Goal: Task Accomplishment & Management: Use online tool/utility

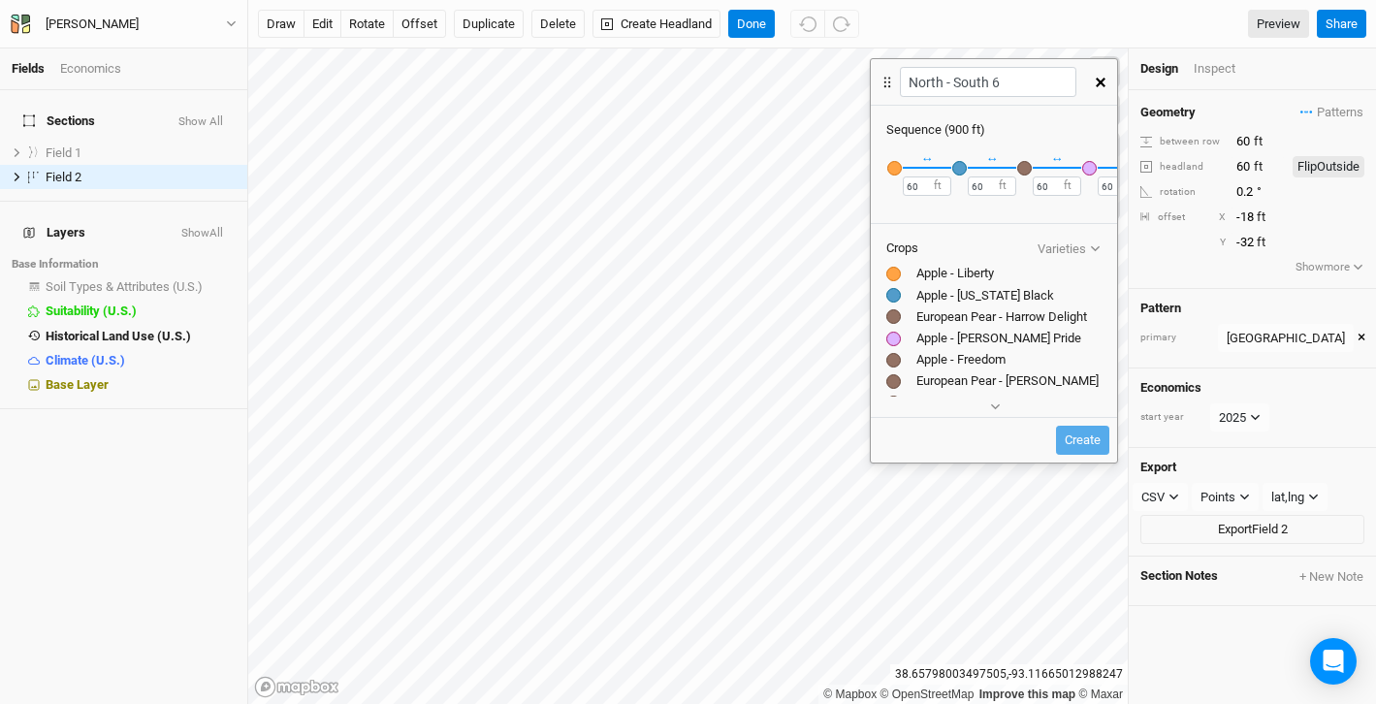
scroll to position [0, 773]
click at [896, 362] on div at bounding box center [893, 360] width 15 height 15
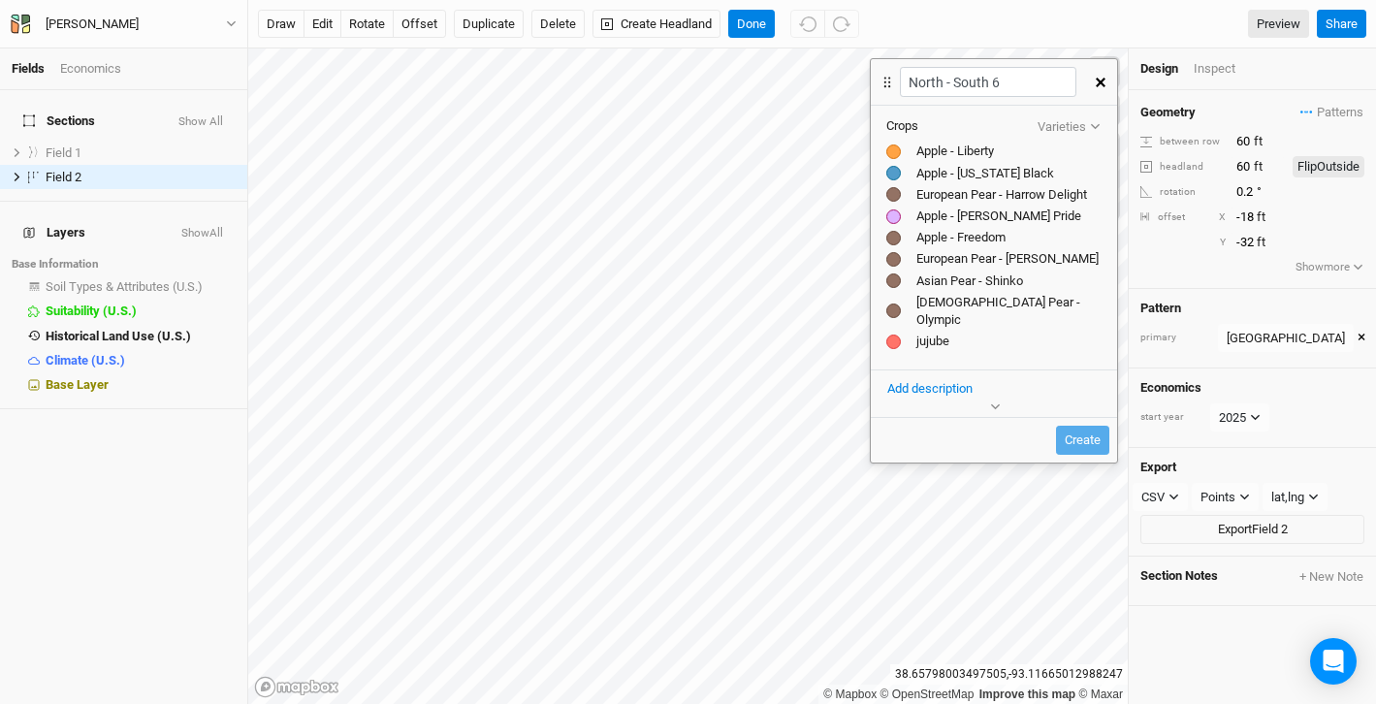
scroll to position [0, 0]
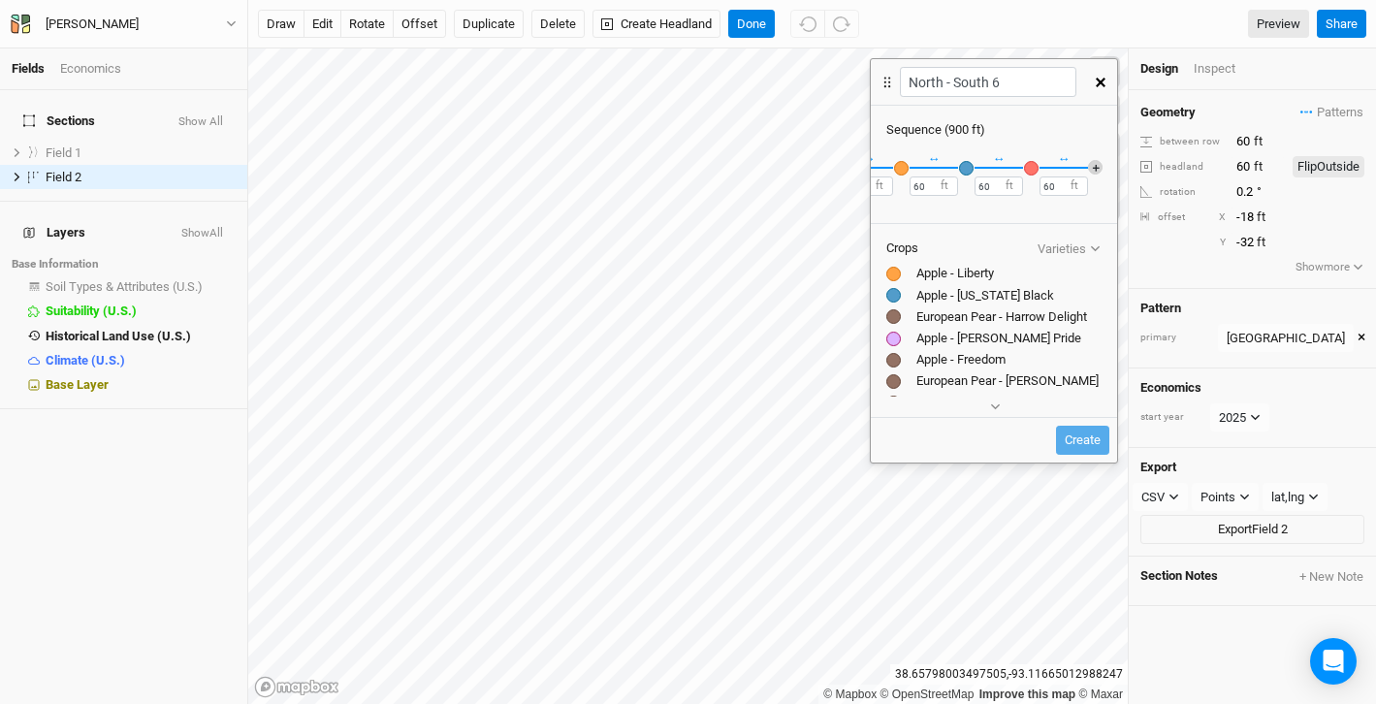
click at [1092, 166] on button "＋" at bounding box center [1095, 167] width 15 height 15
click at [1031, 170] on div "button" at bounding box center [1031, 168] width 15 height 15
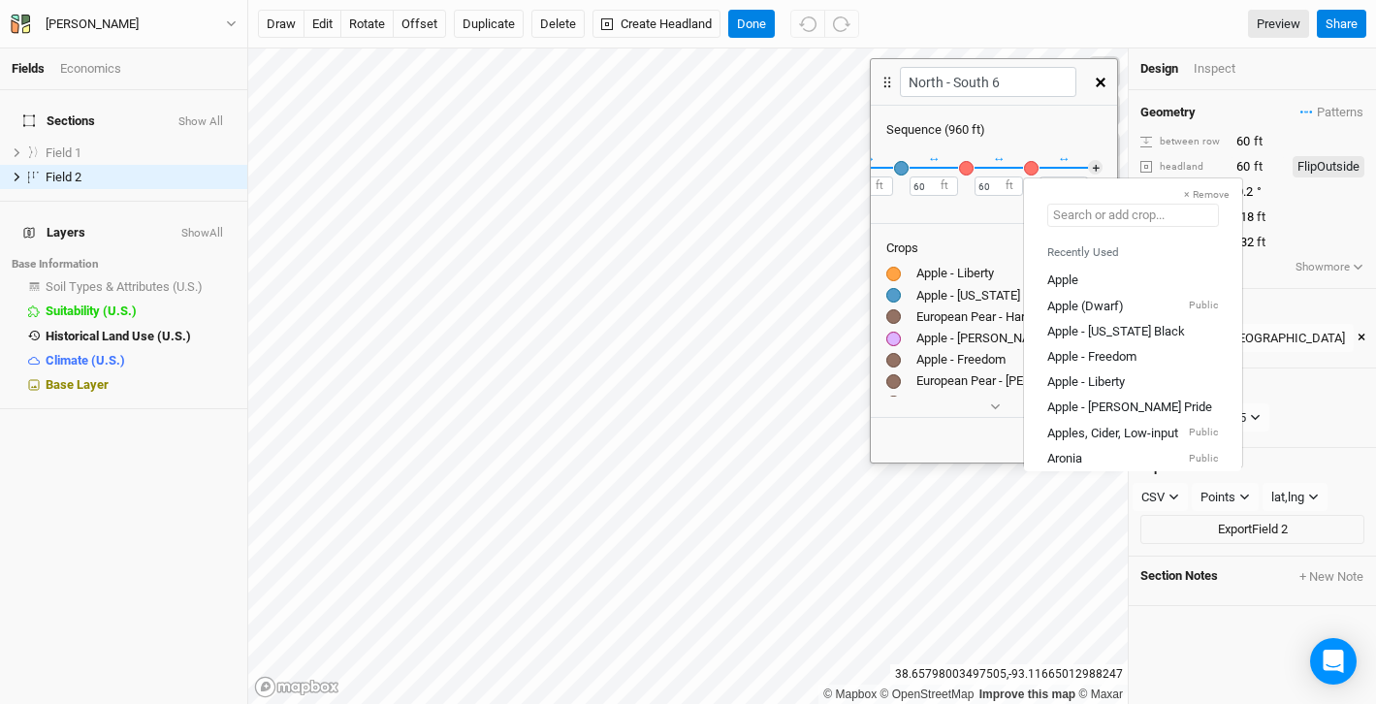
click at [1095, 215] on input "text" at bounding box center [1133, 215] width 172 height 23
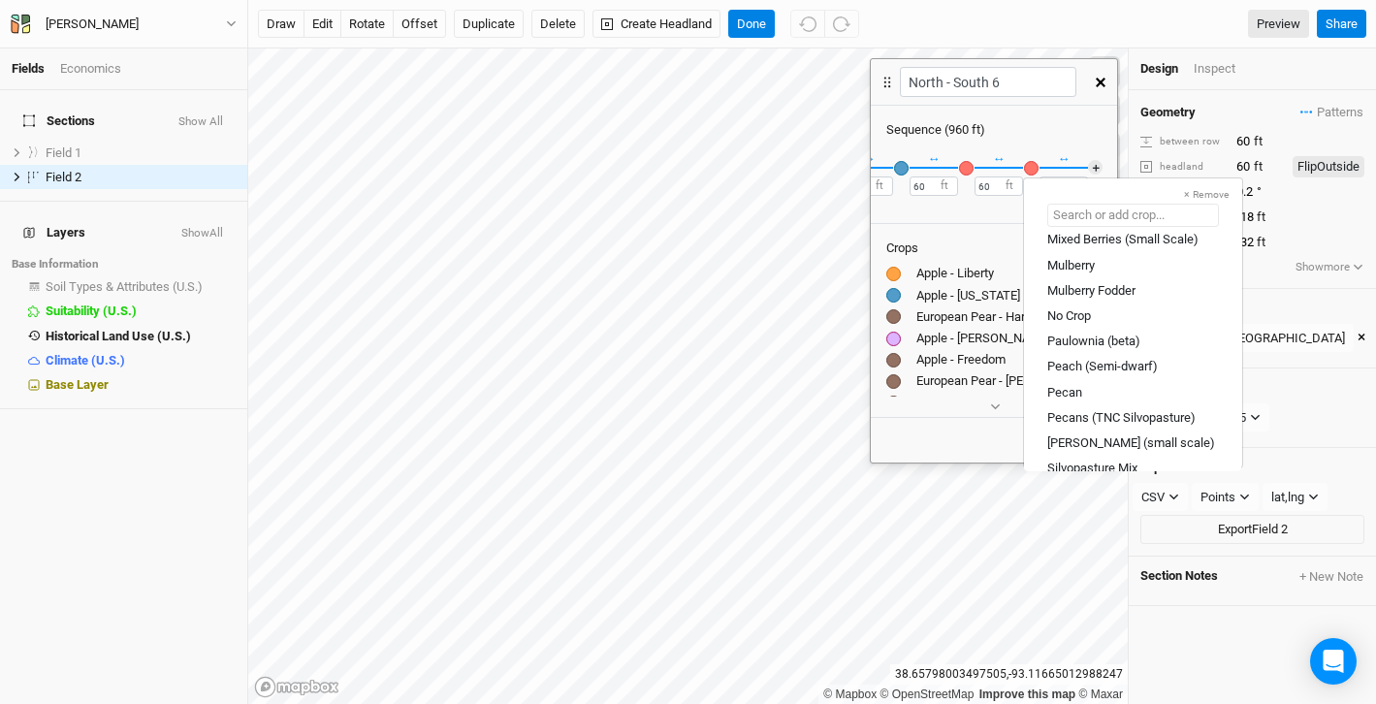
scroll to position [1247, 0]
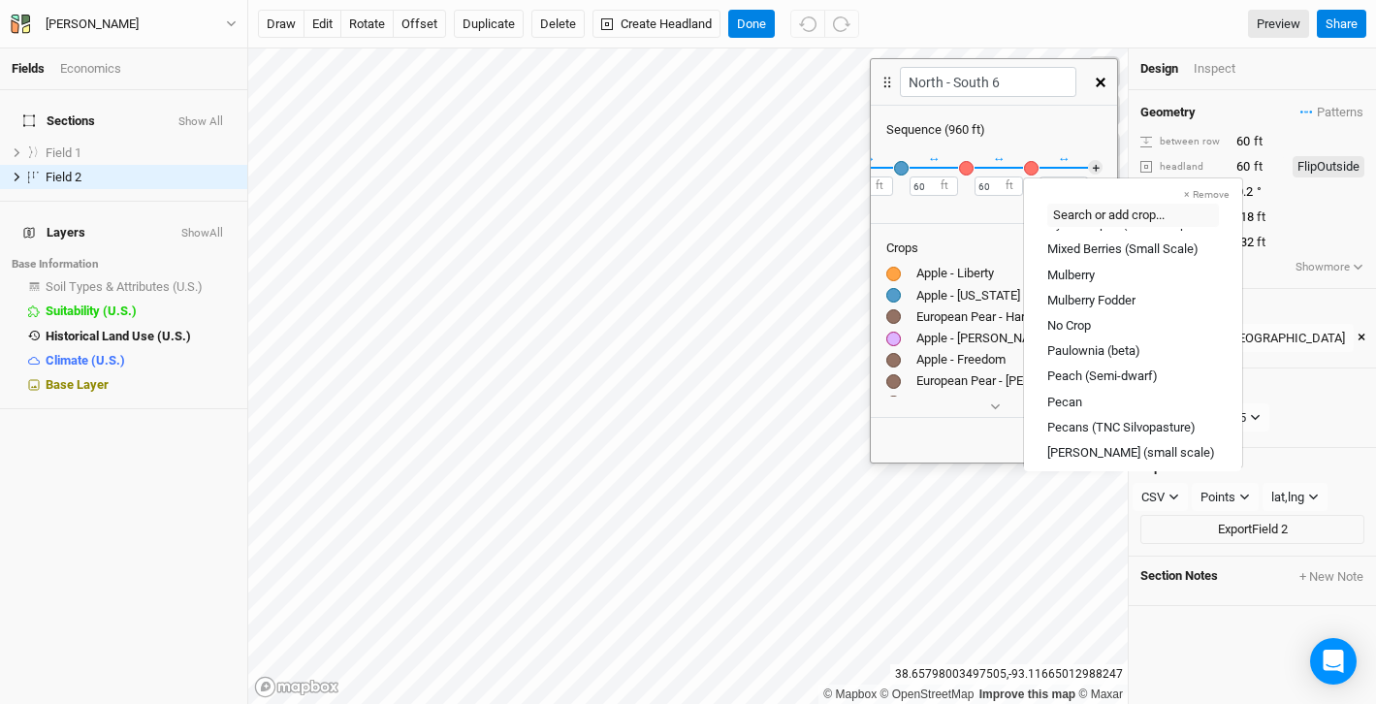
type input "jujube"
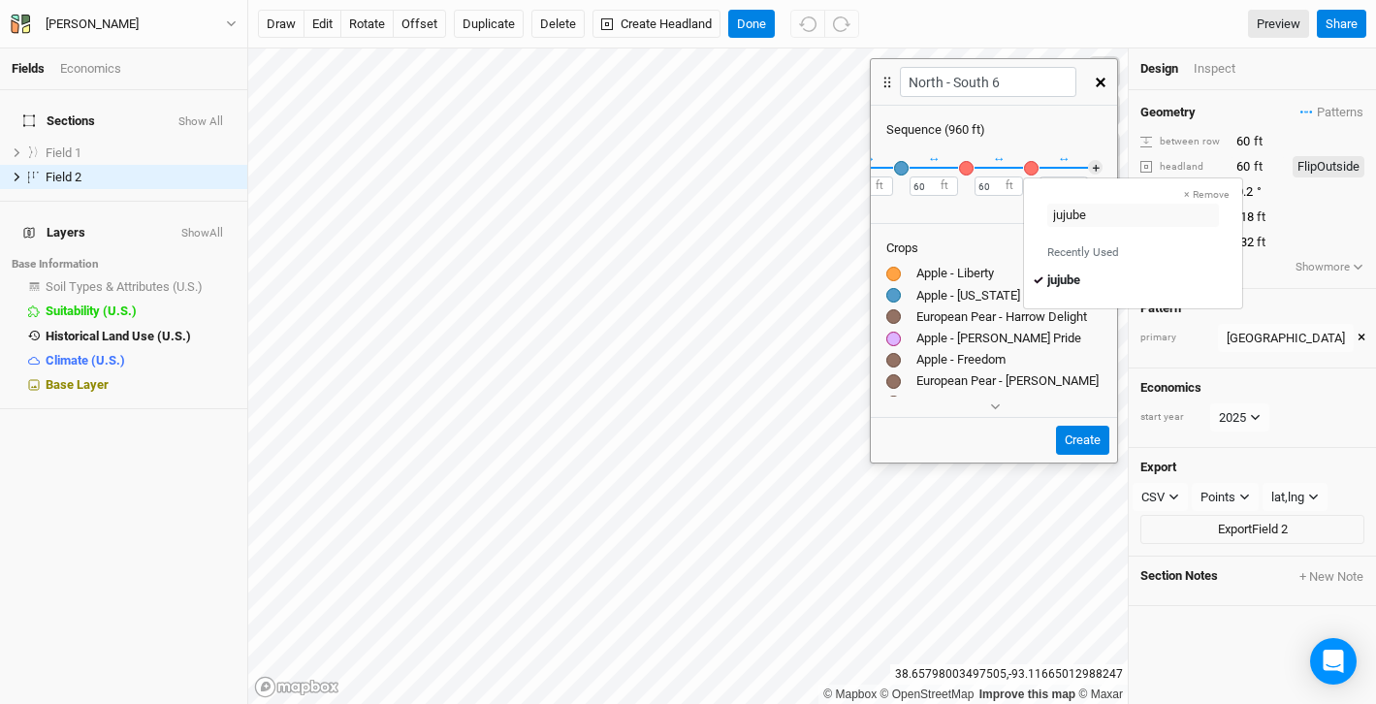
click at [1078, 131] on div "Sequence ( 960 ft )" at bounding box center [993, 129] width 215 height 17
click at [1032, 169] on div "button" at bounding box center [1031, 168] width 15 height 15
click at [1171, 190] on button "× Remove" at bounding box center [1206, 194] width 71 height 17
click at [1091, 246] on icon "button" at bounding box center [1095, 248] width 11 height 11
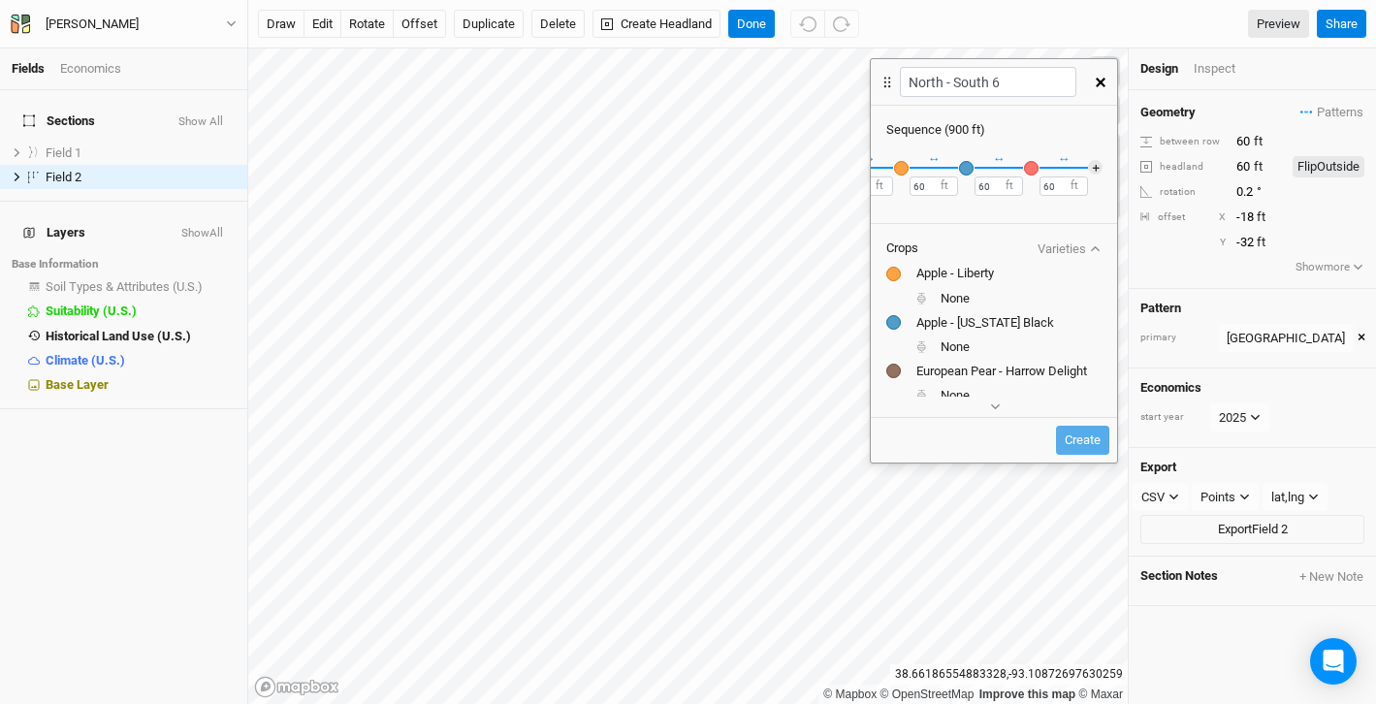
click at [920, 348] on icon at bounding box center [921, 347] width 8 height 4
click at [891, 322] on div at bounding box center [893, 322] width 15 height 15
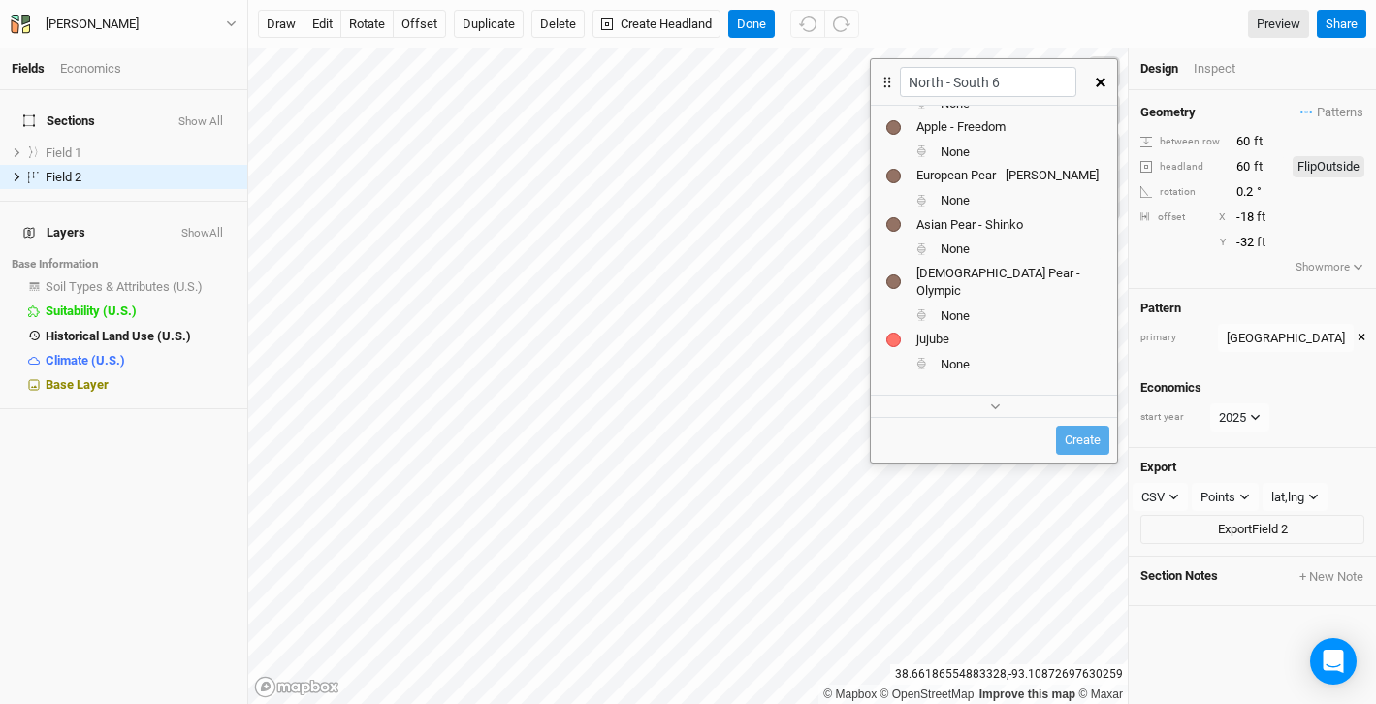
scroll to position [336, 0]
click at [898, 337] on div at bounding box center [893, 344] width 15 height 15
click at [930, 357] on div at bounding box center [1008, 368] width 185 height 23
click at [925, 363] on icon at bounding box center [921, 369] width 11 height 12
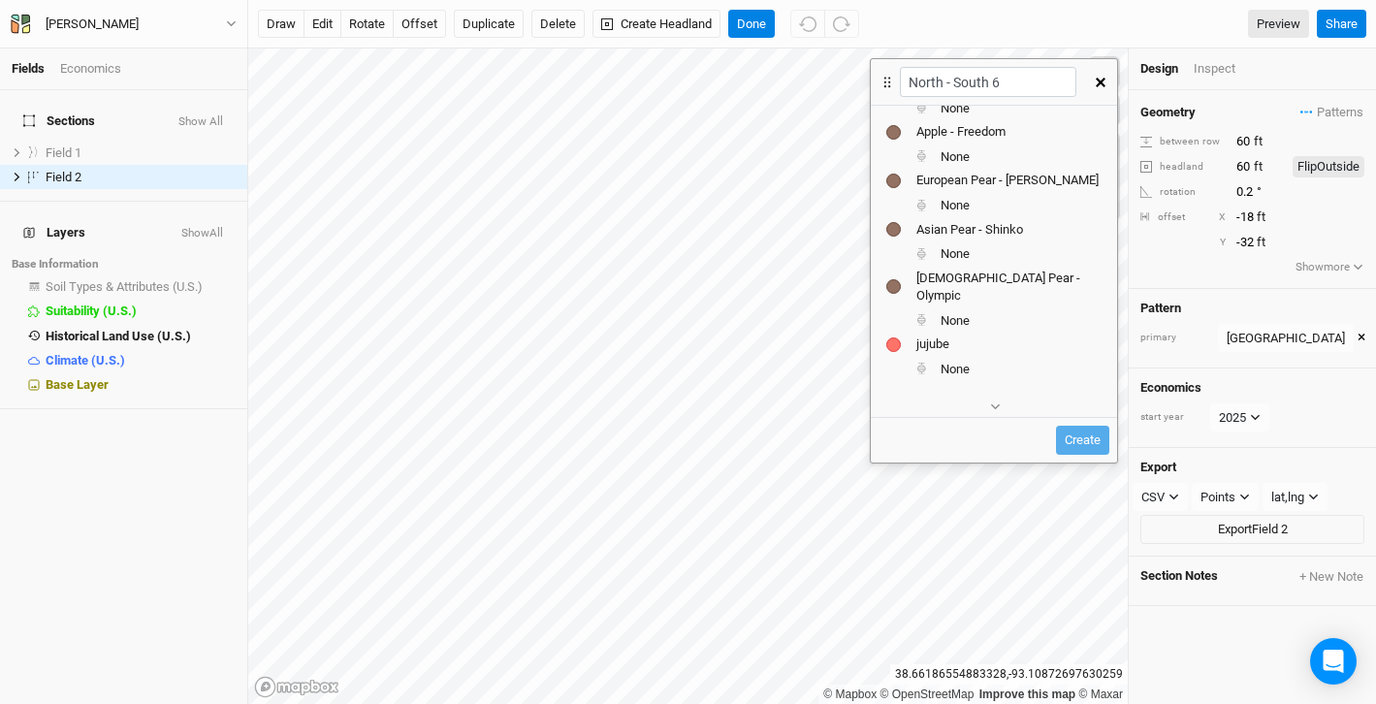
click at [925, 363] on icon at bounding box center [921, 369] width 11 height 12
click at [916, 314] on icon at bounding box center [921, 320] width 11 height 12
click at [887, 271] on div "[DEMOGRAPHIC_DATA] Pear - Olympic" at bounding box center [993, 287] width 215 height 35
click at [893, 226] on div at bounding box center [893, 229] width 15 height 15
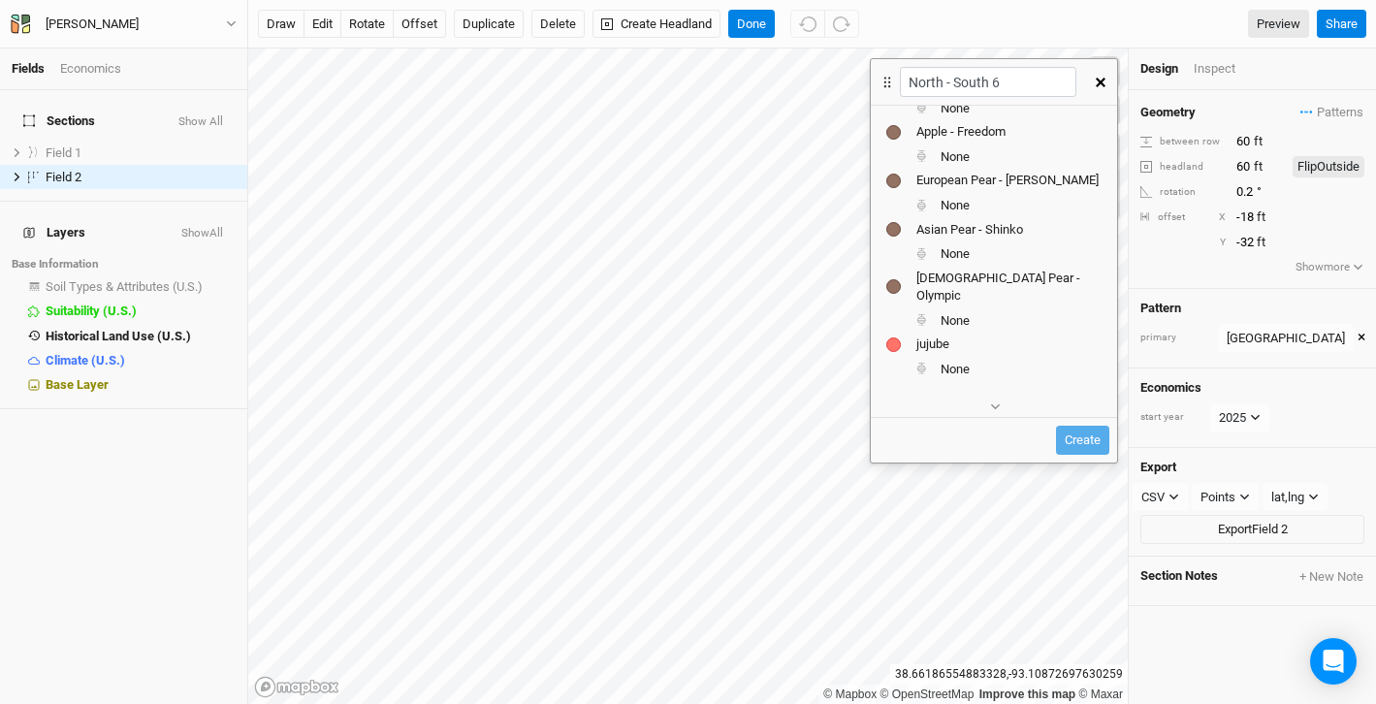
click at [1098, 85] on icon "button" at bounding box center [1101, 83] width 10 height 10
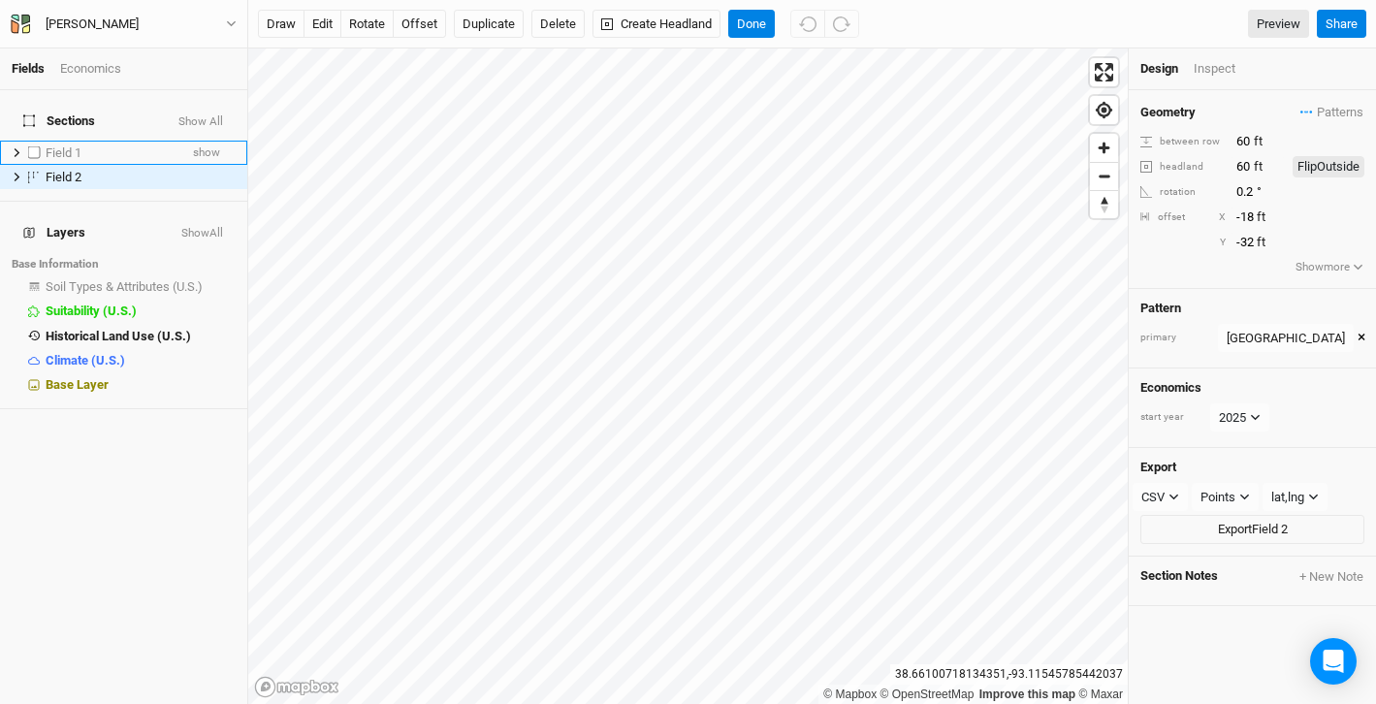
click at [178, 141] on li "Field 1 show" at bounding box center [123, 153] width 247 height 24
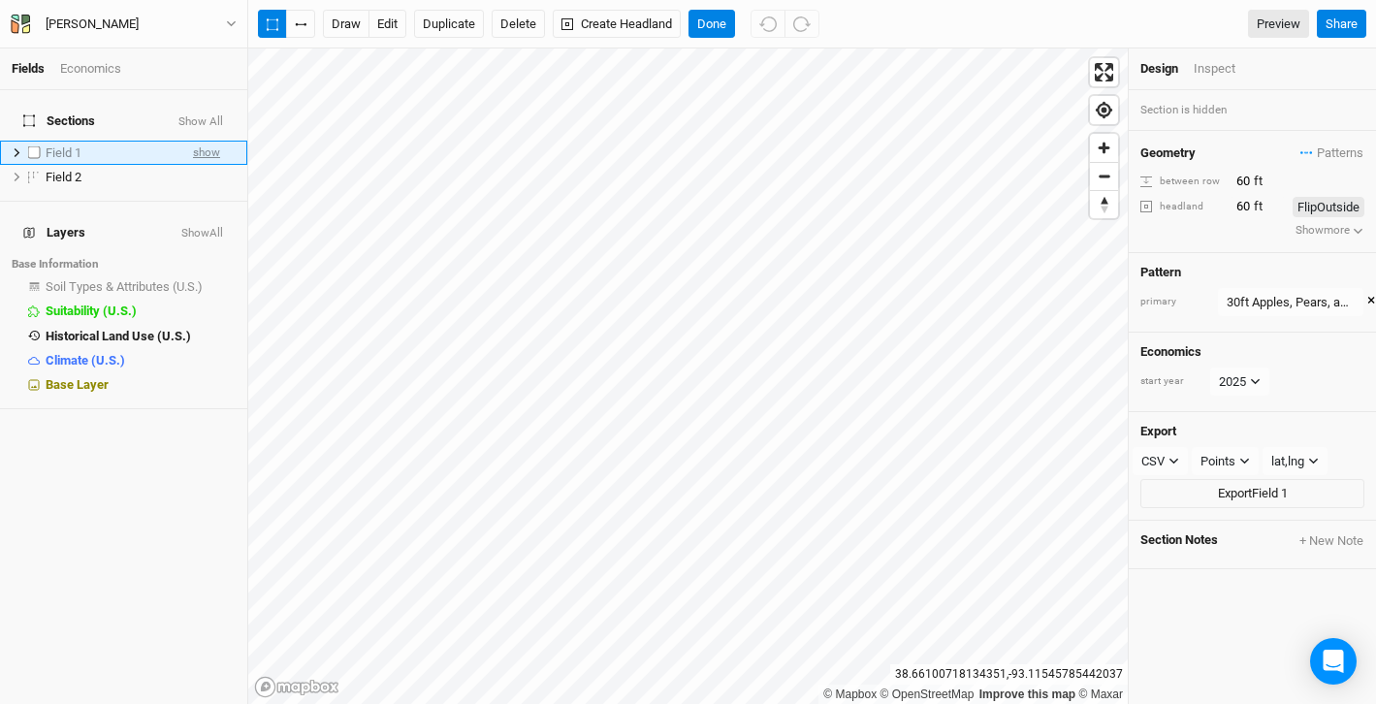
click at [207, 146] on span "show" at bounding box center [206, 153] width 27 height 24
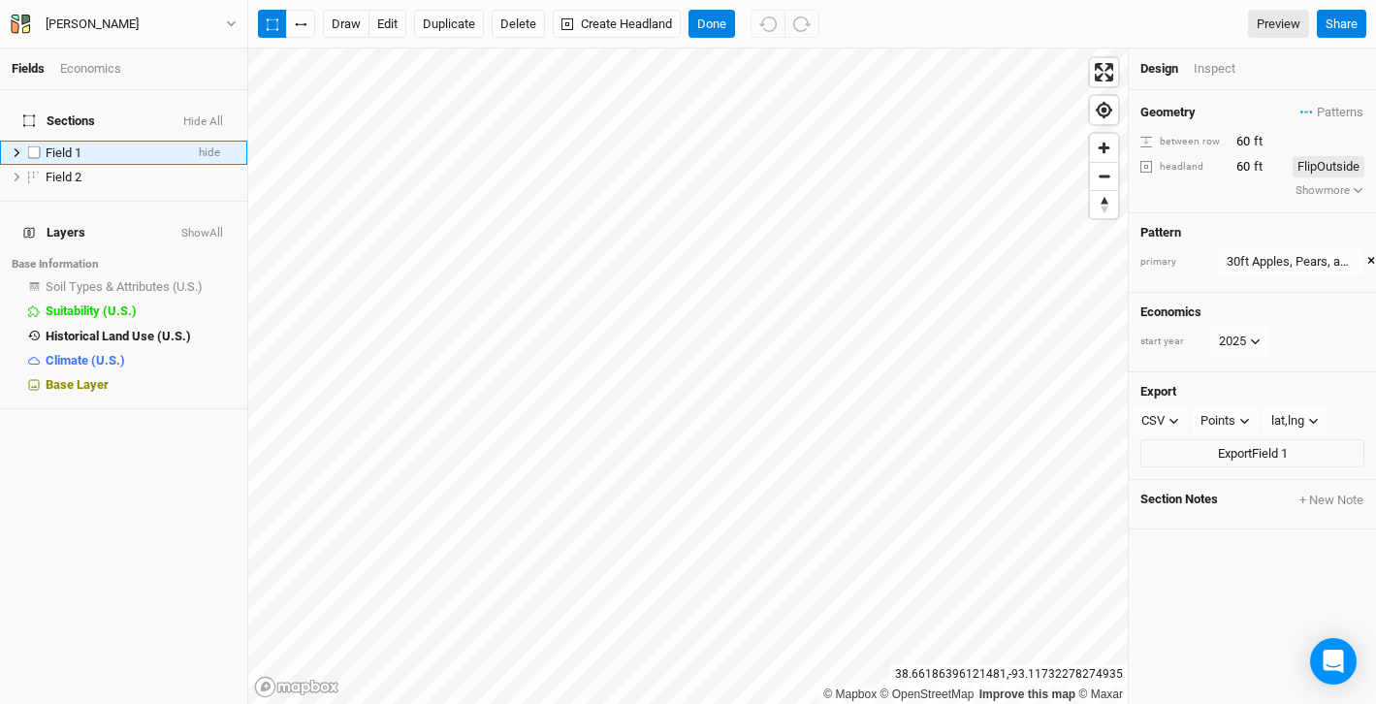
click at [94, 145] on div "Field 1" at bounding box center [115, 153] width 138 height 16
click at [1340, 258] on div "30ft Apples, Pears, and Jujubes" at bounding box center [1291, 261] width 128 height 19
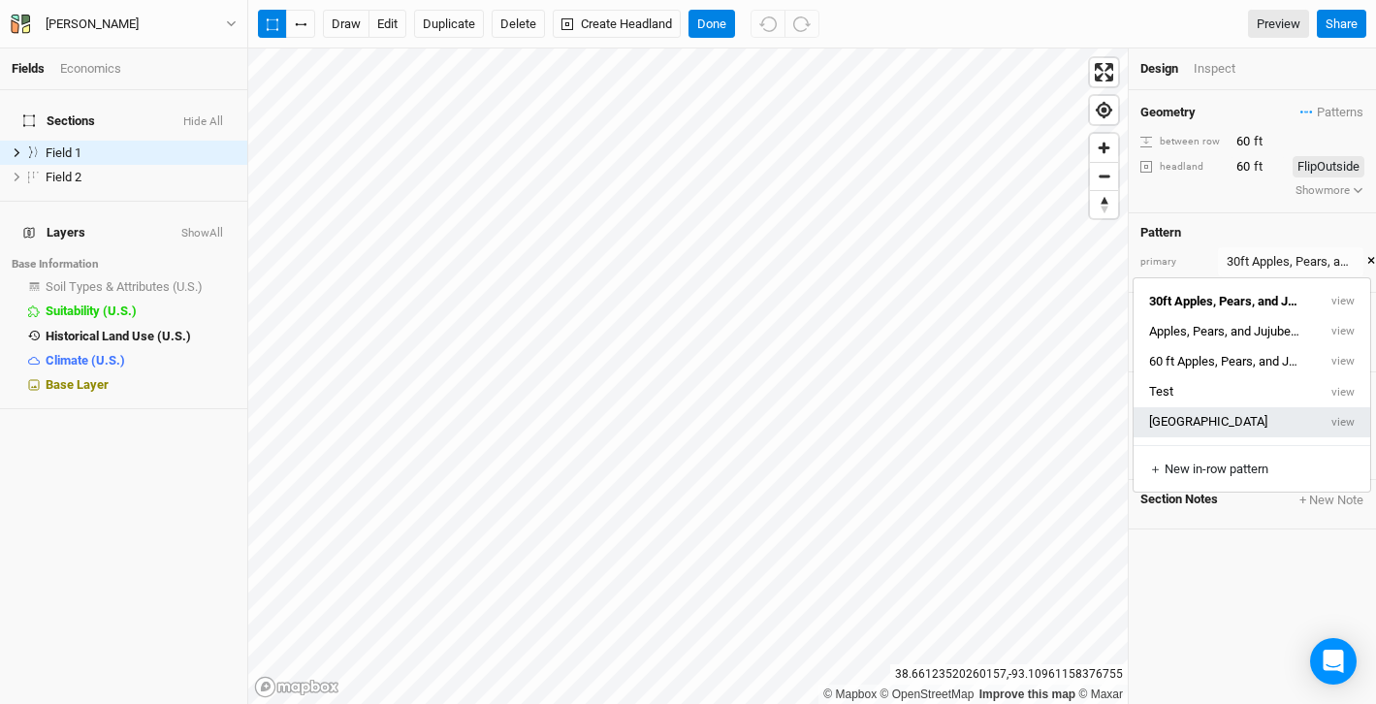
click at [1228, 424] on button "[GEOGRAPHIC_DATA]" at bounding box center [1225, 422] width 183 height 30
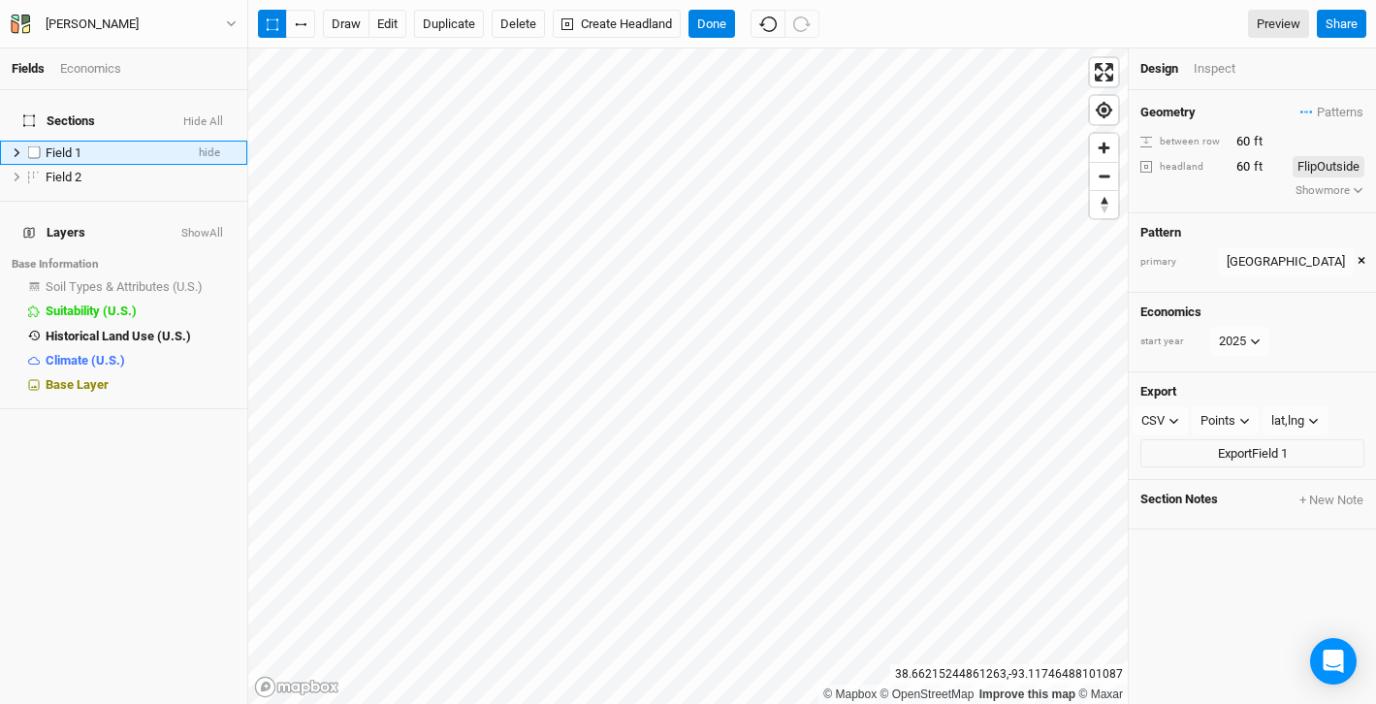
click at [180, 145] on div "Field 1" at bounding box center [115, 153] width 138 height 16
click at [1358, 258] on button "×" at bounding box center [1362, 261] width 8 height 21
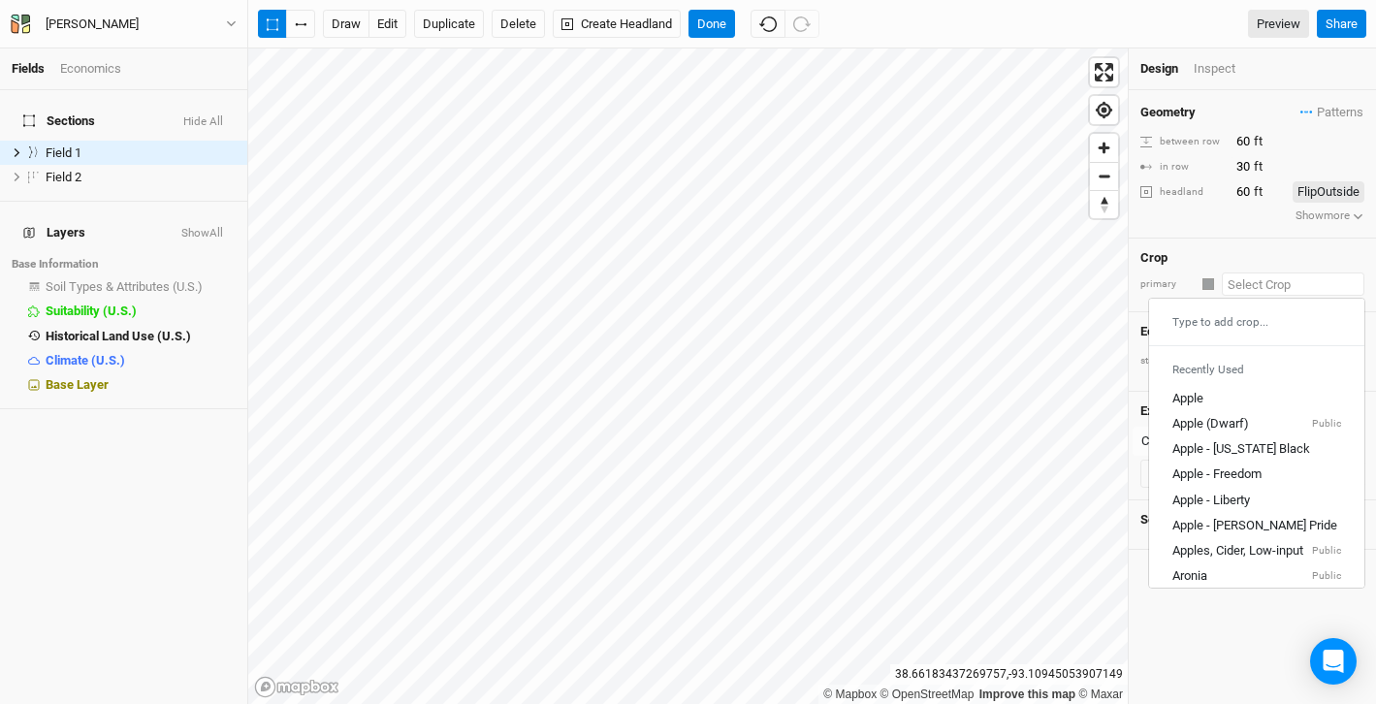
click at [1256, 292] on input "text" at bounding box center [1293, 283] width 143 height 23
click at [1202, 392] on div "Apple" at bounding box center [1187, 398] width 31 height 17
type input "20"
type input "Apple"
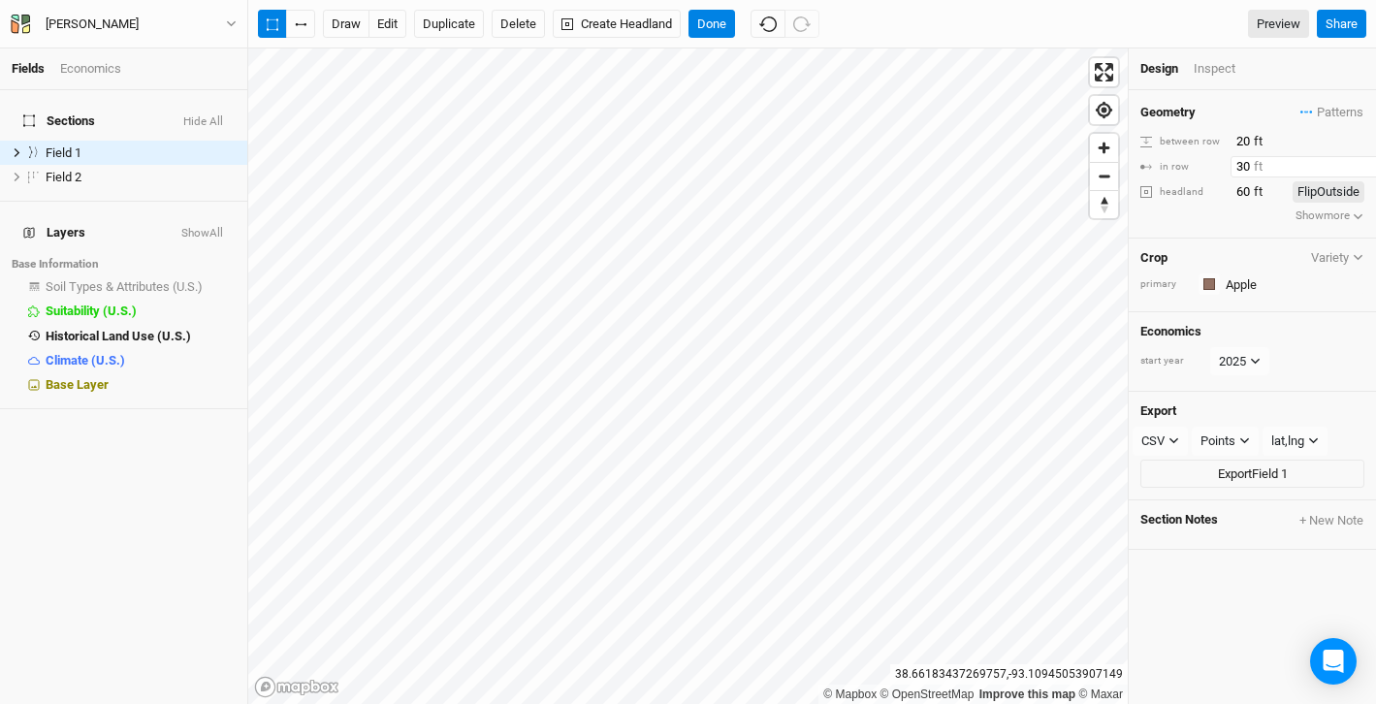
drag, startPoint x: 1329, startPoint y: 165, endPoint x: 1236, endPoint y: 174, distance: 92.5
click at [1236, 174] on input "30" at bounding box center [1315, 166] width 169 height 21
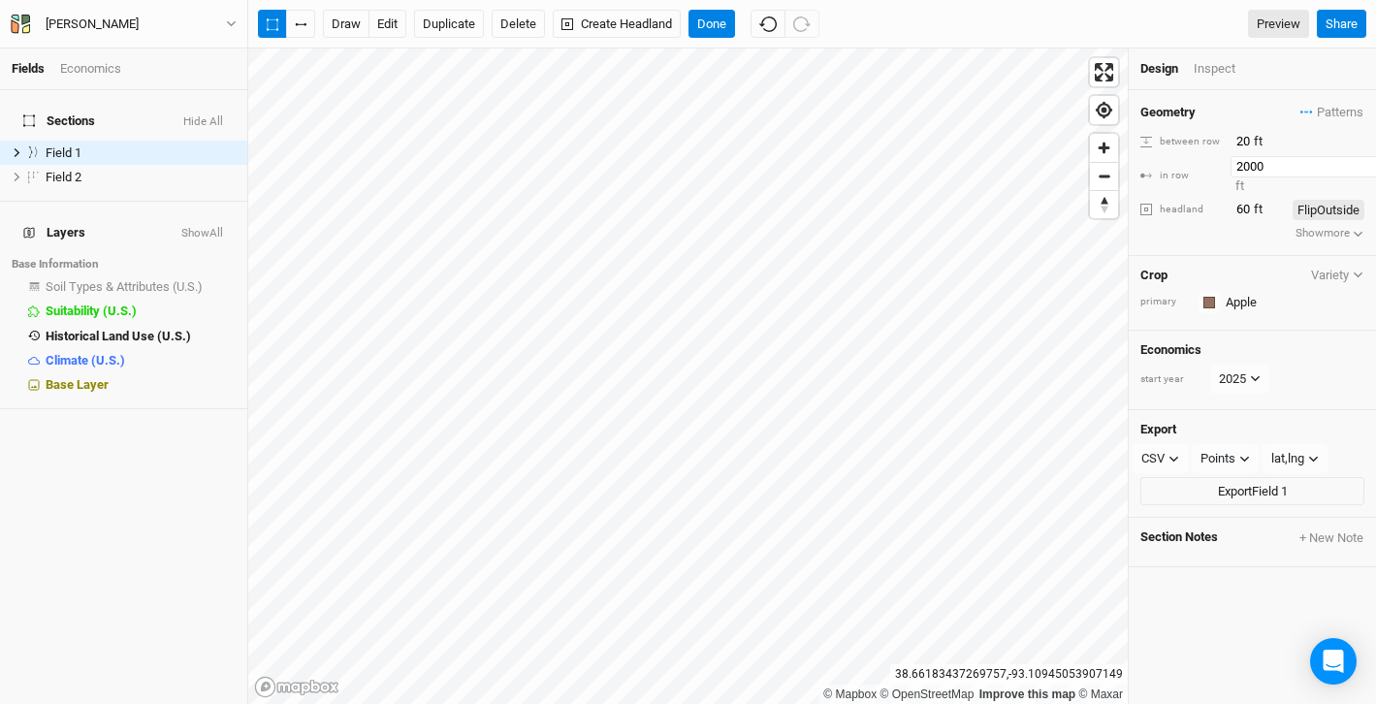
type input "2000"
click at [1277, 256] on div "Crop Variety primary Colors Brown Orange Yellow Green Blue Purple Pink Red Apple" at bounding box center [1252, 293] width 247 height 75
drag, startPoint x: 1253, startPoint y: 140, endPoint x: 1236, endPoint y: 140, distance: 16.5
click at [1236, 140] on input "20" at bounding box center [1315, 141] width 169 height 21
type input "60"
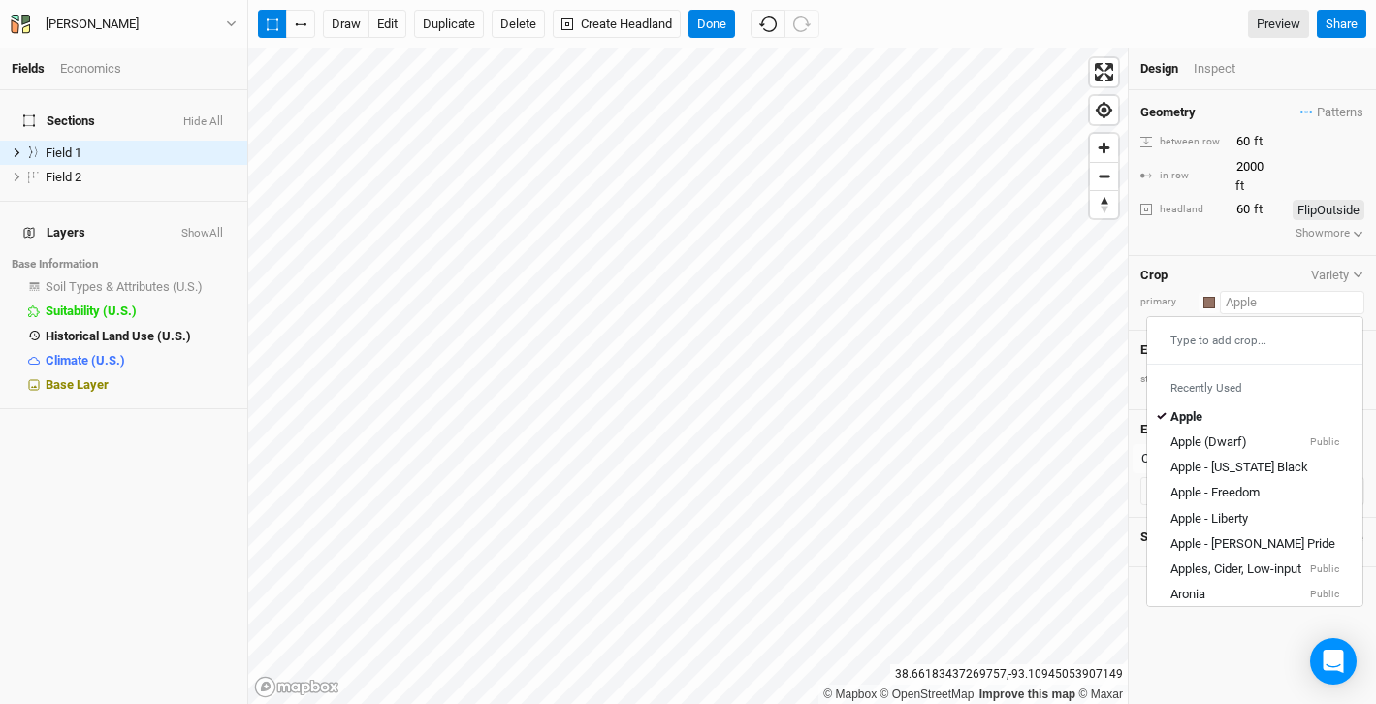
click at [1255, 291] on input "text" at bounding box center [1292, 302] width 144 height 23
type input "Apple"
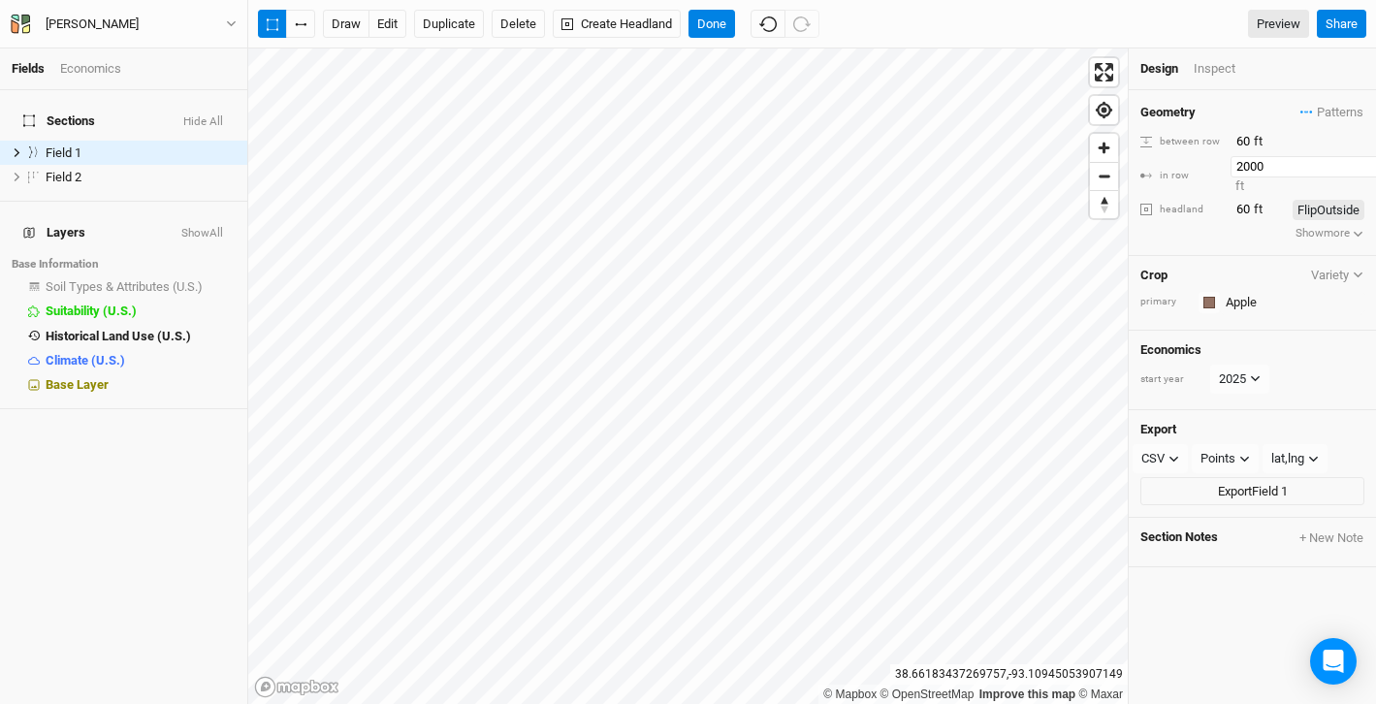
click at [1259, 164] on input "2000" at bounding box center [1315, 166] width 169 height 21
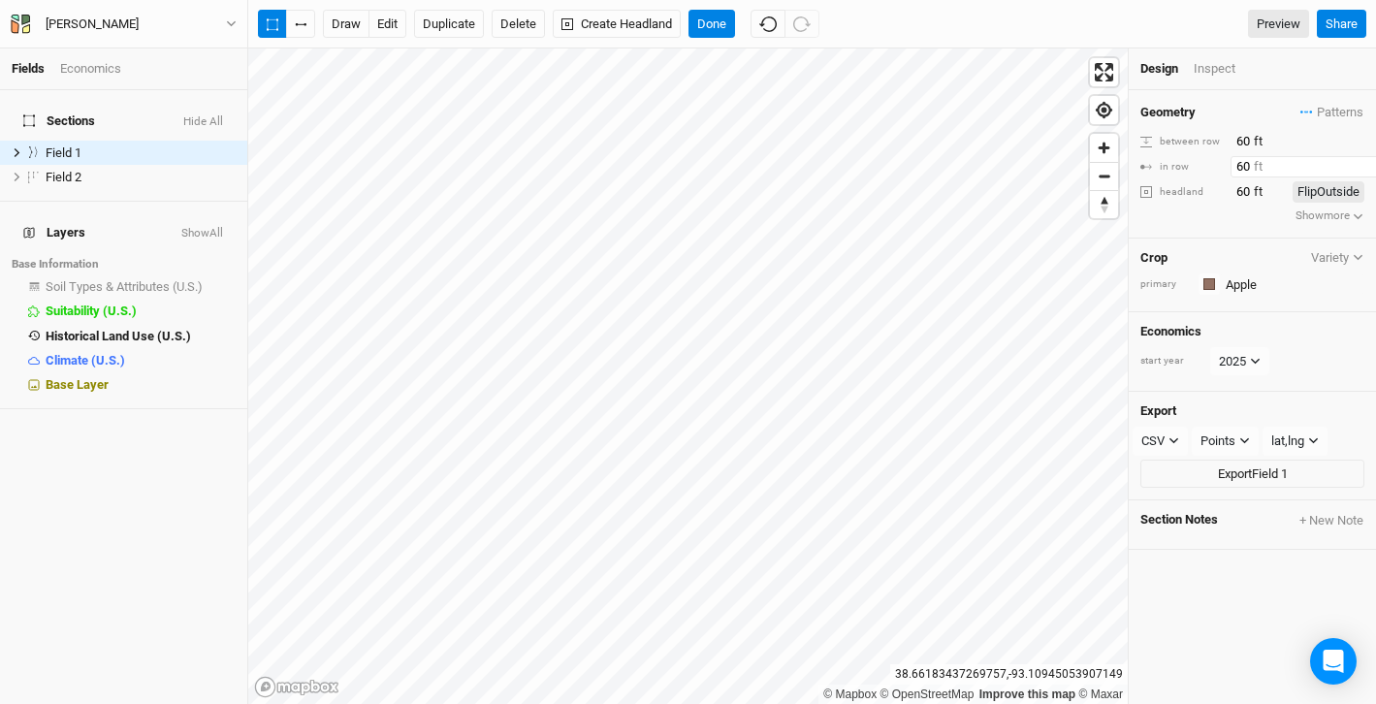
type input "60"
click at [1248, 229] on div "Geometry Patterns 30ft Apples, Pears, and Jujubes view Apples, Pears, and Jujub…" at bounding box center [1252, 164] width 247 height 148
click at [1243, 143] on input "60" at bounding box center [1315, 141] width 169 height 21
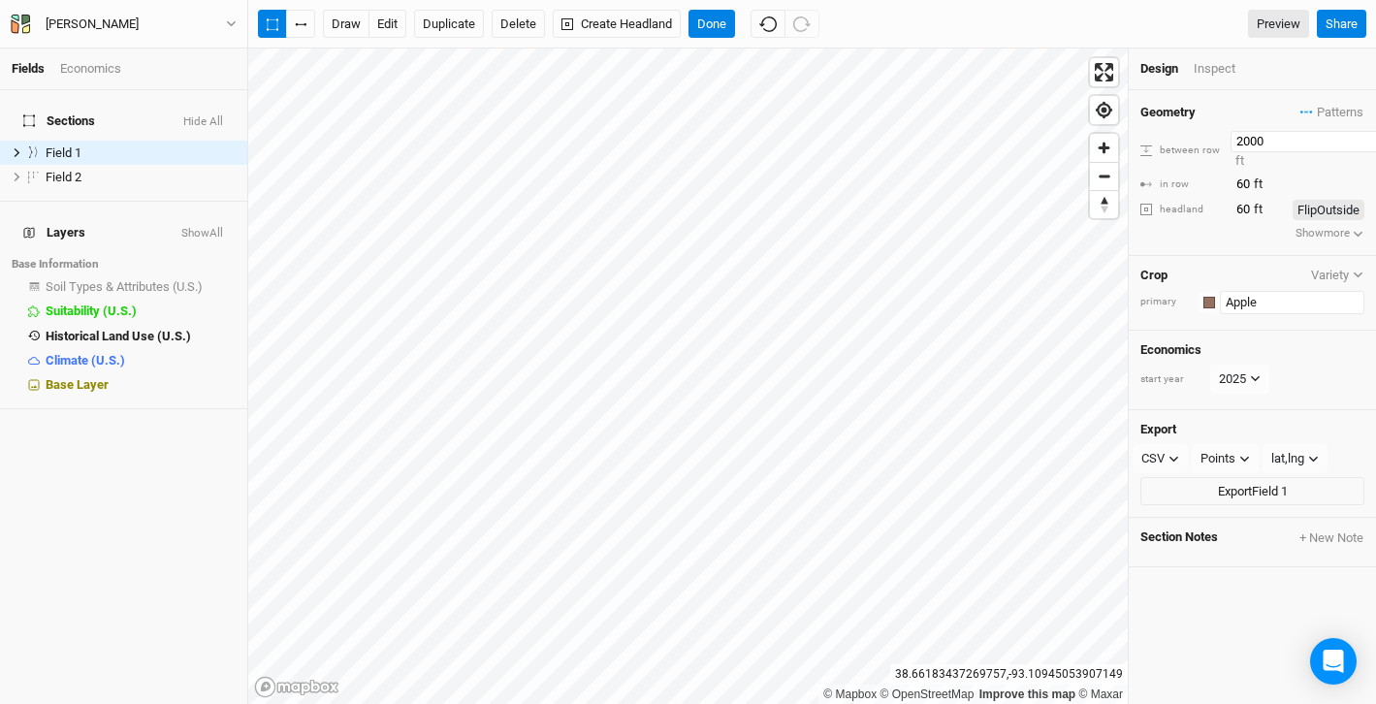
type input "2000"
click at [1260, 291] on input "Apple" at bounding box center [1292, 302] width 144 height 23
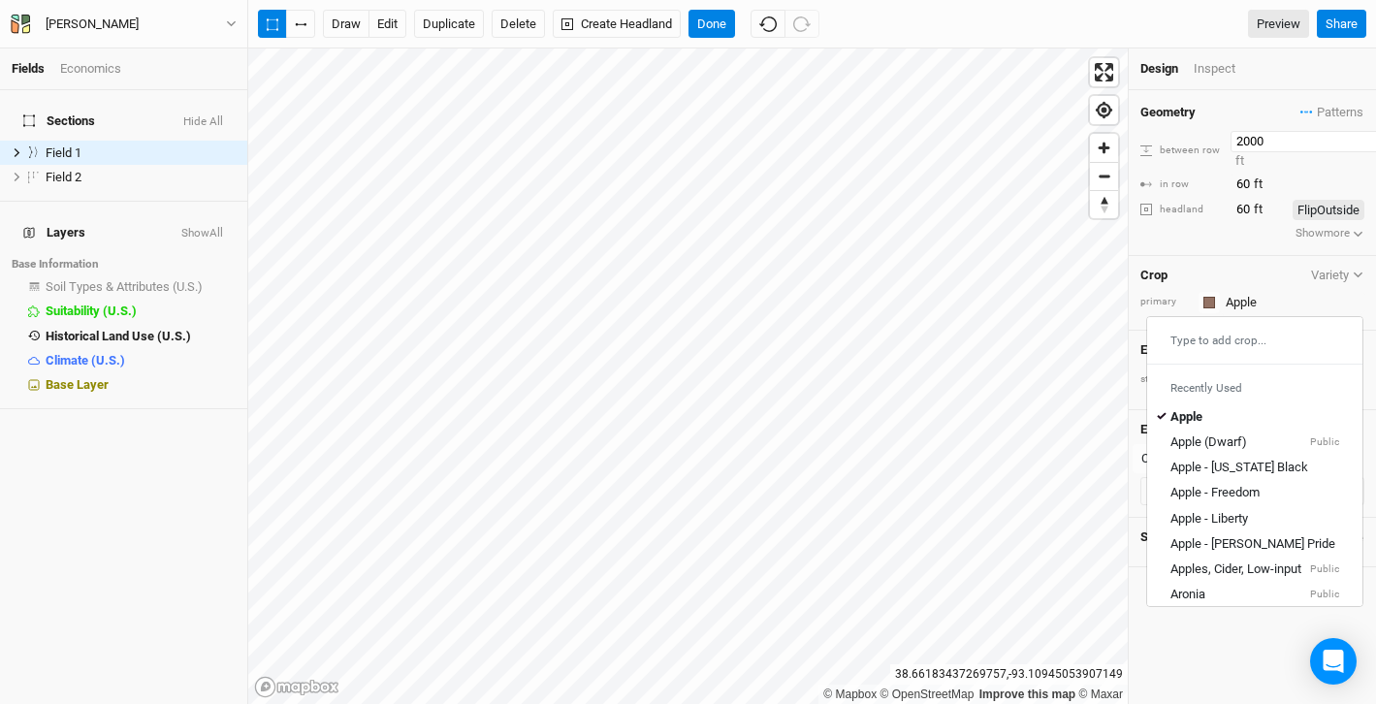
type input "Apple"
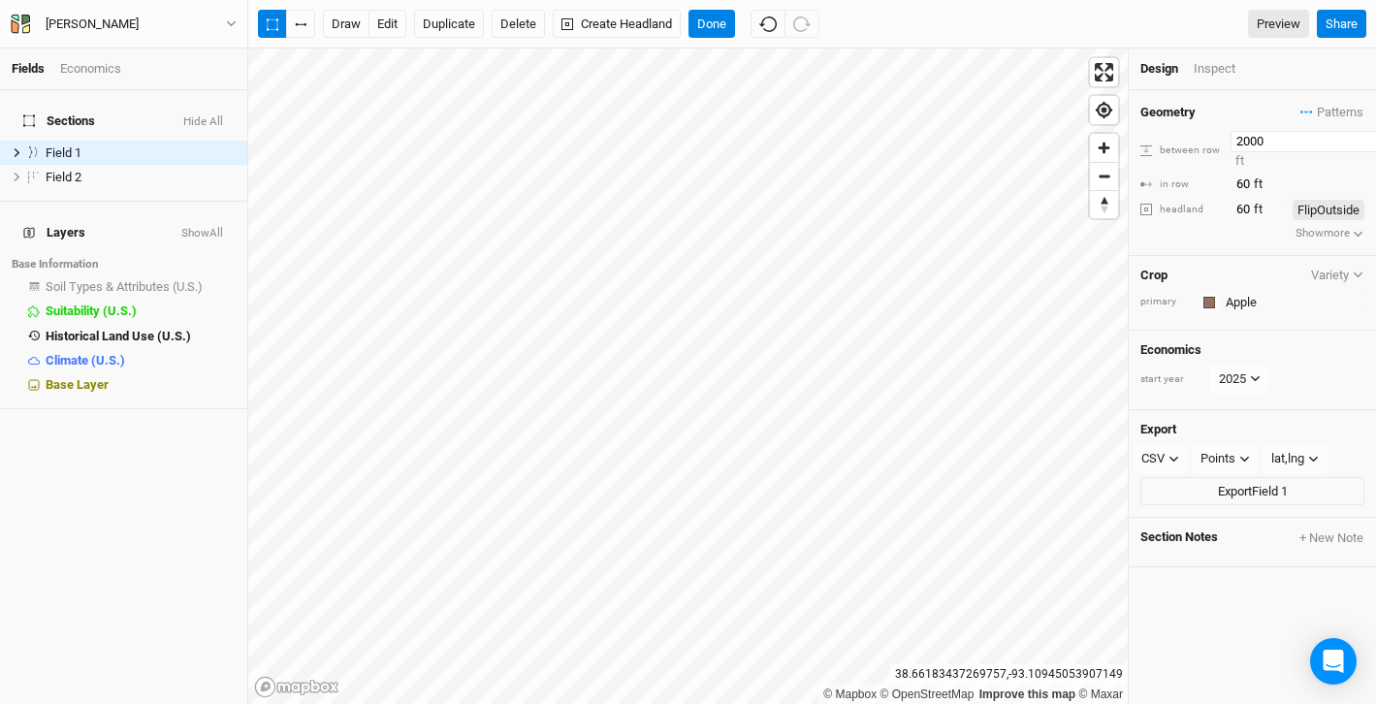
click at [1252, 143] on input "2000" at bounding box center [1315, 141] width 169 height 21
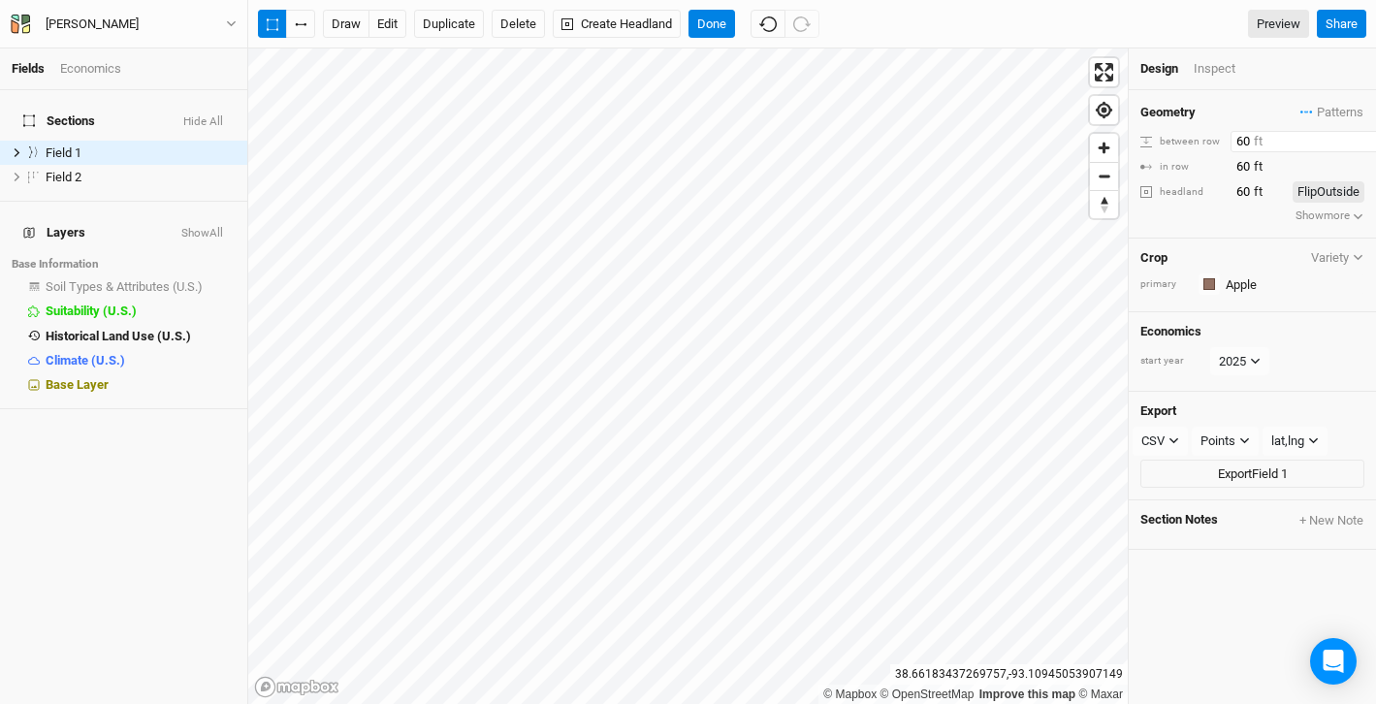
type input "60"
click at [1298, 252] on div "Crop Variety" at bounding box center [1252, 258] width 224 height 16
click at [1240, 170] on input "60" at bounding box center [1315, 166] width 169 height 21
type input "200"
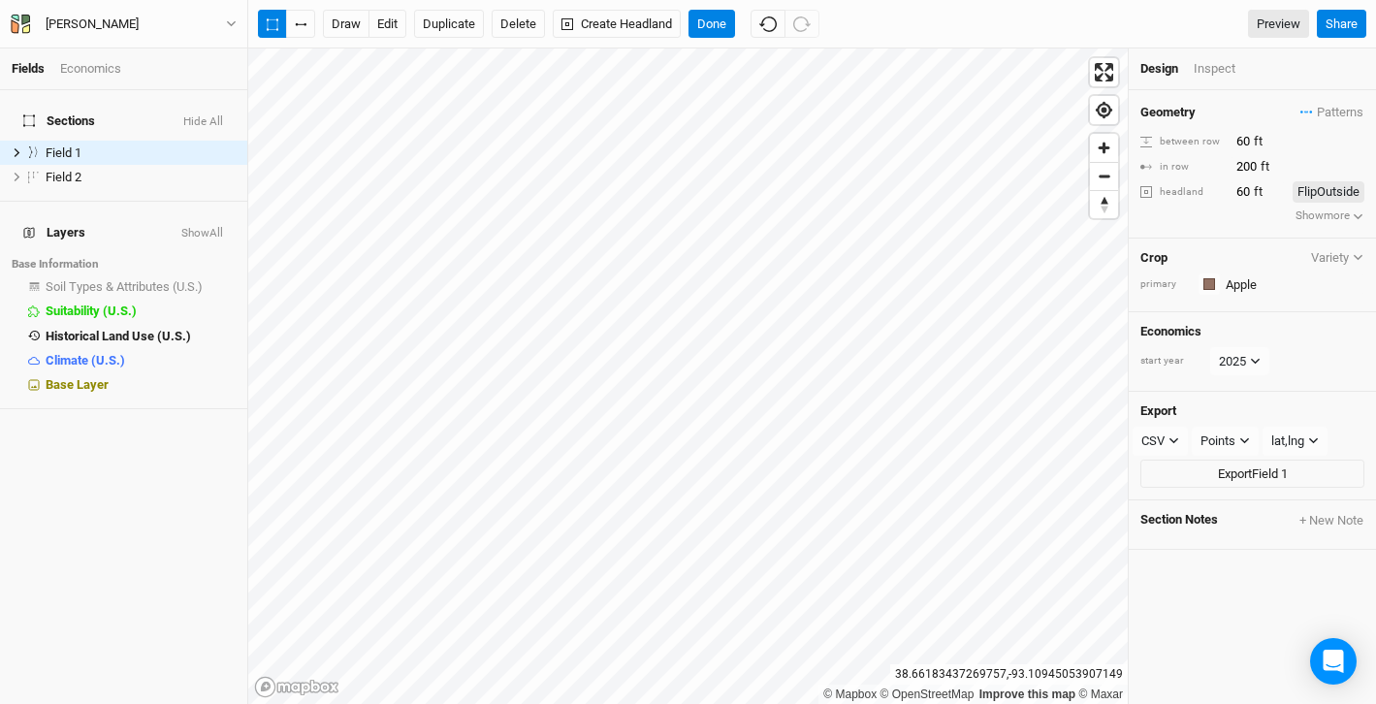
click at [1231, 244] on div "Crop Variety primary Colors Brown Orange Yellow Green Blue Purple Pink Red Apple" at bounding box center [1252, 276] width 247 height 75
click at [1337, 115] on span "Patterns" at bounding box center [1331, 112] width 63 height 19
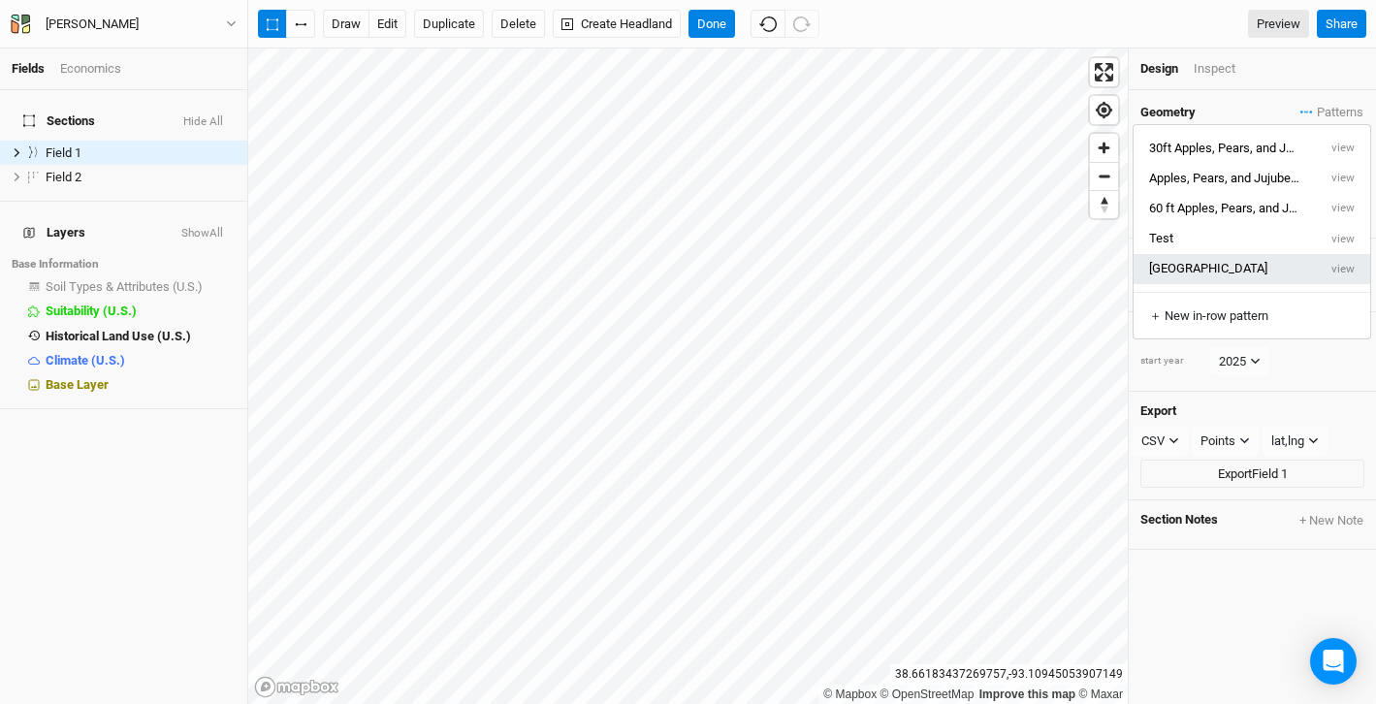
click at [1220, 264] on button "[GEOGRAPHIC_DATA]" at bounding box center [1225, 269] width 183 height 30
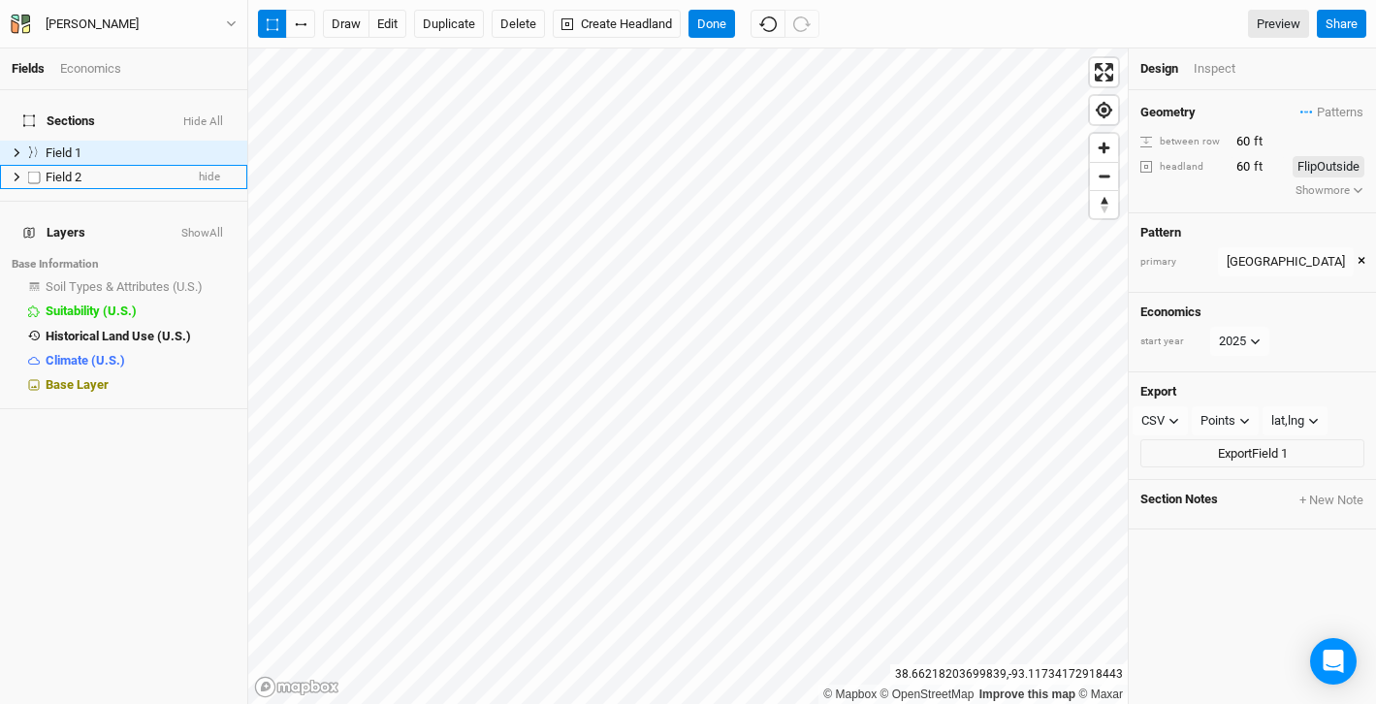
click at [139, 170] on div "Field 2" at bounding box center [115, 178] width 138 height 16
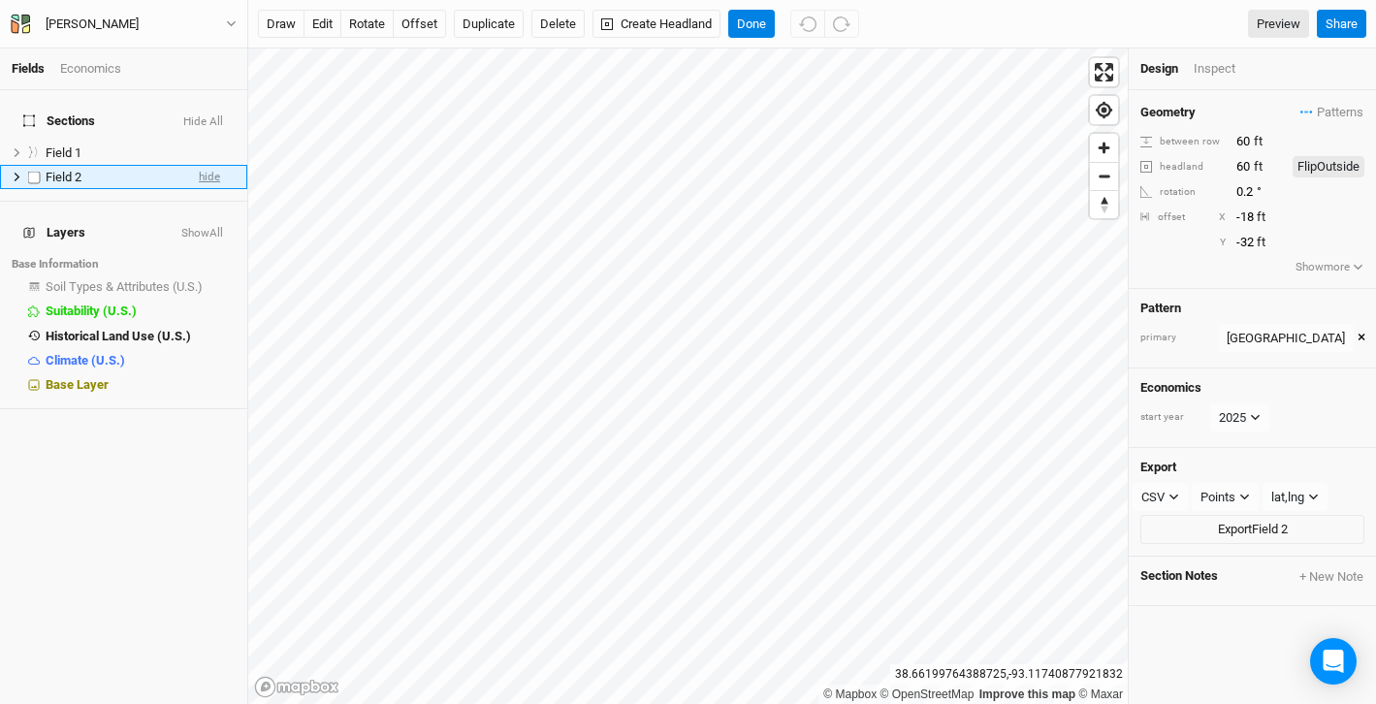
click at [217, 166] on span "hide" at bounding box center [209, 177] width 21 height 24
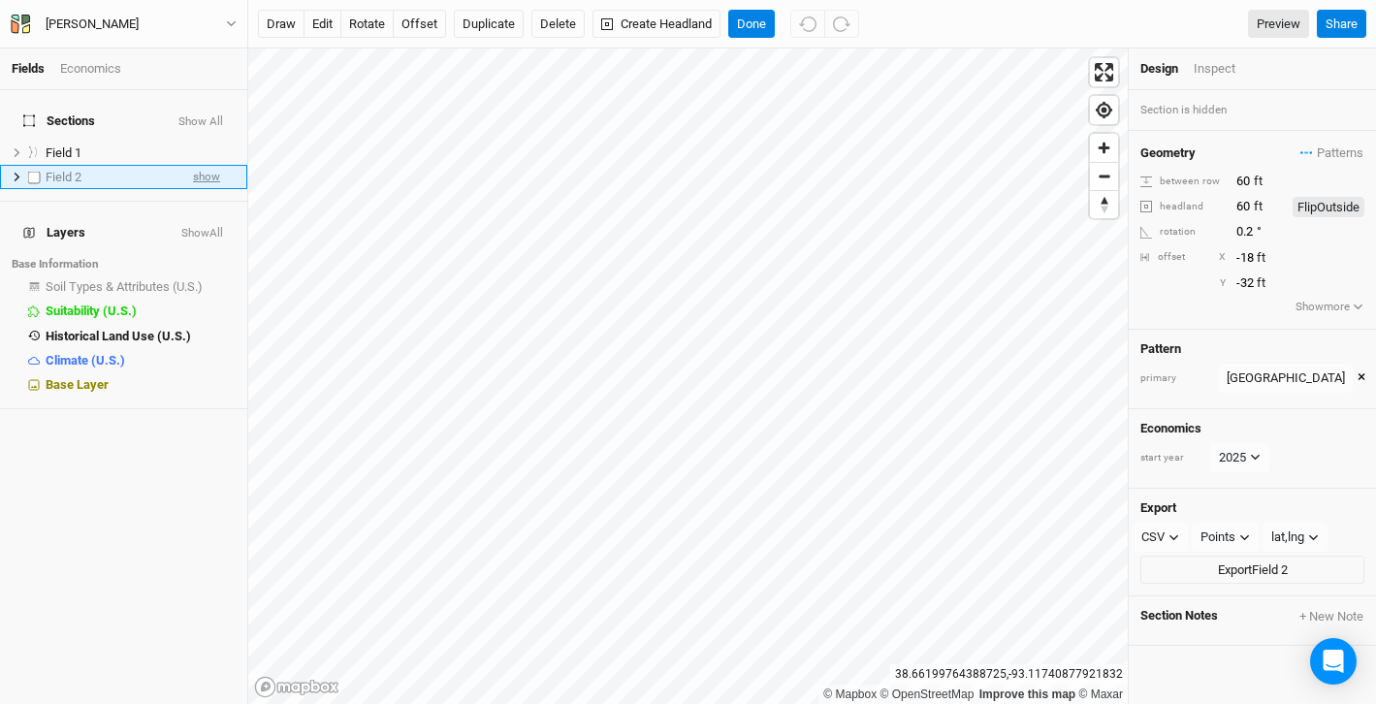
click at [217, 166] on span "show" at bounding box center [206, 177] width 27 height 24
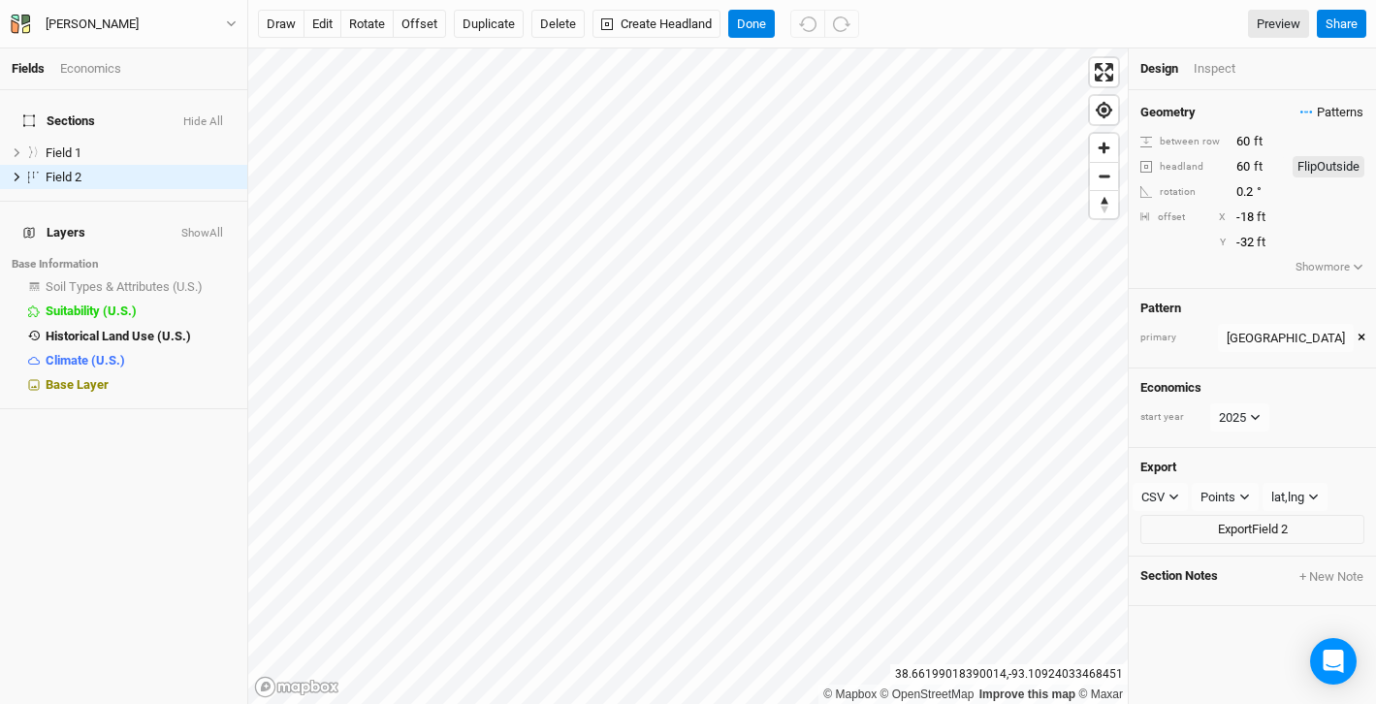
click at [1317, 106] on span "Patterns" at bounding box center [1331, 112] width 63 height 19
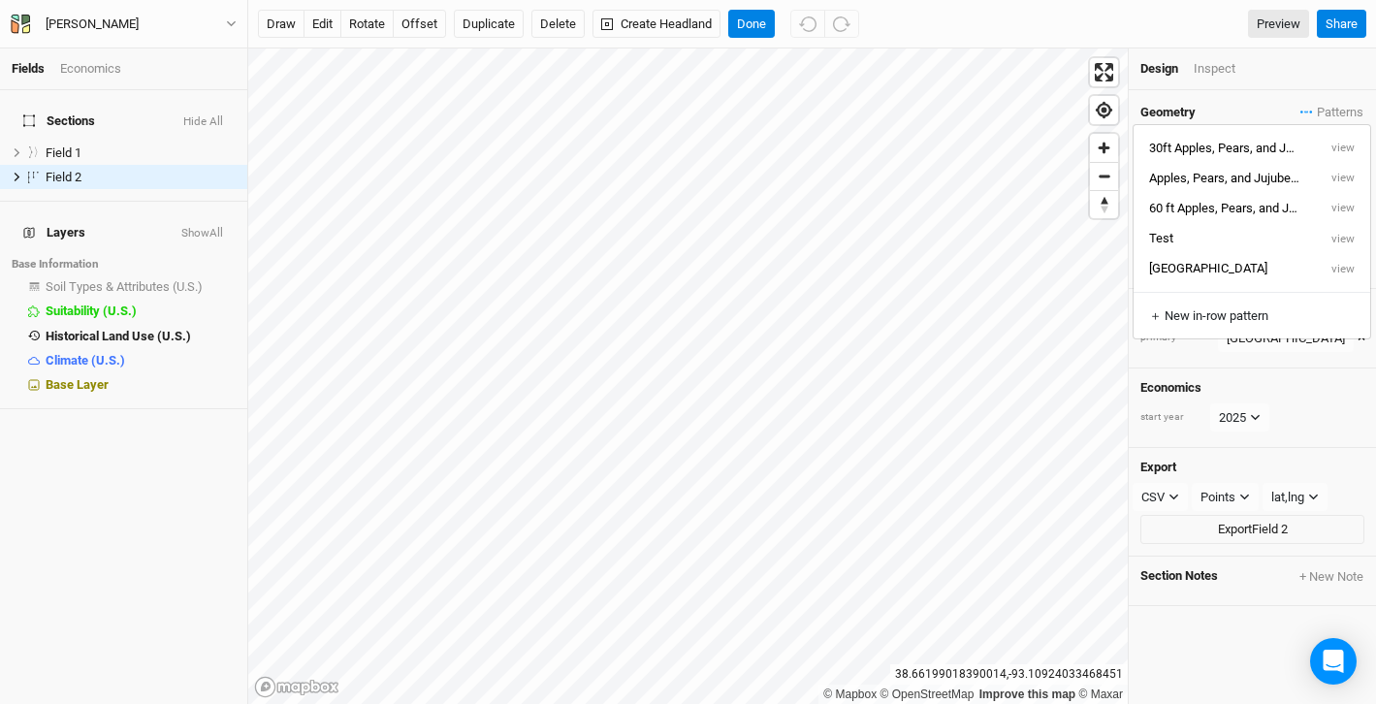
click at [1302, 95] on div "Geometry Patterns between row 60 ft headland 60 ft Flip Outside rotation 0.2 ° …" at bounding box center [1252, 189] width 247 height 199
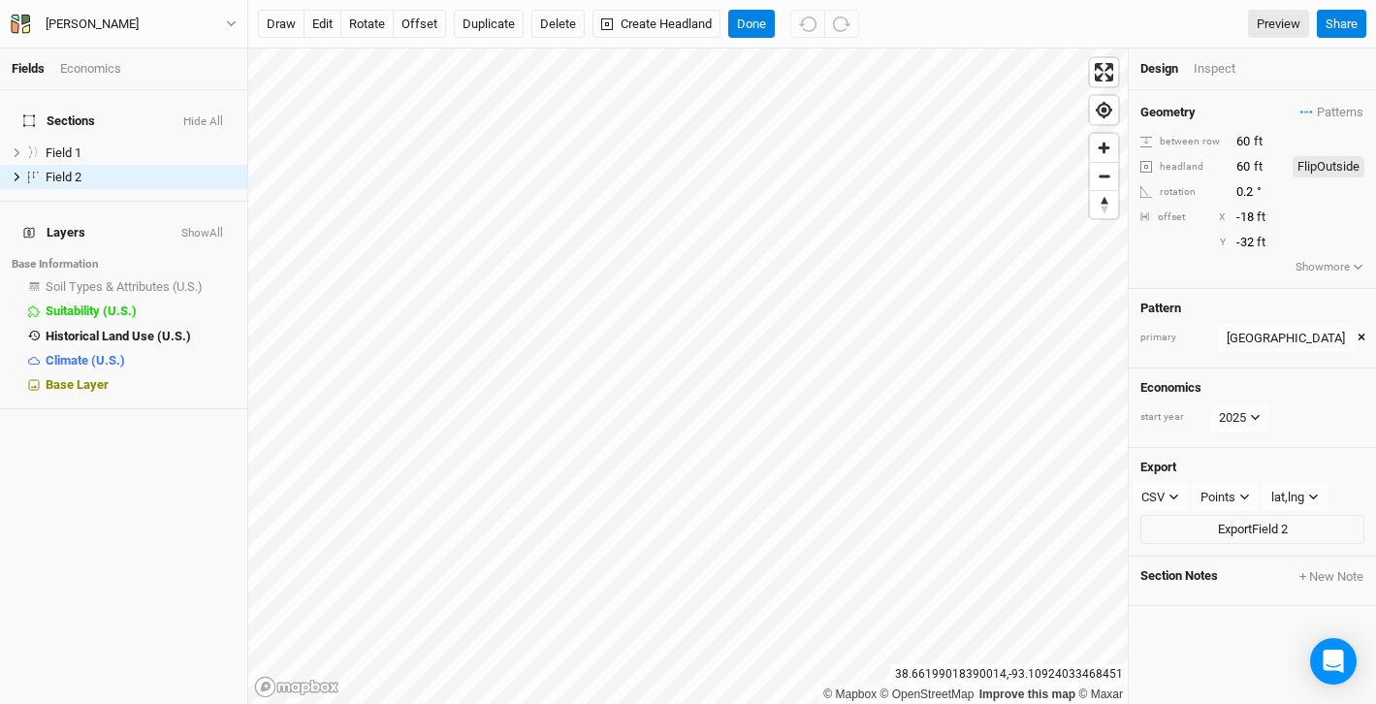
click at [1358, 339] on button "×" at bounding box center [1362, 338] width 8 height 21
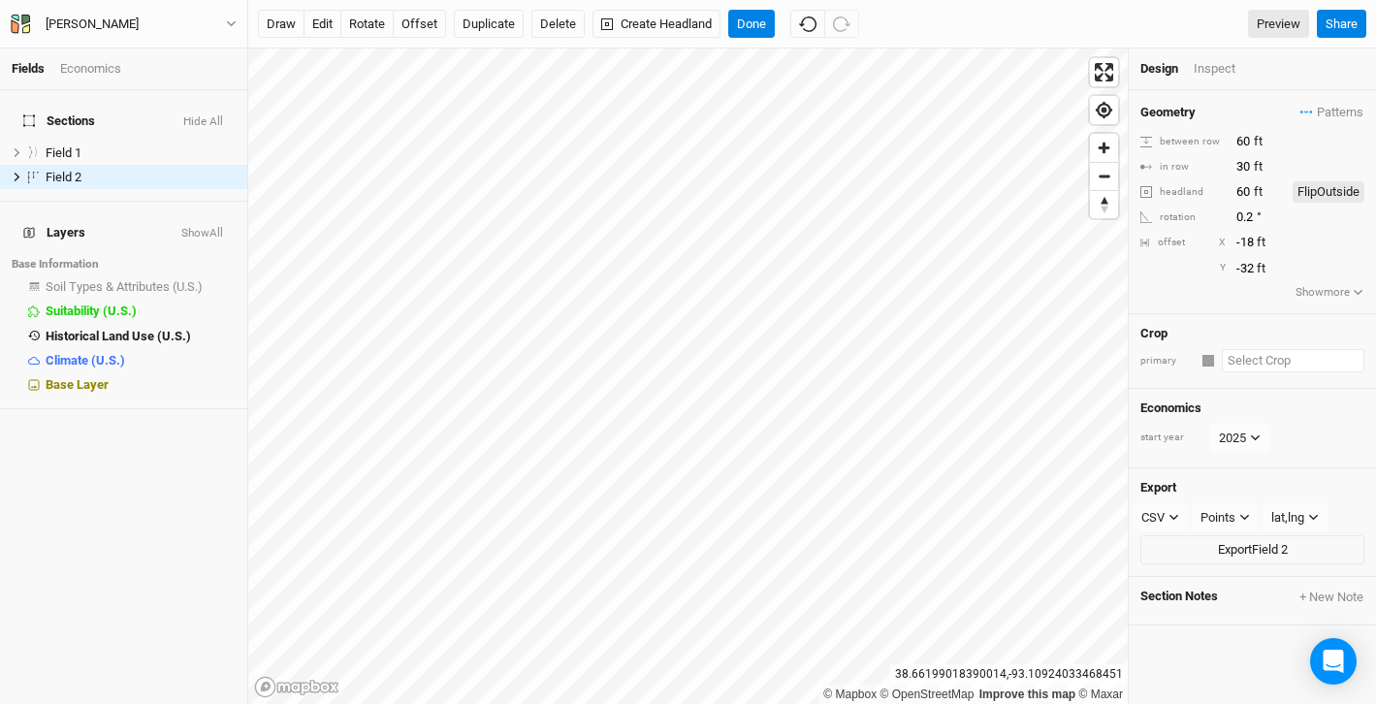
click at [1290, 357] on input "text" at bounding box center [1293, 360] width 143 height 23
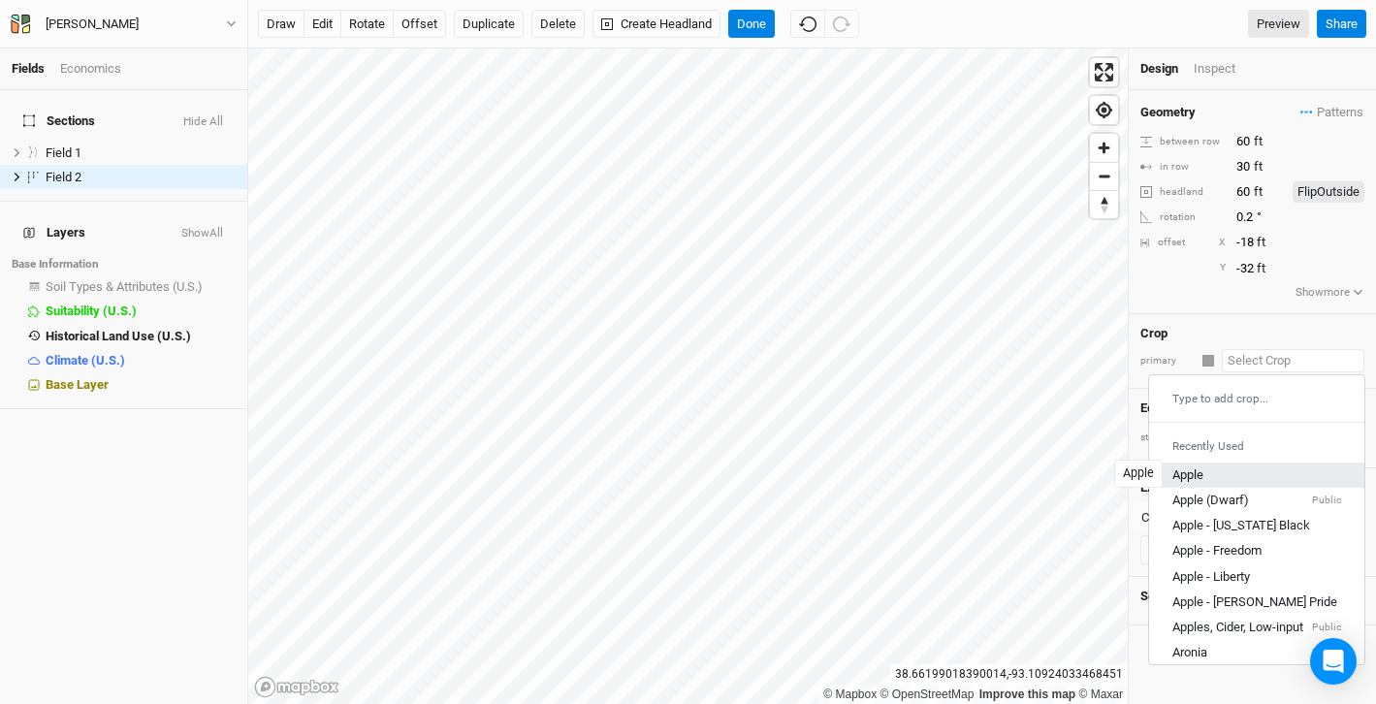
click at [1186, 481] on div "Apple" at bounding box center [1187, 474] width 31 height 17
type input "20"
type input "Apple"
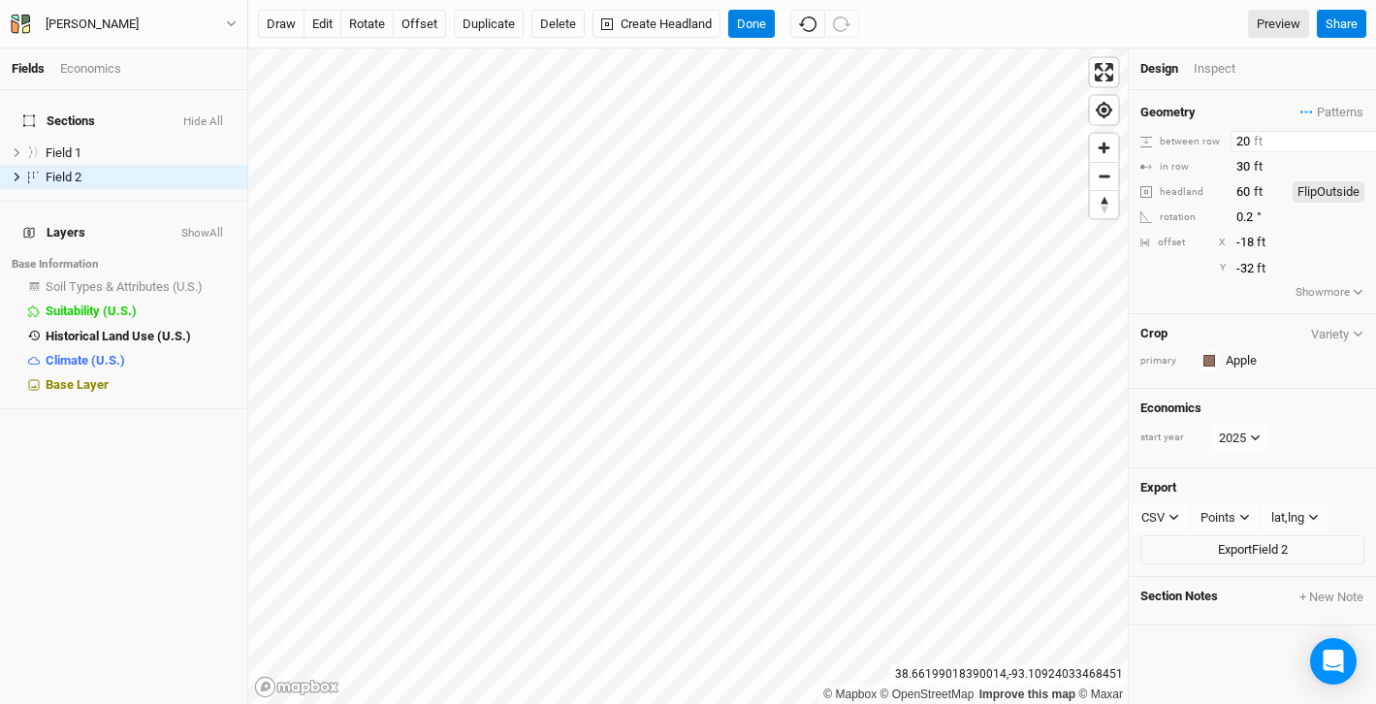
drag, startPoint x: 1252, startPoint y: 140, endPoint x: 1228, endPoint y: 144, distance: 24.6
click at [1228, 144] on div "between row 20 ft" at bounding box center [1252, 141] width 224 height 21
type input "60"
click at [1247, 170] on input "30" at bounding box center [1315, 166] width 169 height 21
drag, startPoint x: 1250, startPoint y: 164, endPoint x: 1233, endPoint y: 164, distance: 17.5
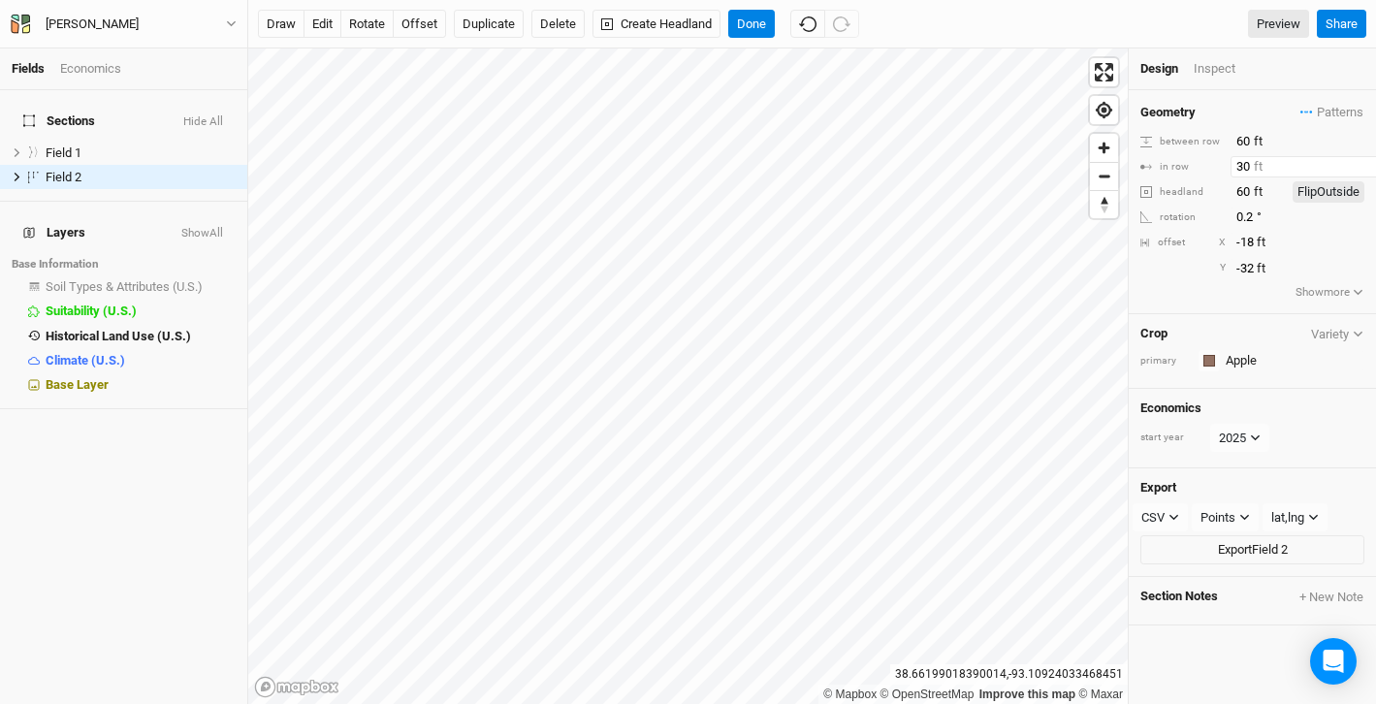
click at [1233, 164] on input "30" at bounding box center [1315, 166] width 169 height 21
click at [1262, 269] on input "-32" at bounding box center [1315, 268] width 169 height 21
drag, startPoint x: 1259, startPoint y: 164, endPoint x: 1227, endPoint y: 165, distance: 32.0
click at [1227, 165] on div "in row 800 ft" at bounding box center [1252, 166] width 224 height 21
type input "60"
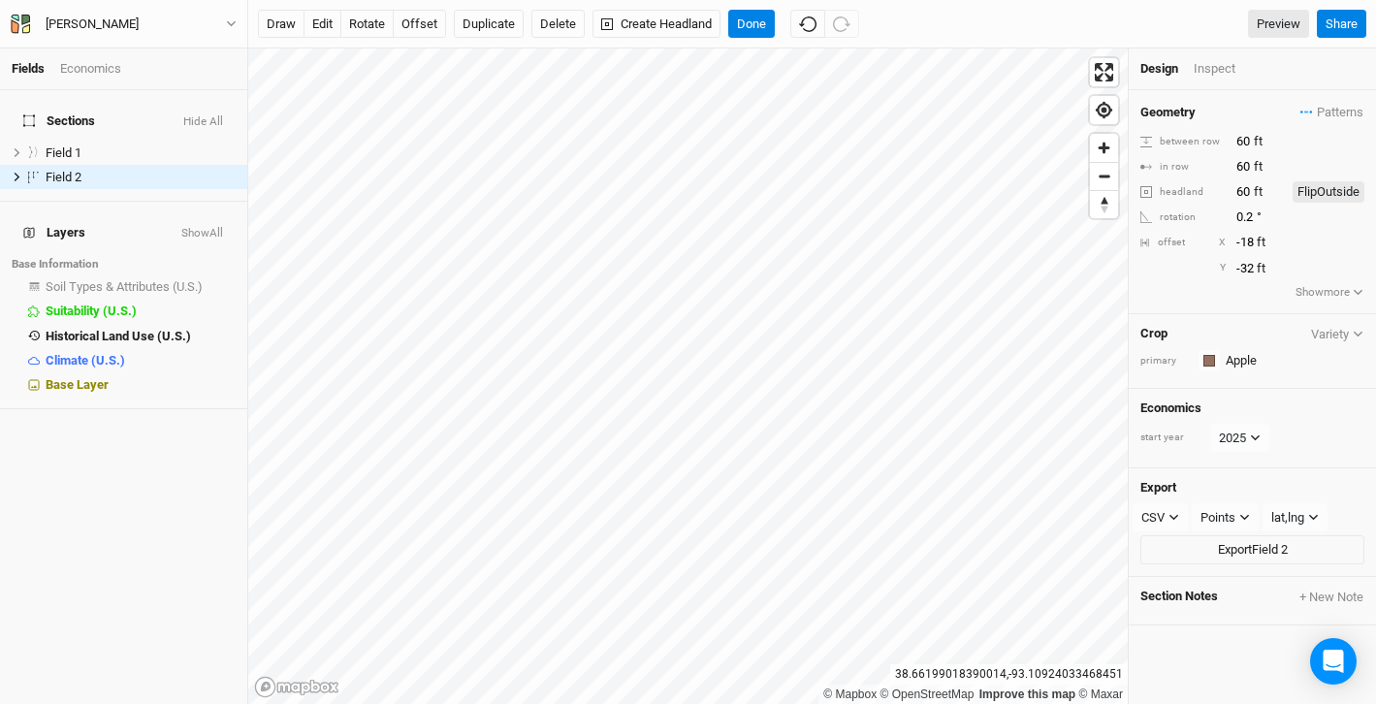
click at [1253, 230] on div "Geometry Patterns 30ft Apples, Pears, and Jujubes view Apples, Pears, and Jujub…" at bounding box center [1252, 202] width 247 height 224
click at [1212, 73] on div "Inspect" at bounding box center [1228, 68] width 69 height 17
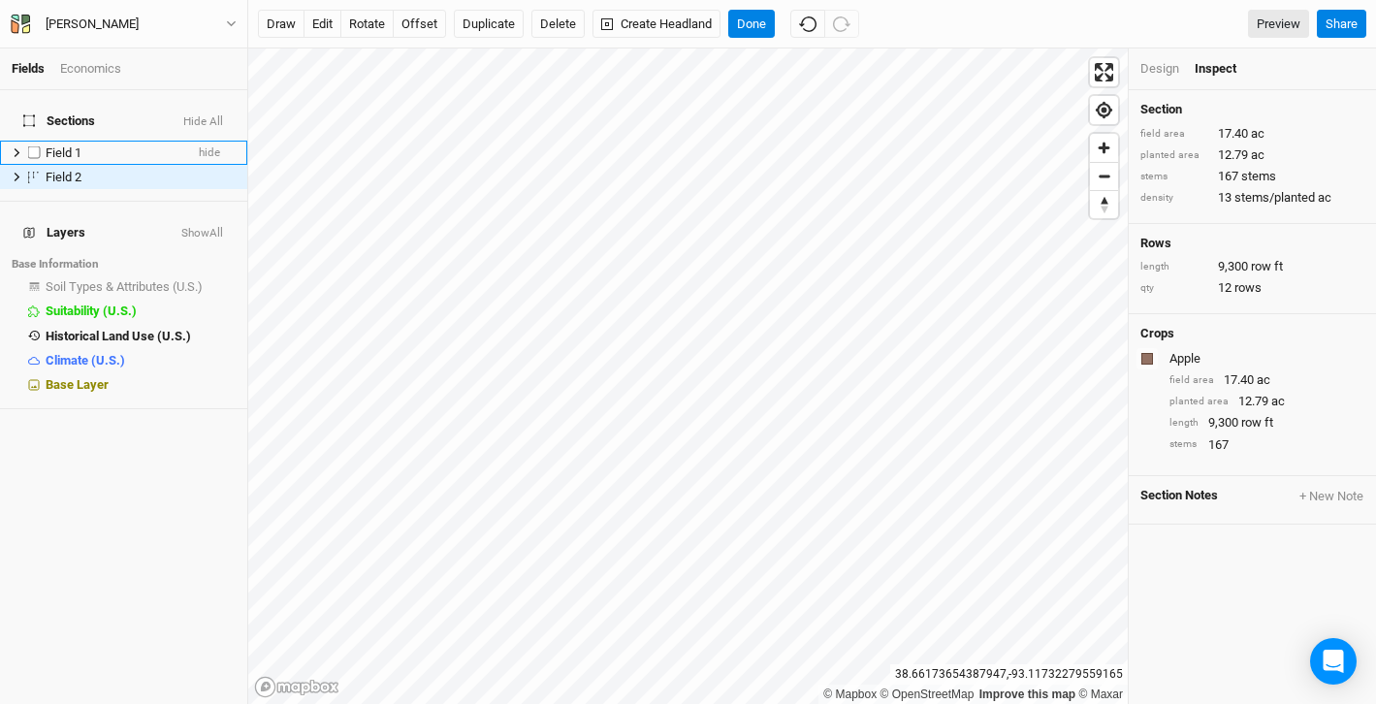
click at [145, 145] on div "Field 1" at bounding box center [115, 153] width 138 height 16
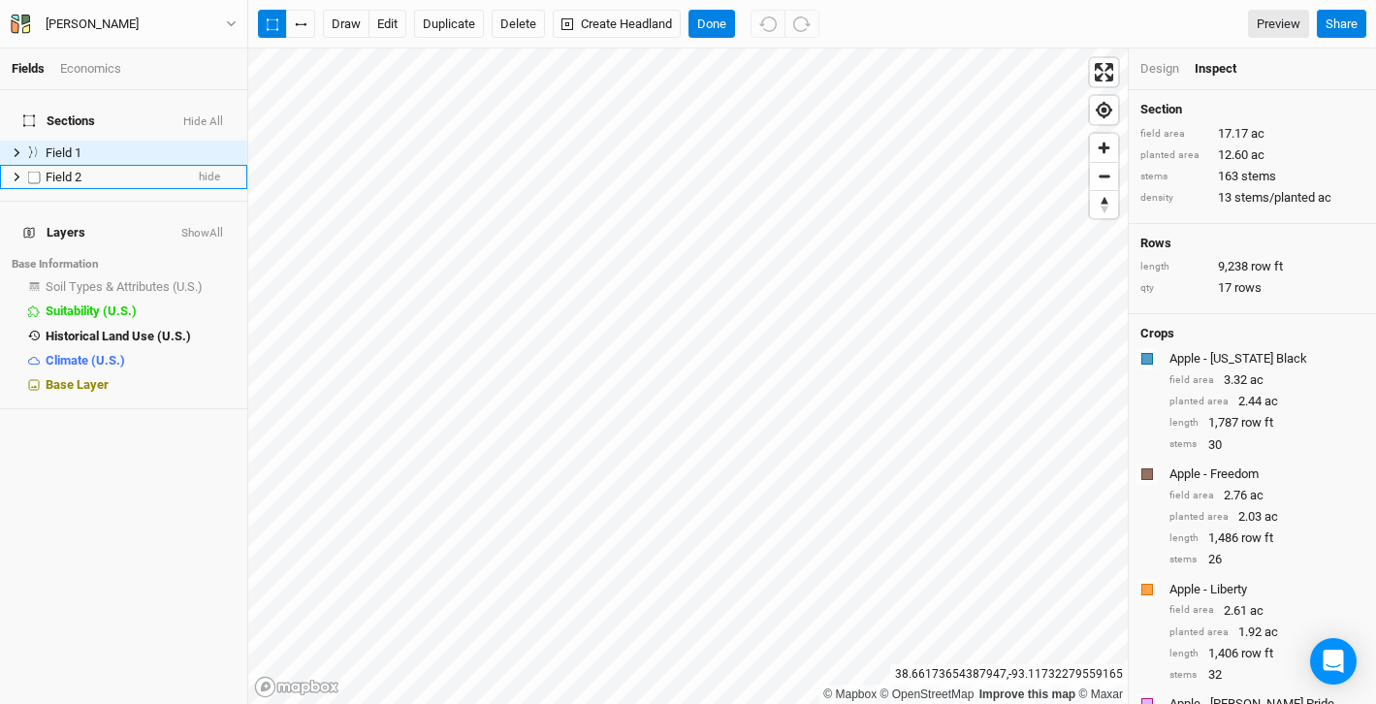
click at [144, 170] on div "Field 2" at bounding box center [115, 178] width 138 height 16
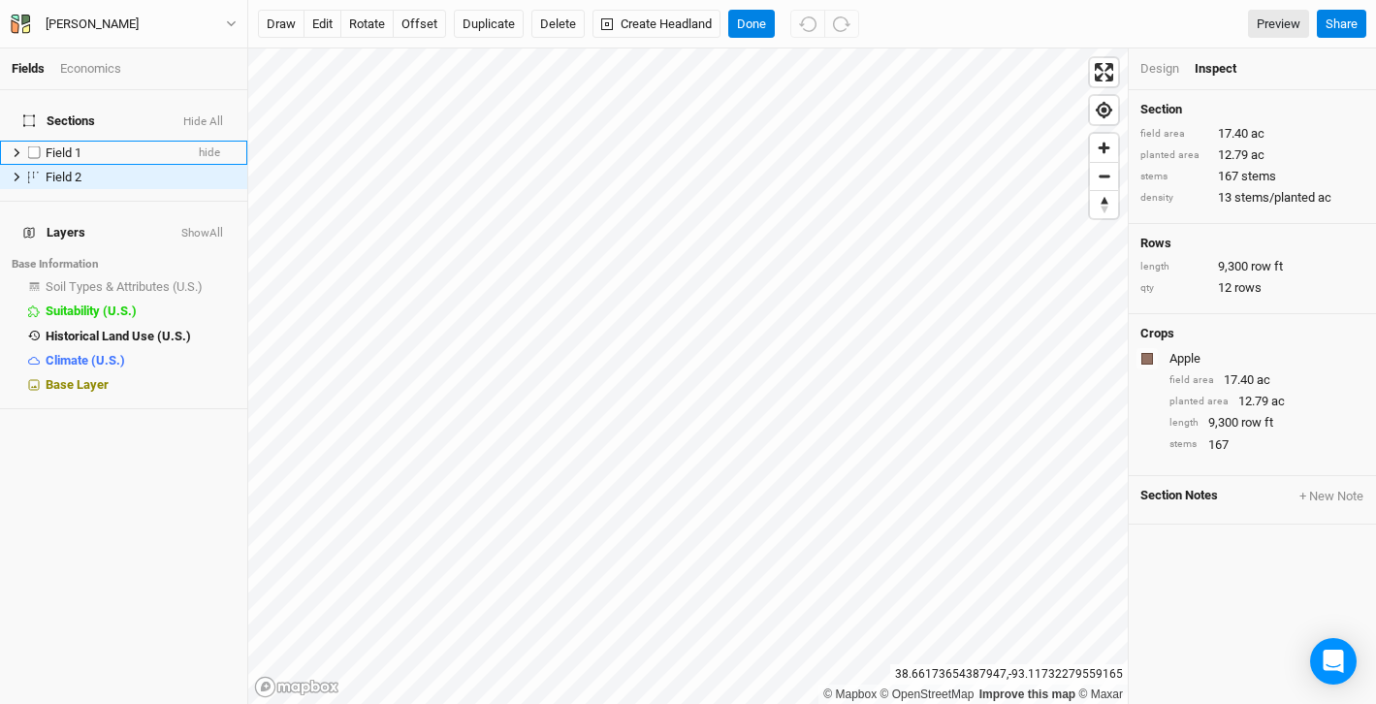
click at [145, 145] on div "Field 1" at bounding box center [115, 153] width 138 height 16
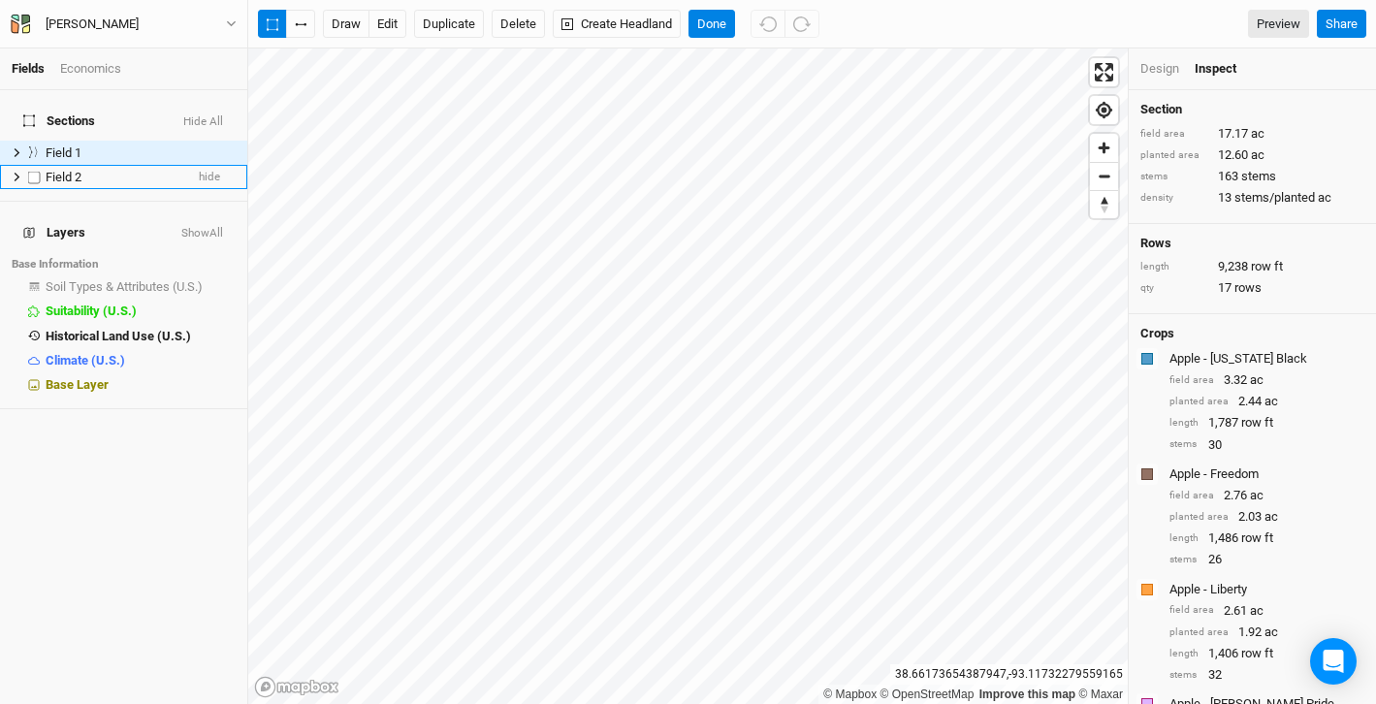
click at [145, 170] on div "Field 2" at bounding box center [115, 178] width 138 height 16
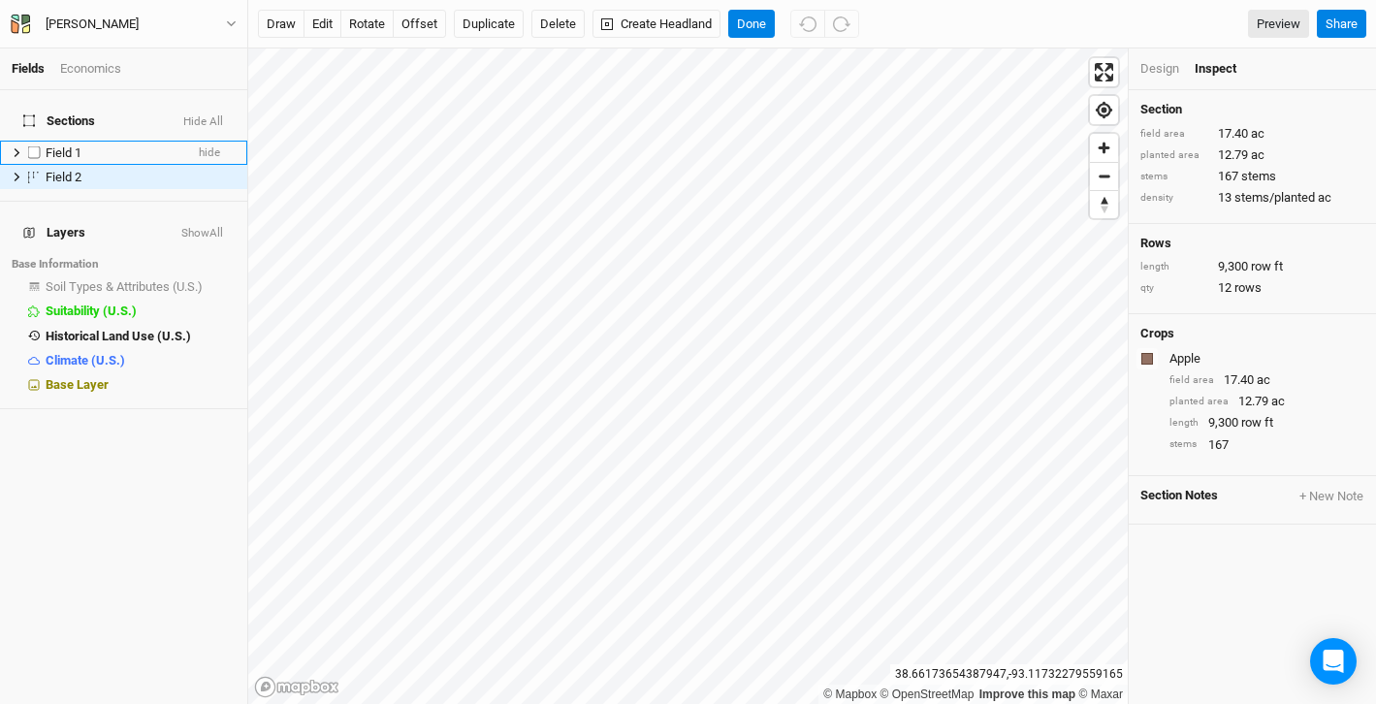
click at [146, 145] on div "Field 1" at bounding box center [115, 153] width 138 height 16
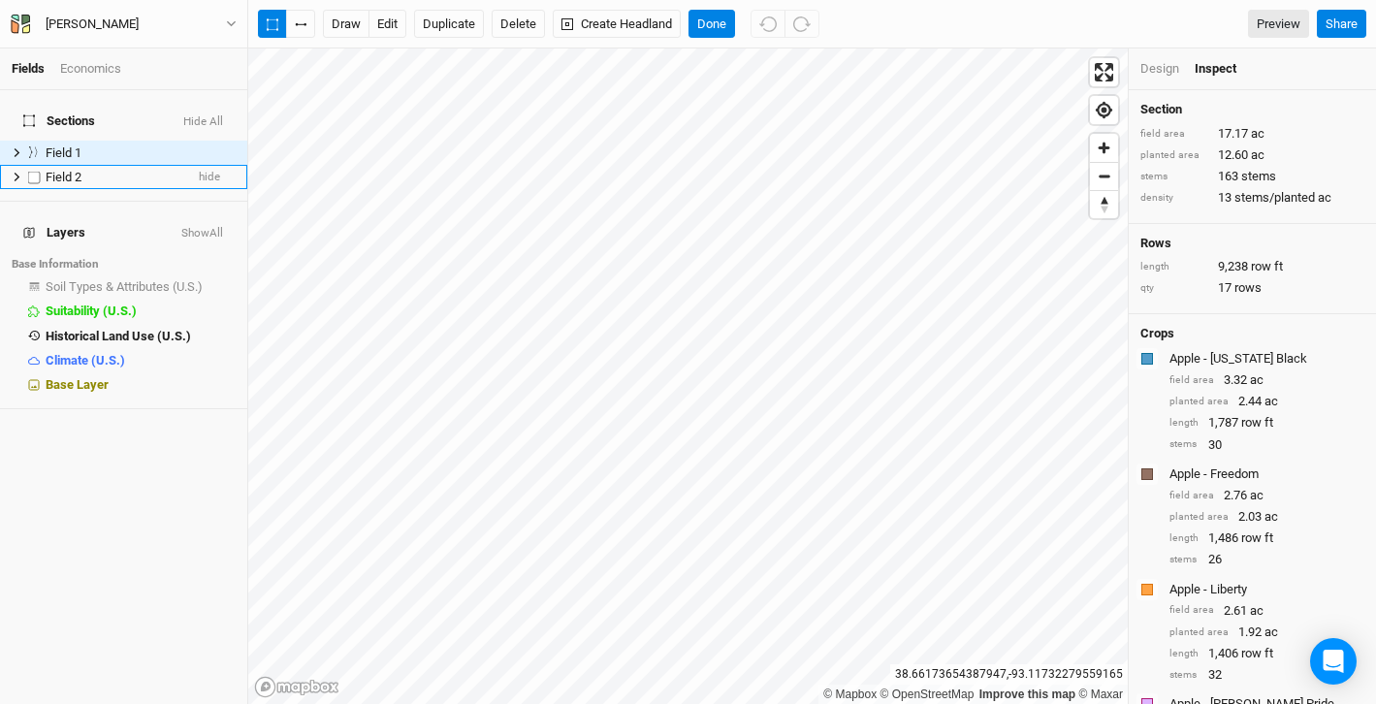
click at [144, 170] on div "Field 2" at bounding box center [115, 178] width 138 height 16
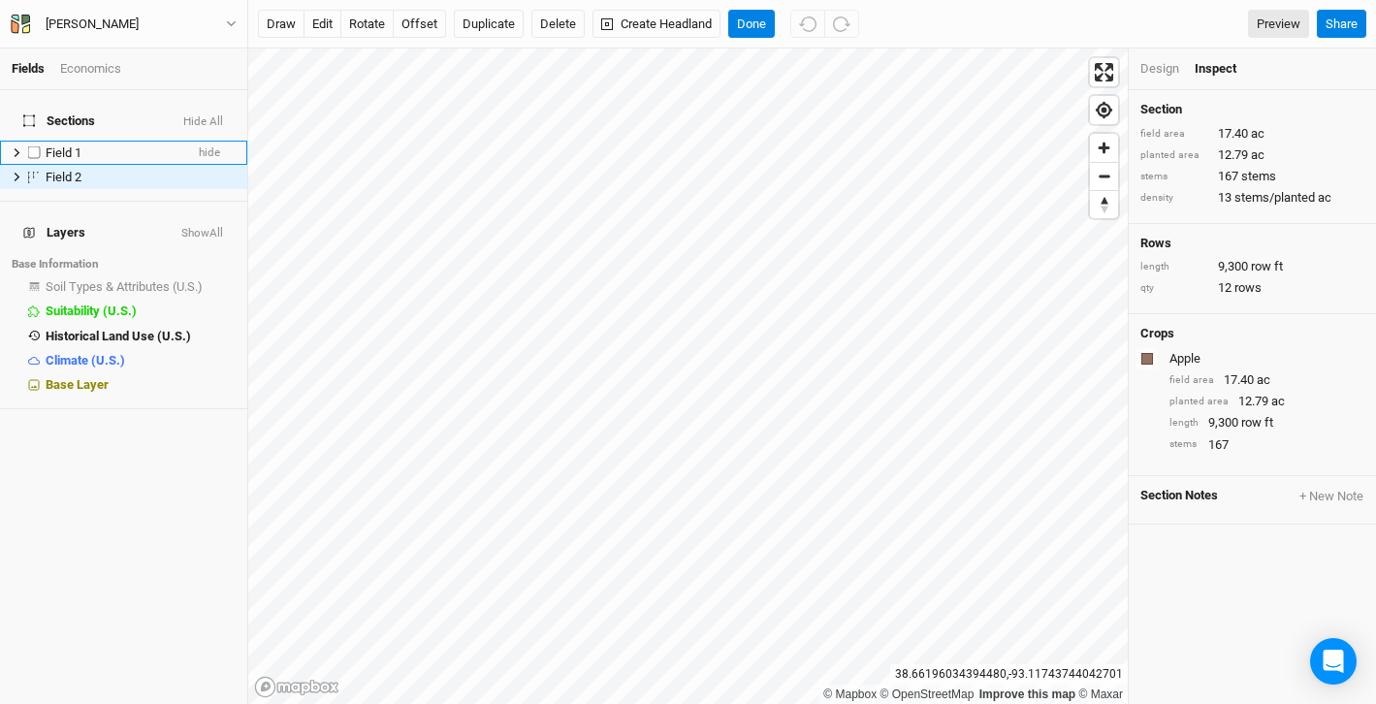
click at [171, 145] on div "Field 1" at bounding box center [115, 153] width 138 height 16
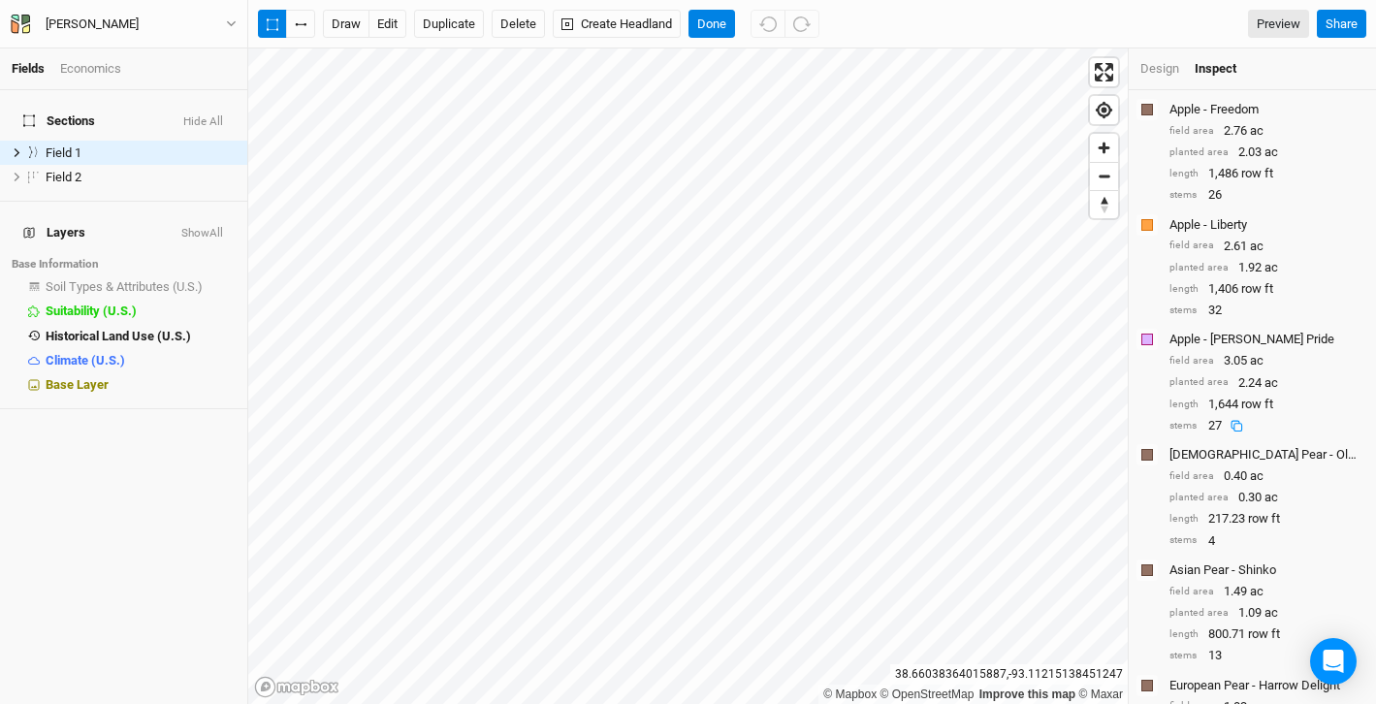
scroll to position [330, 0]
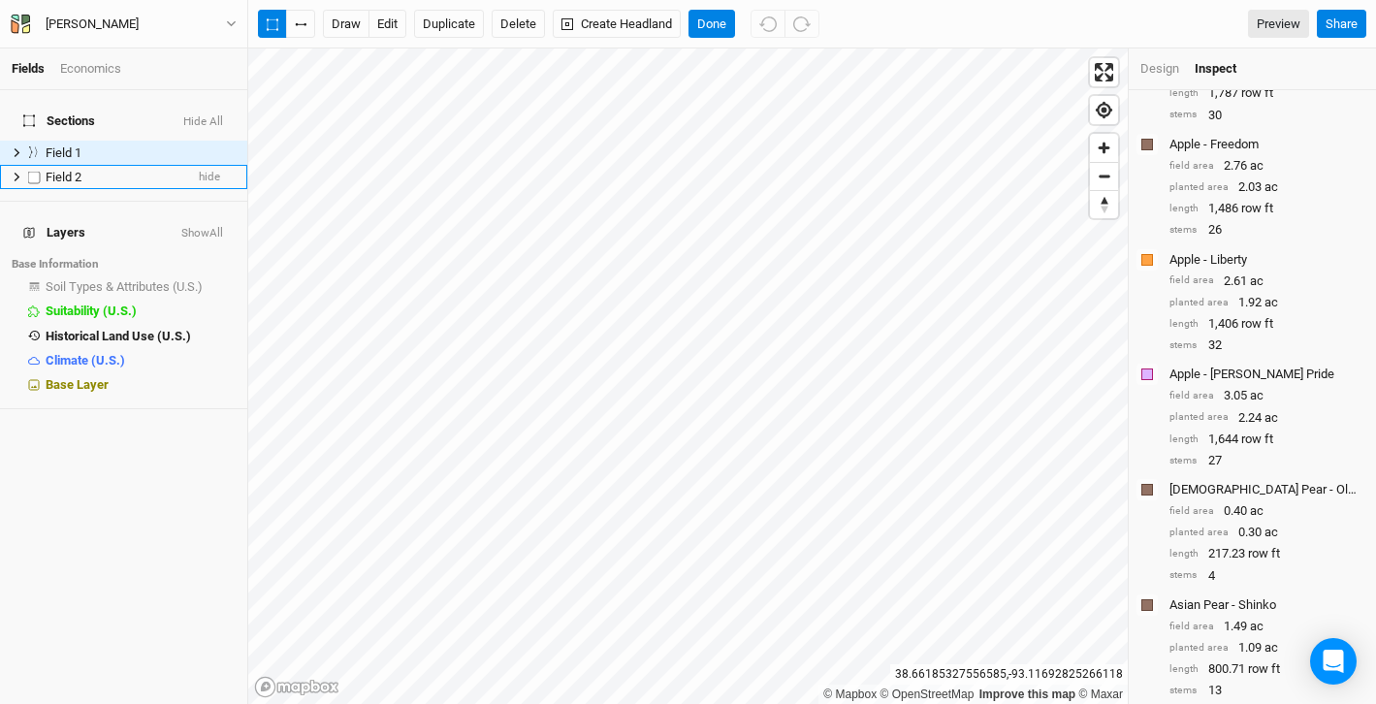
click at [112, 171] on div "Field 2" at bounding box center [115, 178] width 138 height 16
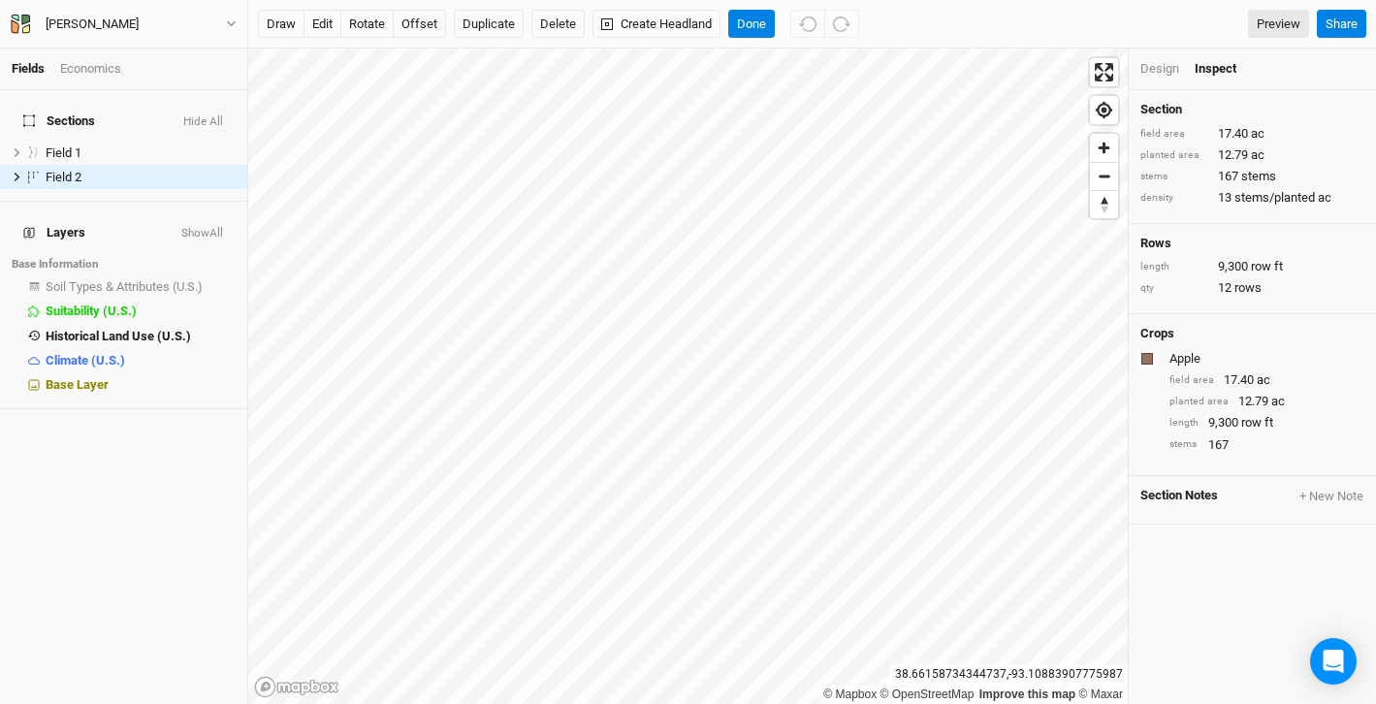
click at [1159, 64] on div "Design" at bounding box center [1159, 68] width 39 height 17
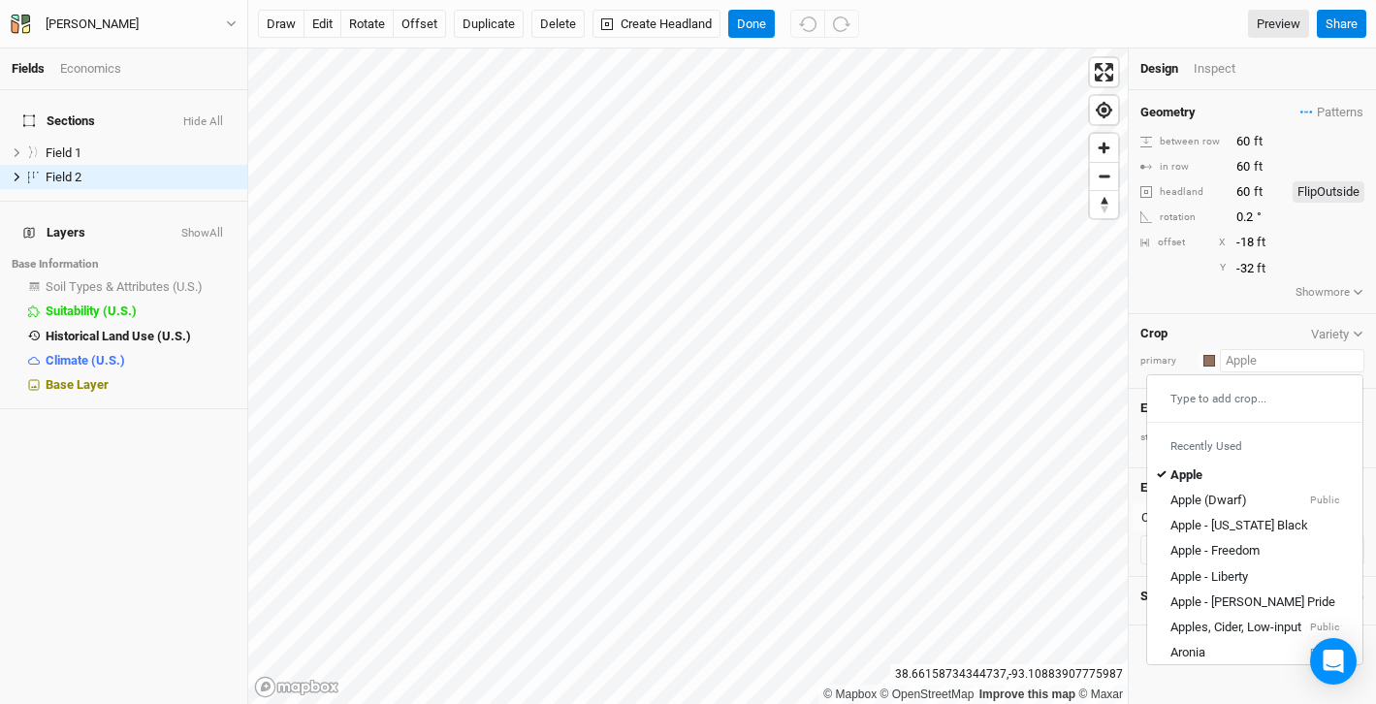
click at [1235, 365] on input "text" at bounding box center [1292, 360] width 144 height 23
type input "Apple"
click at [1340, 113] on span "Patterns" at bounding box center [1331, 112] width 63 height 19
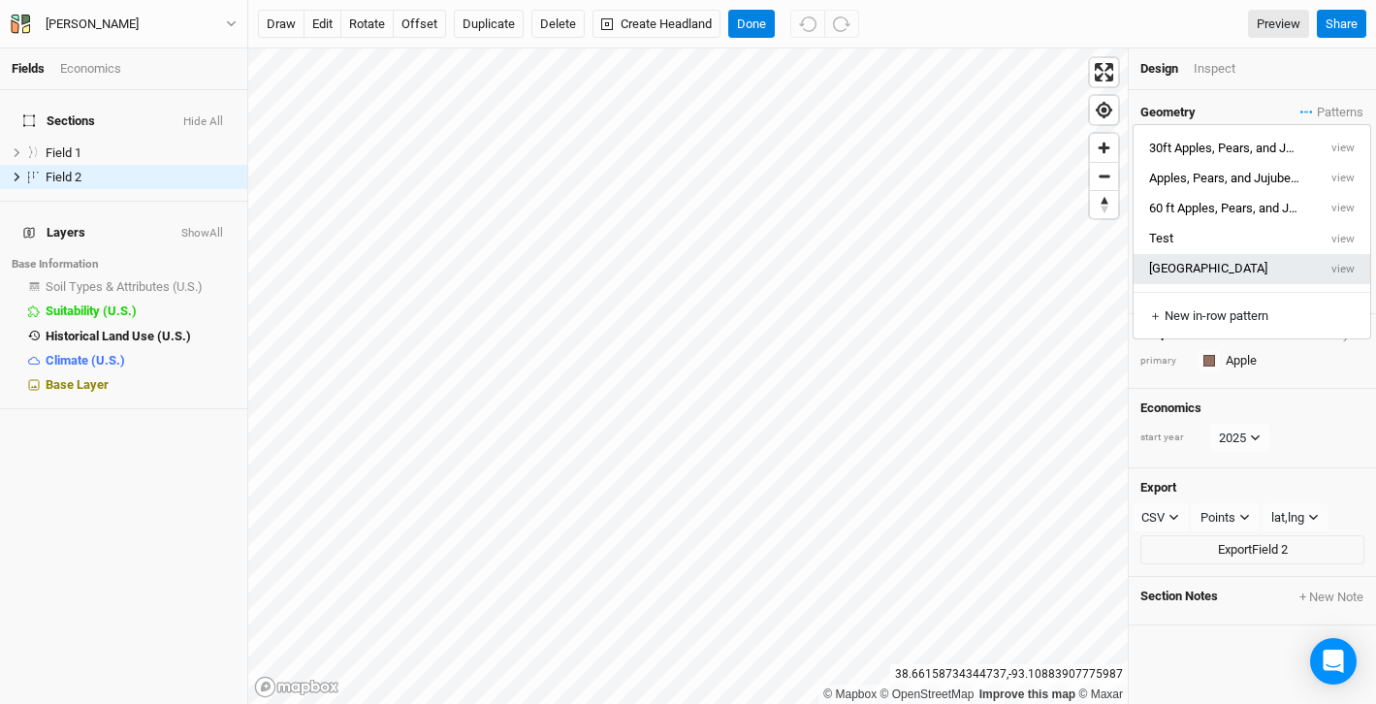
click at [1231, 264] on button "[GEOGRAPHIC_DATA]" at bounding box center [1225, 269] width 183 height 30
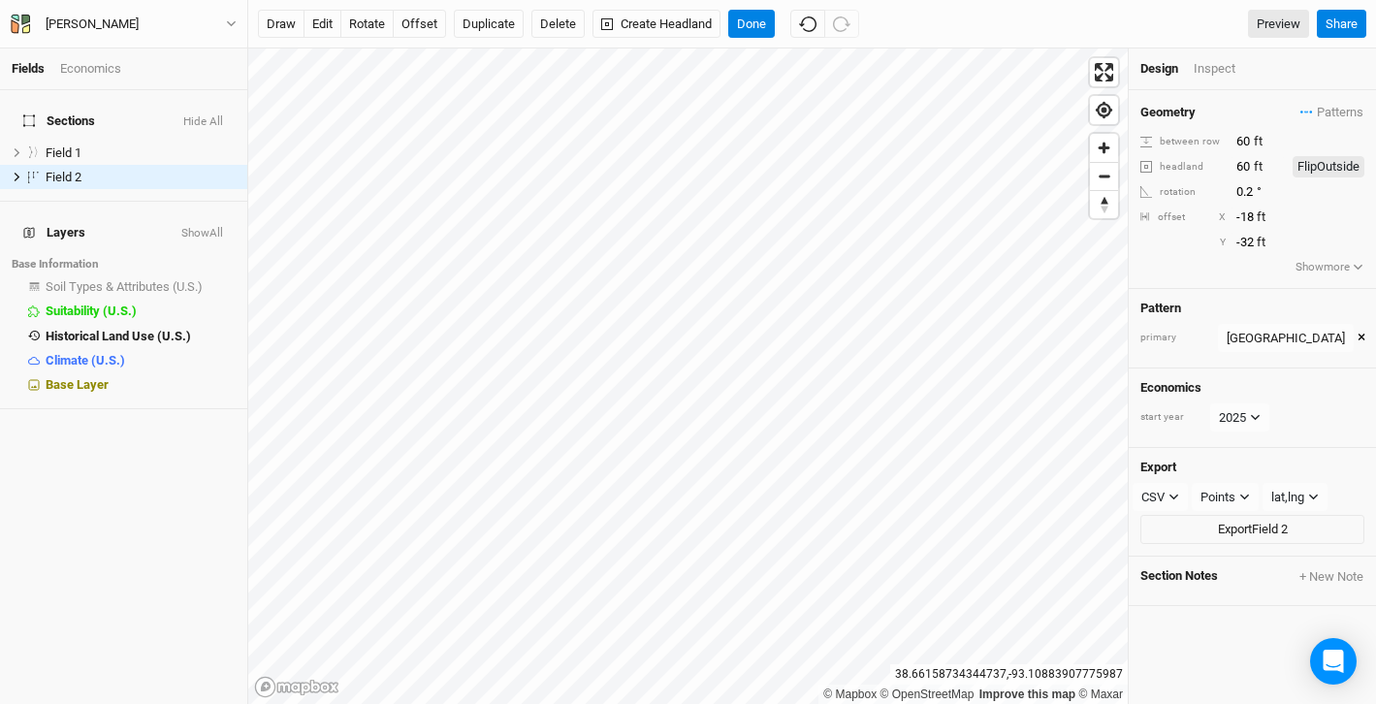
click at [1358, 336] on button "×" at bounding box center [1362, 338] width 8 height 21
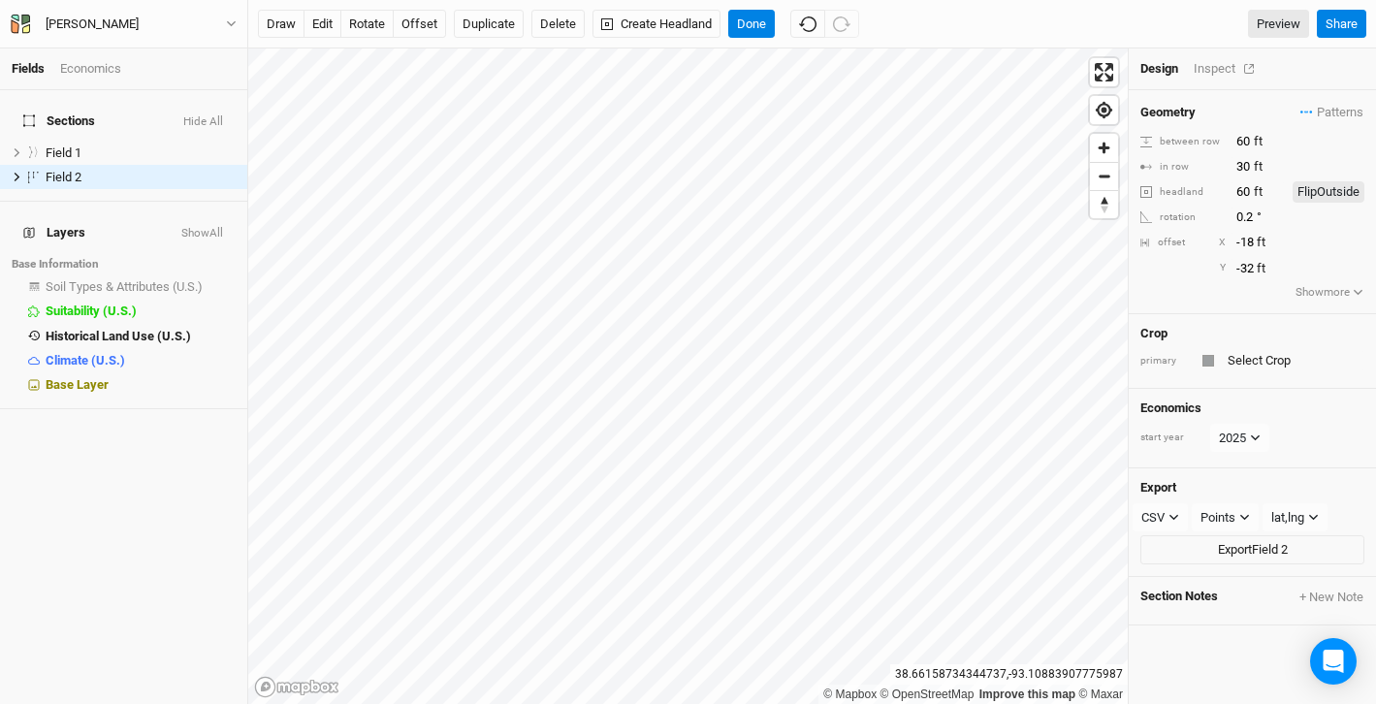
click at [1215, 71] on div "Inspect" at bounding box center [1228, 68] width 69 height 17
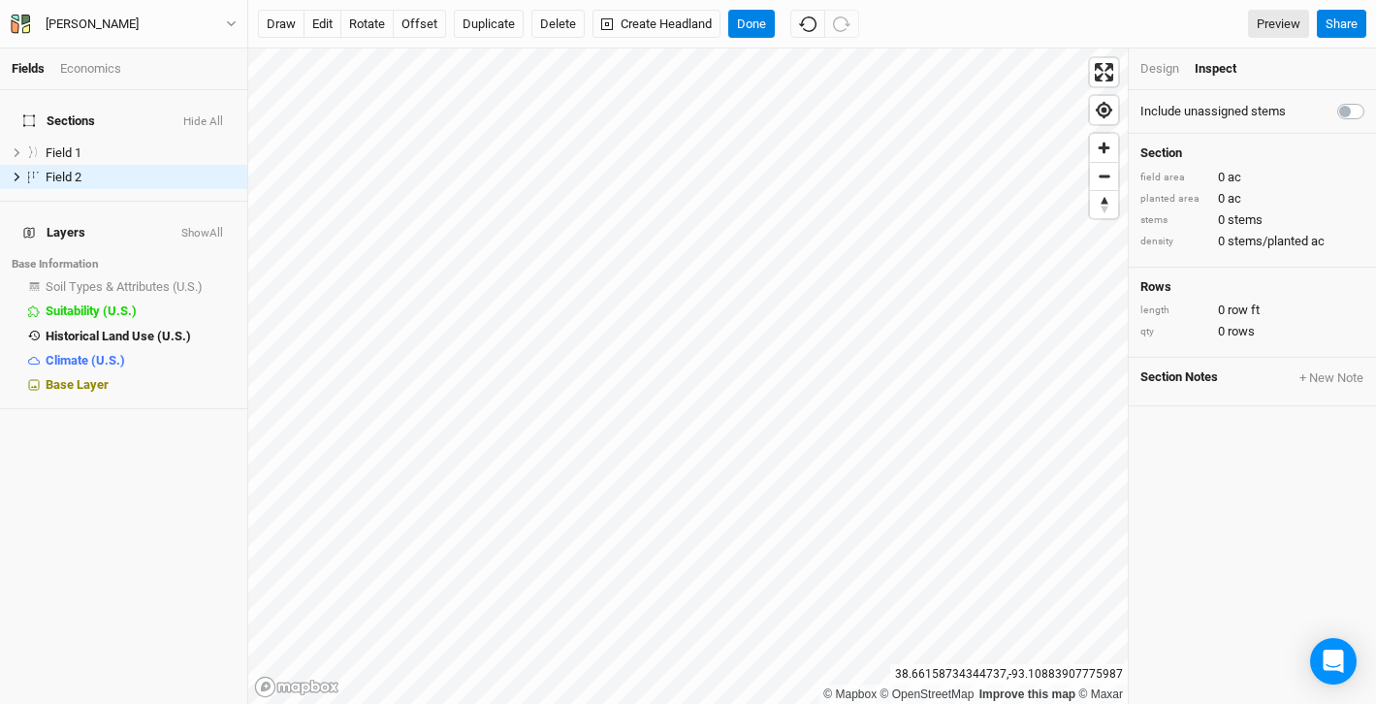
click at [1157, 64] on div "Design" at bounding box center [1159, 68] width 39 height 17
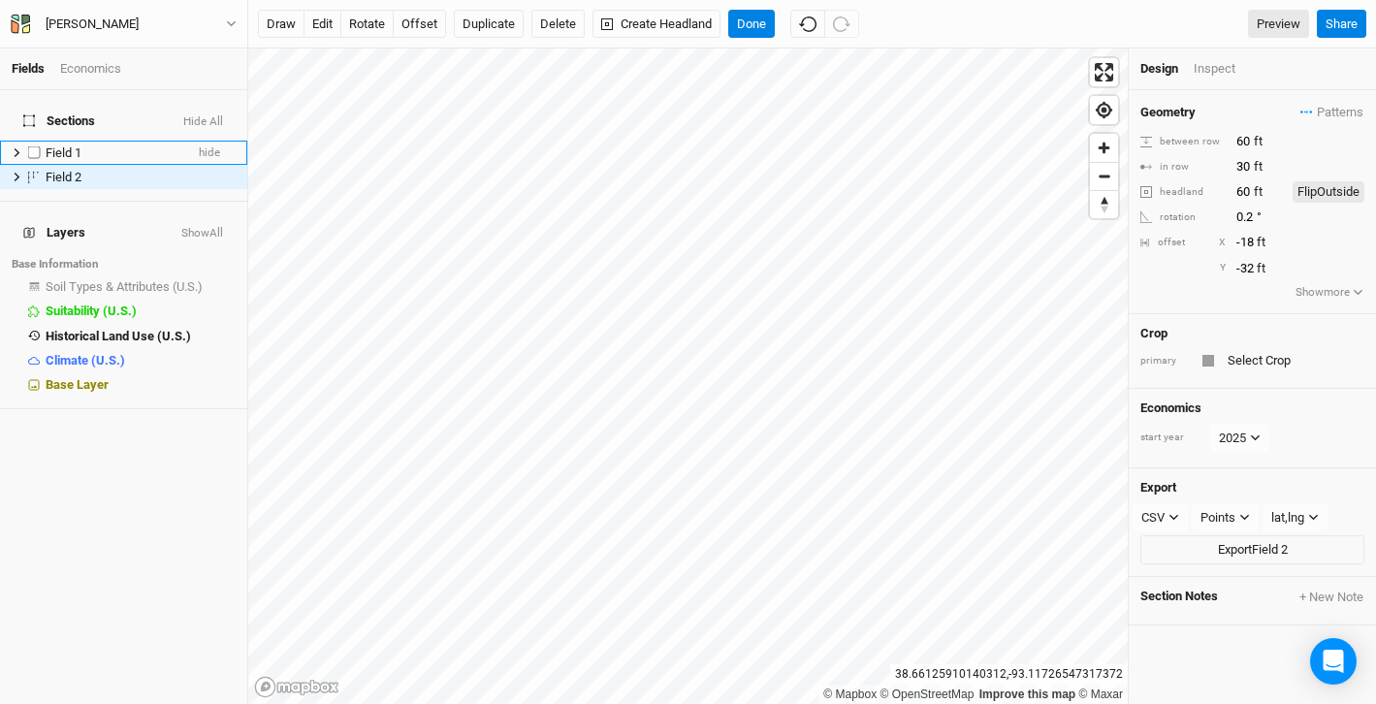
click at [103, 145] on div "Field 1" at bounding box center [115, 153] width 138 height 16
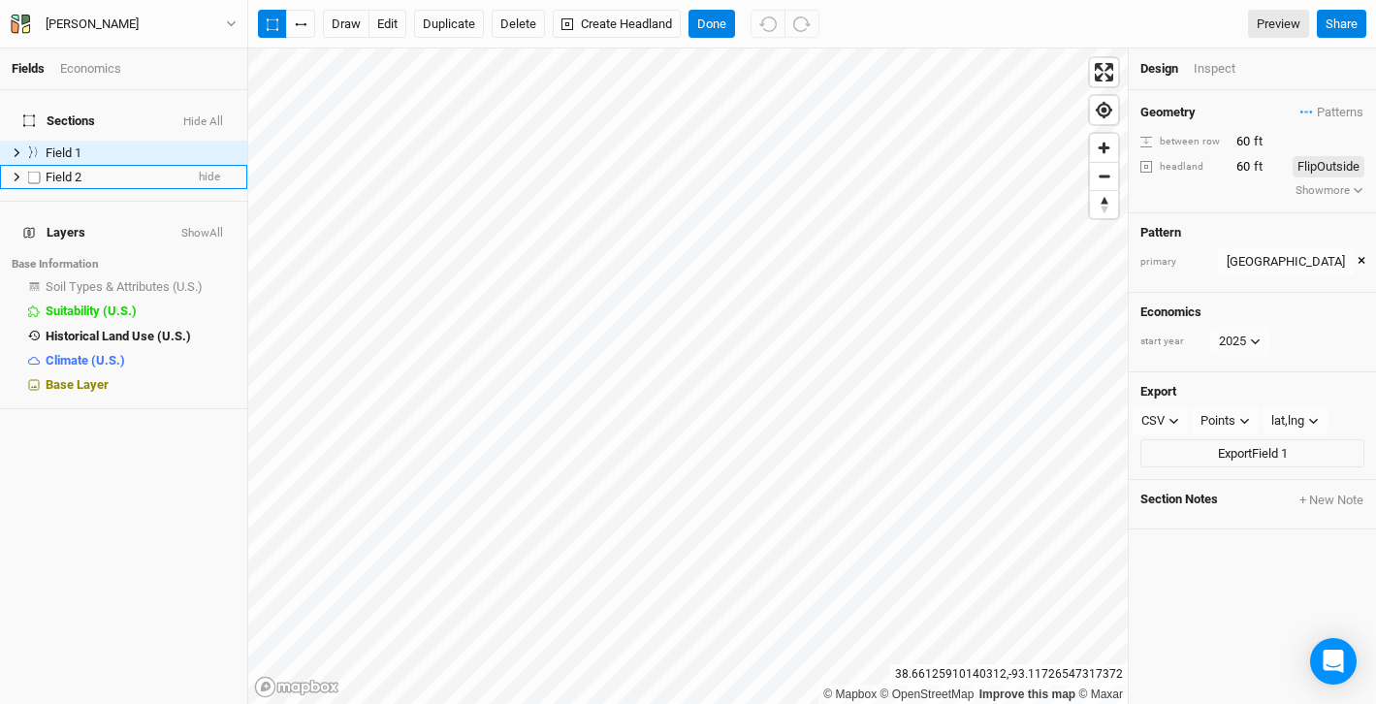
click at [90, 170] on div "Field 2" at bounding box center [115, 178] width 138 height 16
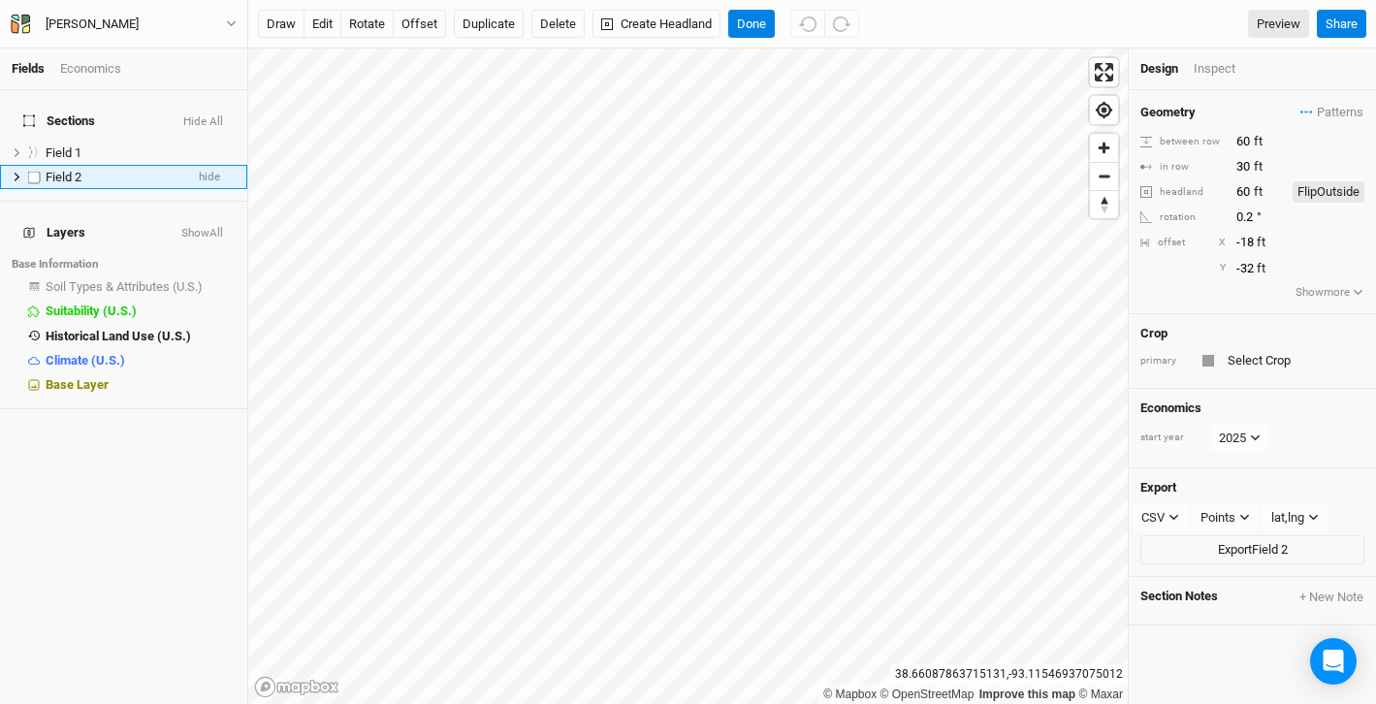
click at [79, 170] on span "Field 2" at bounding box center [64, 177] width 36 height 15
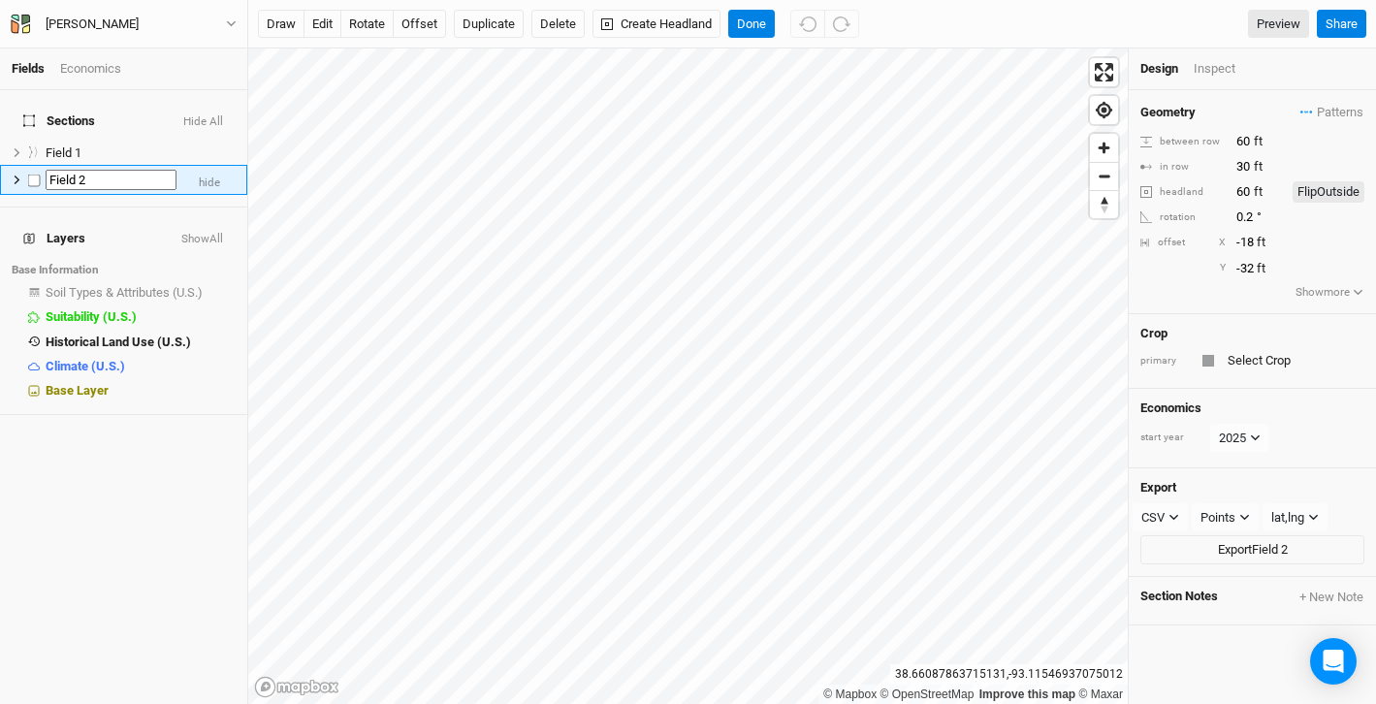
type input "S"
click at [128, 170] on input "Fi" at bounding box center [111, 180] width 131 height 21
type input "F"
click at [65, 170] on input "F" at bounding box center [111, 180] width 131 height 21
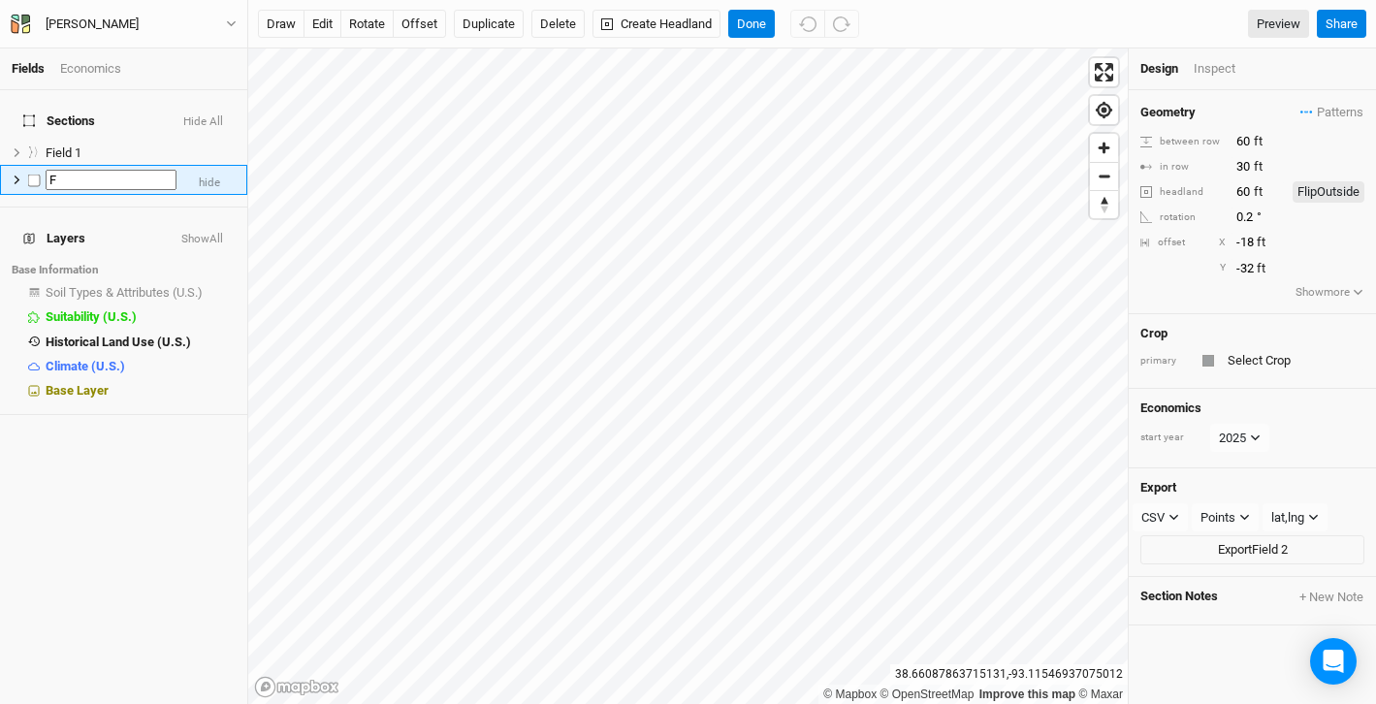
type input "i"
type input "Field"
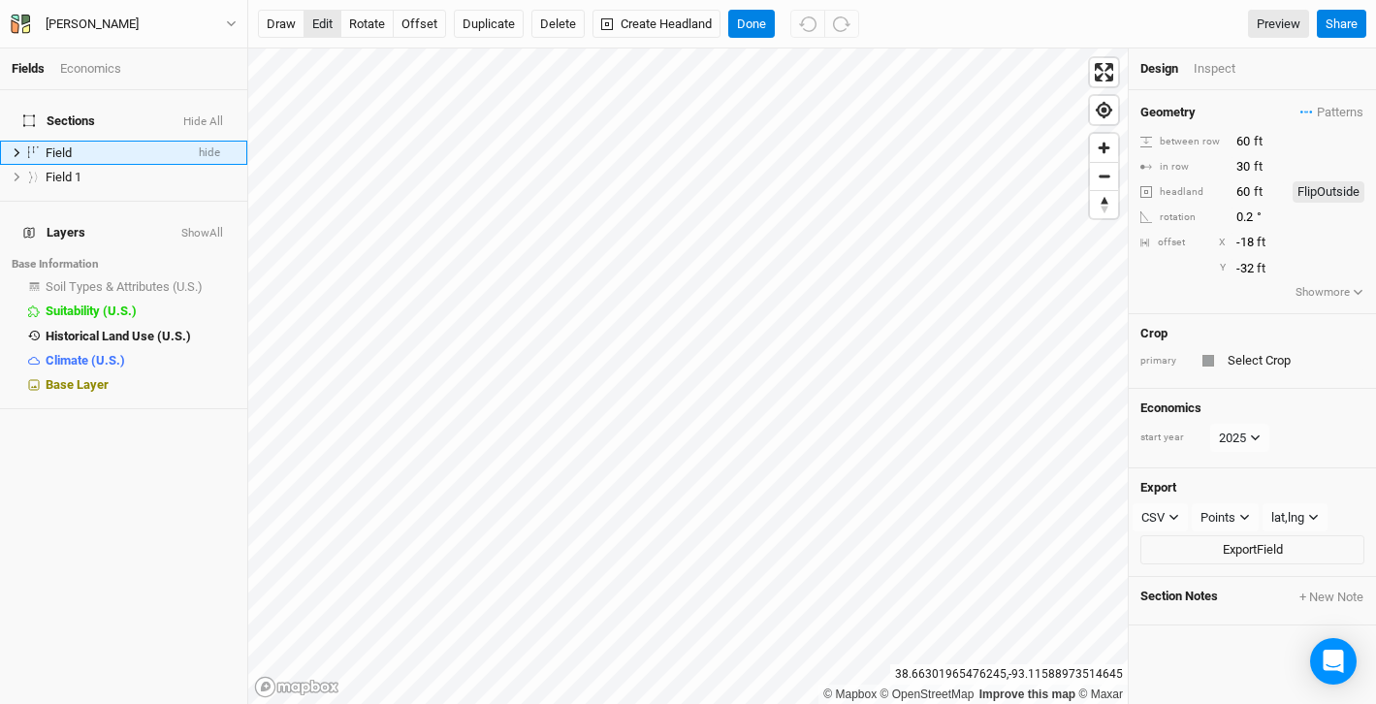
click at [323, 25] on button "edit" at bounding box center [323, 24] width 38 height 29
click at [751, 28] on button "Done" at bounding box center [751, 24] width 47 height 29
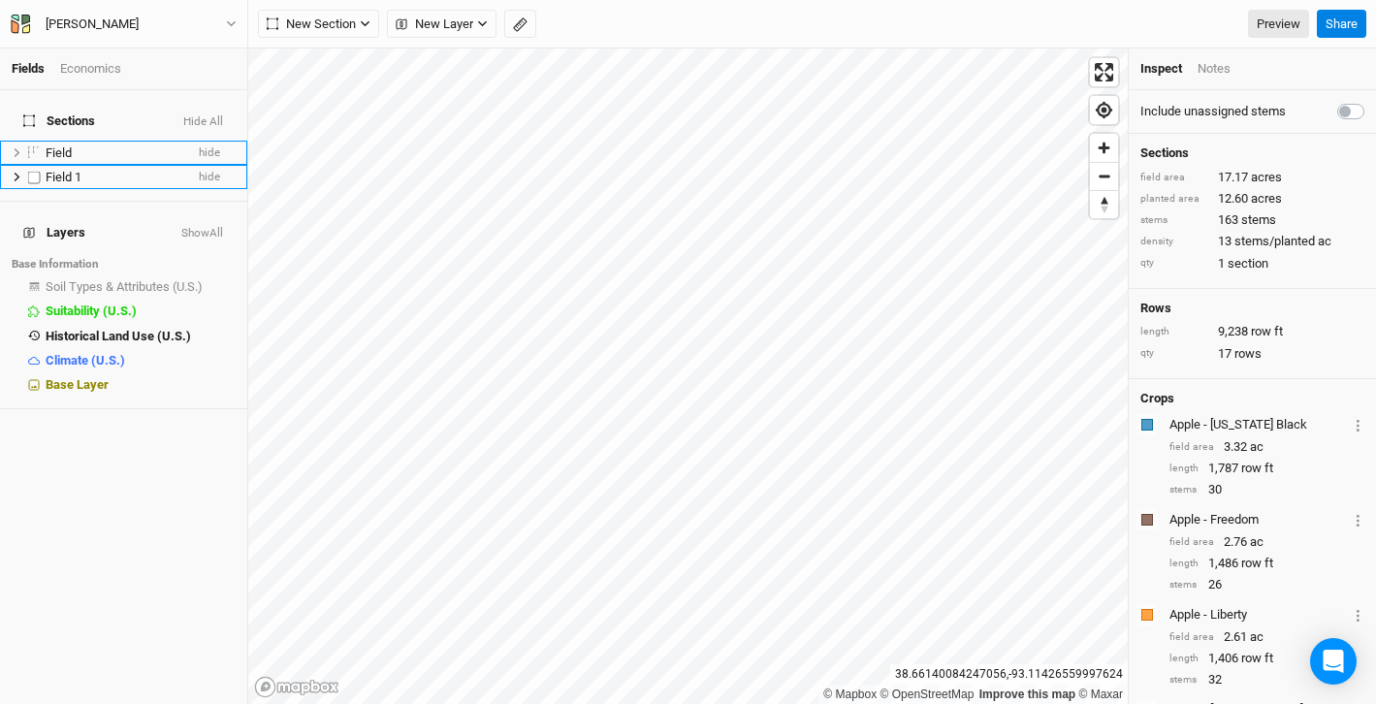
click at [101, 170] on div "Field 1" at bounding box center [115, 178] width 138 height 16
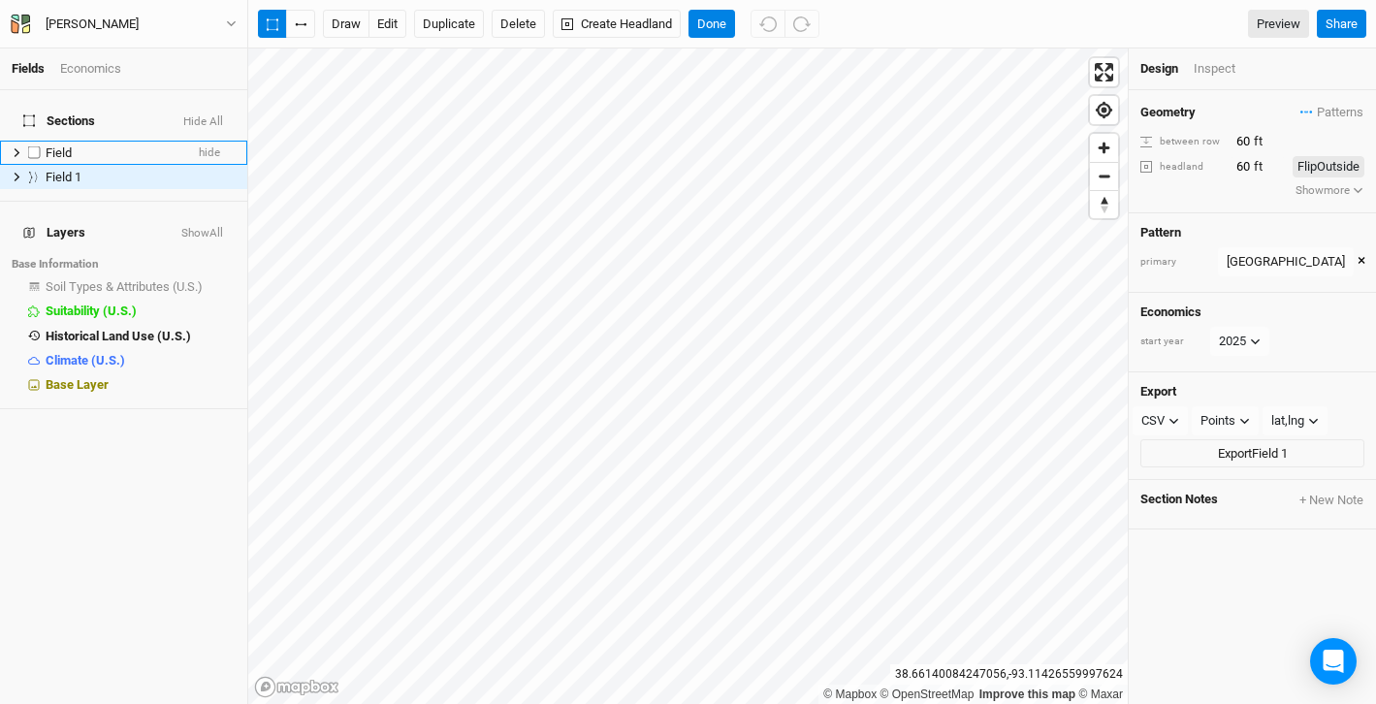
click at [88, 145] on div "Field" at bounding box center [115, 153] width 138 height 16
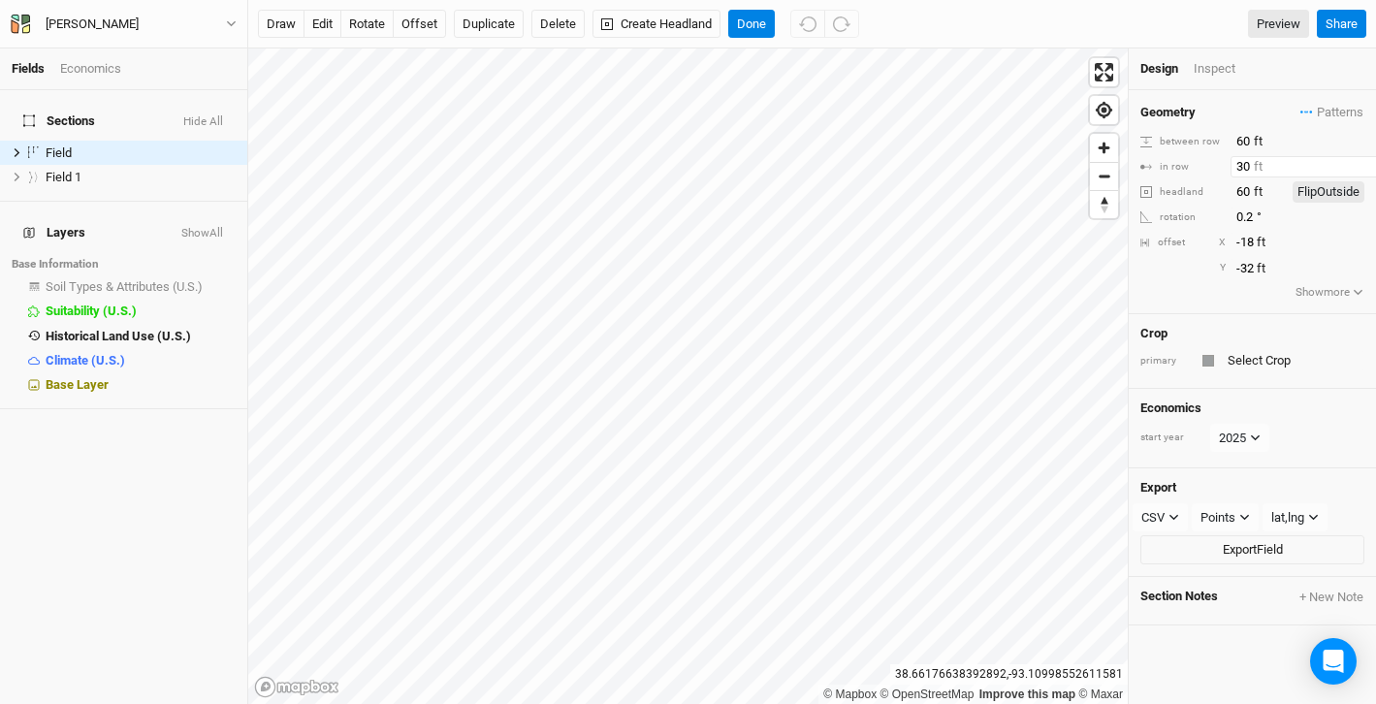
click at [1243, 167] on input "30" at bounding box center [1315, 166] width 169 height 21
type input "60"
click at [1308, 272] on input "-32" at bounding box center [1315, 268] width 169 height 21
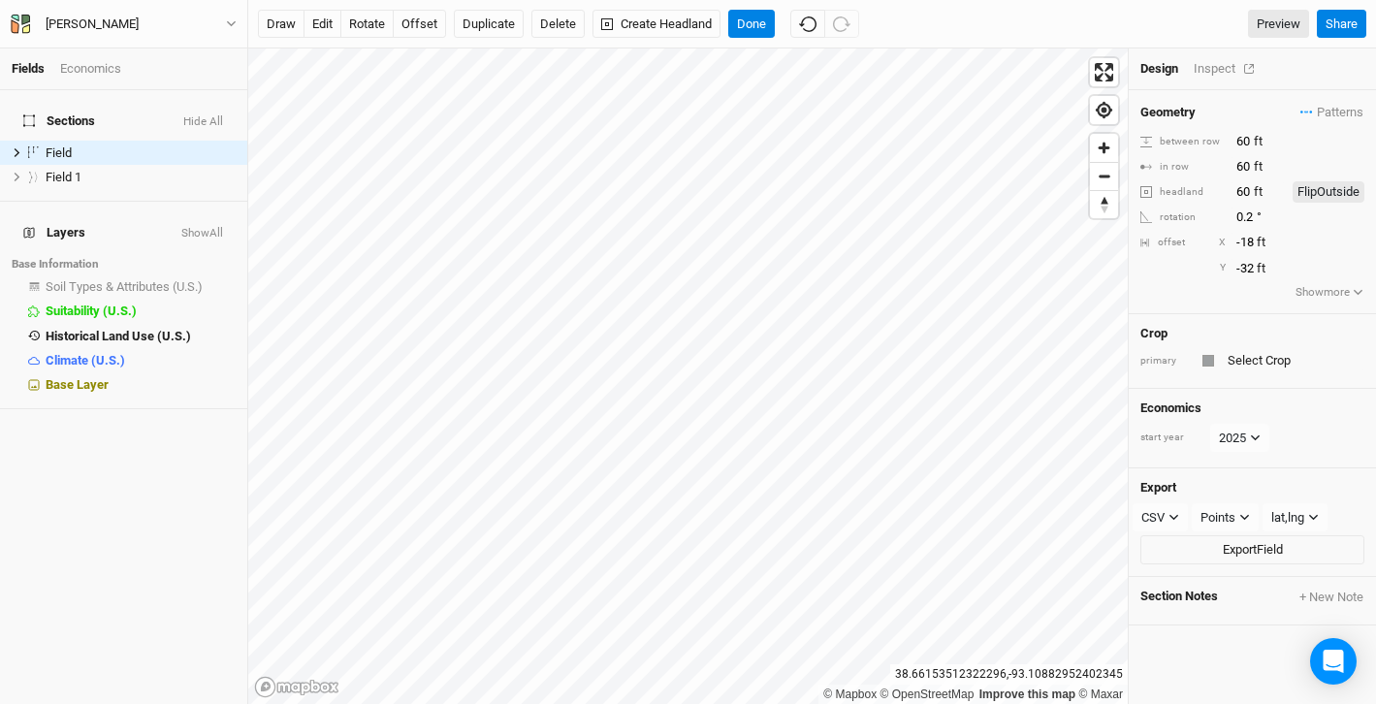
click at [1217, 72] on div "Inspect" at bounding box center [1228, 68] width 69 height 17
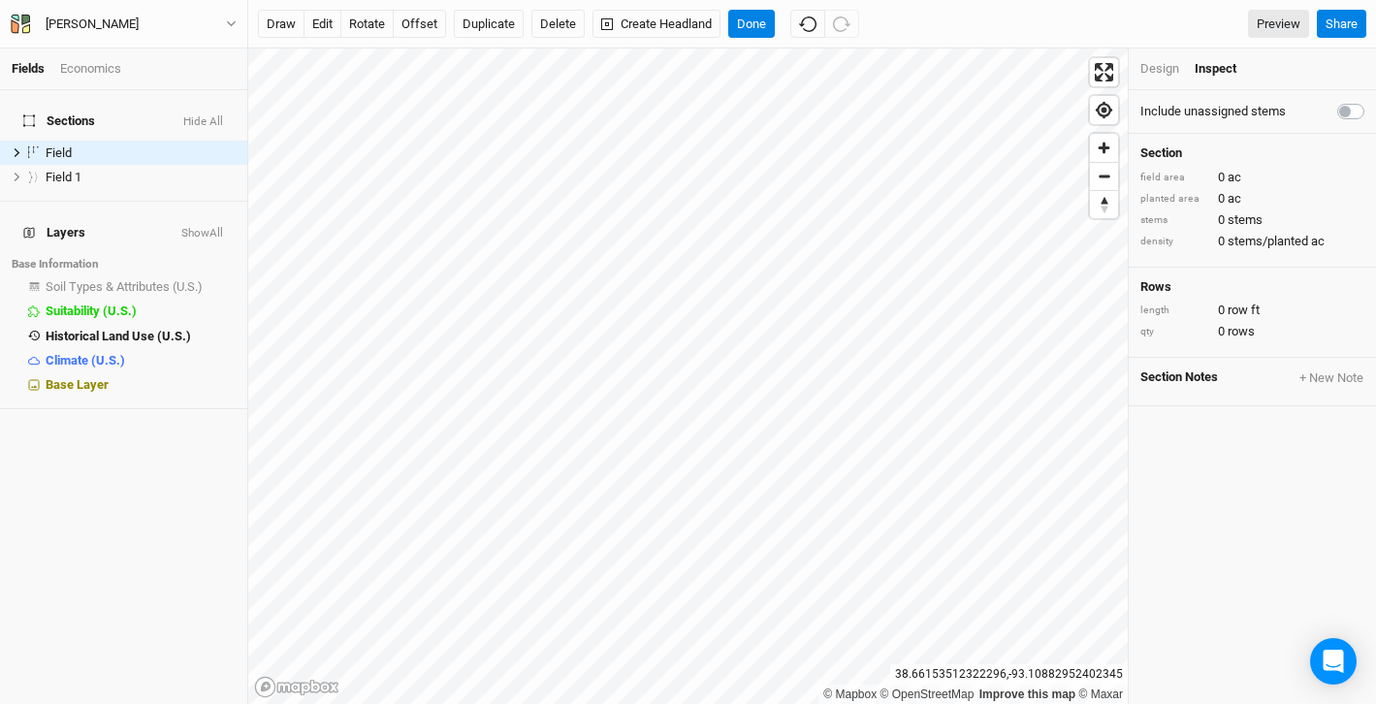
click at [1150, 71] on div "Design" at bounding box center [1159, 68] width 39 height 17
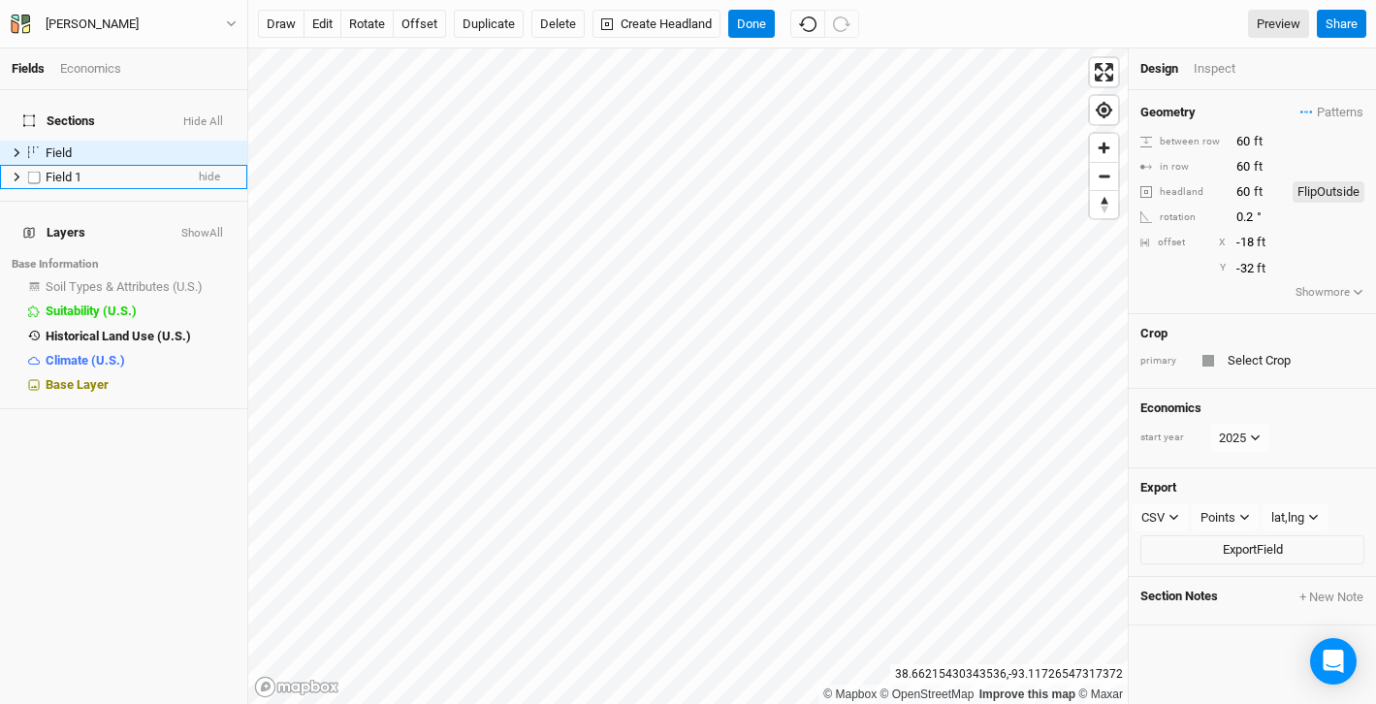
click at [66, 170] on span "Field 1" at bounding box center [64, 177] width 36 height 15
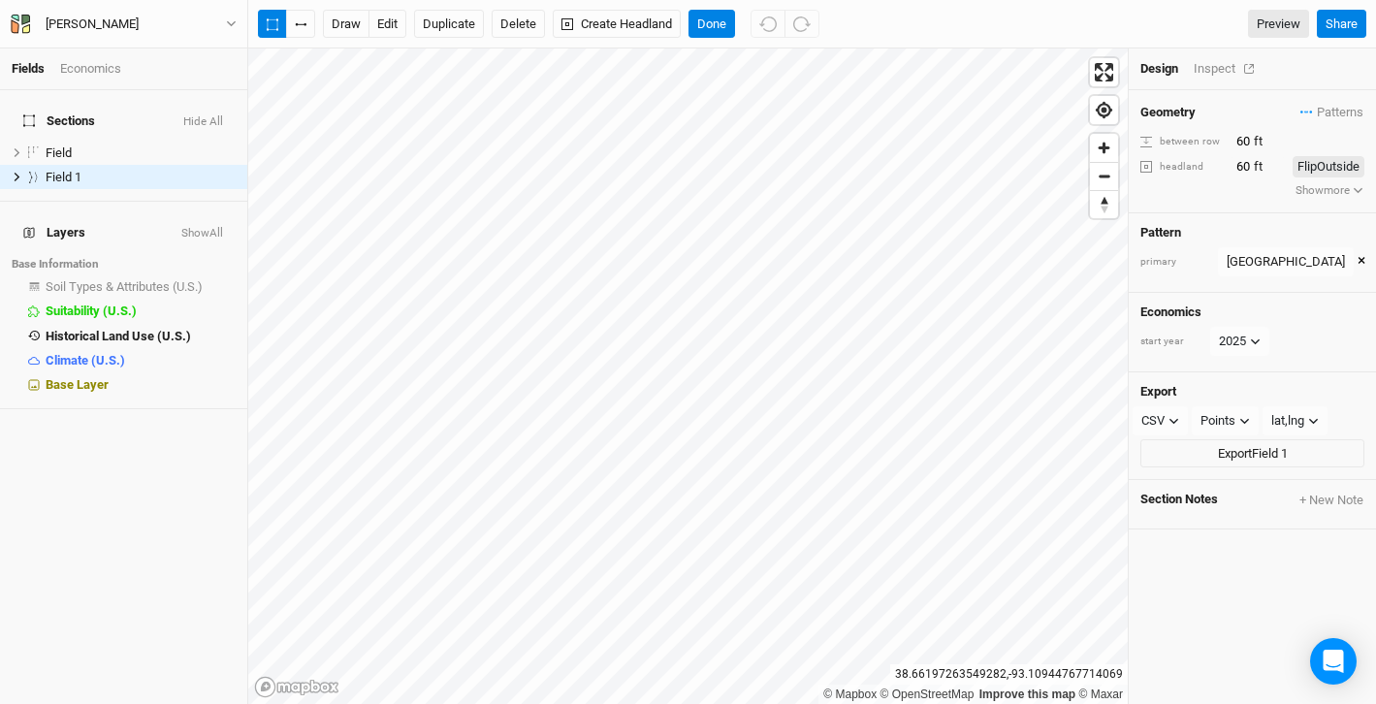
click at [1214, 69] on div "Inspect" at bounding box center [1228, 68] width 69 height 17
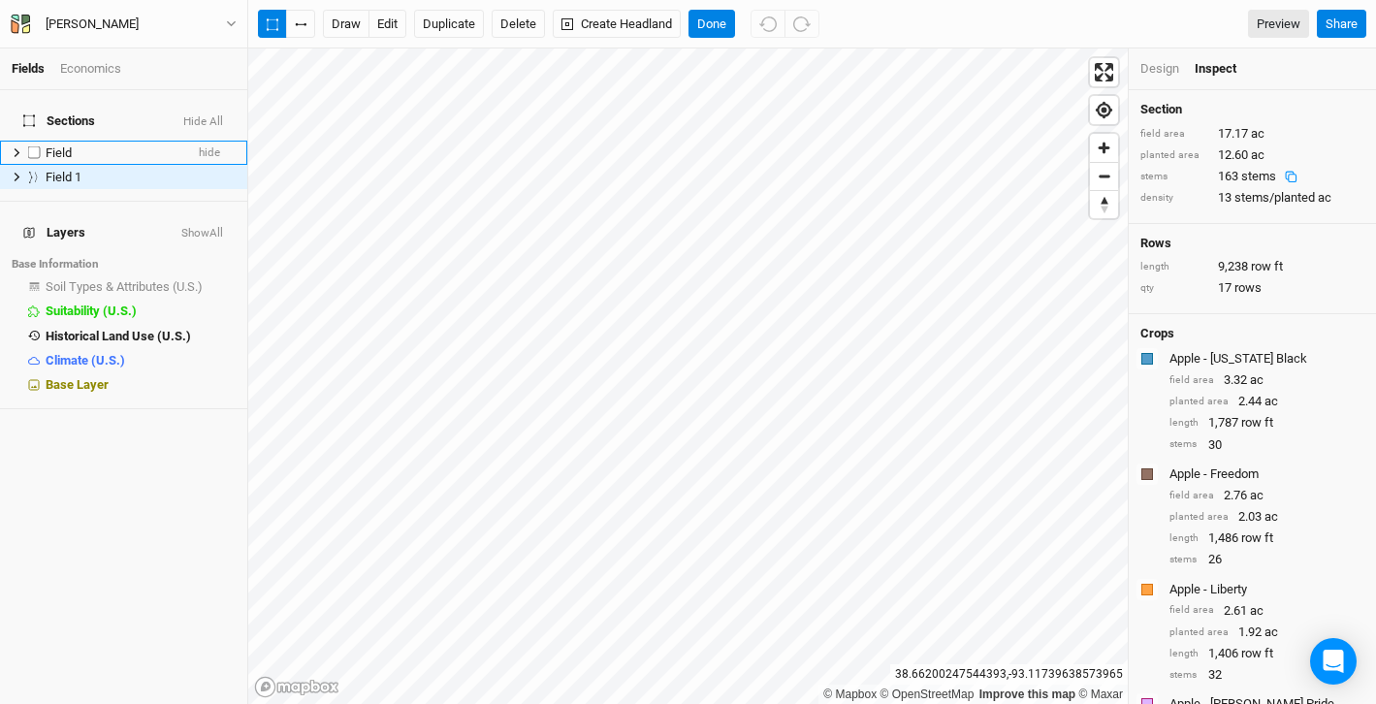
click at [133, 145] on div "Field" at bounding box center [115, 153] width 138 height 16
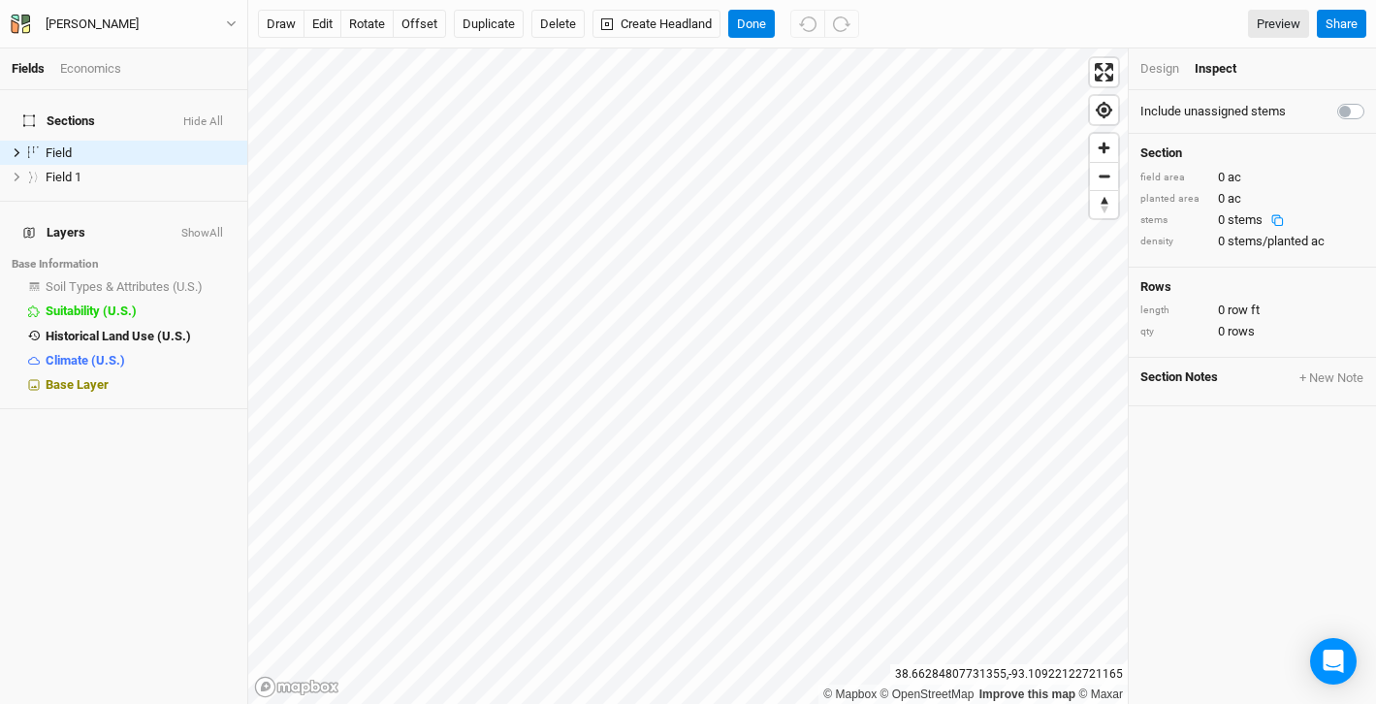
click at [1152, 71] on div "Design" at bounding box center [1159, 68] width 39 height 17
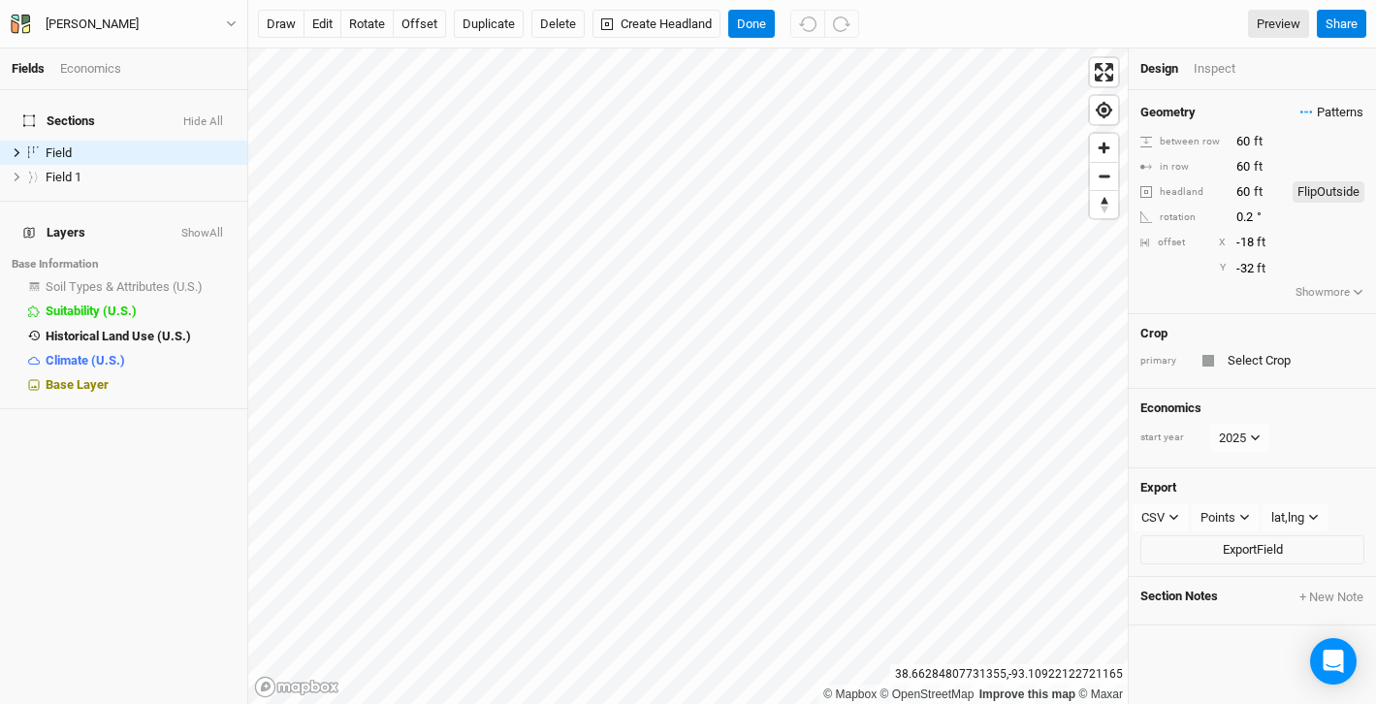
click at [1327, 110] on span "Patterns" at bounding box center [1331, 112] width 63 height 19
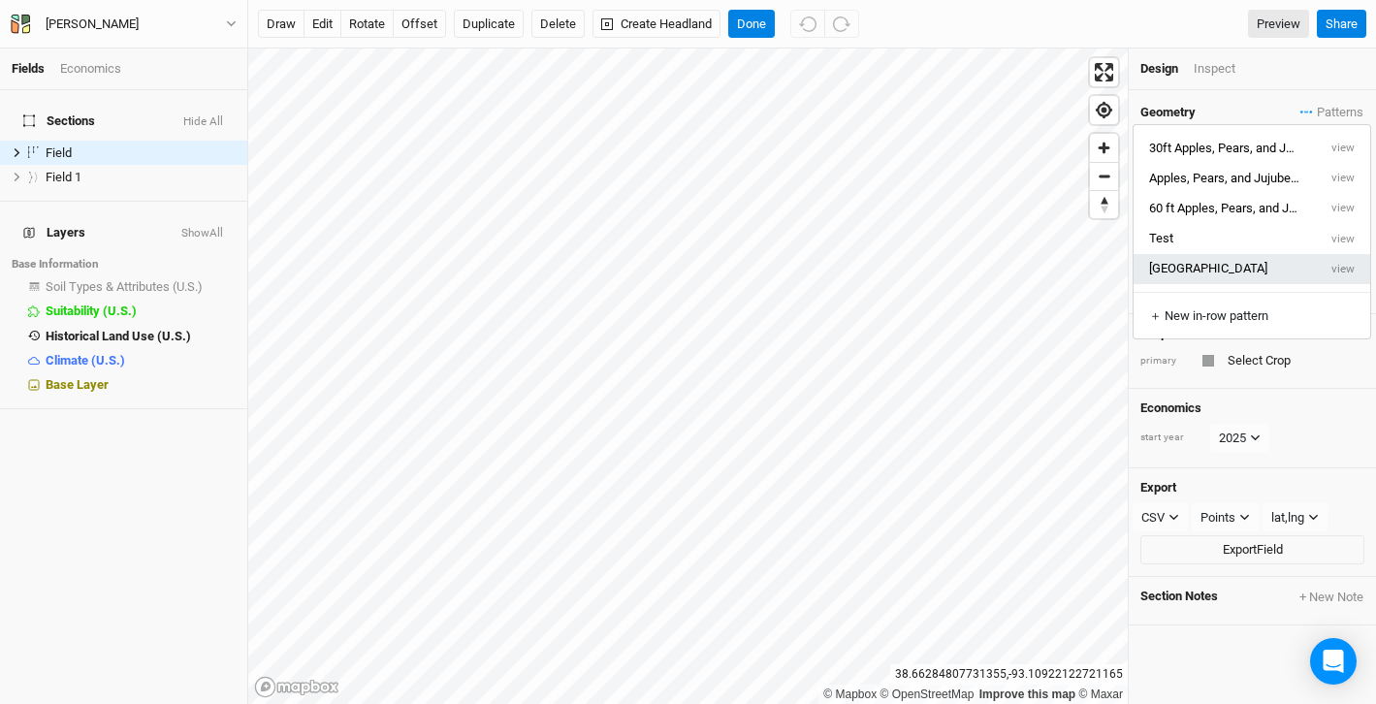
click at [1237, 269] on button "[GEOGRAPHIC_DATA]" at bounding box center [1225, 269] width 183 height 30
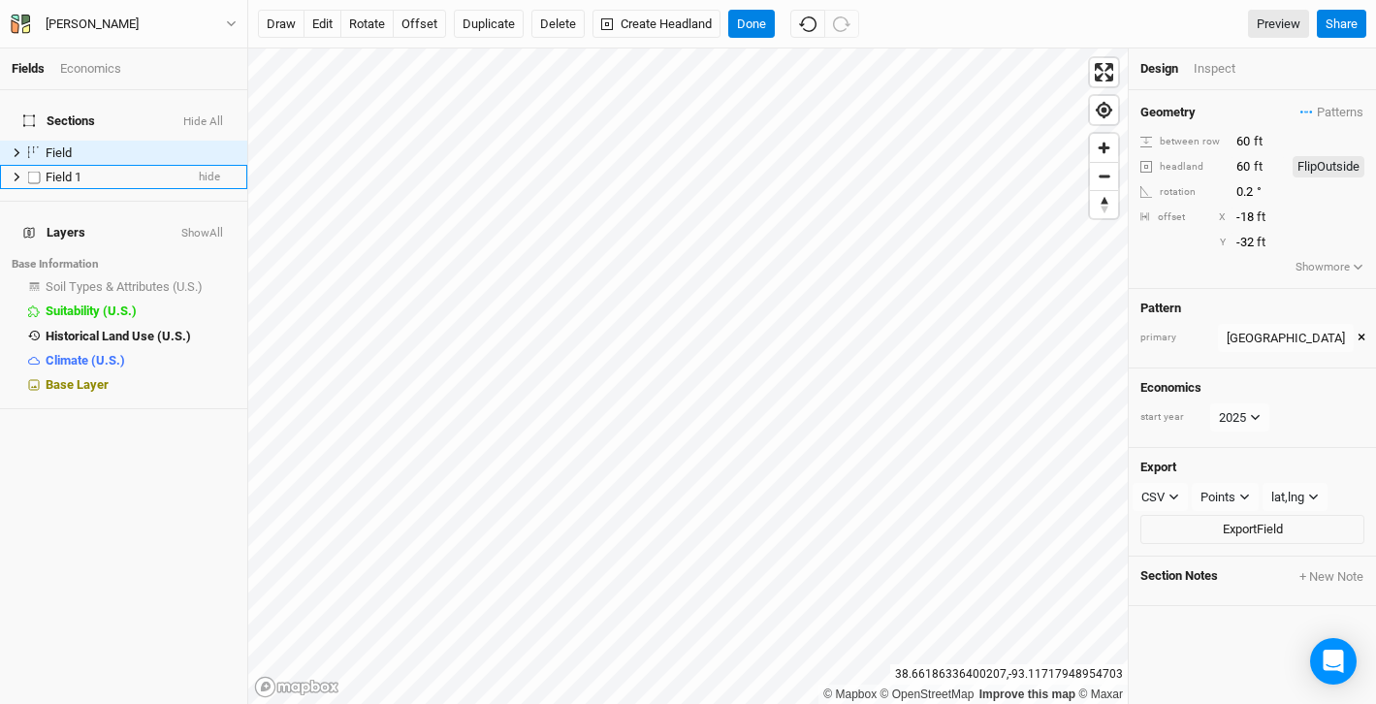
click at [151, 170] on div "Field 1" at bounding box center [115, 178] width 138 height 16
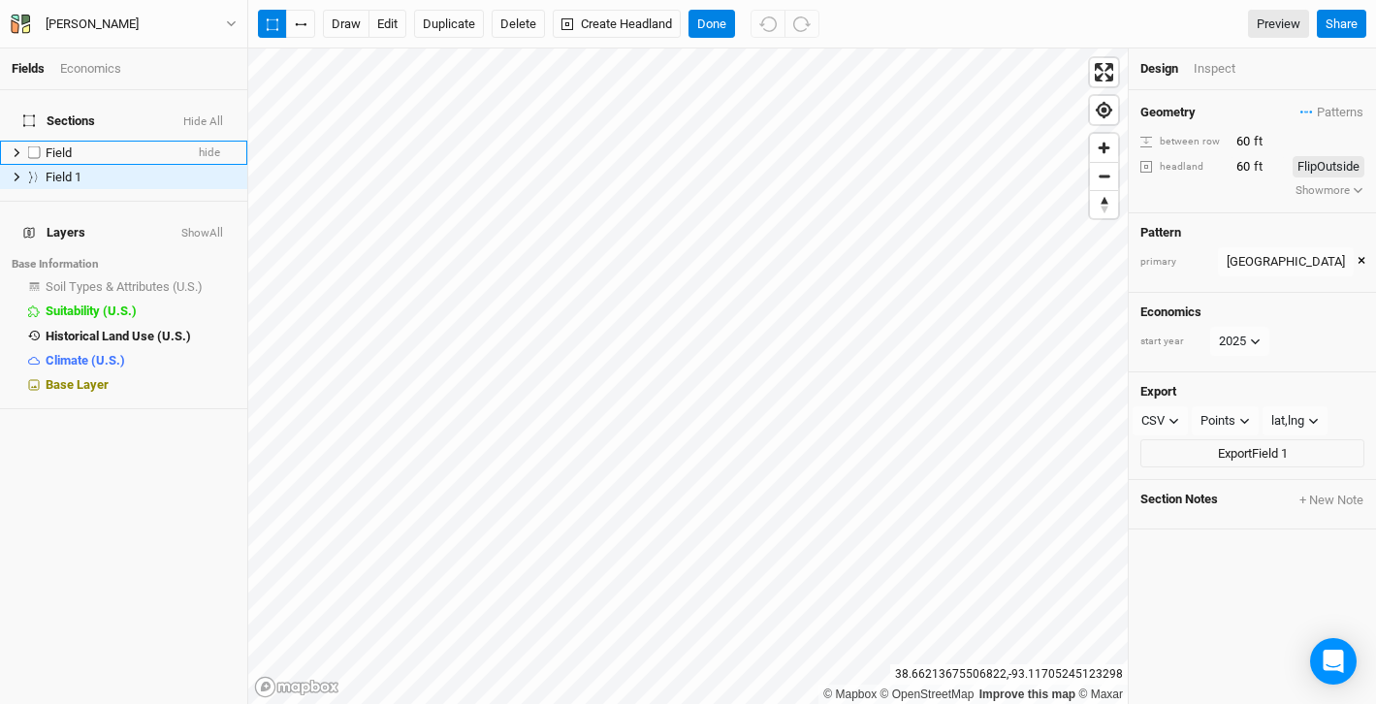
click at [88, 145] on div "Field" at bounding box center [115, 153] width 138 height 16
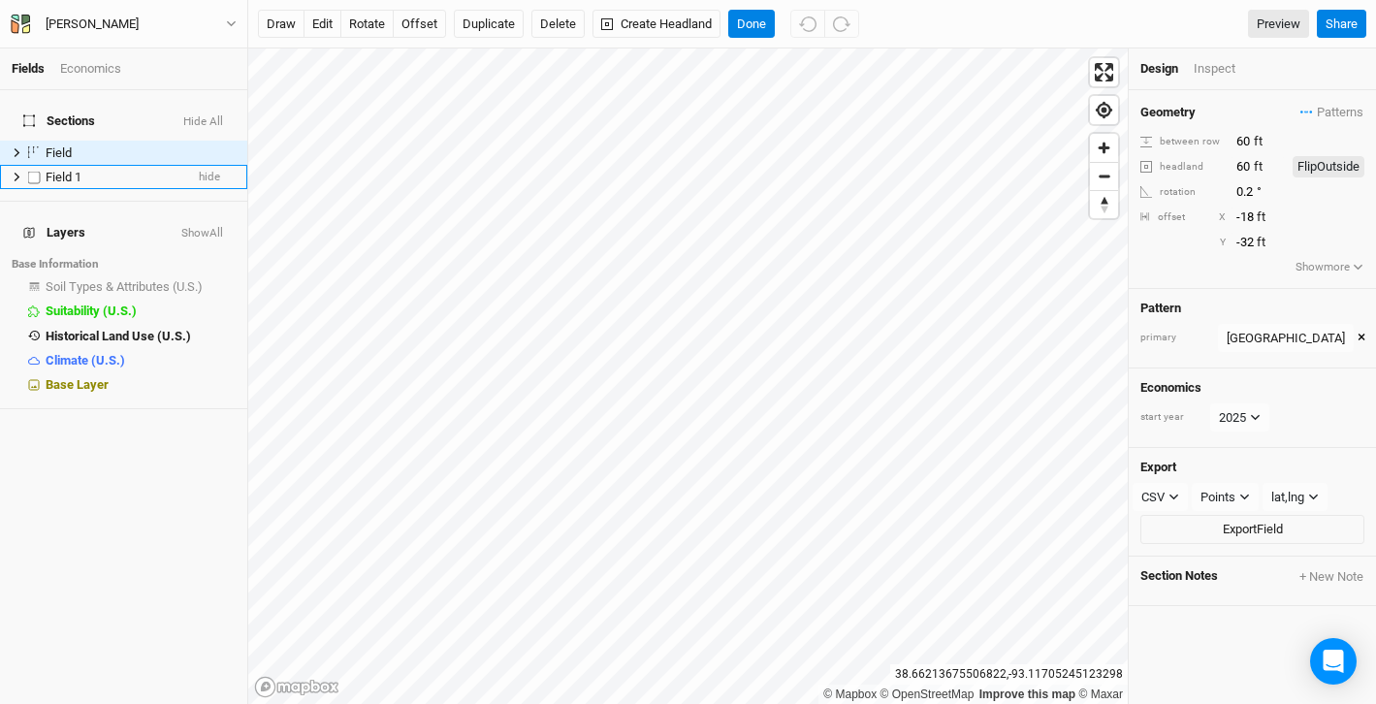
click at [79, 170] on span "Field 1" at bounding box center [64, 177] width 36 height 15
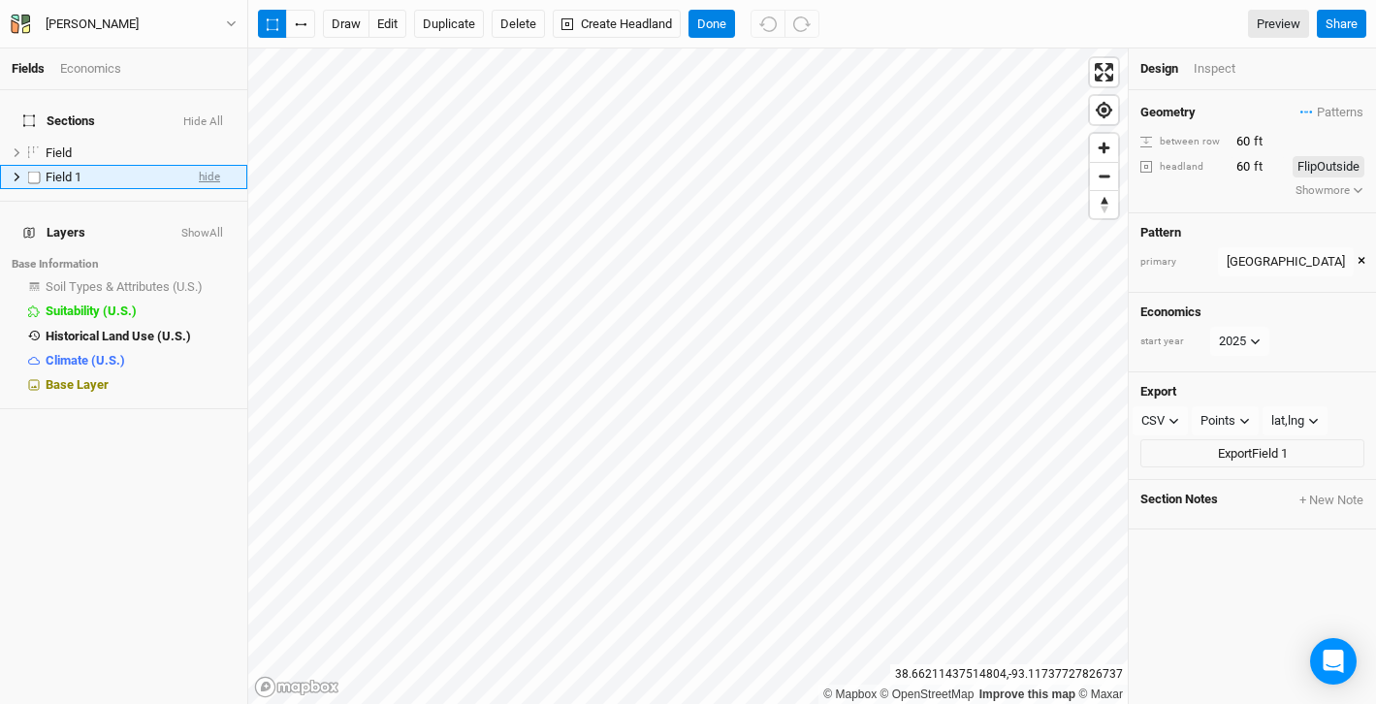
click at [209, 167] on span "hide" at bounding box center [209, 177] width 21 height 24
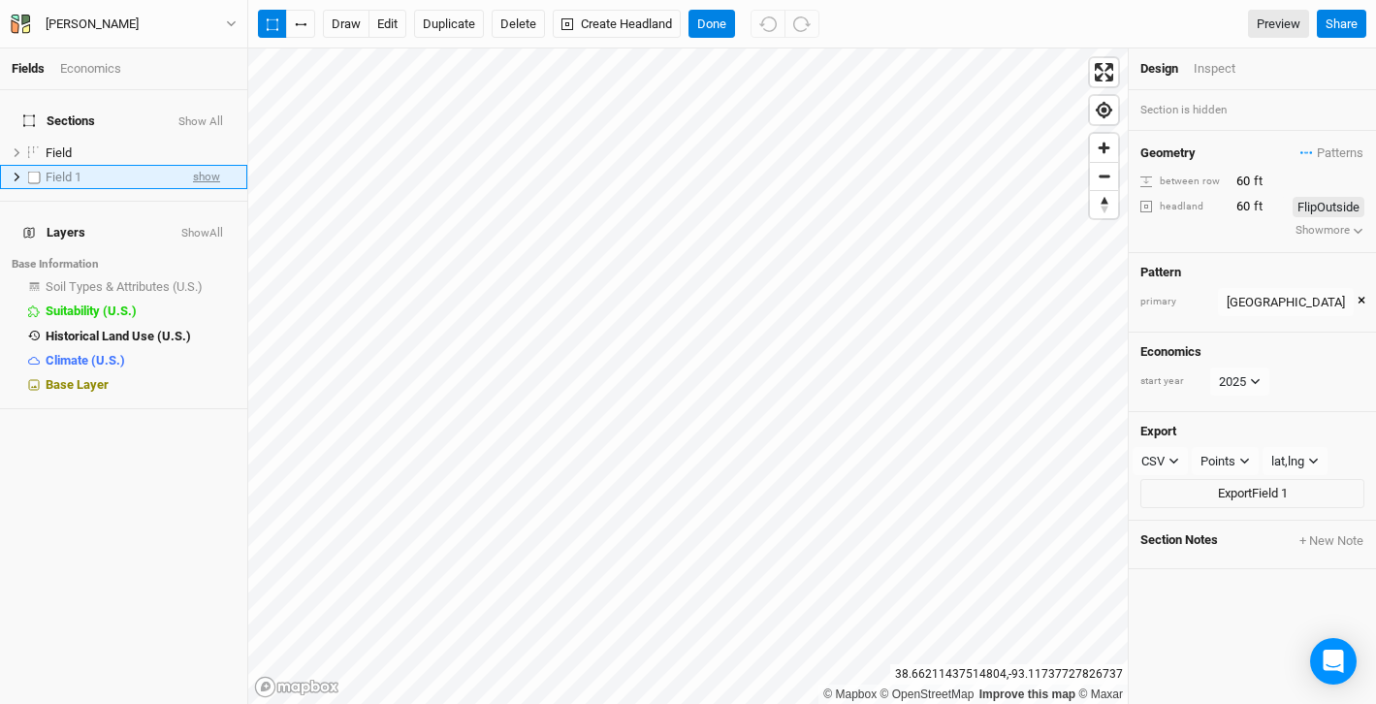
click at [209, 168] on span "show" at bounding box center [206, 177] width 27 height 24
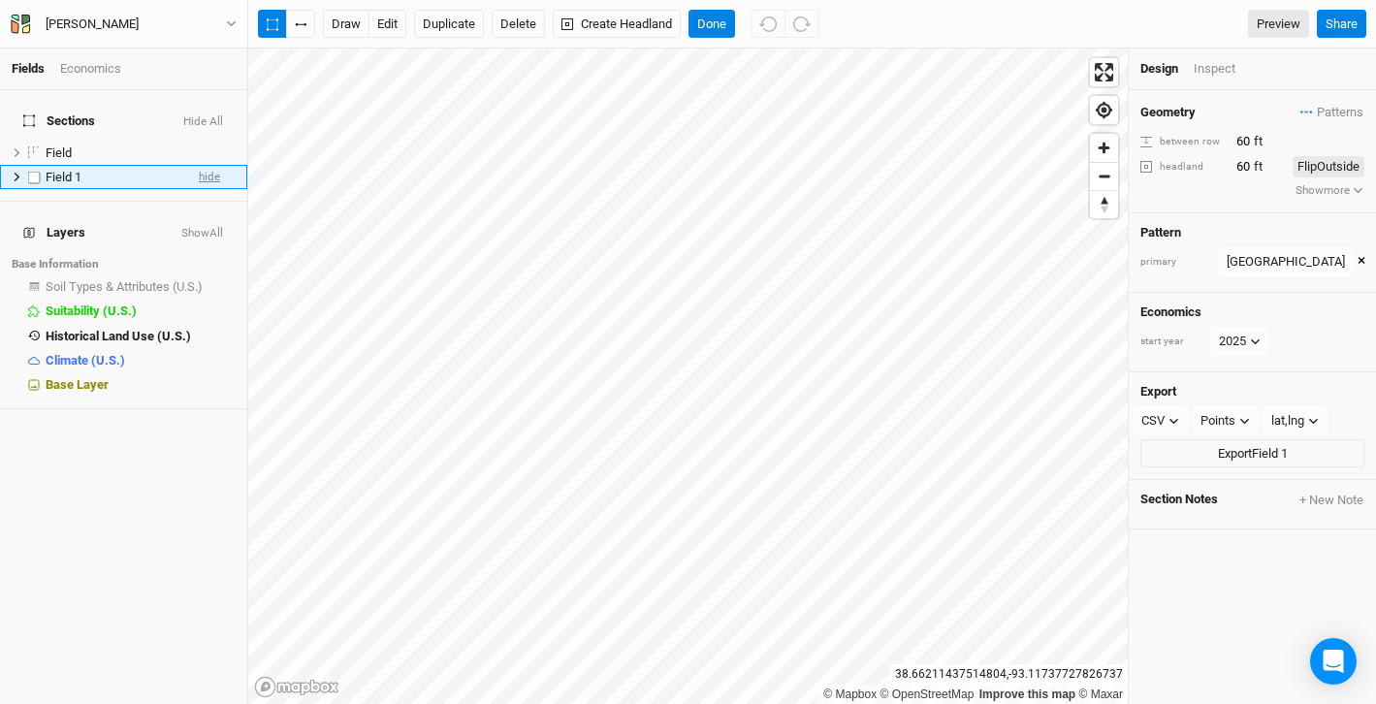
click at [209, 168] on span "hide" at bounding box center [209, 177] width 21 height 24
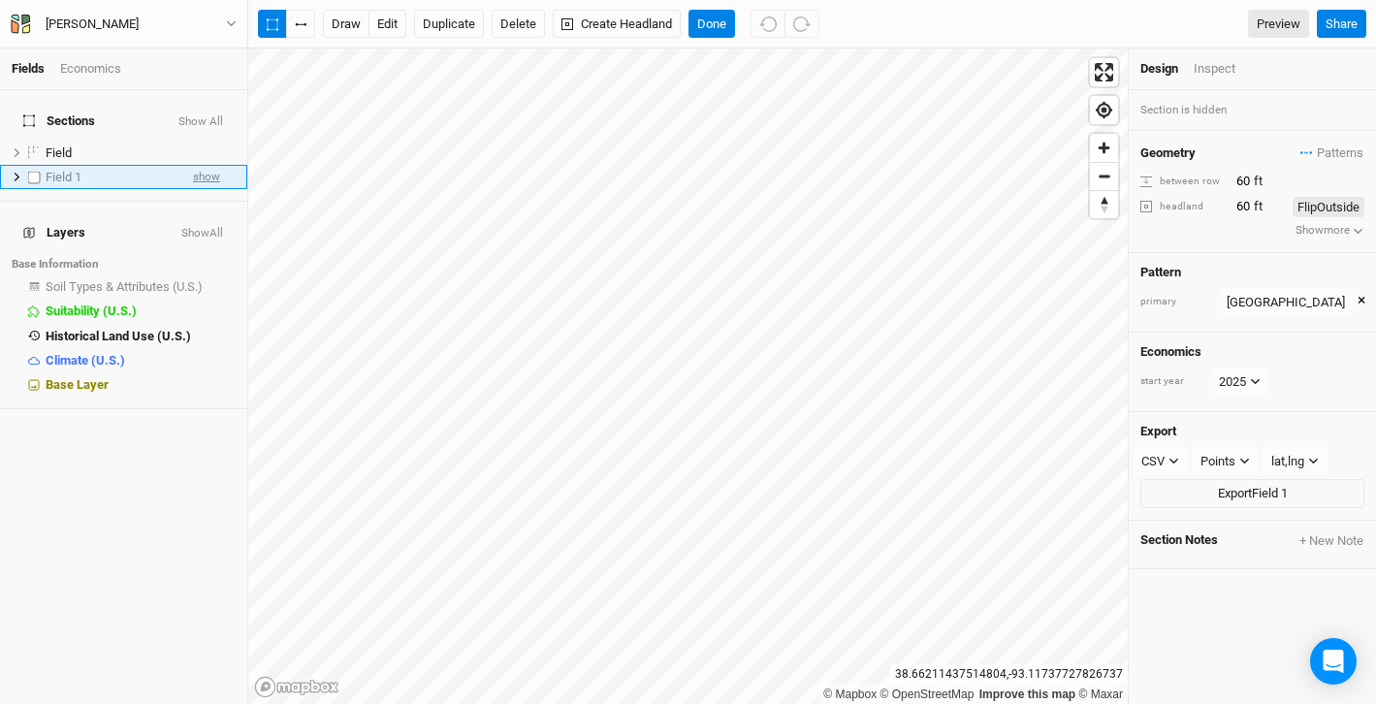
click at [209, 168] on span "show" at bounding box center [206, 177] width 27 height 24
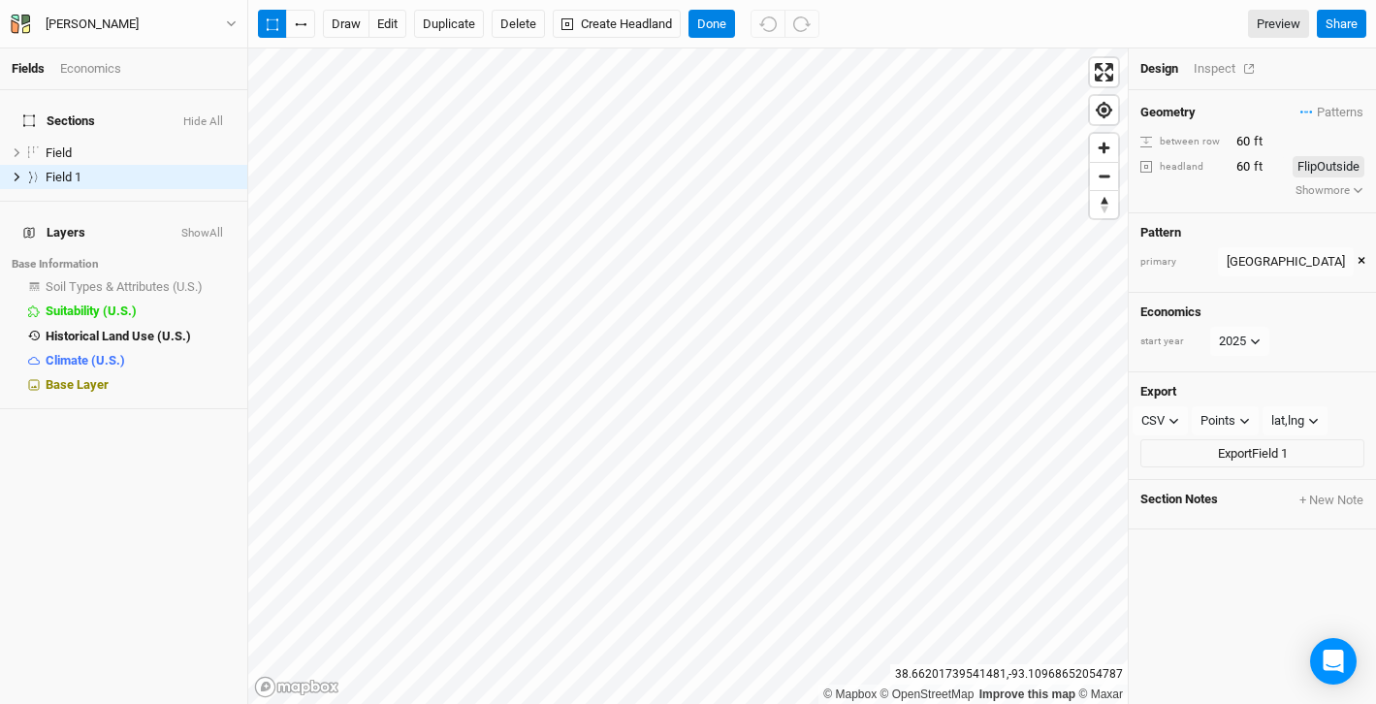
click at [1226, 66] on div "Inspect" at bounding box center [1228, 68] width 69 height 17
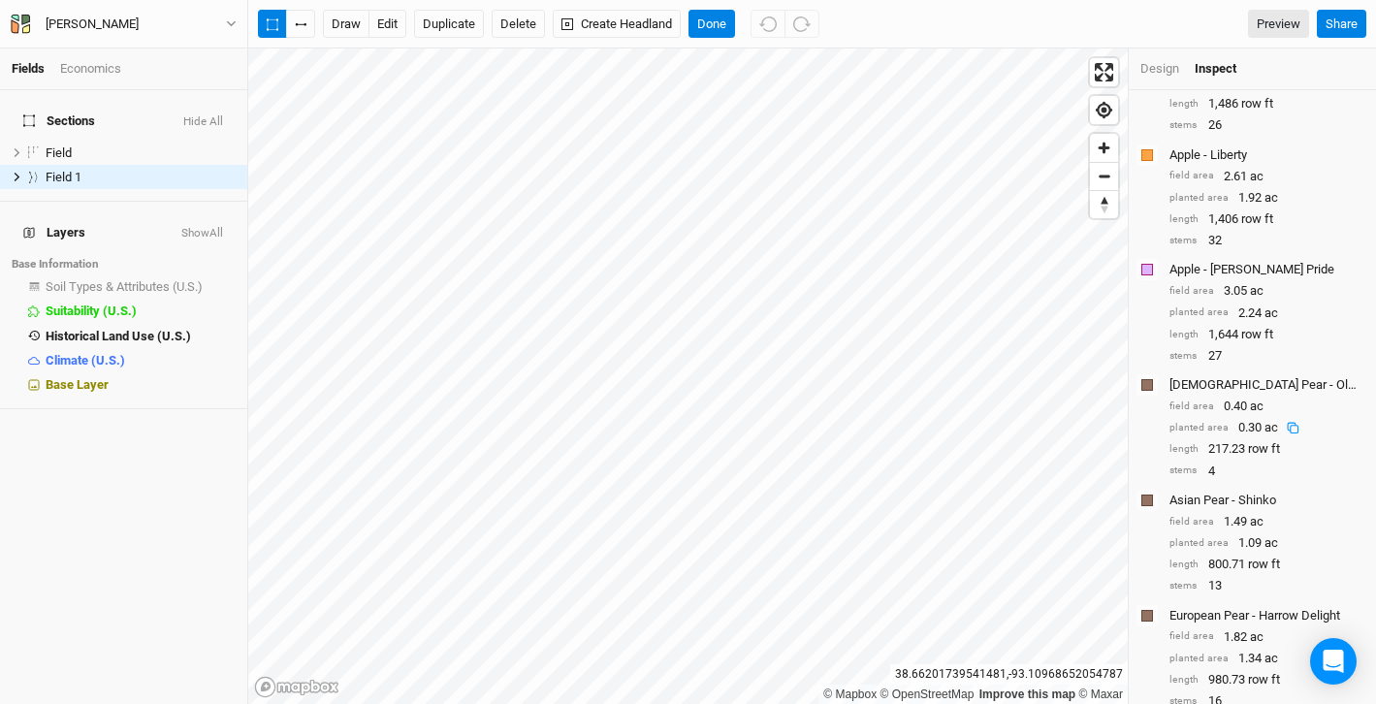
scroll to position [354, 0]
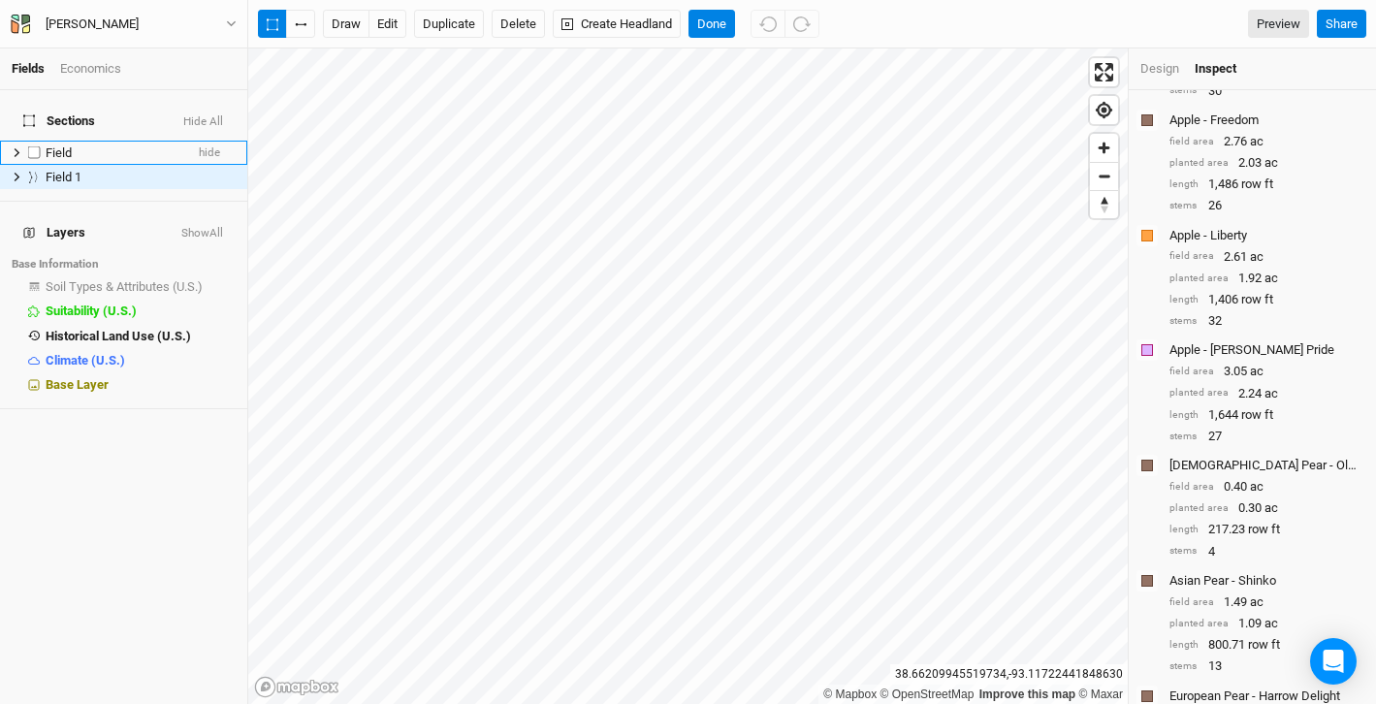
click at [192, 144] on li "Field hide" at bounding box center [123, 153] width 247 height 24
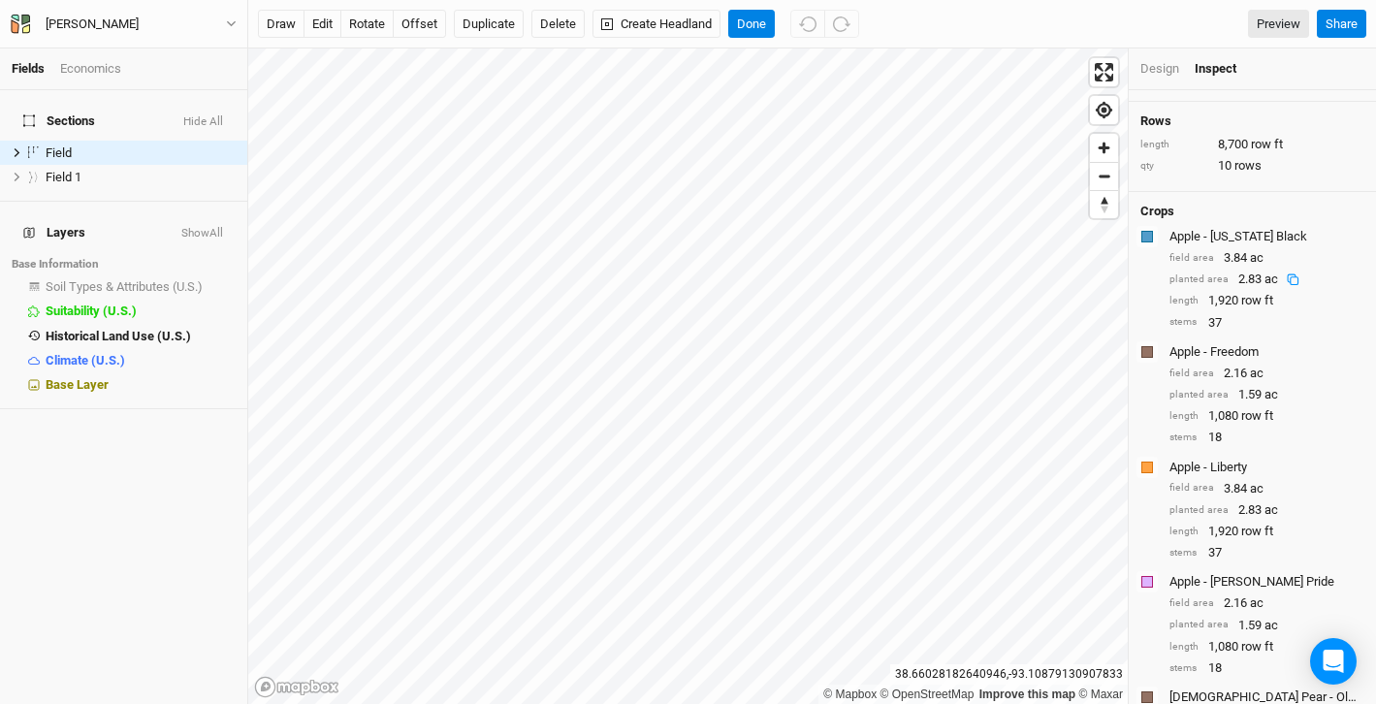
scroll to position [112, 0]
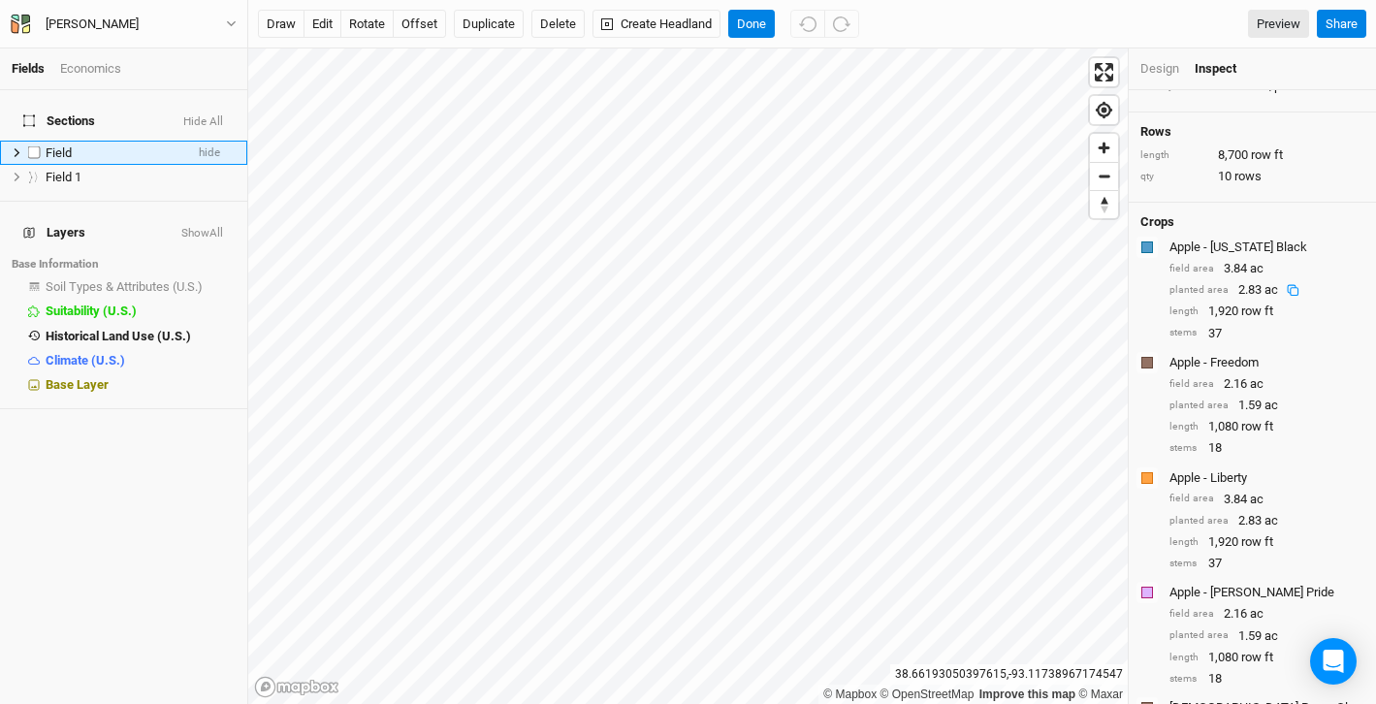
click at [77, 145] on div "Field" at bounding box center [115, 153] width 138 height 16
click at [80, 170] on span "Field 1" at bounding box center [64, 177] width 36 height 15
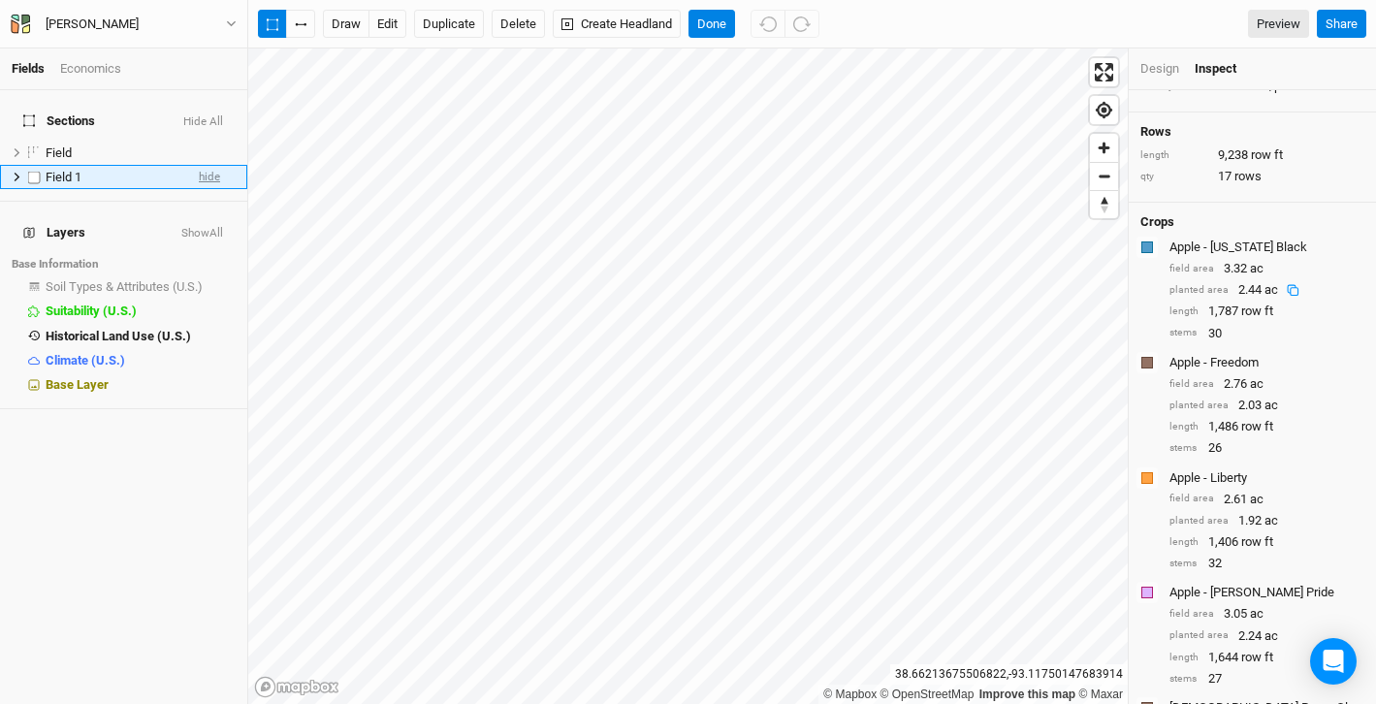
click at [209, 169] on span "hide" at bounding box center [209, 177] width 21 height 24
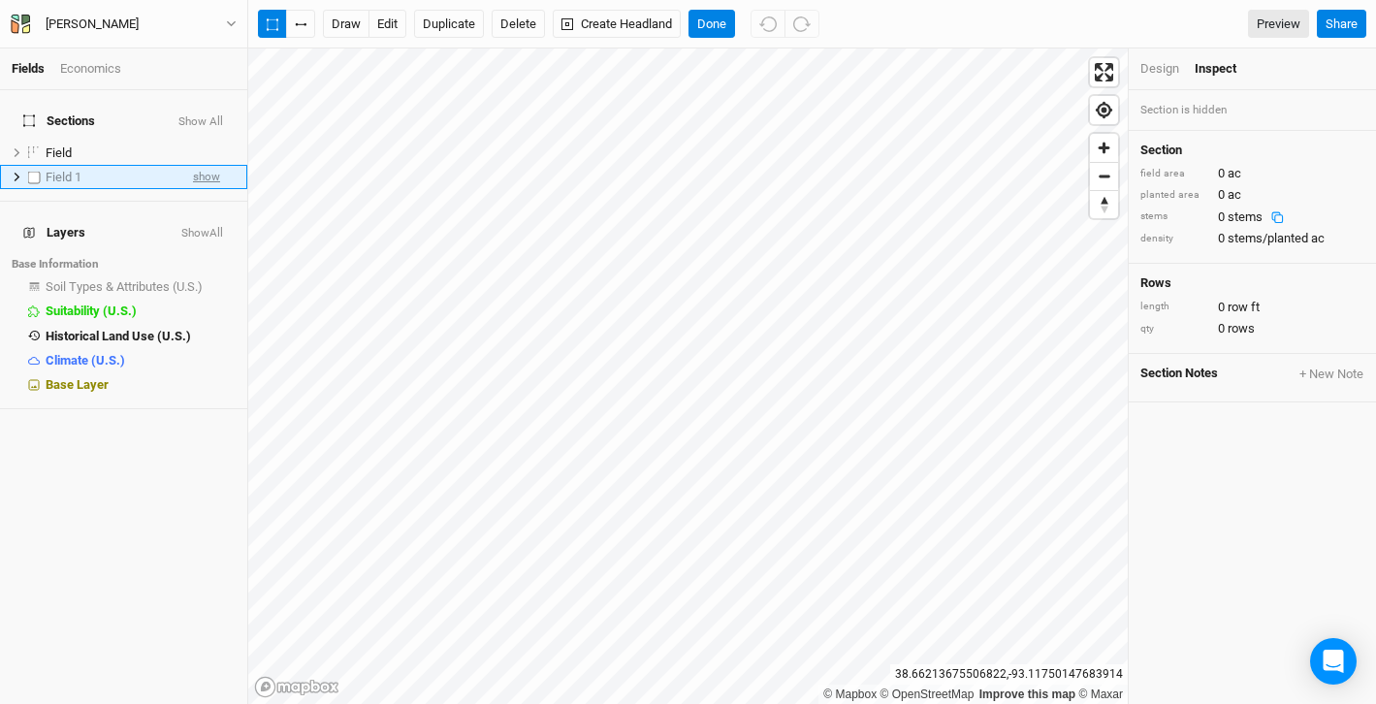
click at [209, 169] on span "show" at bounding box center [206, 177] width 27 height 24
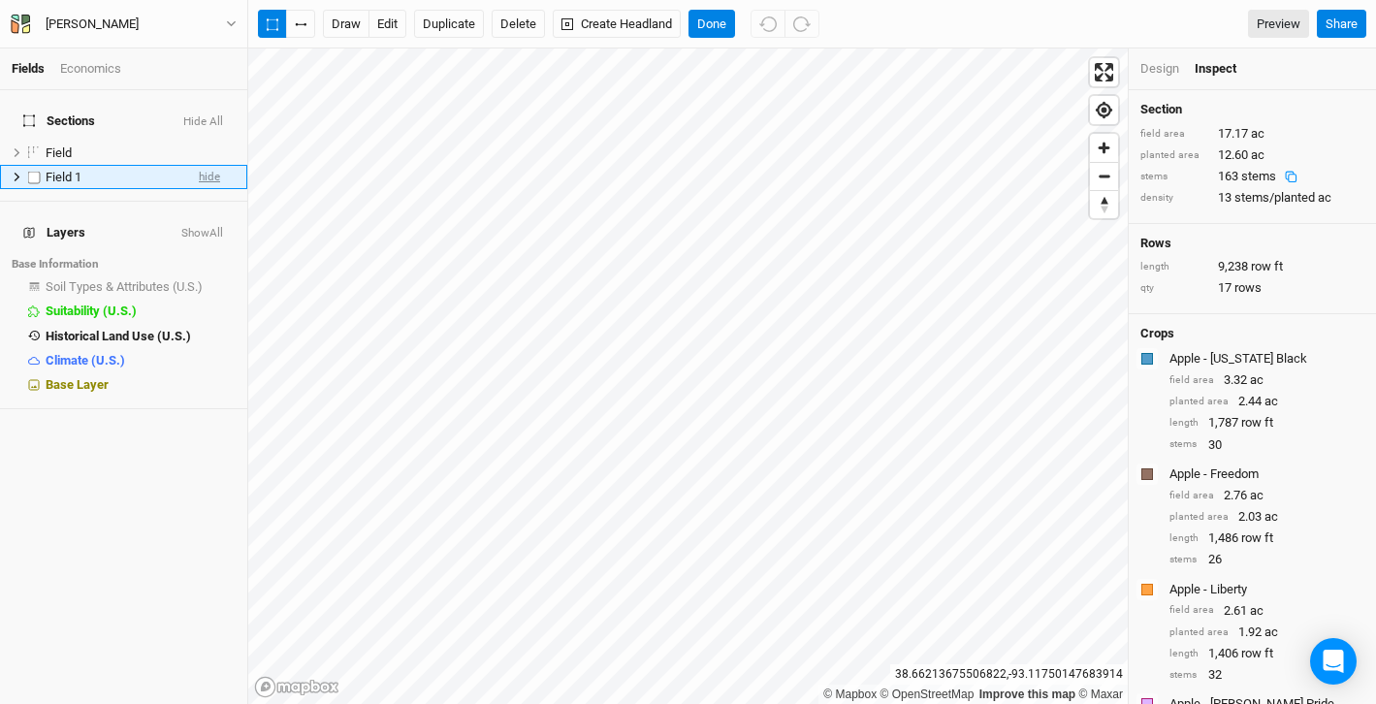
click at [209, 169] on span "hide" at bounding box center [209, 177] width 21 height 24
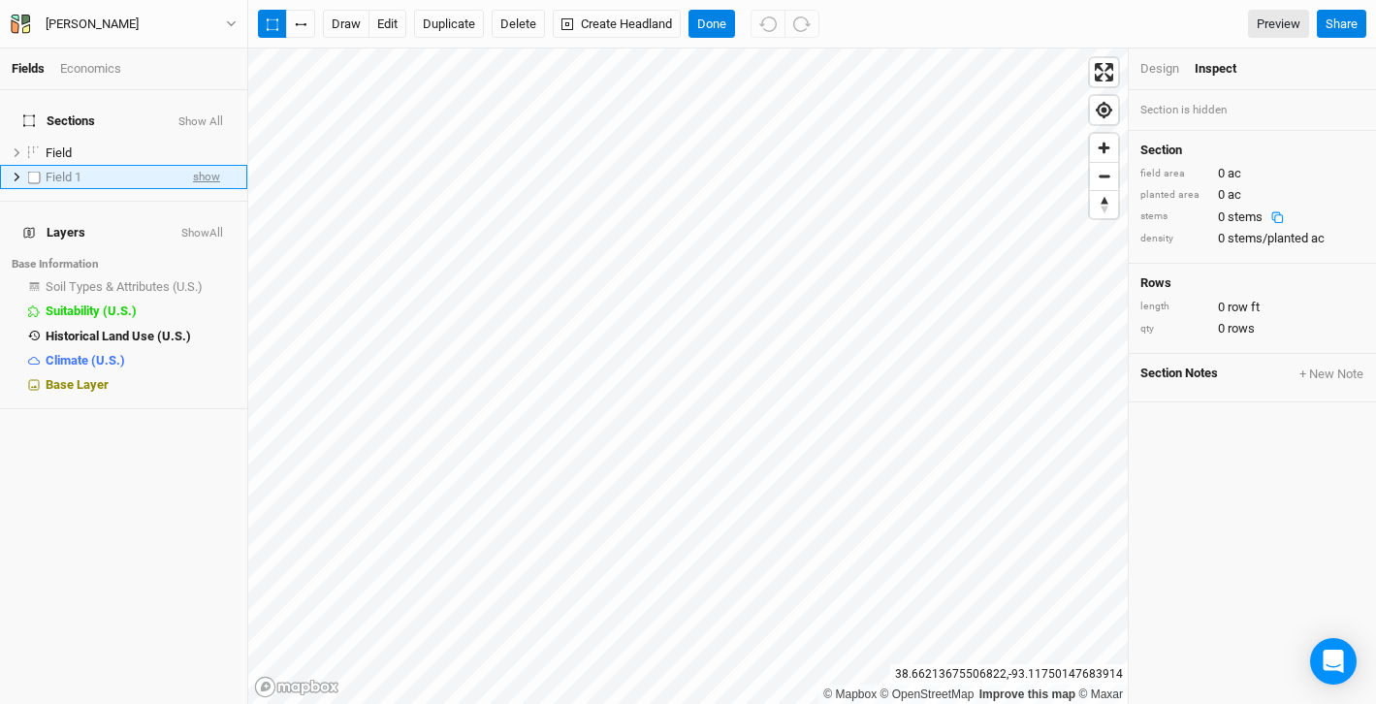
click at [209, 169] on span "show" at bounding box center [206, 177] width 27 height 24
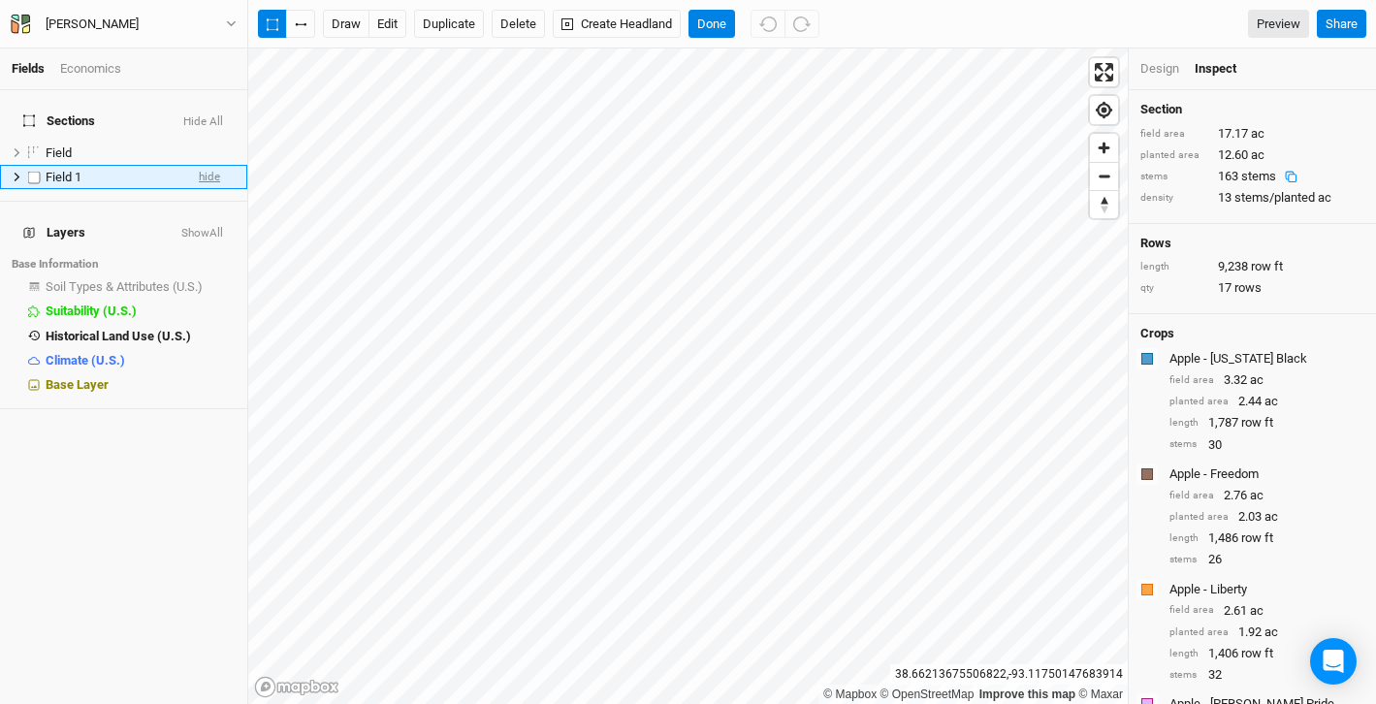
click at [209, 169] on span "hide" at bounding box center [209, 177] width 21 height 24
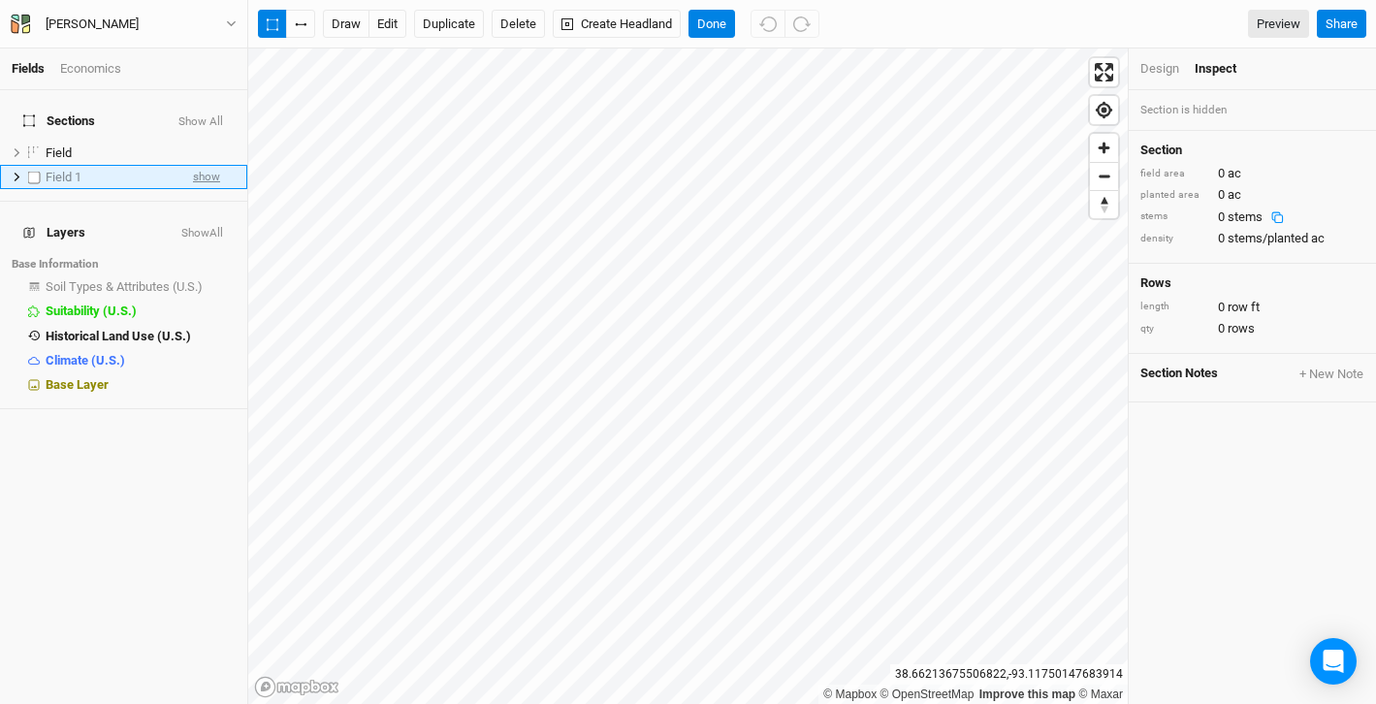
click at [209, 169] on span "show" at bounding box center [206, 177] width 27 height 24
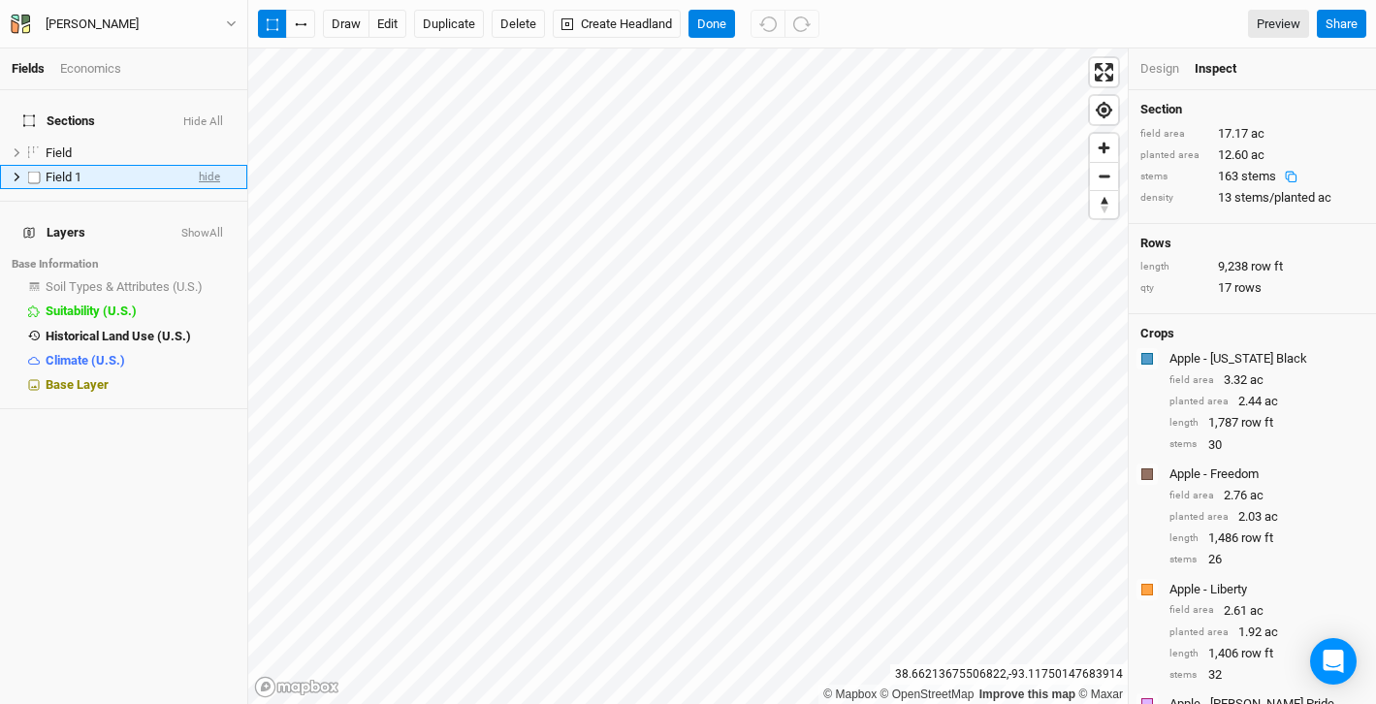
click at [209, 169] on span "hide" at bounding box center [209, 177] width 21 height 24
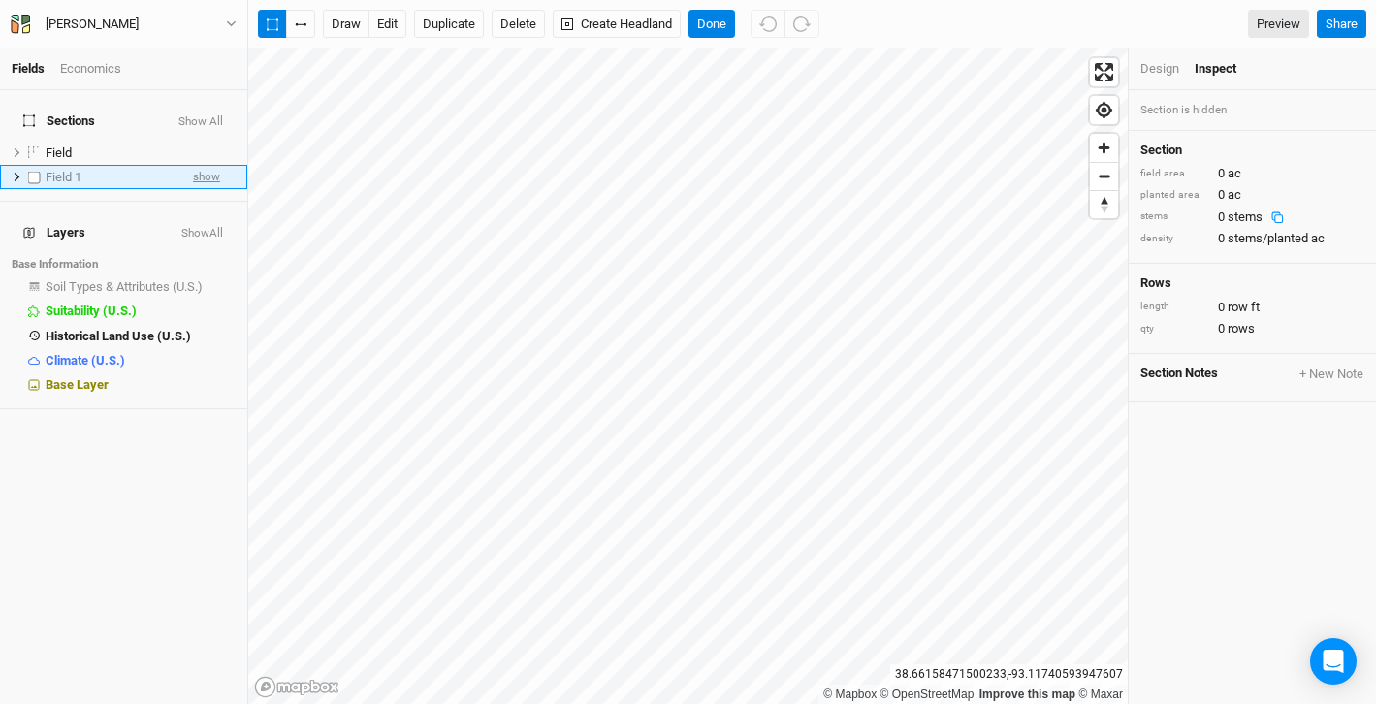
click at [209, 166] on span "show" at bounding box center [206, 177] width 27 height 24
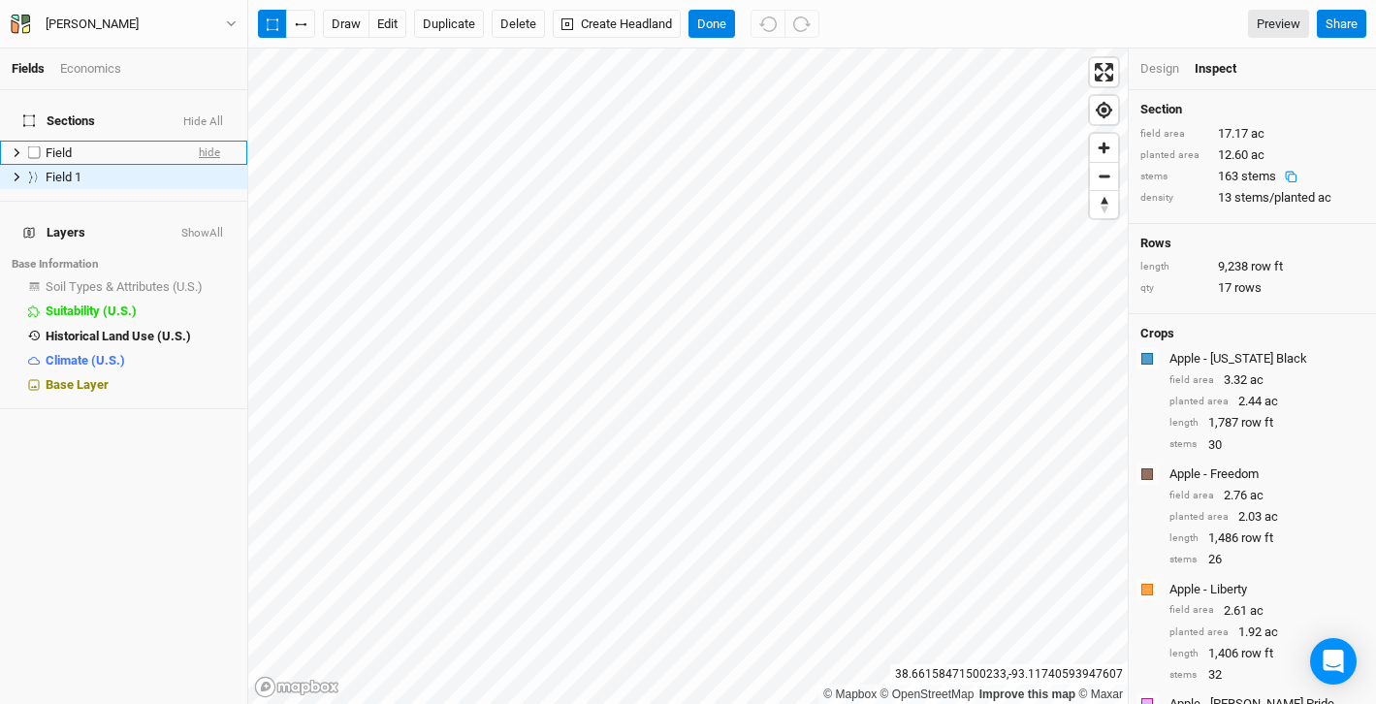
click at [213, 141] on span "hide" at bounding box center [209, 153] width 21 height 24
click at [174, 145] on div "Field" at bounding box center [112, 153] width 132 height 16
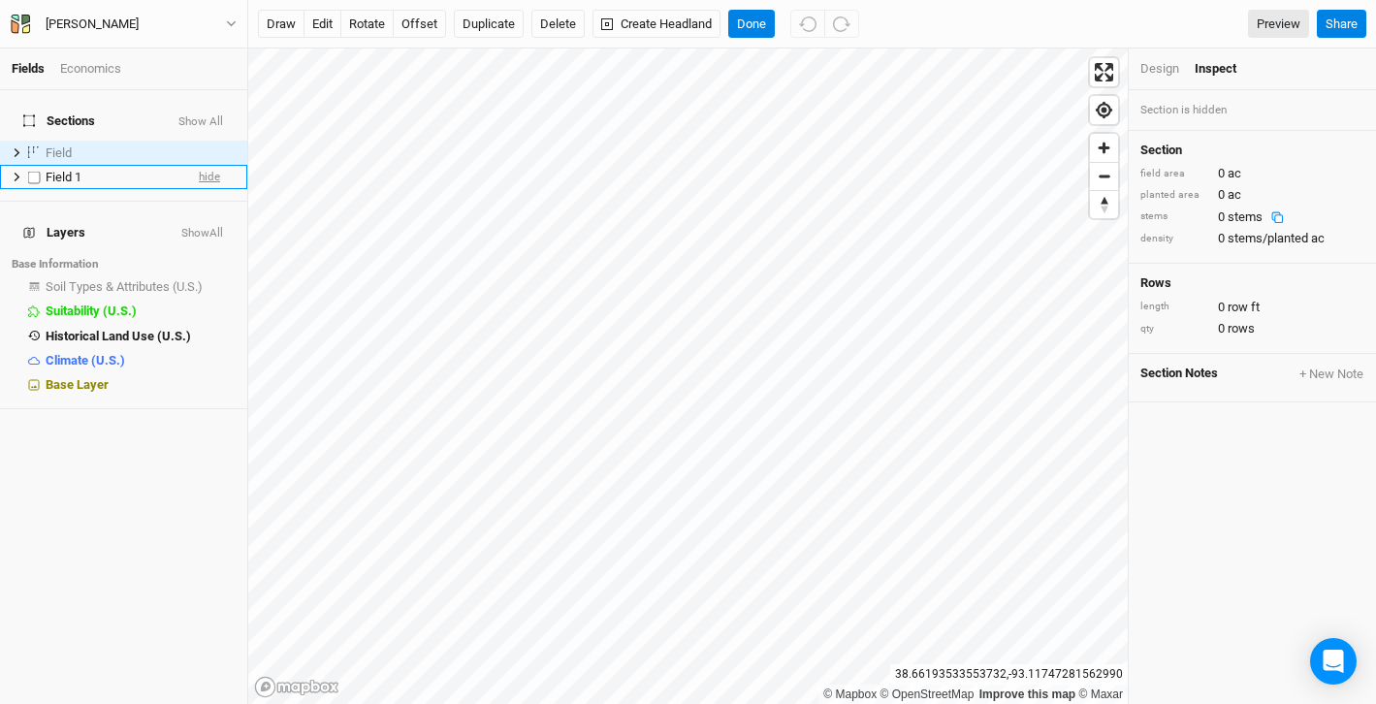
click at [208, 168] on span "hide" at bounding box center [209, 177] width 21 height 24
click at [208, 143] on span "show" at bounding box center [206, 153] width 27 height 24
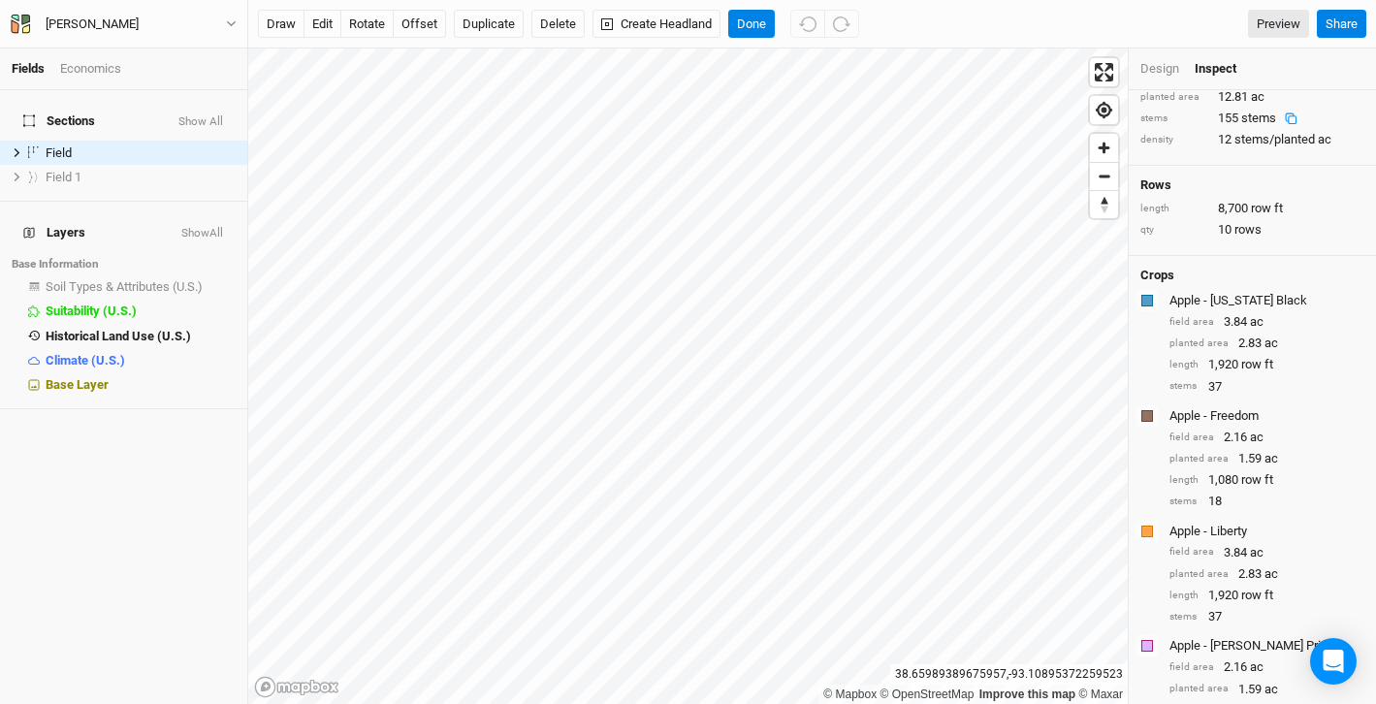
scroll to position [54, 0]
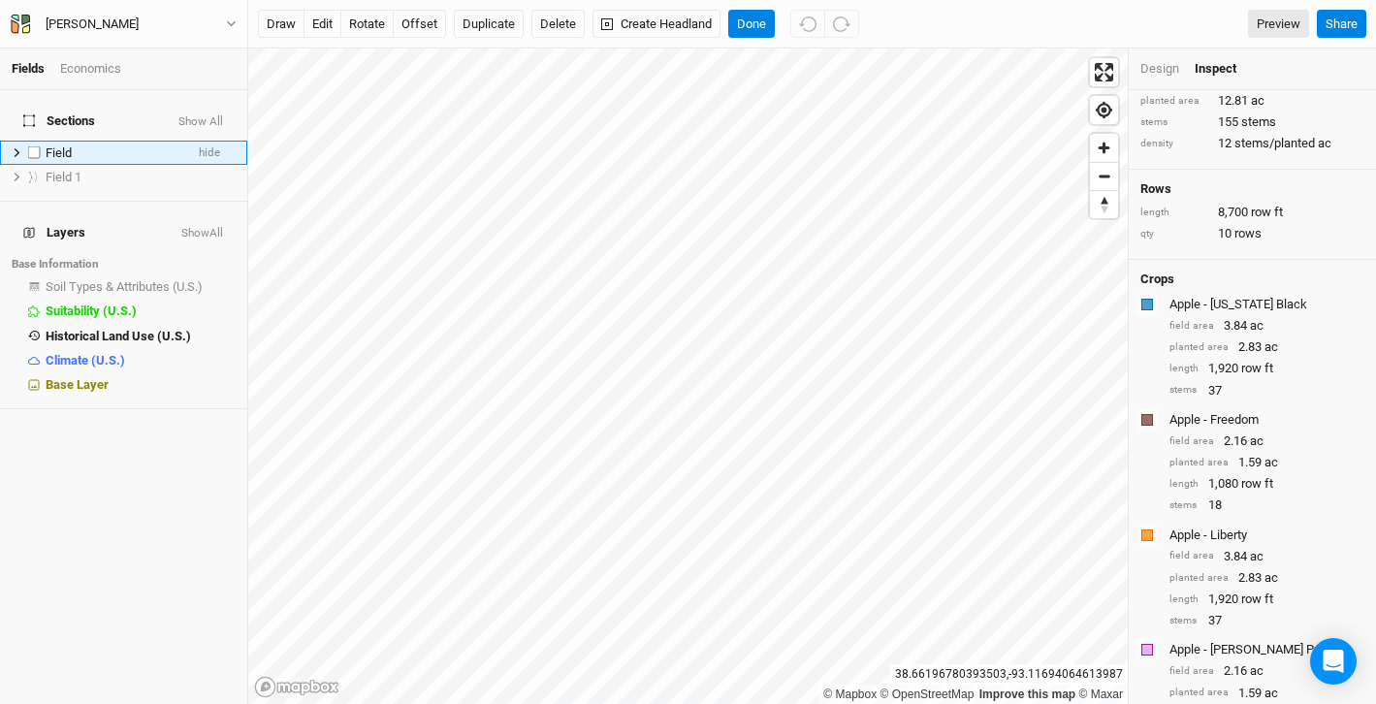
click at [103, 145] on div "Field" at bounding box center [115, 153] width 138 height 16
click at [208, 167] on span "show" at bounding box center [206, 177] width 27 height 24
click at [1168, 72] on div "Design" at bounding box center [1159, 68] width 39 height 17
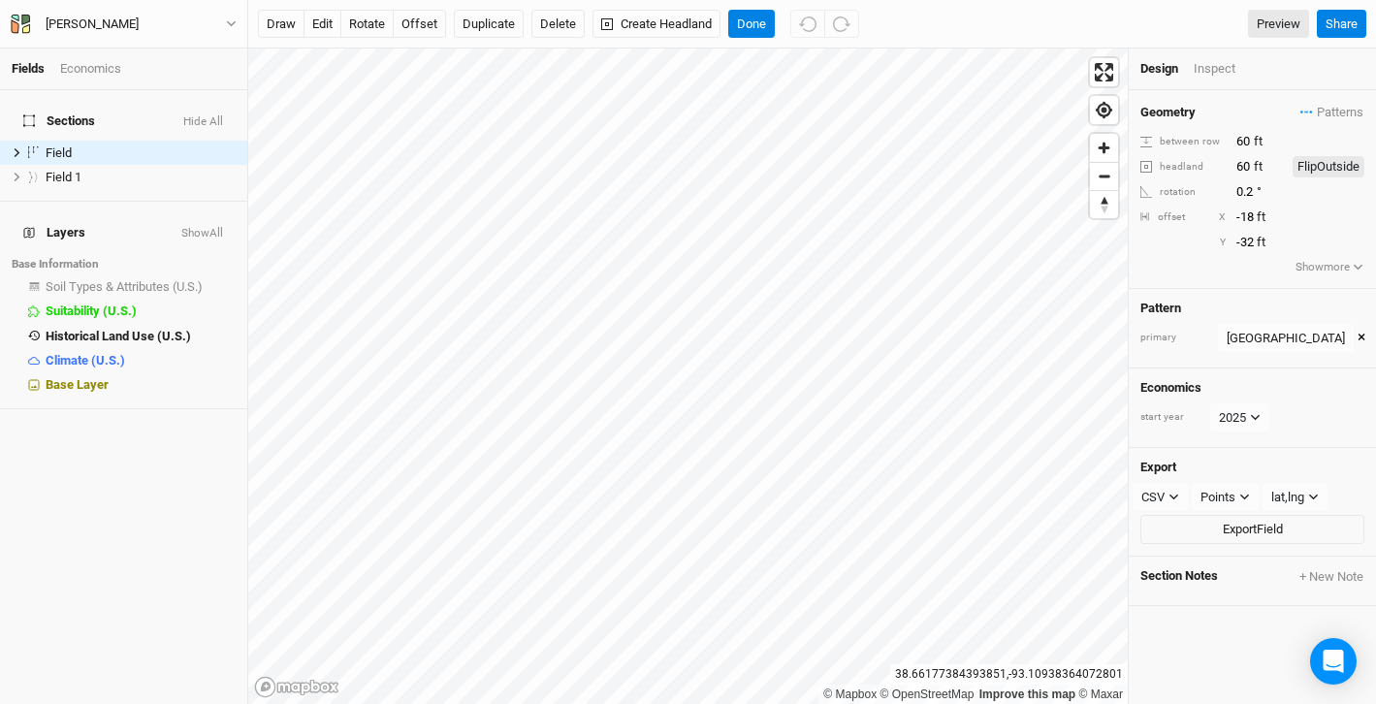
scroll to position [0, 0]
click at [1358, 335] on button "×" at bounding box center [1362, 338] width 8 height 21
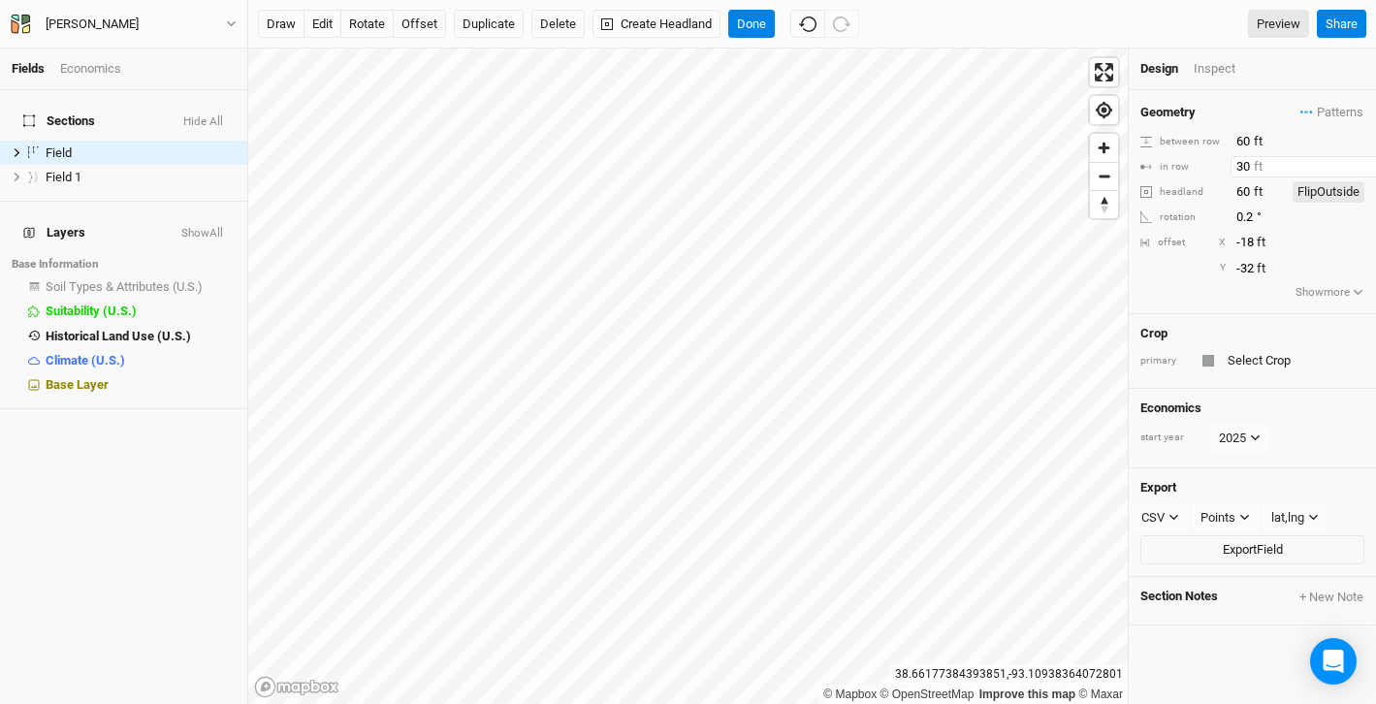
click at [1244, 168] on input "30" at bounding box center [1315, 166] width 169 height 21
type input "60"
click at [1310, 307] on div "Geometry Patterns 30ft Apples, Pears, and Jujubes view Apples, Pears, and Jujub…" at bounding box center [1252, 202] width 247 height 224
click at [204, 165] on span "hide" at bounding box center [209, 177] width 21 height 24
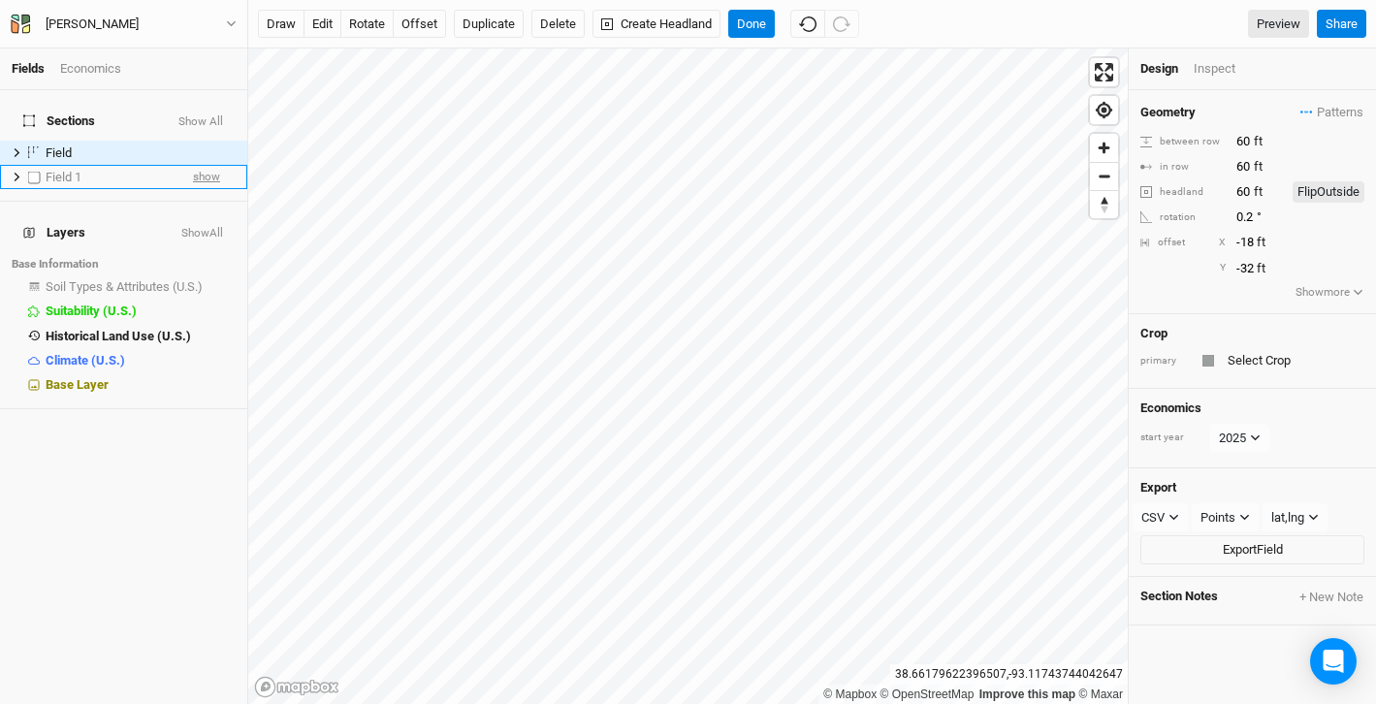
click at [206, 168] on span "show" at bounding box center [206, 177] width 27 height 24
click at [1320, 107] on span "Patterns" at bounding box center [1331, 112] width 63 height 19
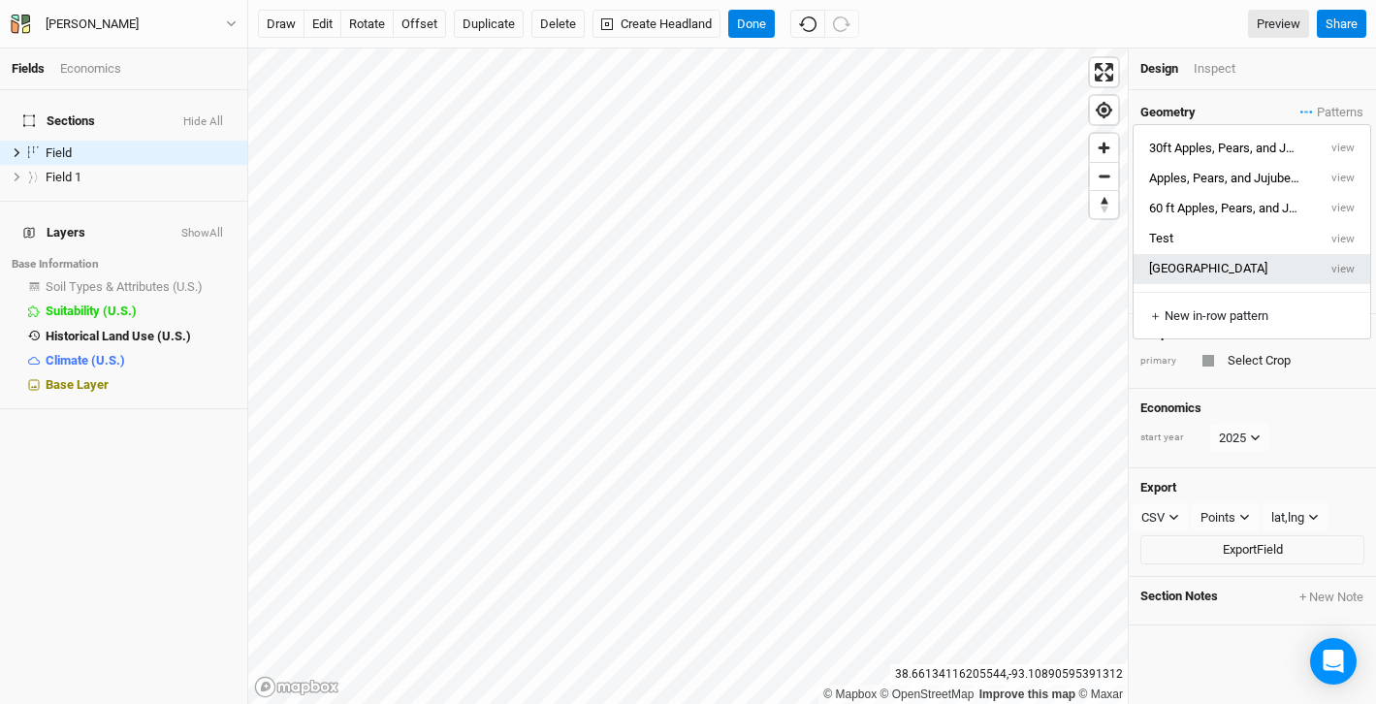
click at [1253, 274] on button "[GEOGRAPHIC_DATA]" at bounding box center [1225, 269] width 183 height 30
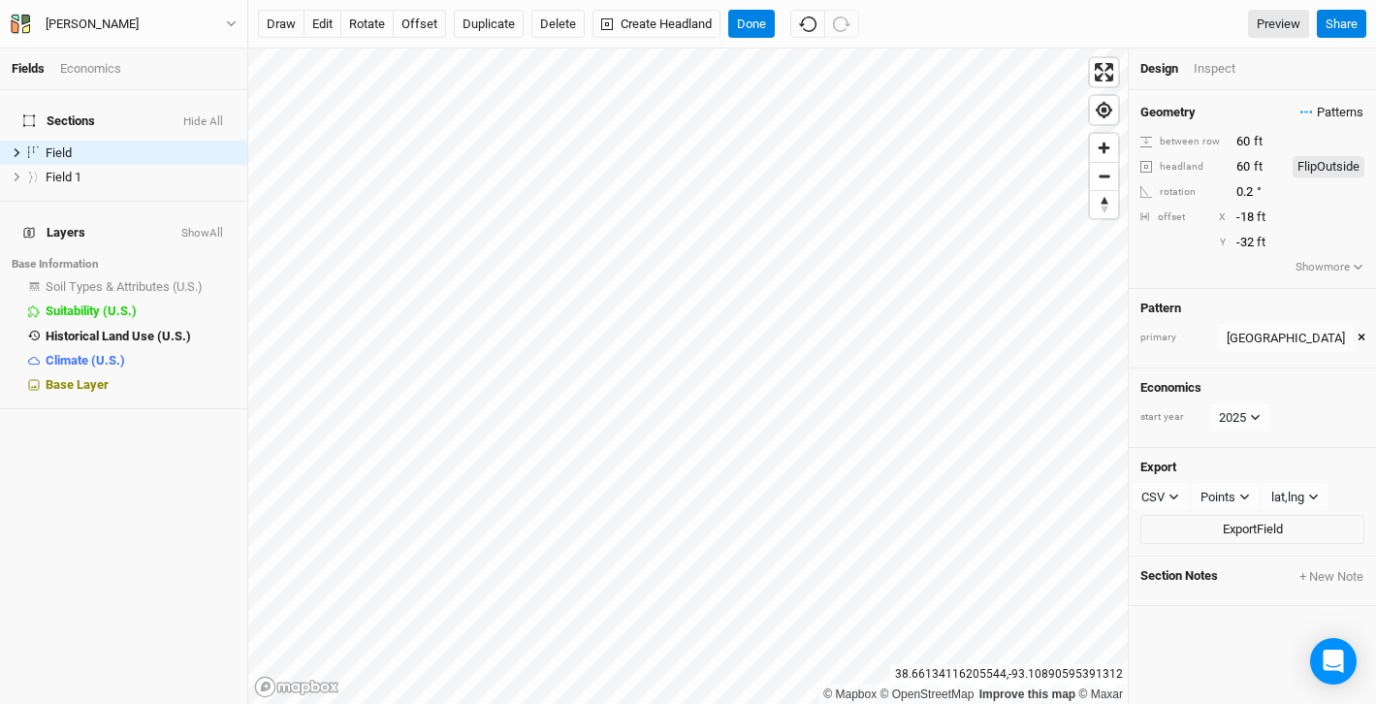
click at [1331, 108] on span "Patterns" at bounding box center [1331, 112] width 63 height 19
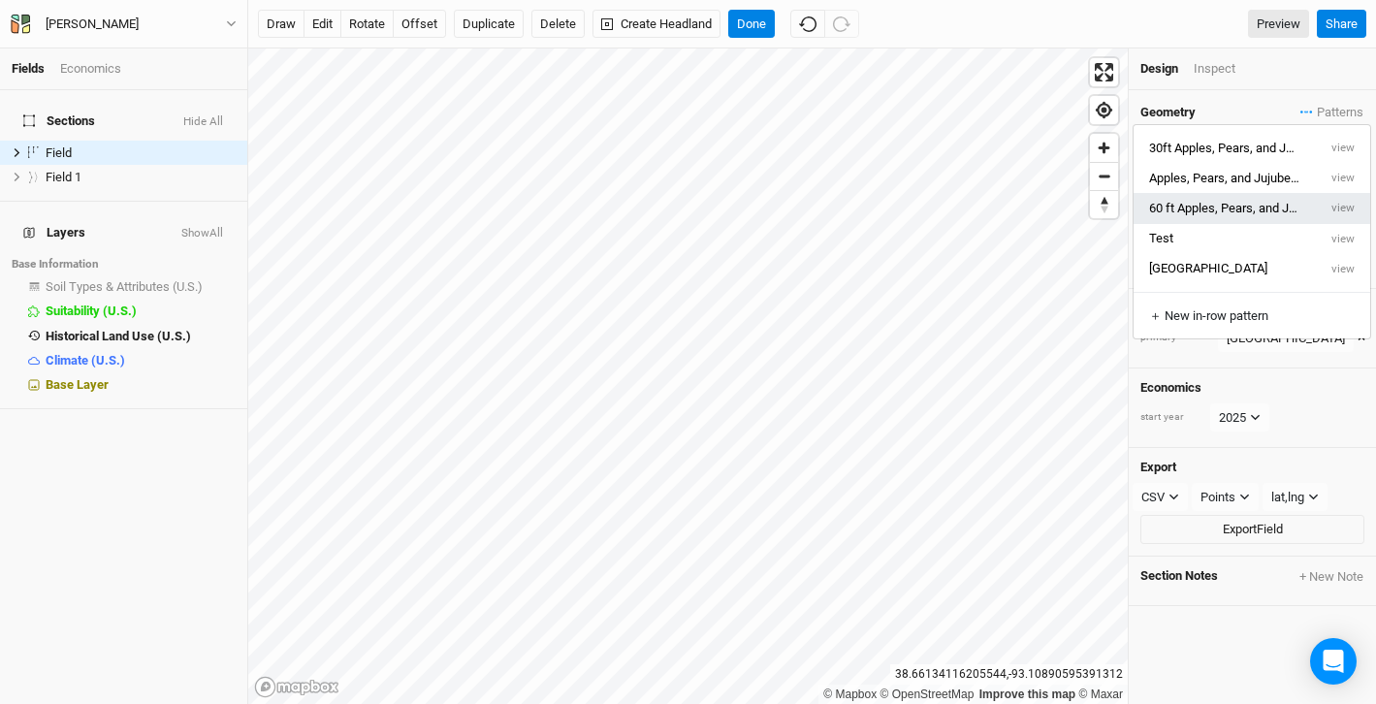
click at [1288, 208] on button "60 ft Apples, Pears, and Jujubes 2" at bounding box center [1225, 208] width 183 height 30
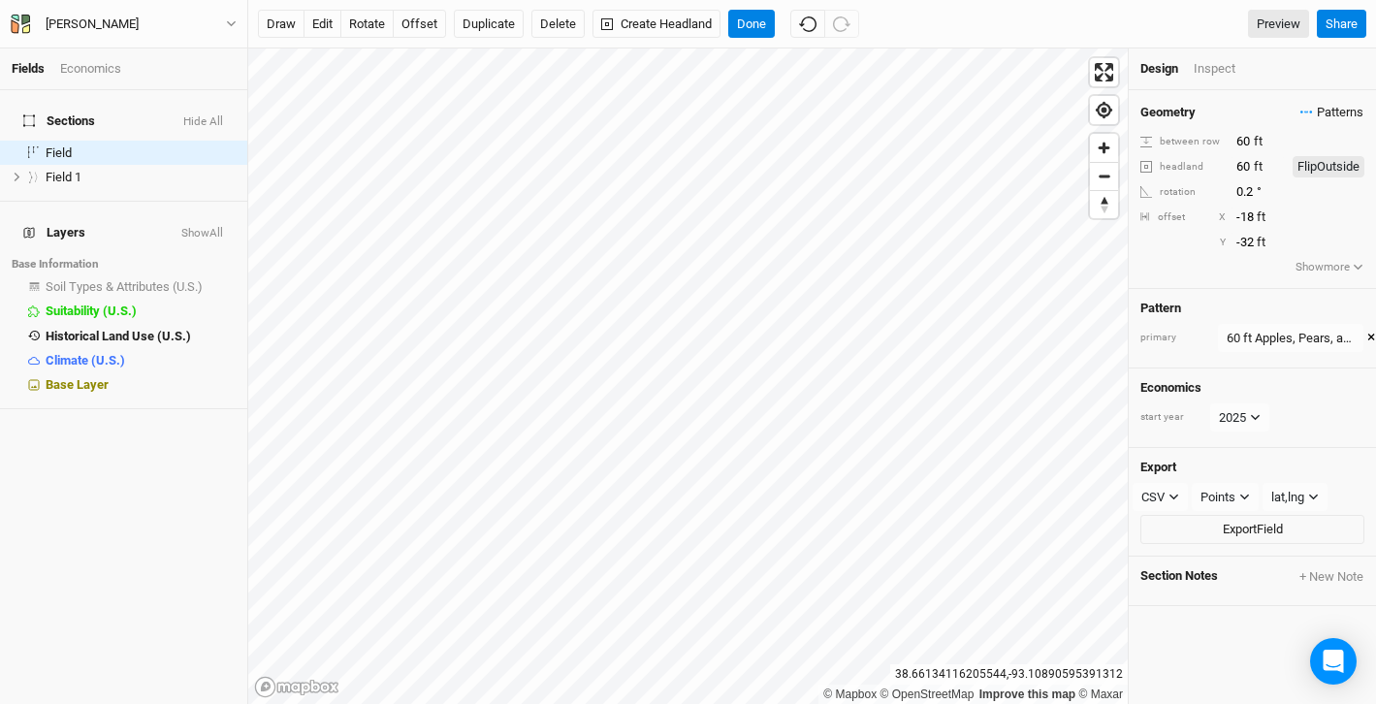
click at [1330, 105] on span "Patterns" at bounding box center [1331, 112] width 63 height 19
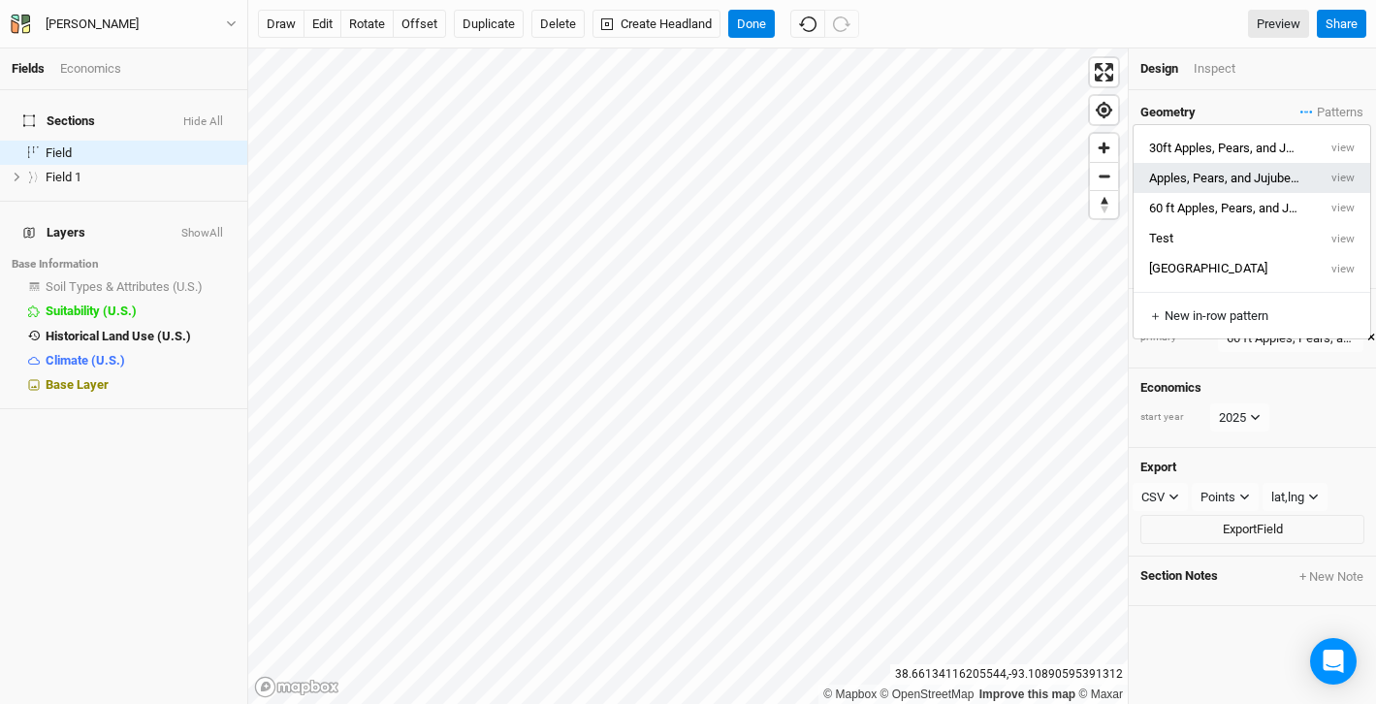
click at [1290, 177] on button "Apples, Pears, and Jujubes 2 3" at bounding box center [1225, 178] width 183 height 30
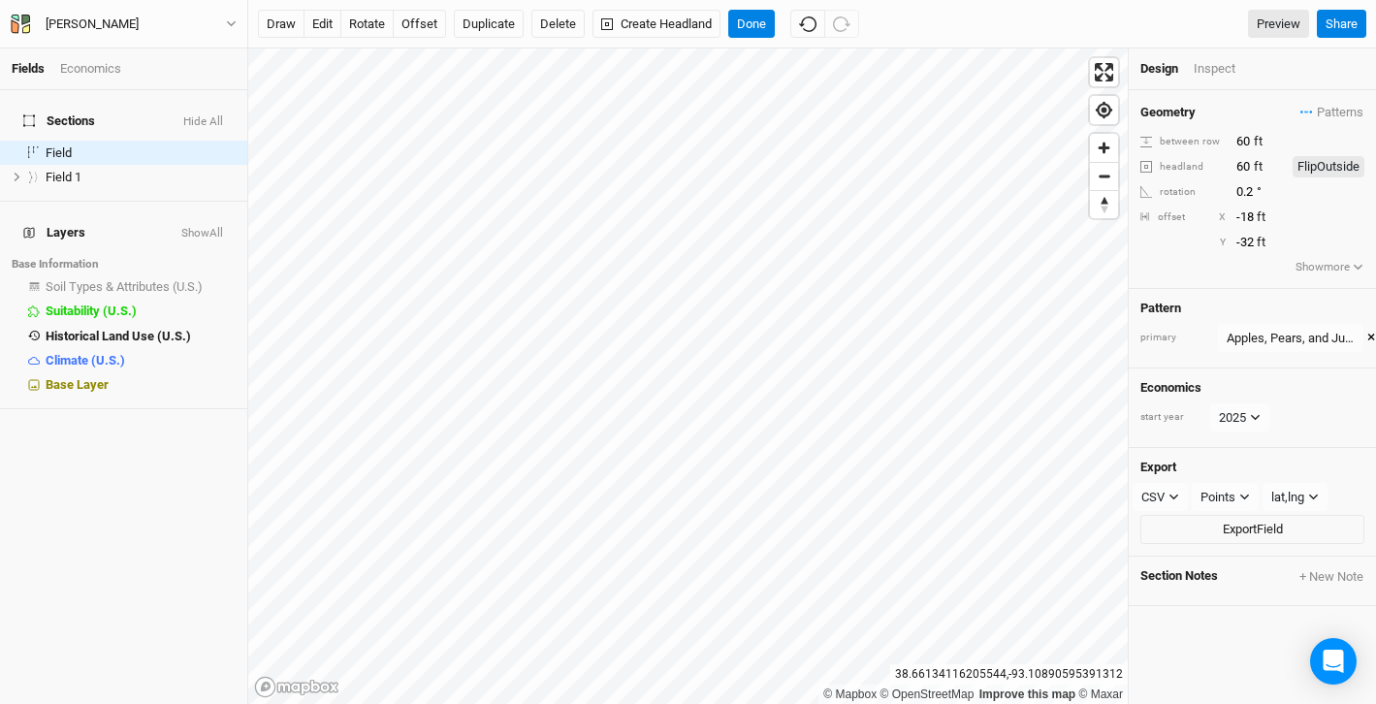
click at [1318, 124] on div "Geometry Patterns 30ft Apples, Pears, and Jujubes view Apples, Pears, and Jujub…" at bounding box center [1252, 189] width 247 height 199
click at [1311, 118] on span "Patterns" at bounding box center [1331, 112] width 63 height 19
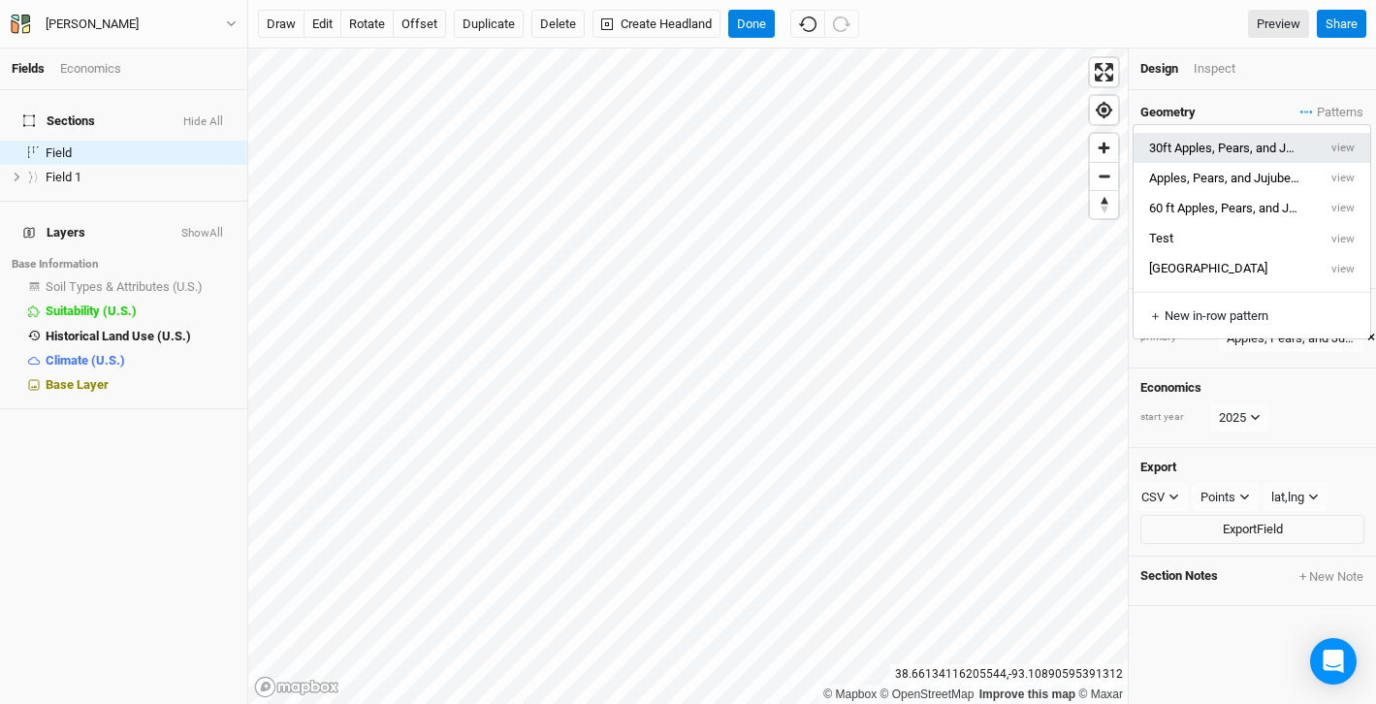
click at [1252, 152] on button "30ft Apples, Pears, and Jujubes" at bounding box center [1225, 148] width 183 height 30
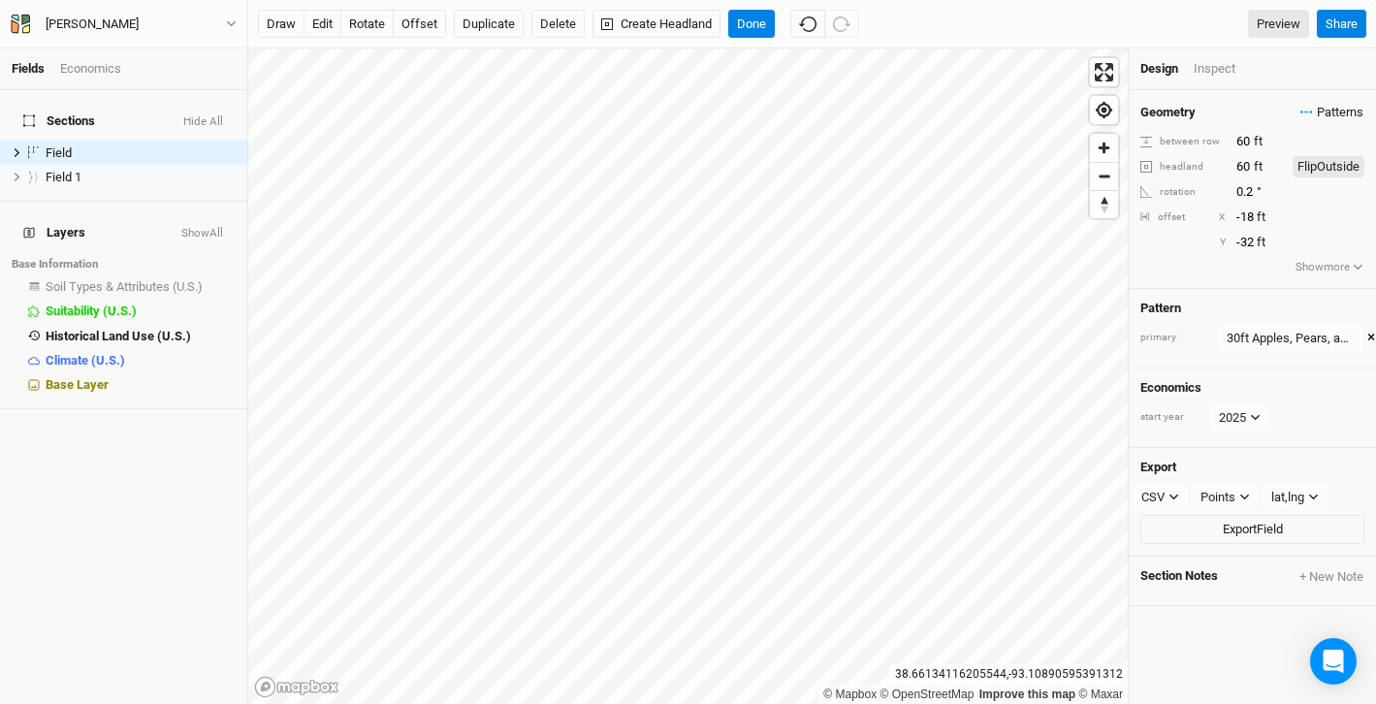
click at [1319, 112] on span "Patterns" at bounding box center [1331, 112] width 63 height 19
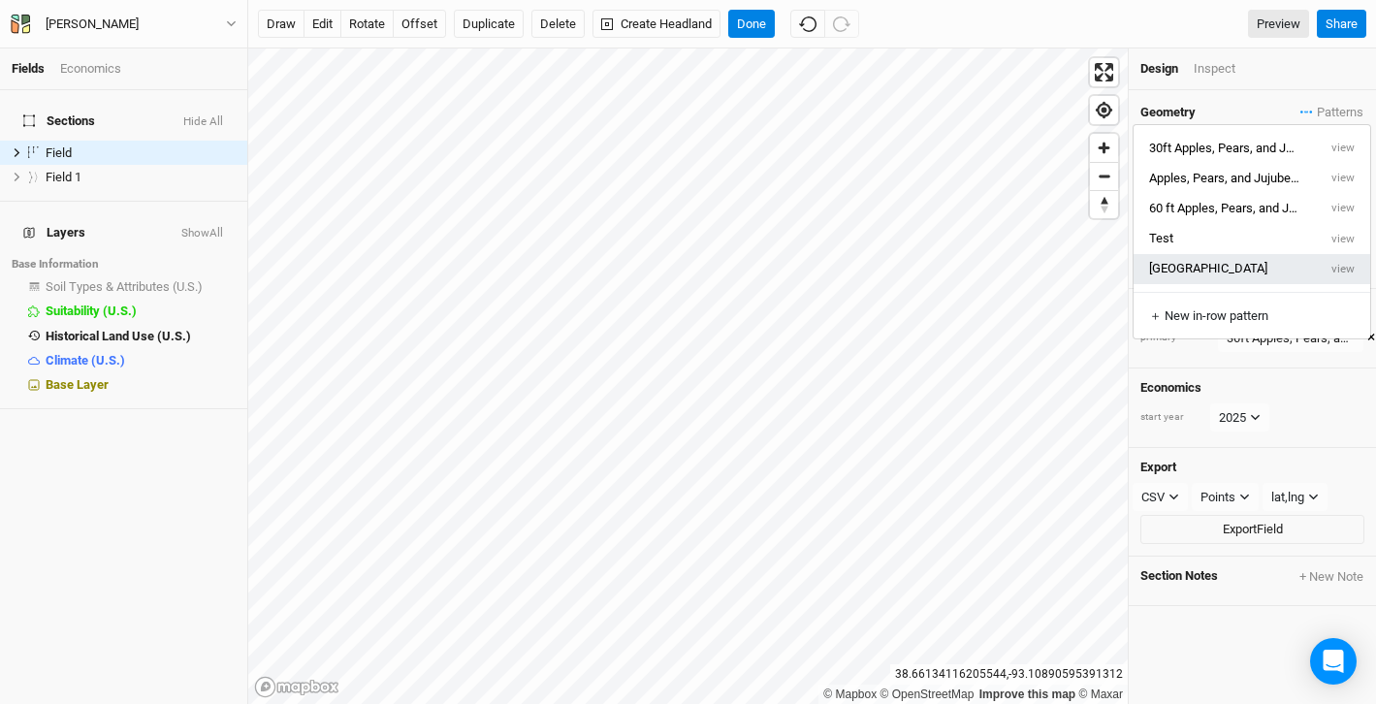
click at [1222, 272] on button "[GEOGRAPHIC_DATA]" at bounding box center [1225, 269] width 183 height 30
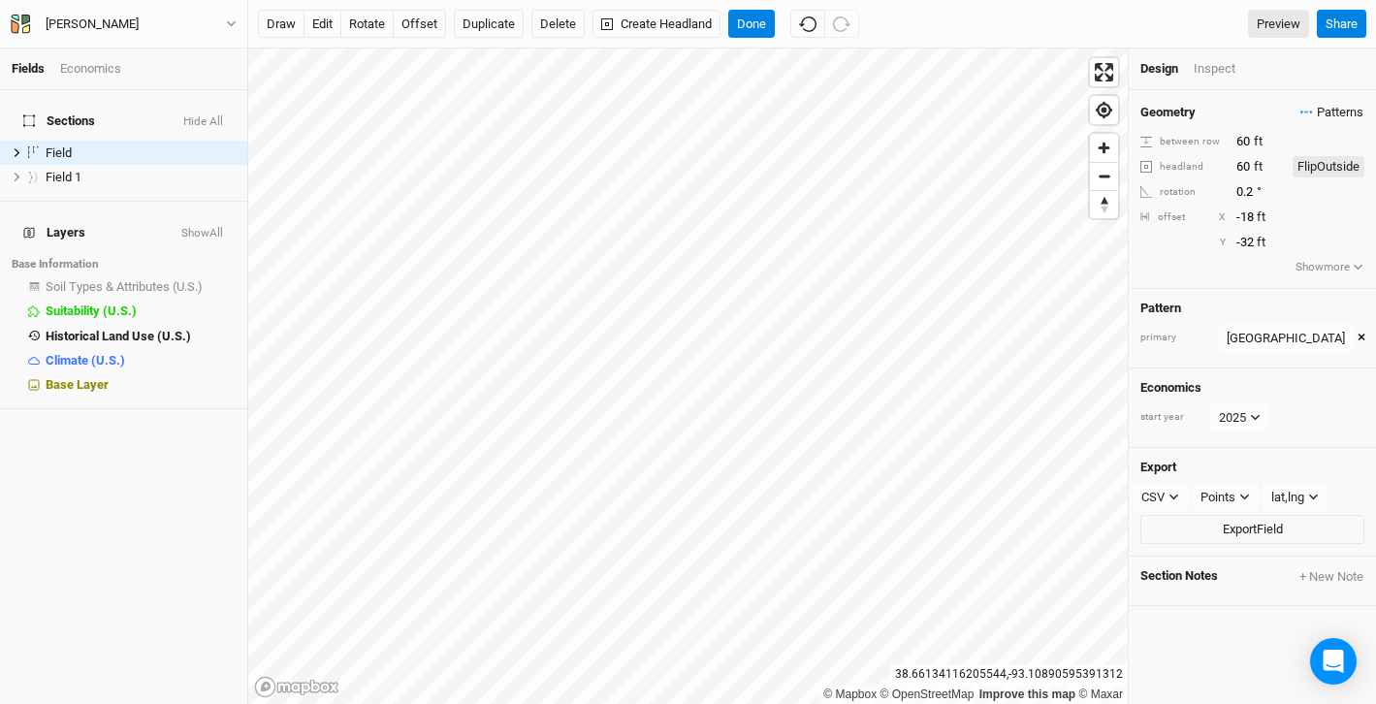
click at [1317, 112] on span "Patterns" at bounding box center [1331, 112] width 63 height 19
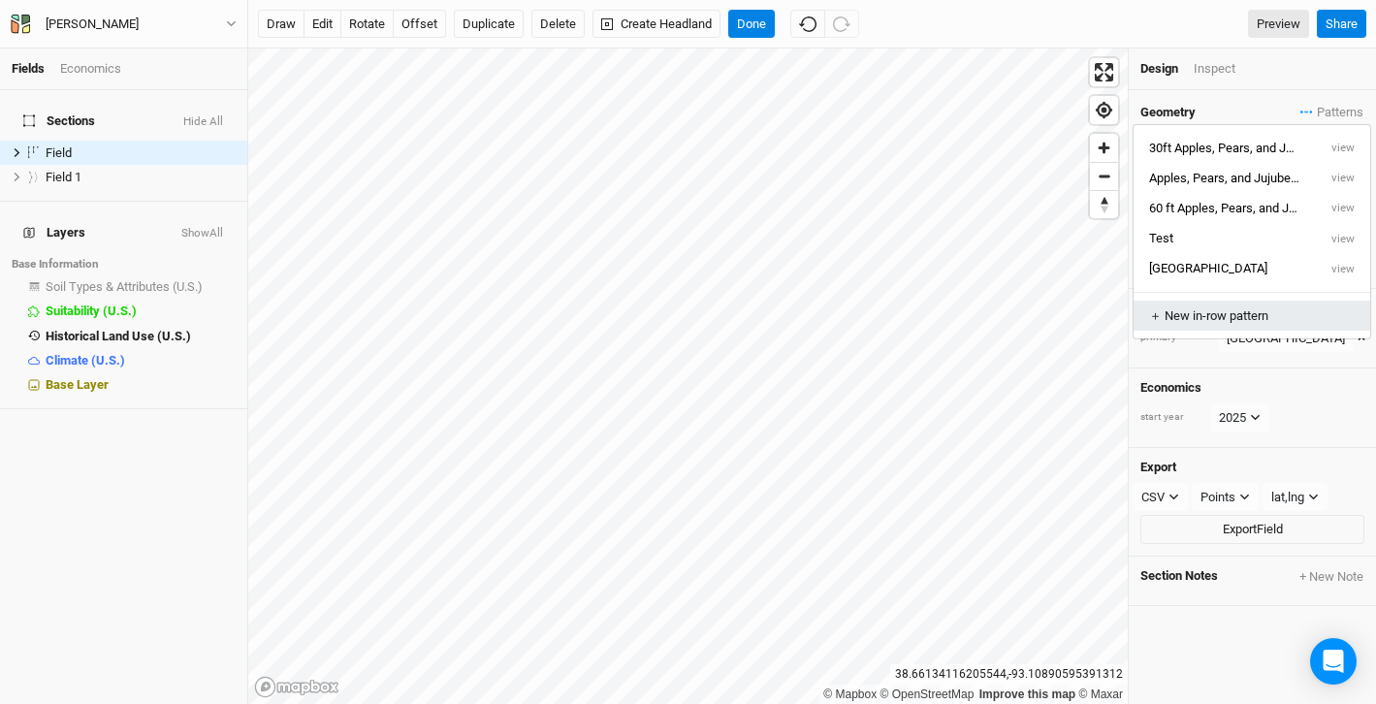
click at [1224, 317] on div "＋ New in-row pattern" at bounding box center [1252, 315] width 206 height 17
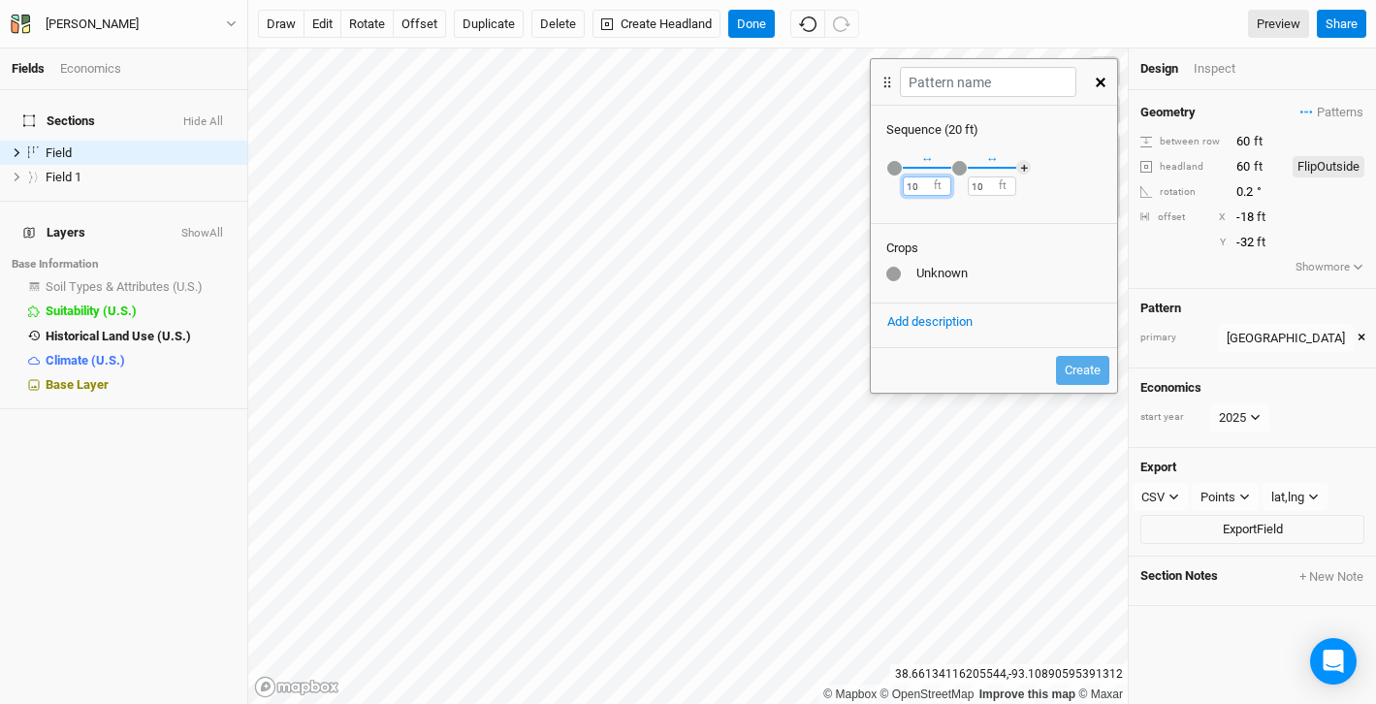
click at [922, 182] on input "10" at bounding box center [927, 185] width 48 height 19
drag, startPoint x: 922, startPoint y: 182, endPoint x: 901, endPoint y: 182, distance: 21.3
click at [901, 182] on div "Recently Used Apple Apple (Dwarf) Public Apple - [US_STATE] Black Apple - Freed…" at bounding box center [994, 179] width 246 height 80
type input "60"
click at [986, 189] on input "10" at bounding box center [992, 185] width 48 height 19
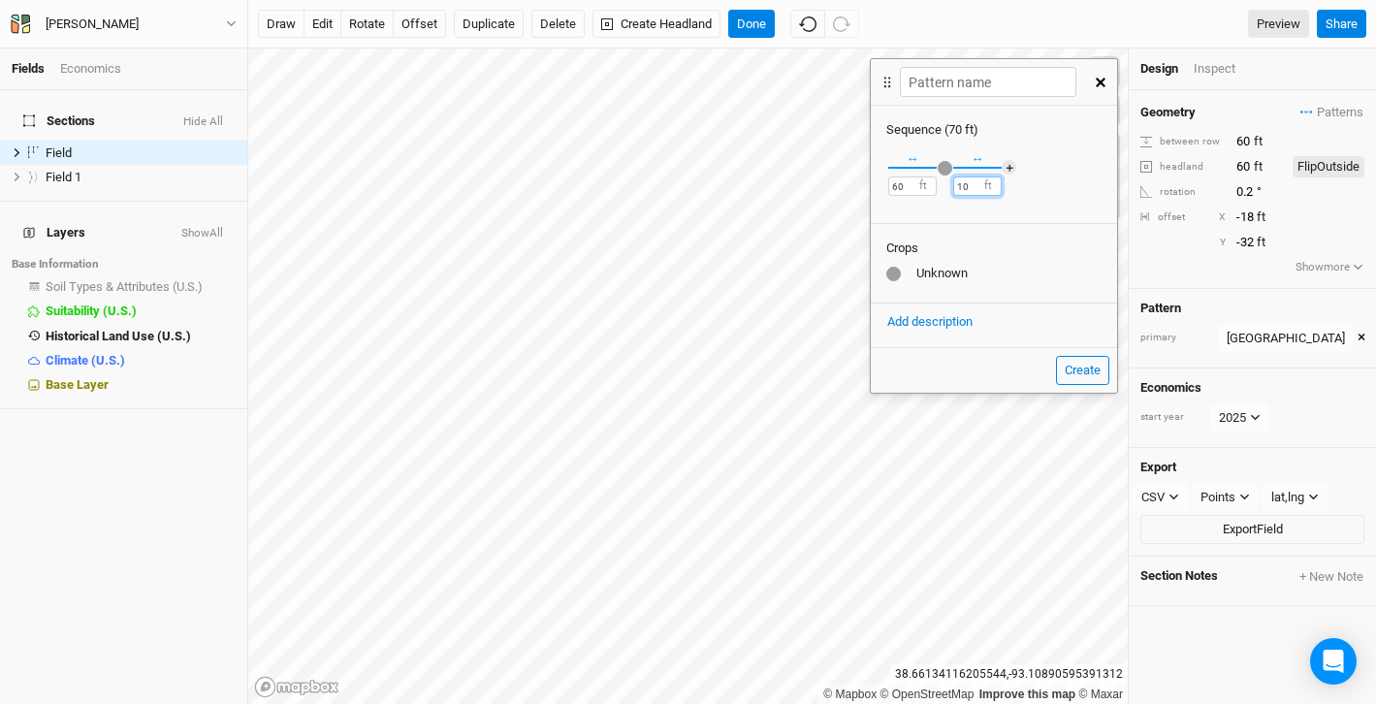
type input "1"
type input "60"
click at [897, 274] on div at bounding box center [893, 274] width 15 height 15
click at [887, 168] on div "button" at bounding box center [887, 168] width 0 height 0
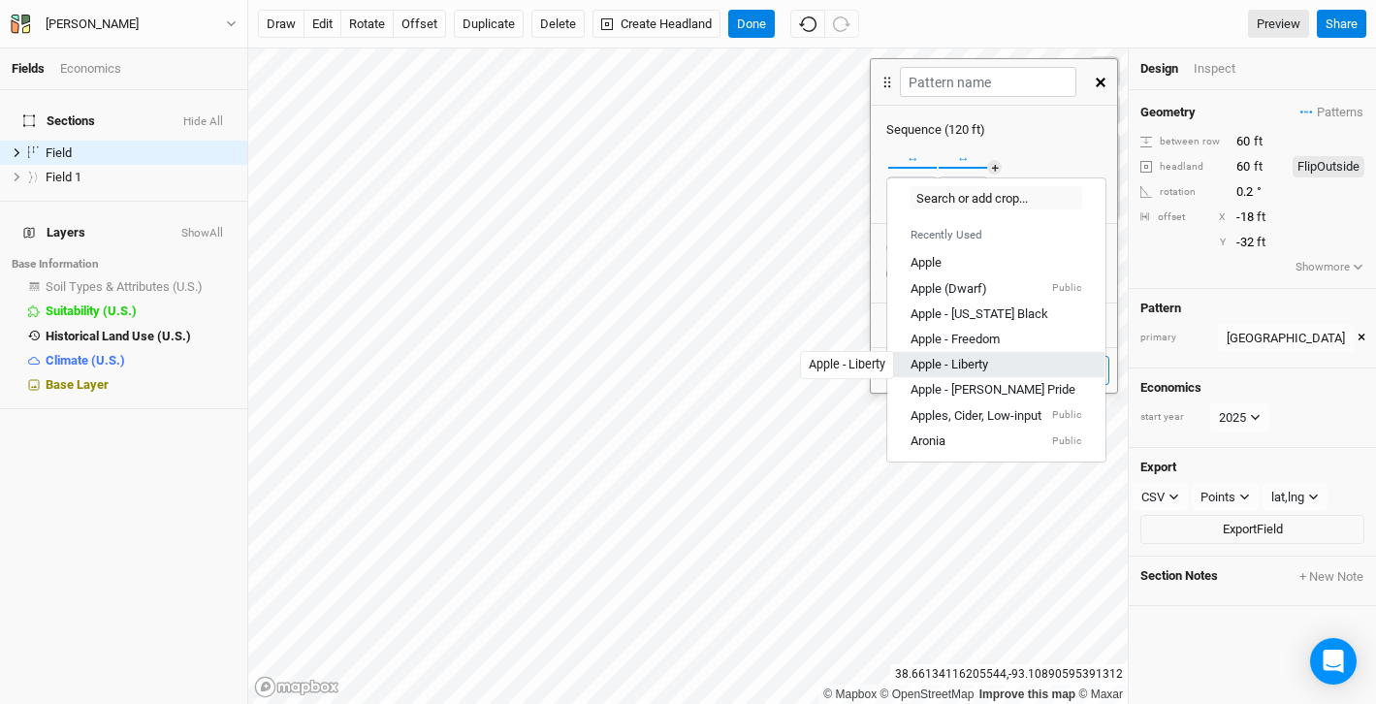
click at [963, 364] on div "Apple - Liberty" at bounding box center [950, 364] width 78 height 17
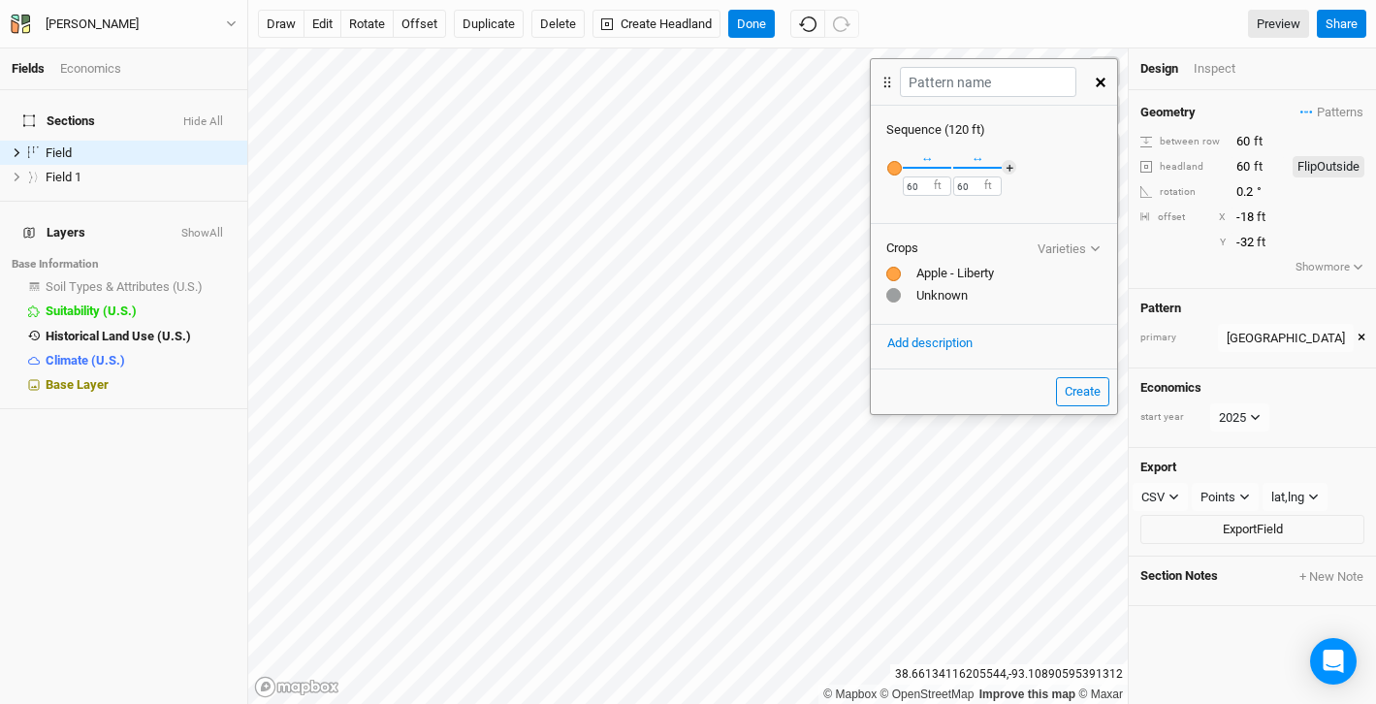
click at [952, 168] on div "button" at bounding box center [952, 168] width 0 height 0
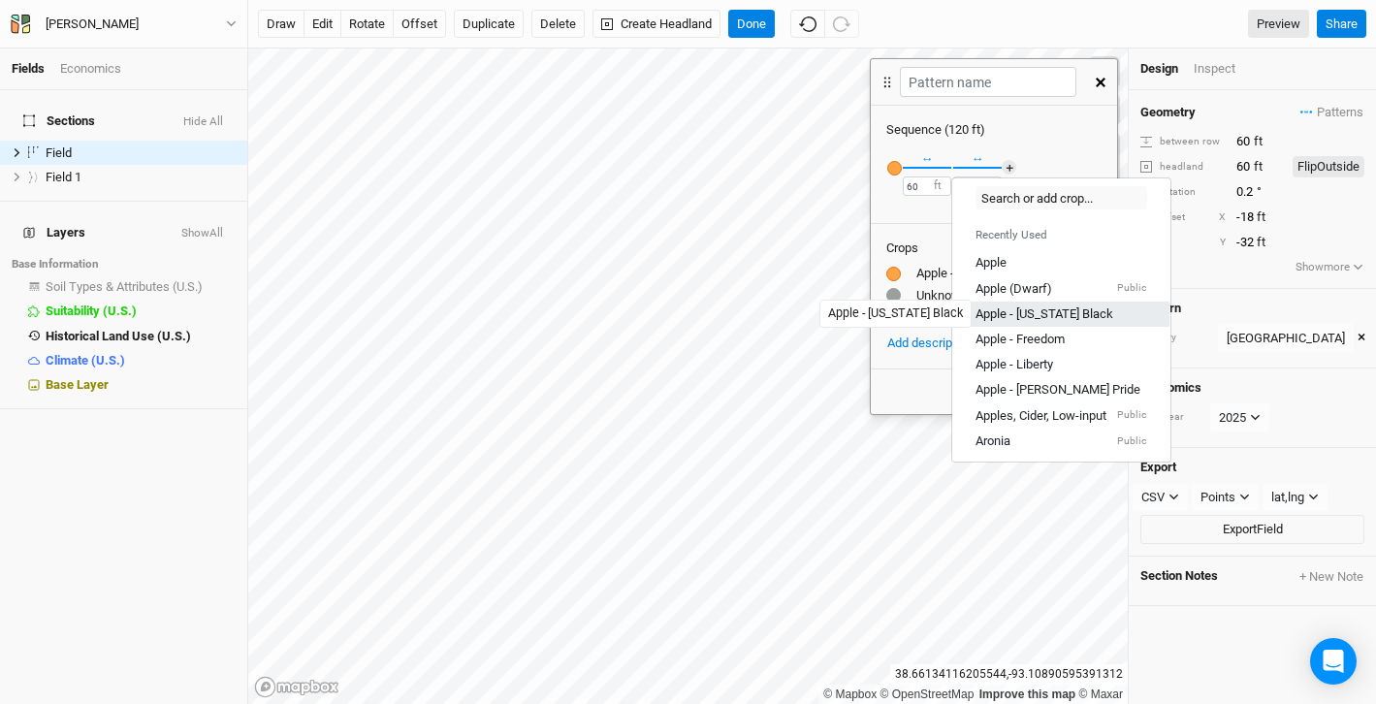
click at [1009, 317] on div "Apple - [US_STATE] Black" at bounding box center [1045, 313] width 138 height 17
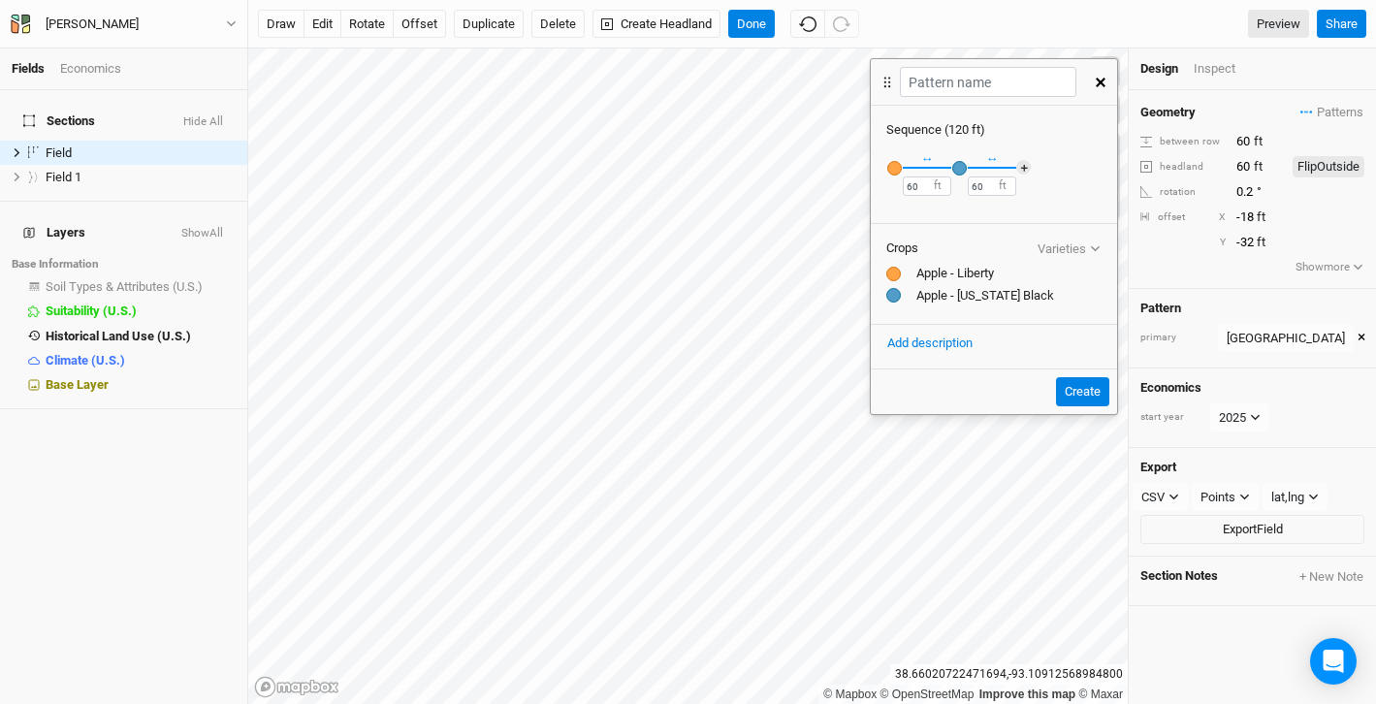
click at [1083, 397] on button "Create" at bounding box center [1082, 391] width 53 height 29
click at [945, 83] on input "text" at bounding box center [988, 82] width 176 height 30
type input "test 2"
click at [1077, 391] on button "Create" at bounding box center [1082, 391] width 53 height 29
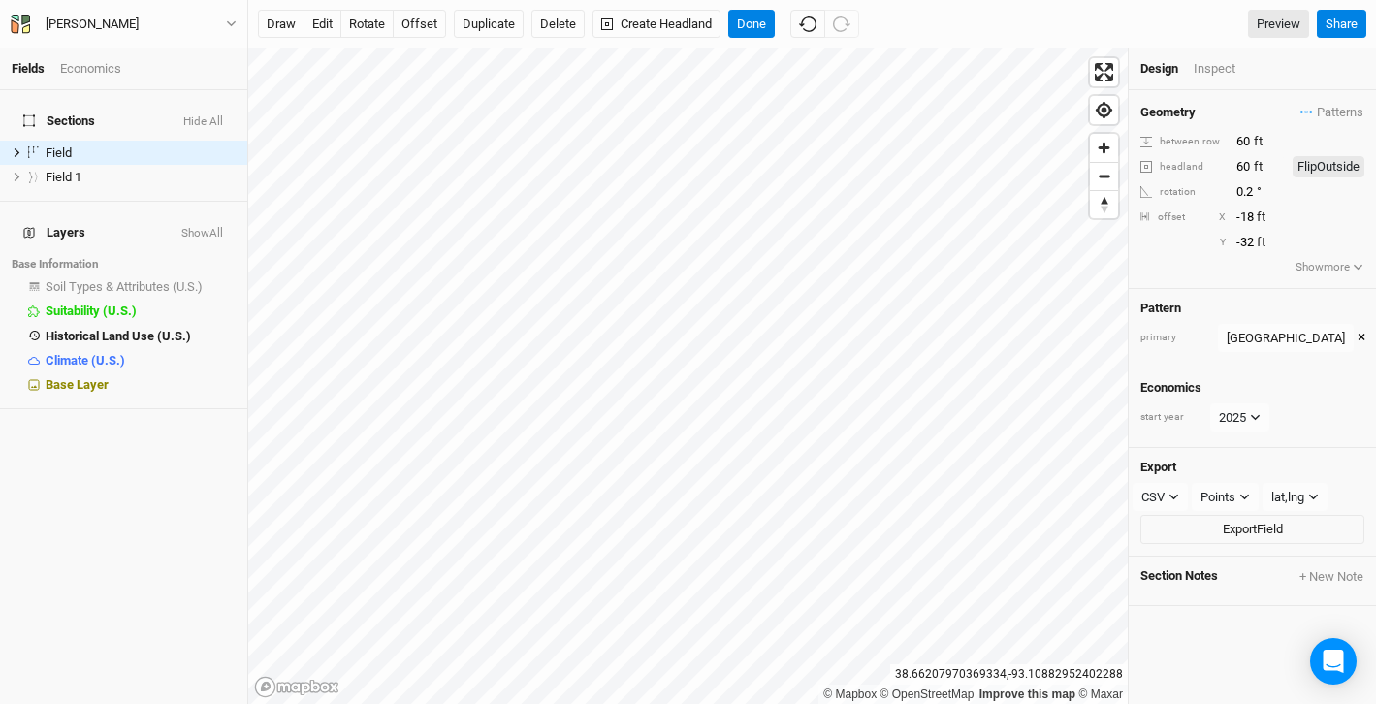
click at [1358, 330] on button "×" at bounding box center [1362, 338] width 8 height 21
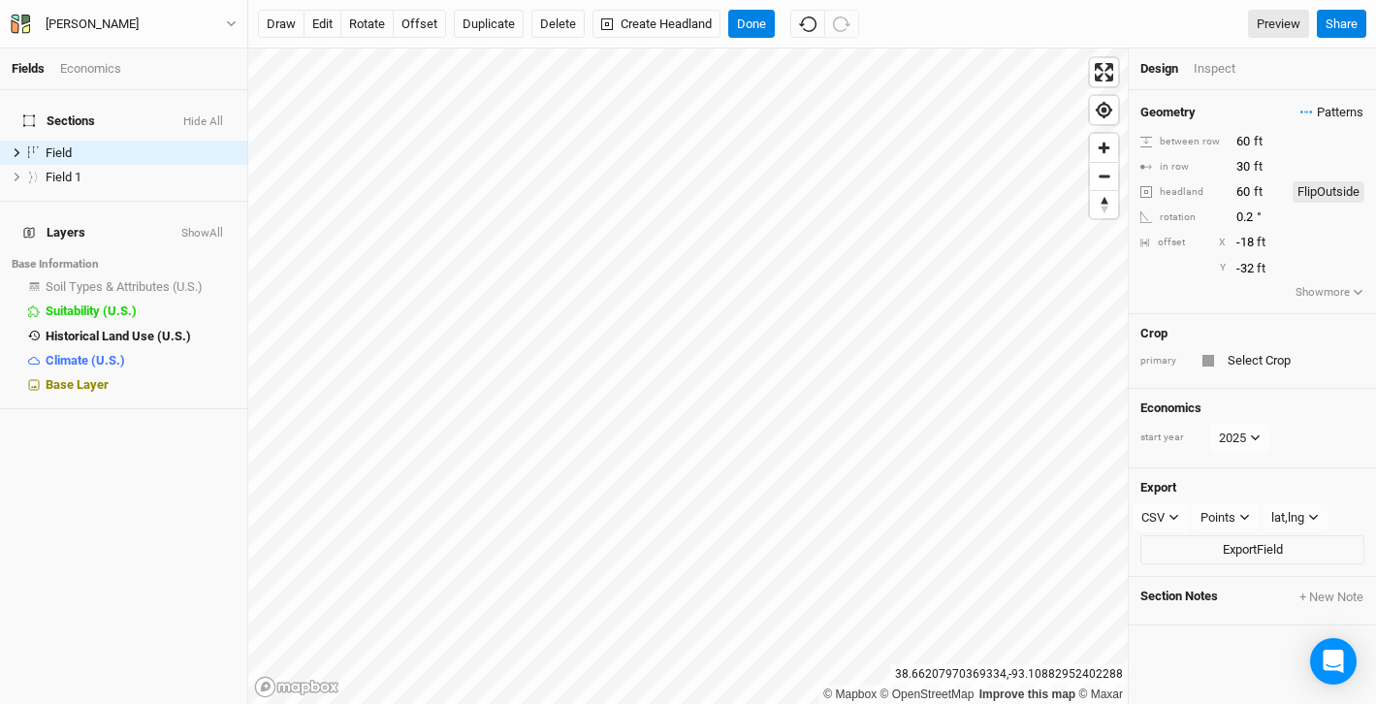
click at [1332, 105] on span "Patterns" at bounding box center [1331, 112] width 63 height 19
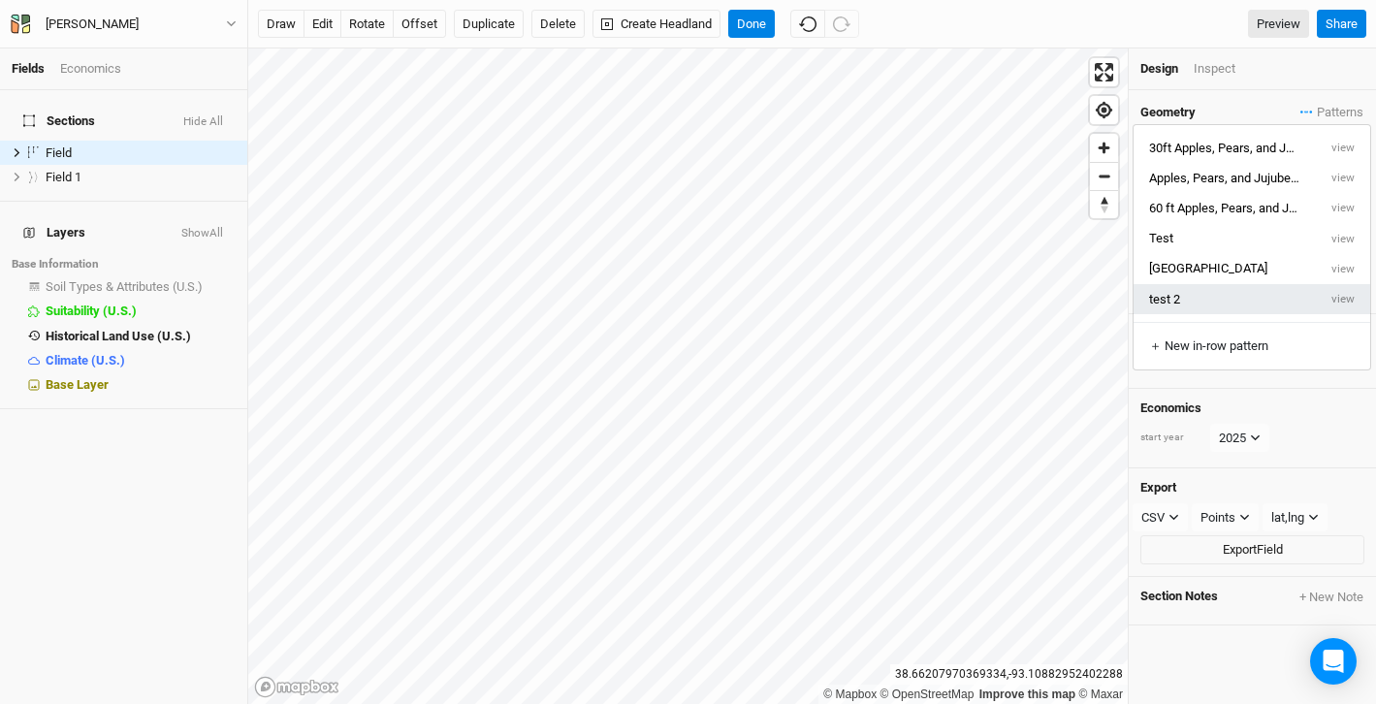
click at [1217, 300] on button "test 2" at bounding box center [1225, 299] width 183 height 30
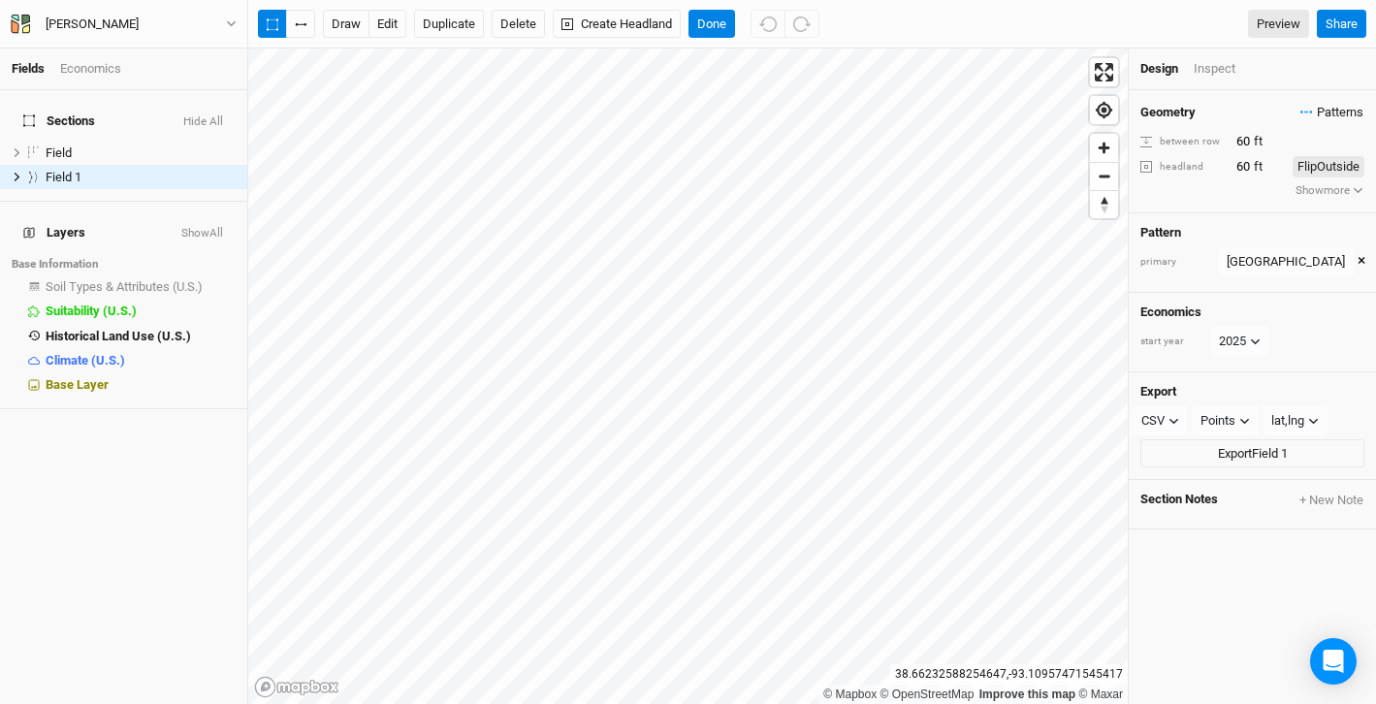
click at [1324, 115] on span "Patterns" at bounding box center [1331, 112] width 63 height 19
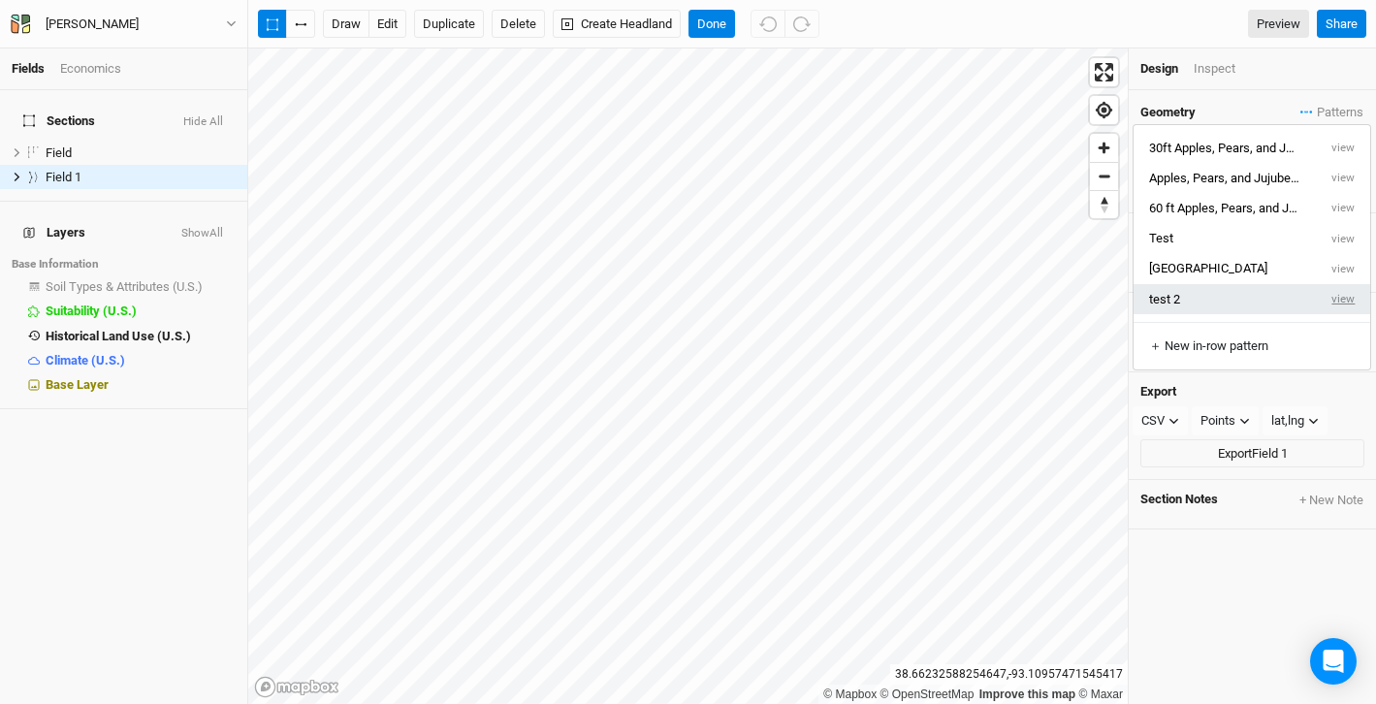
click at [1339, 294] on button "view" at bounding box center [1343, 299] width 53 height 30
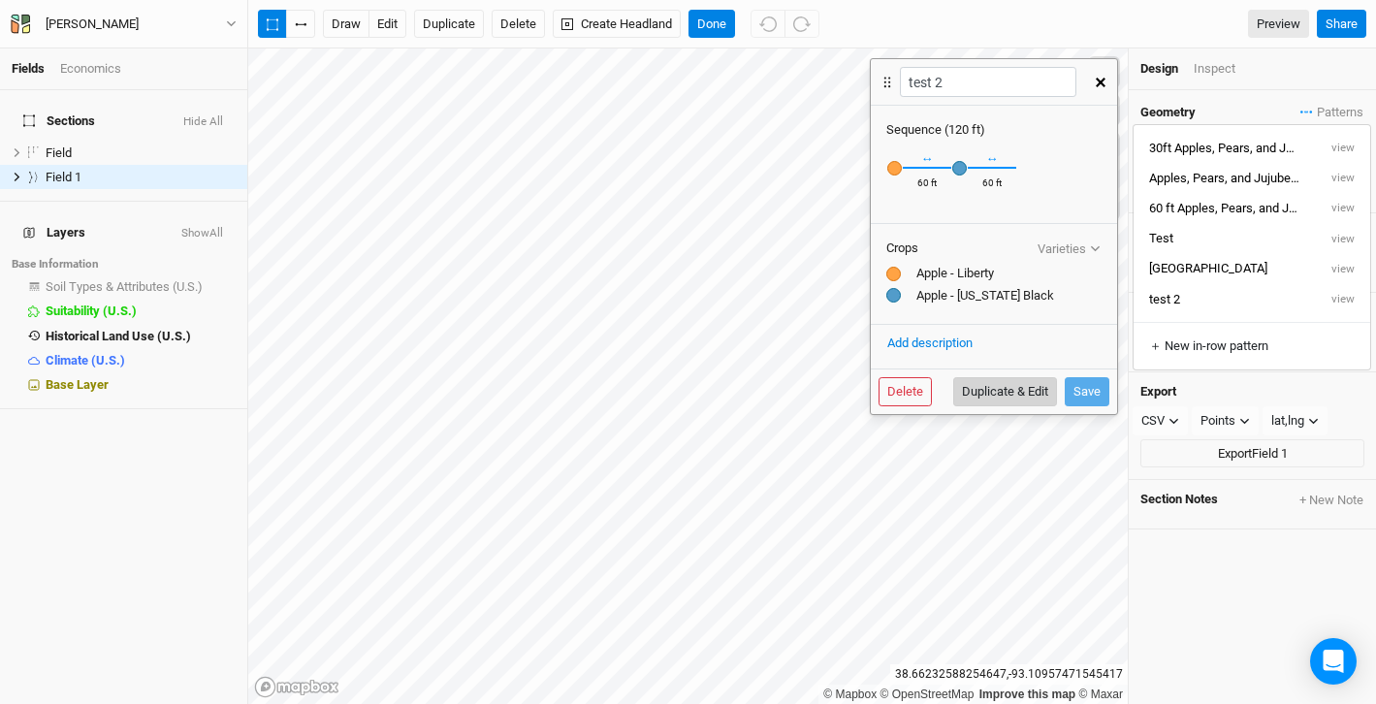
click at [985, 393] on button "Duplicate & Edit" at bounding box center [1005, 391] width 104 height 29
type input "test 2 7"
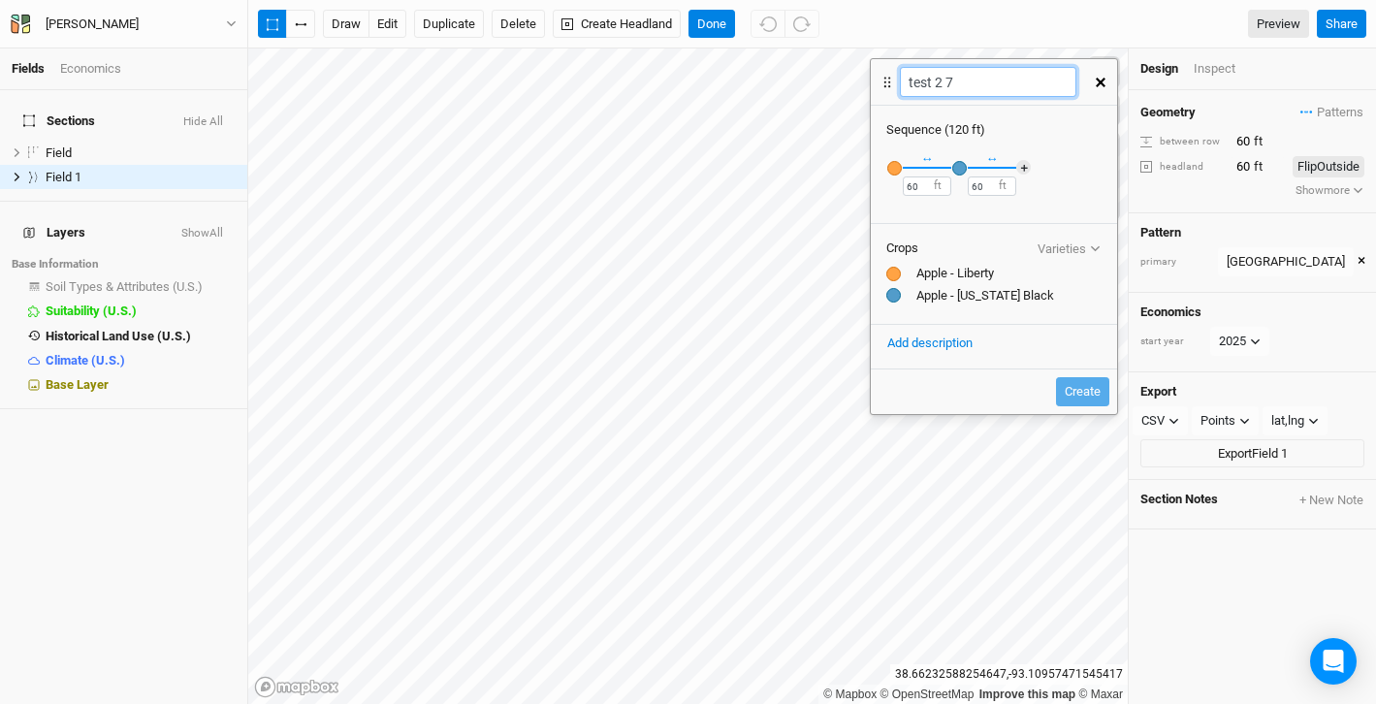
click at [960, 73] on input "test 2 7" at bounding box center [988, 82] width 176 height 30
click at [1021, 169] on button "＋" at bounding box center [1023, 167] width 15 height 15
click at [1024, 168] on div "button" at bounding box center [1024, 168] width 15 height 15
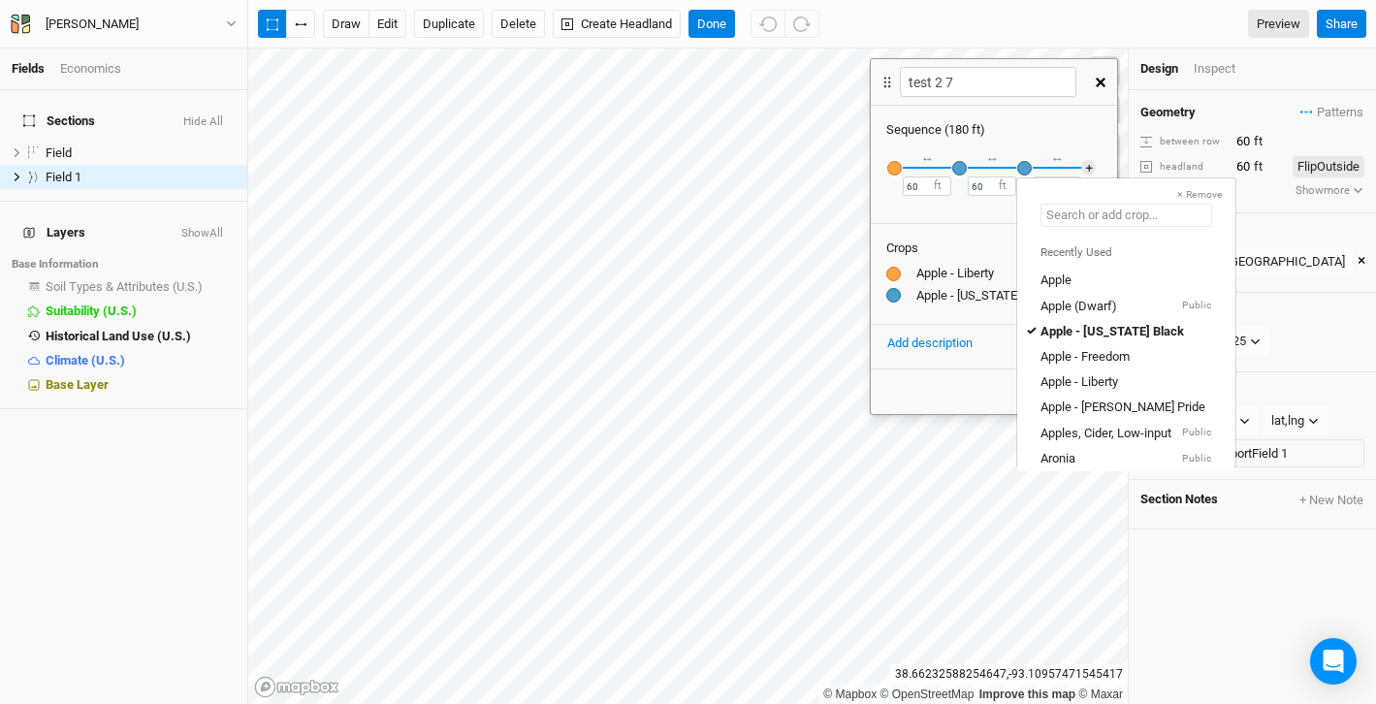
click at [1064, 219] on input "text" at bounding box center [1127, 215] width 172 height 23
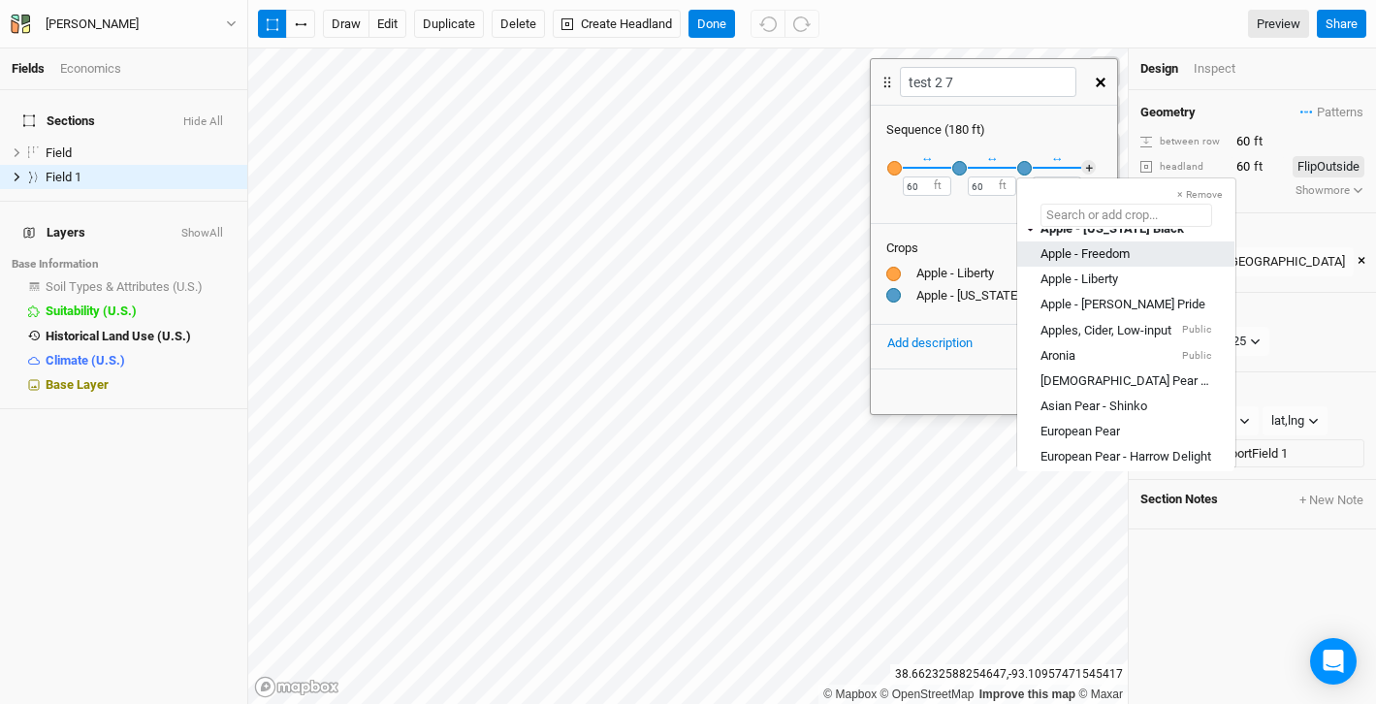
scroll to position [168, 0]
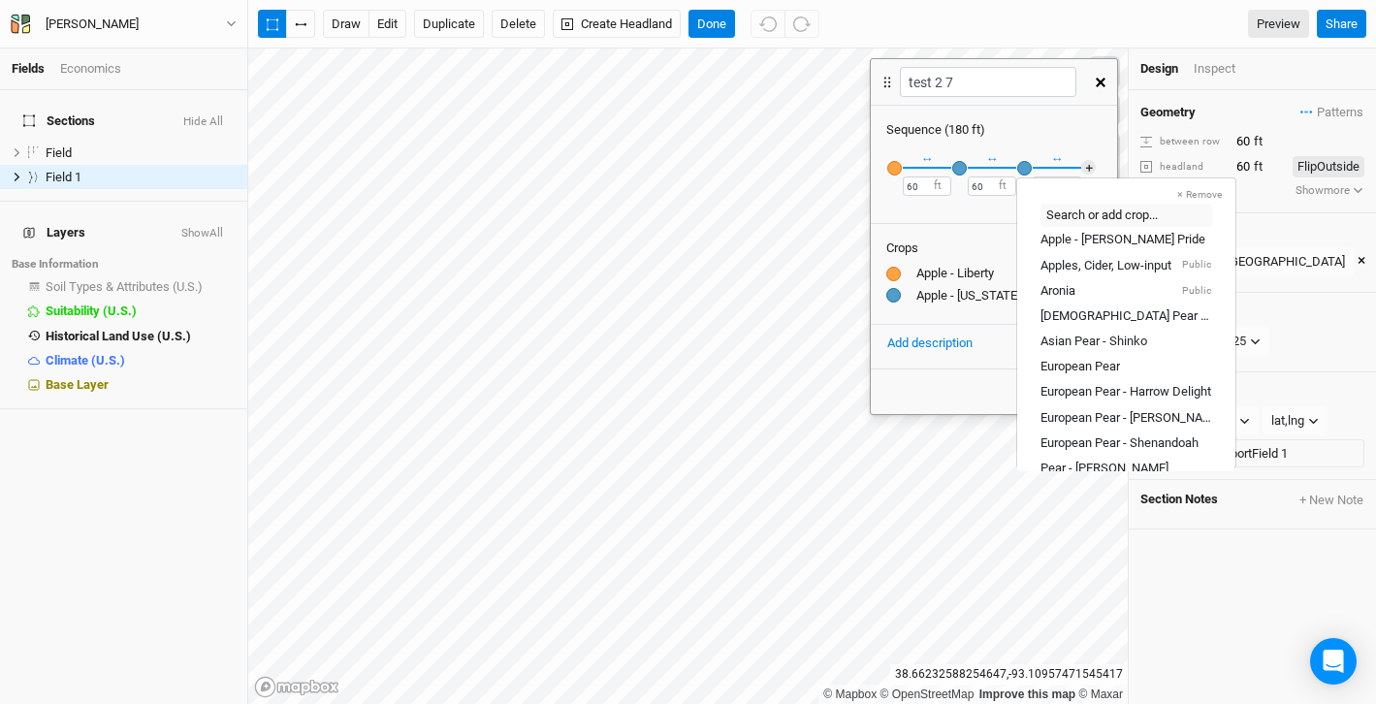
type input "Apple - [US_STATE] Black"
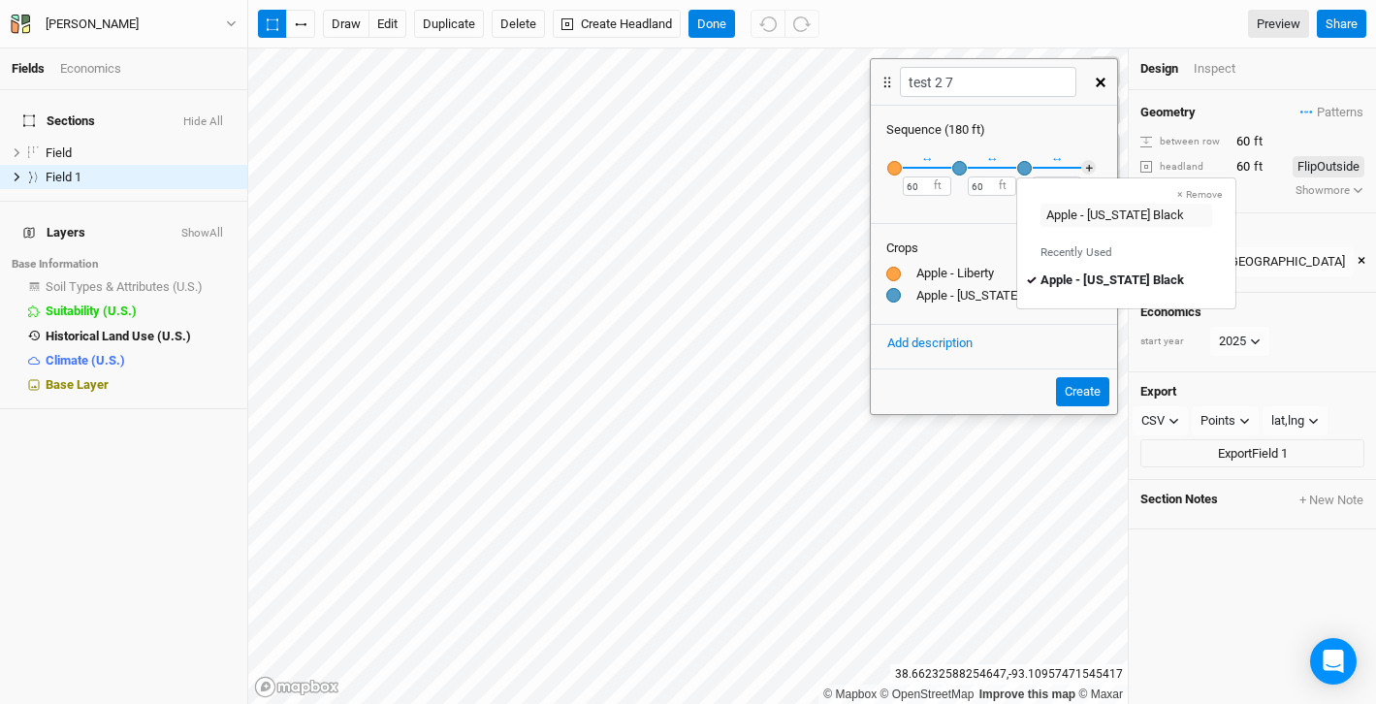
scroll to position [0, 0]
click at [1023, 165] on div "button" at bounding box center [1024, 168] width 15 height 15
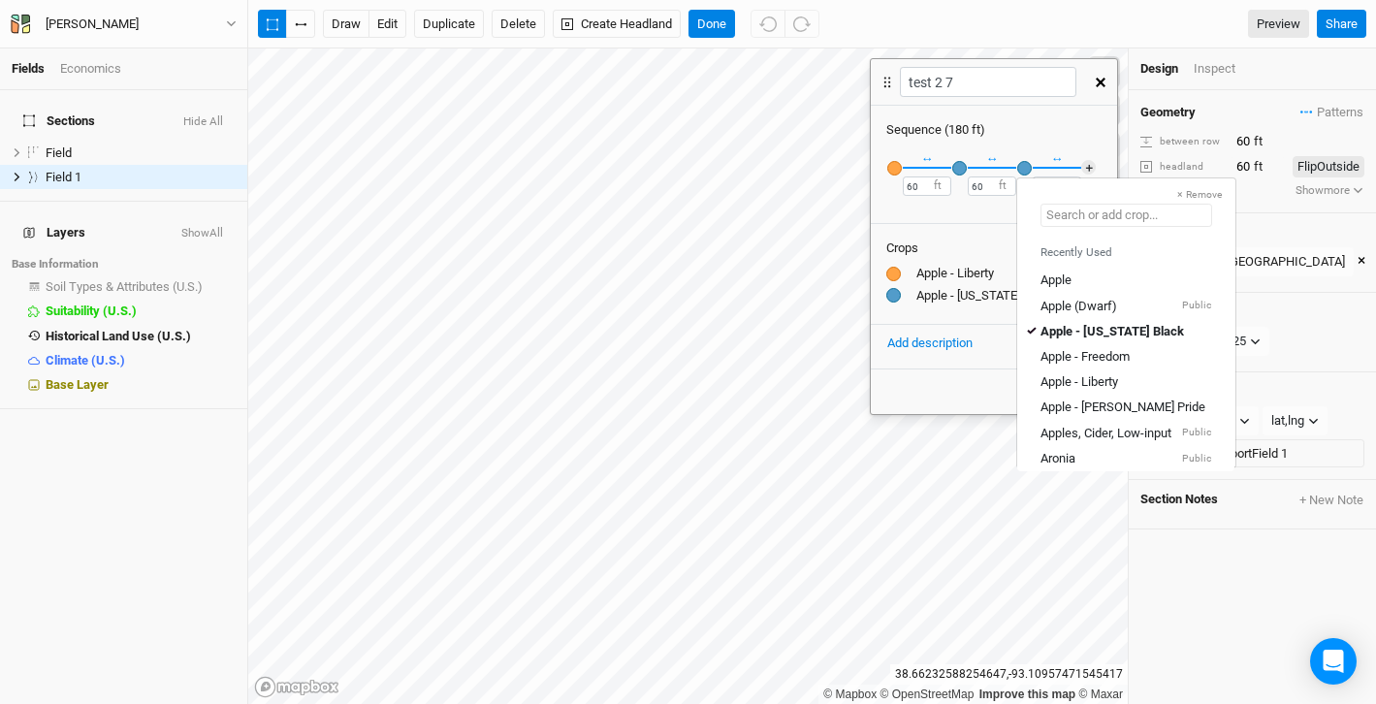
click at [1080, 216] on input "text" at bounding box center [1127, 215] width 172 height 23
click at [1069, 355] on div "Apple - Freedom" at bounding box center [1085, 356] width 89 height 17
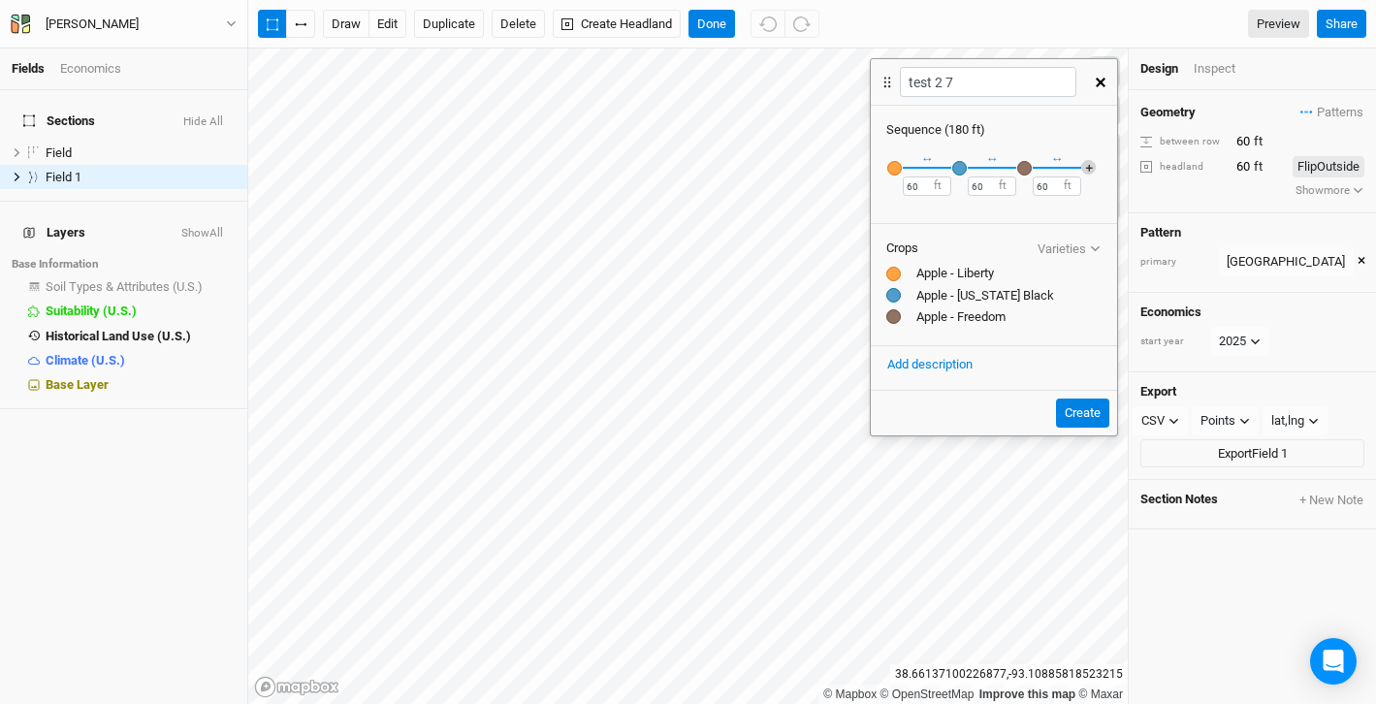
click at [1086, 162] on button "＋" at bounding box center [1088, 167] width 15 height 15
click at [1091, 163] on div "button" at bounding box center [1089, 168] width 15 height 15
click at [1131, 218] on input "text" at bounding box center [1191, 215] width 172 height 23
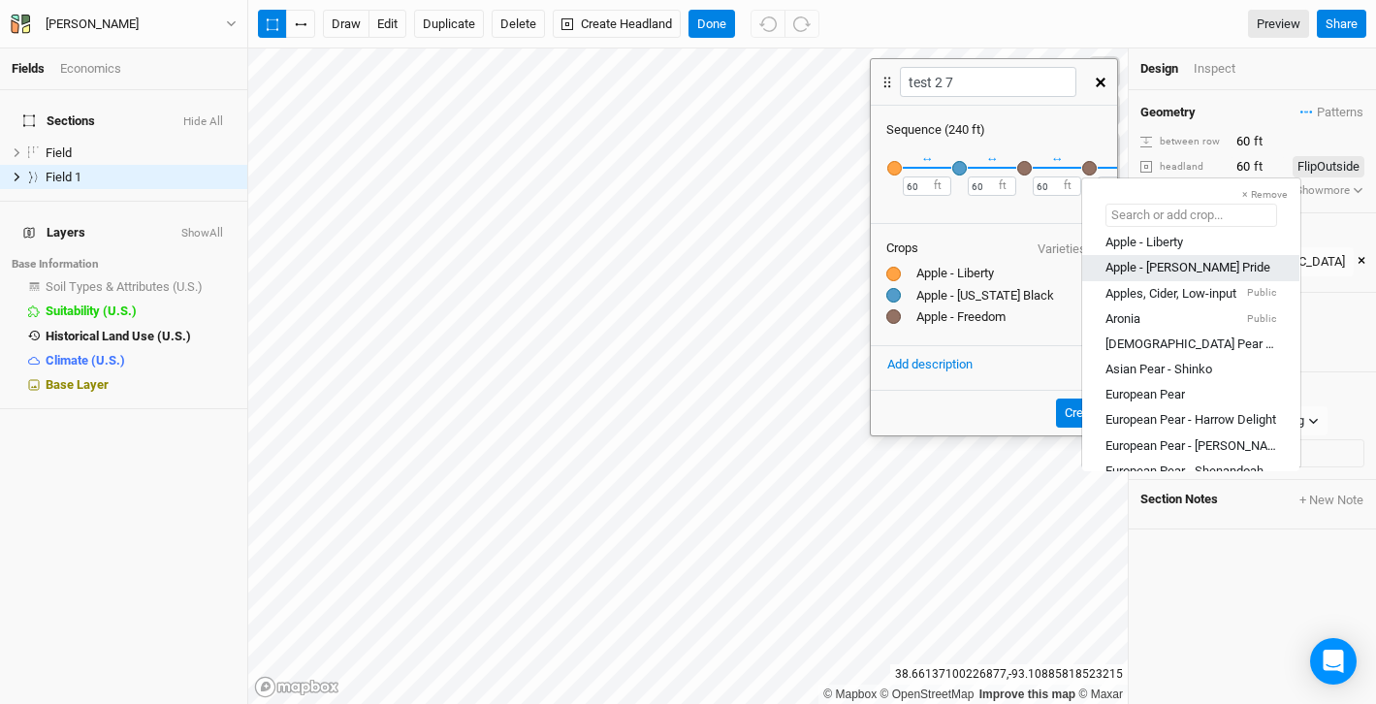
scroll to position [155, 0]
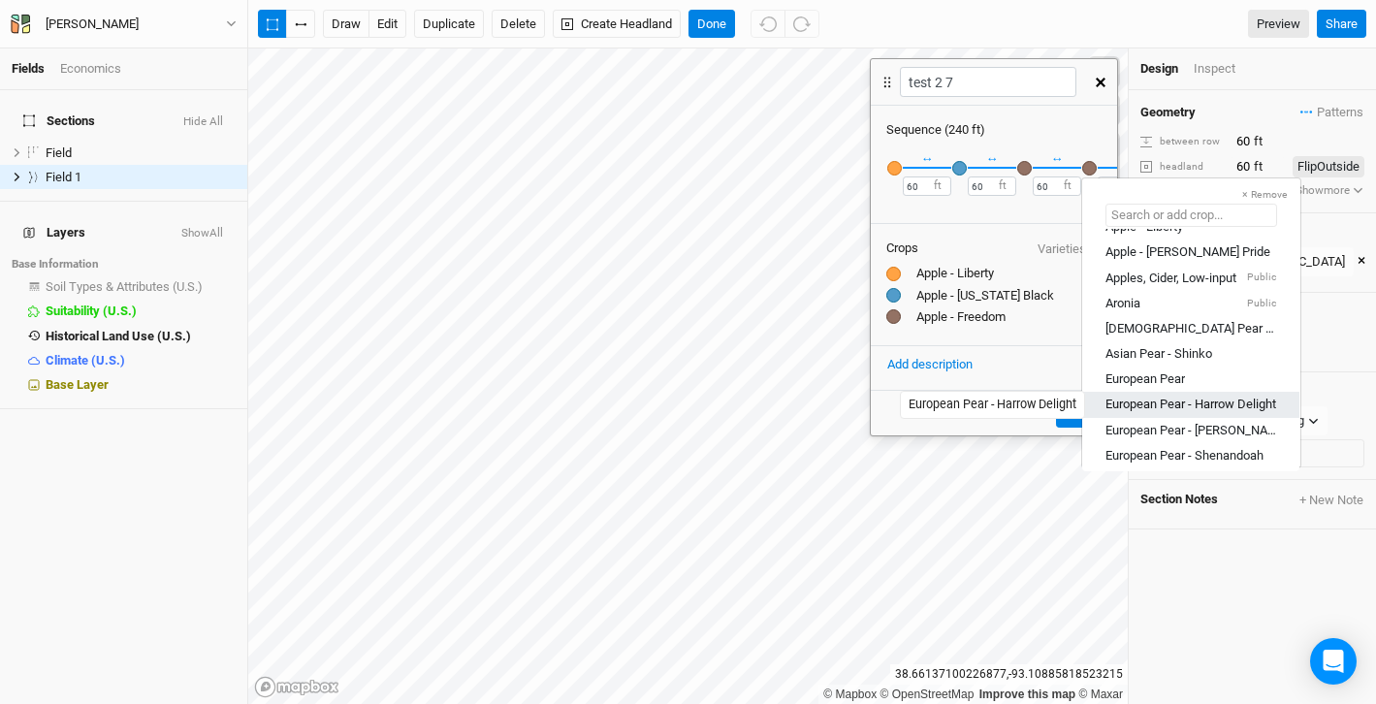
click at [1128, 398] on div "European Pear - Harrow Delight" at bounding box center [1190, 404] width 171 height 17
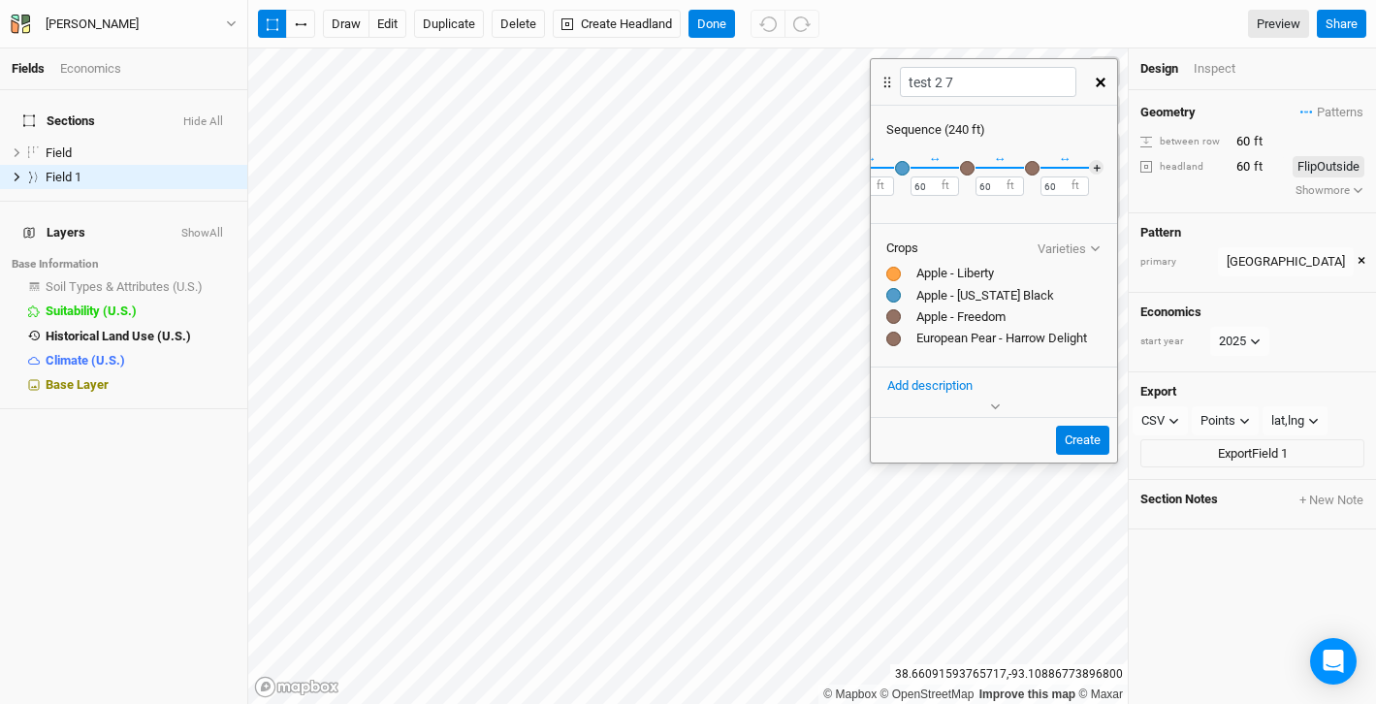
scroll to position [0, 58]
click at [1095, 166] on button "＋" at bounding box center [1095, 167] width 15 height 15
click at [1097, 171] on div "button" at bounding box center [1096, 168] width 15 height 15
click at [1126, 211] on input "text" at bounding box center [1198, 215] width 172 height 23
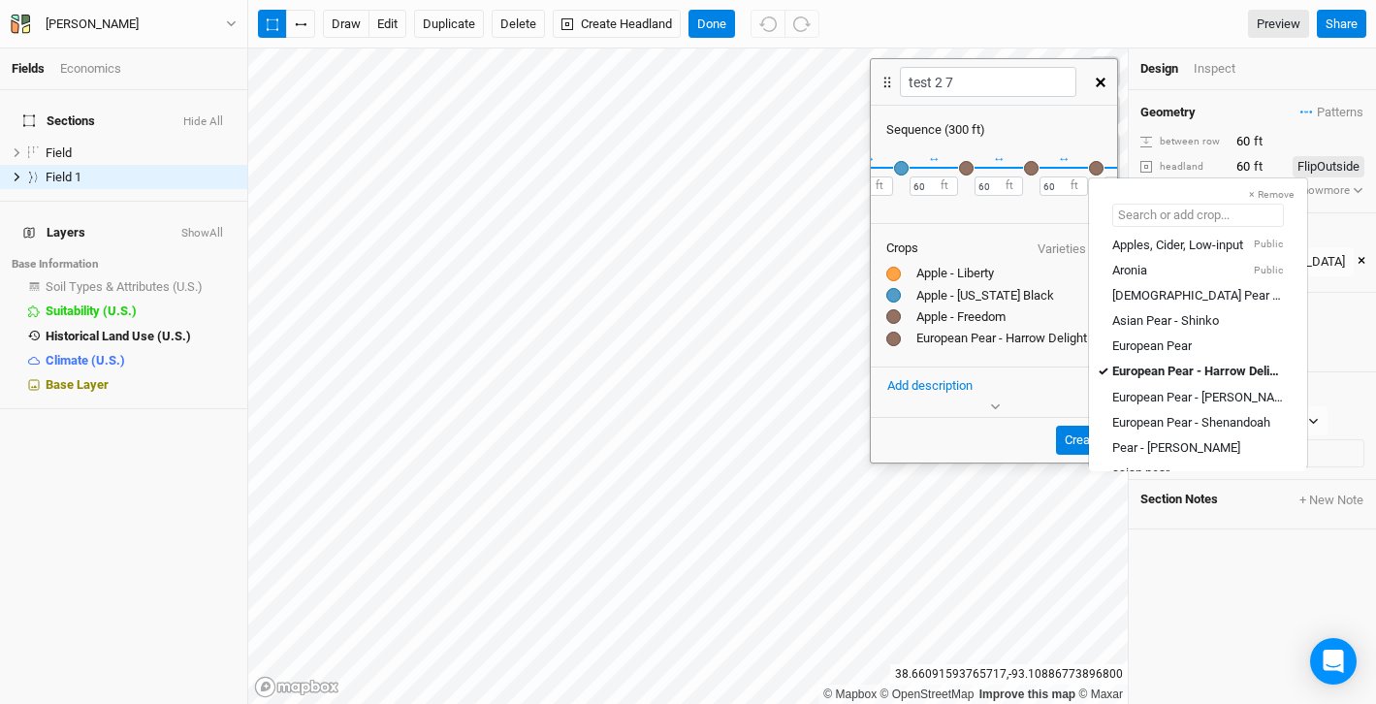
scroll to position [200, 0]
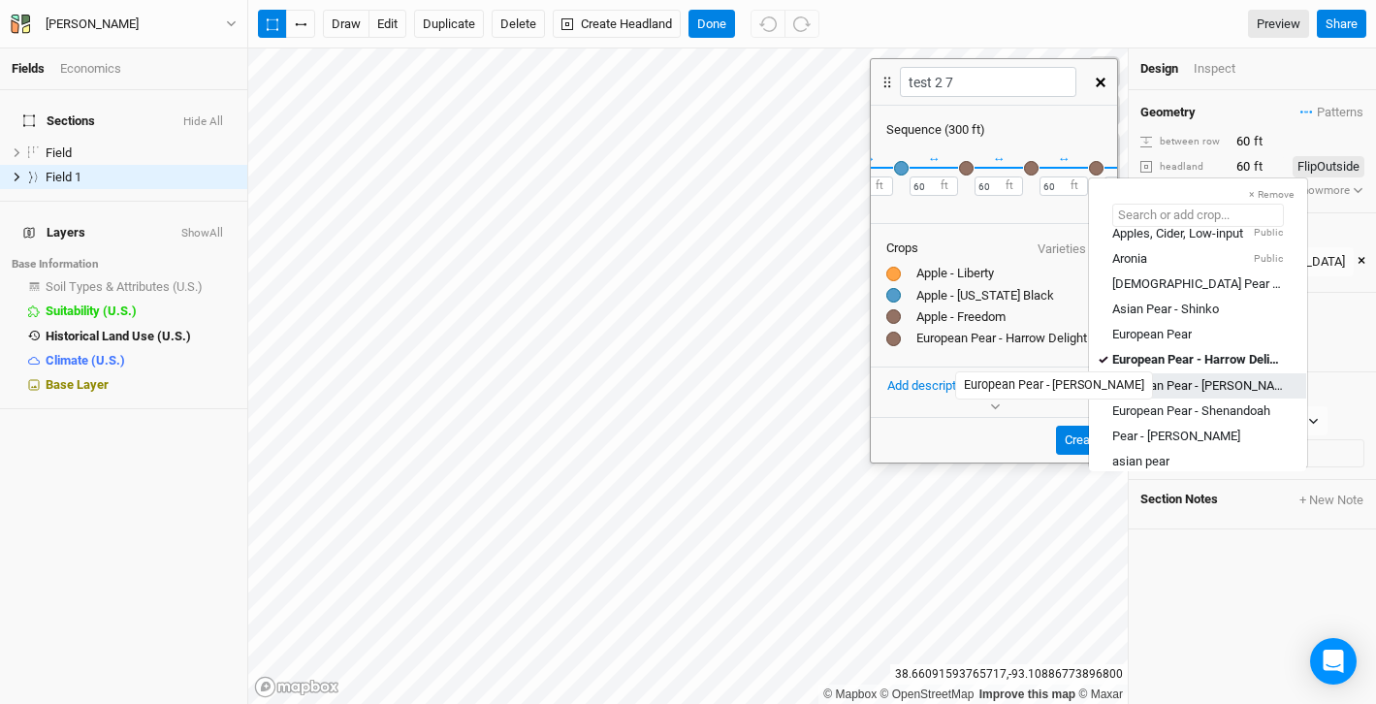
click at [1160, 381] on div "European Pear - [PERSON_NAME]" at bounding box center [1197, 384] width 171 height 17
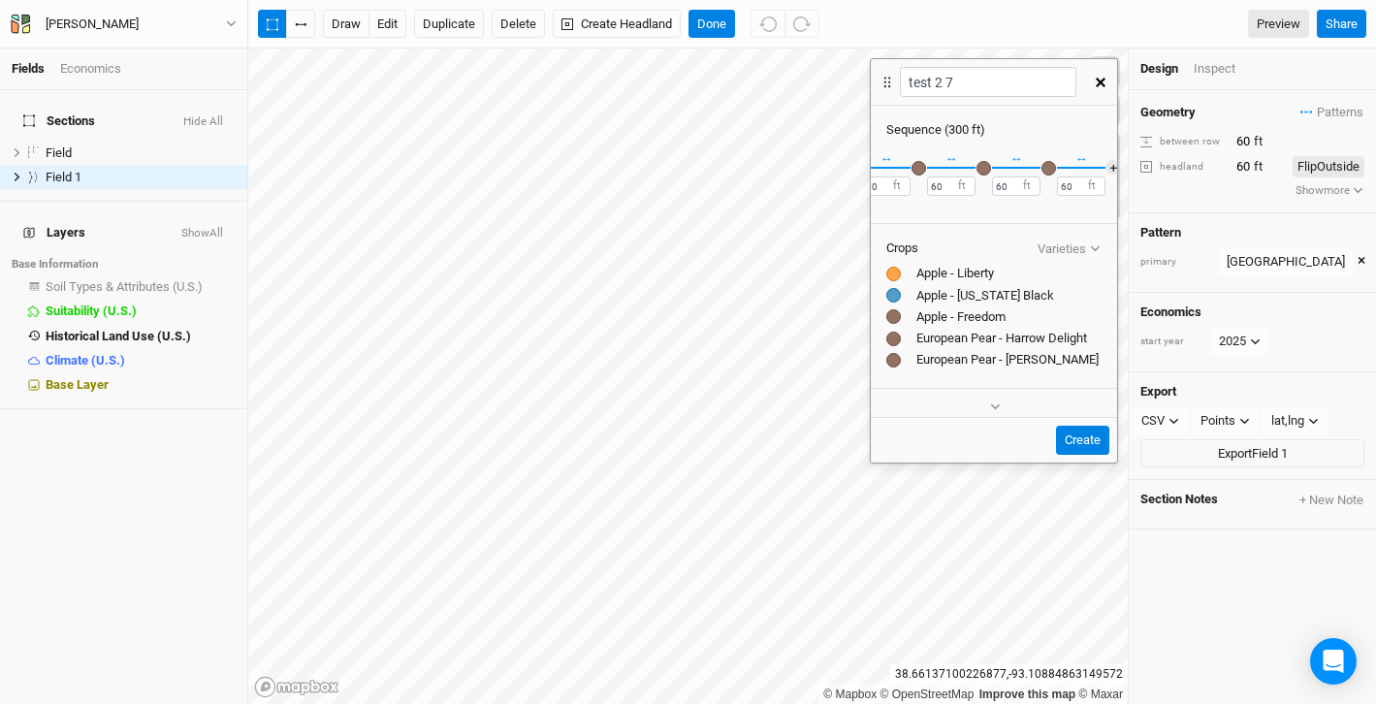
scroll to position [0, 123]
click at [1099, 167] on button "＋" at bounding box center [1095, 167] width 15 height 15
click at [1095, 169] on div "button" at bounding box center [1096, 168] width 15 height 15
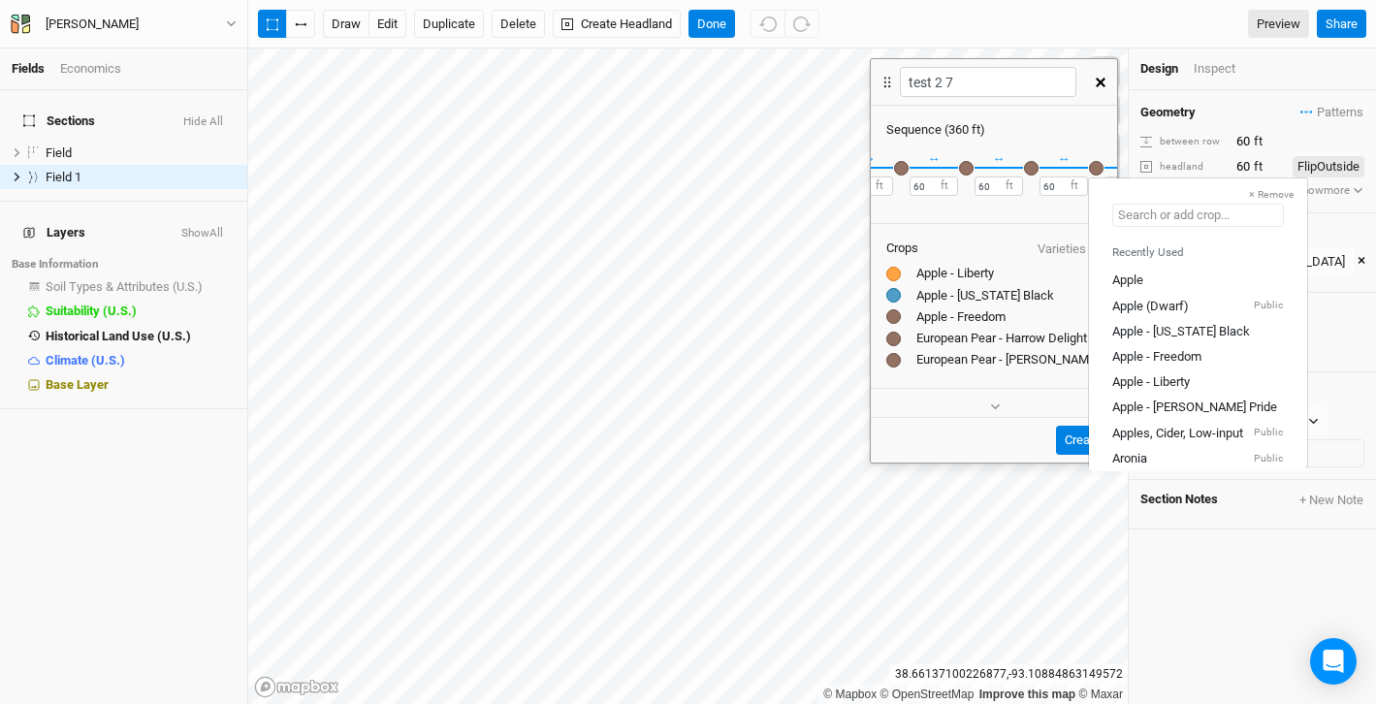
click at [1124, 209] on input "text" at bounding box center [1198, 215] width 172 height 23
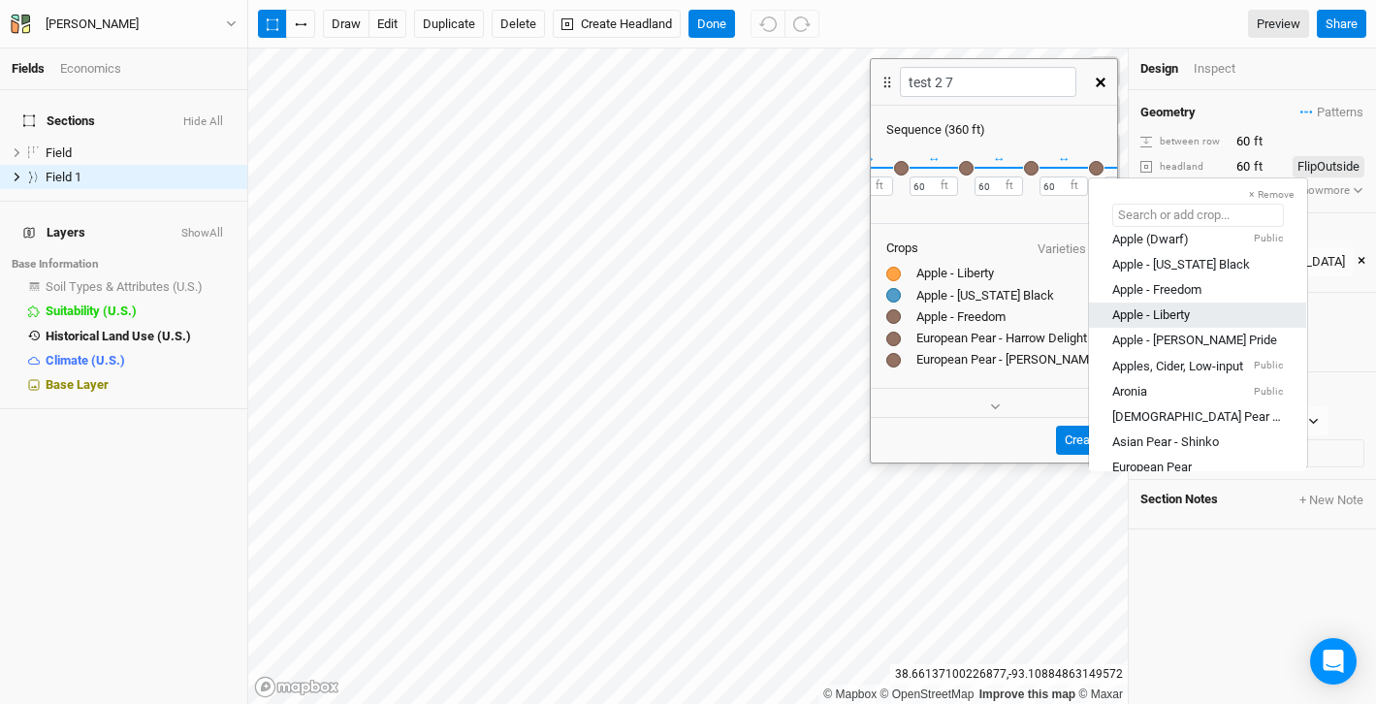
scroll to position [40, 0]
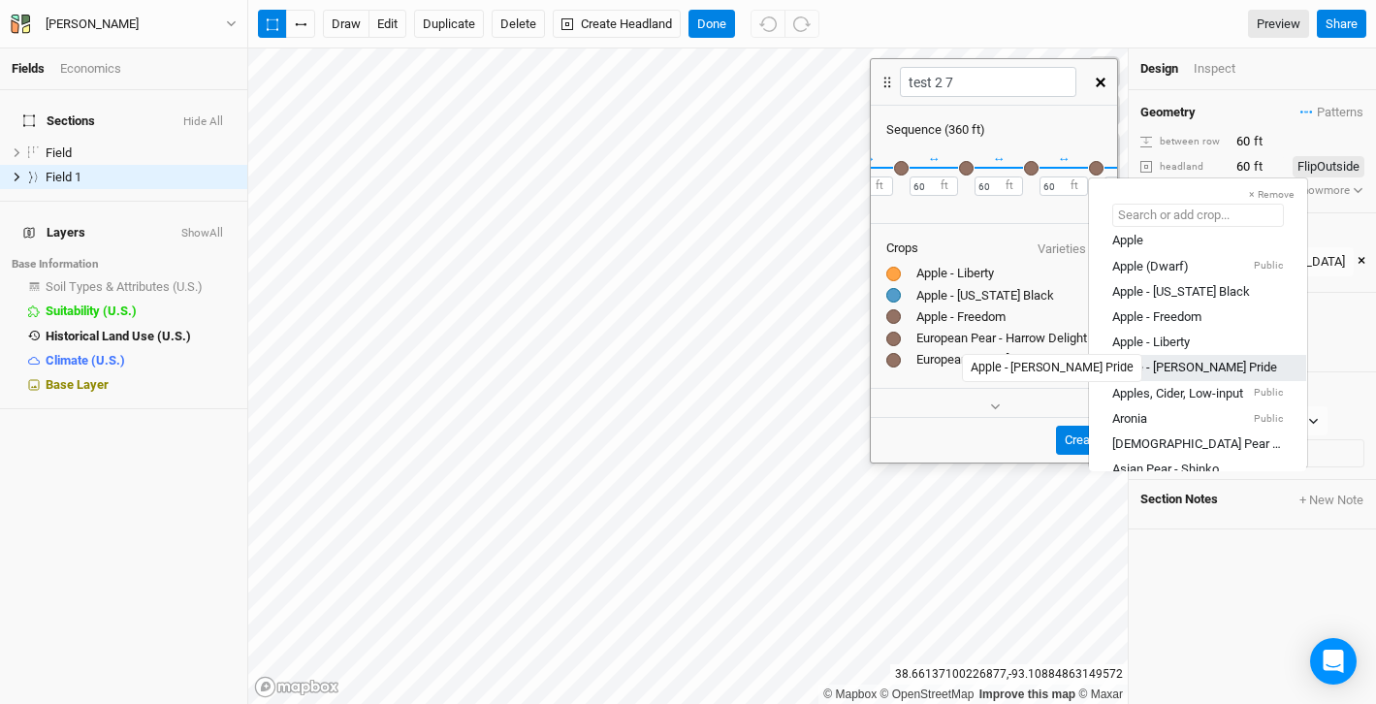
click at [1156, 367] on div "Apple - [PERSON_NAME] Pride" at bounding box center [1194, 367] width 165 height 17
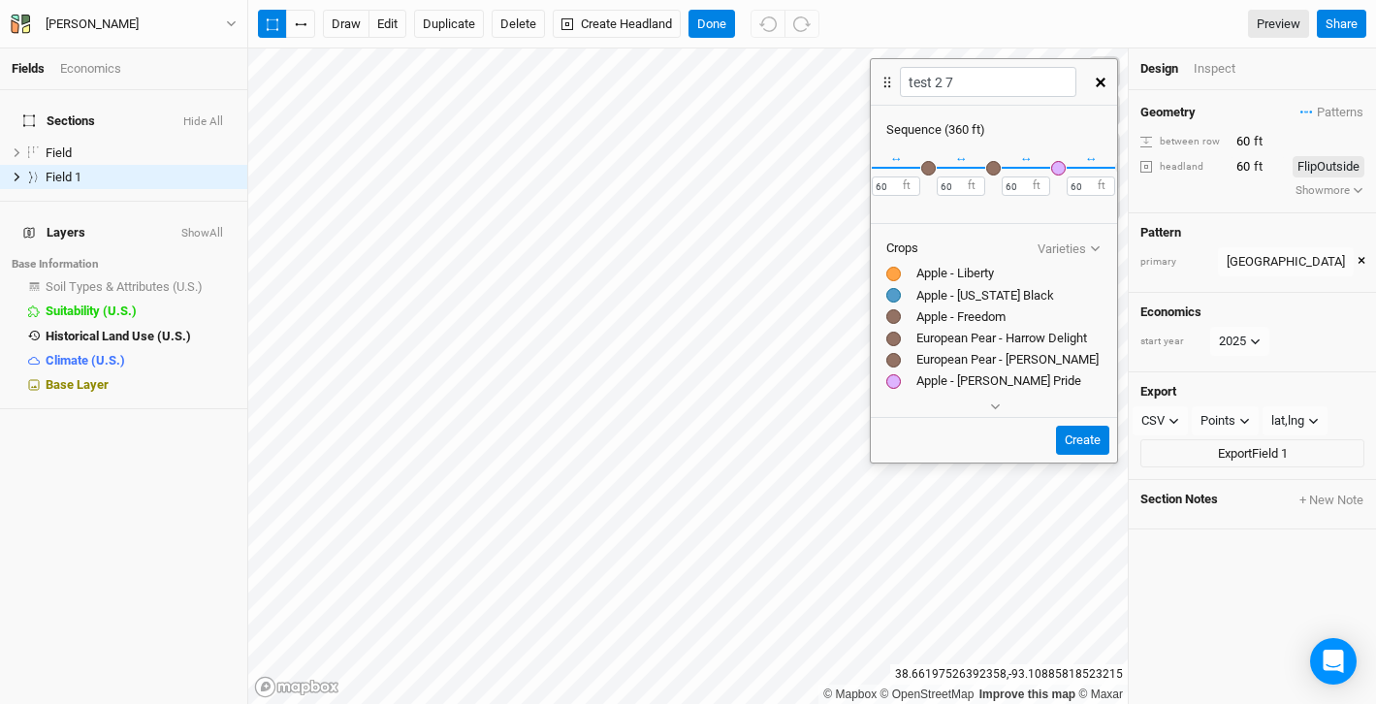
scroll to position [0, 188]
click at [1099, 162] on button "＋" at bounding box center [1095, 167] width 15 height 15
click at [1099, 162] on div "button" at bounding box center [1096, 168] width 15 height 15
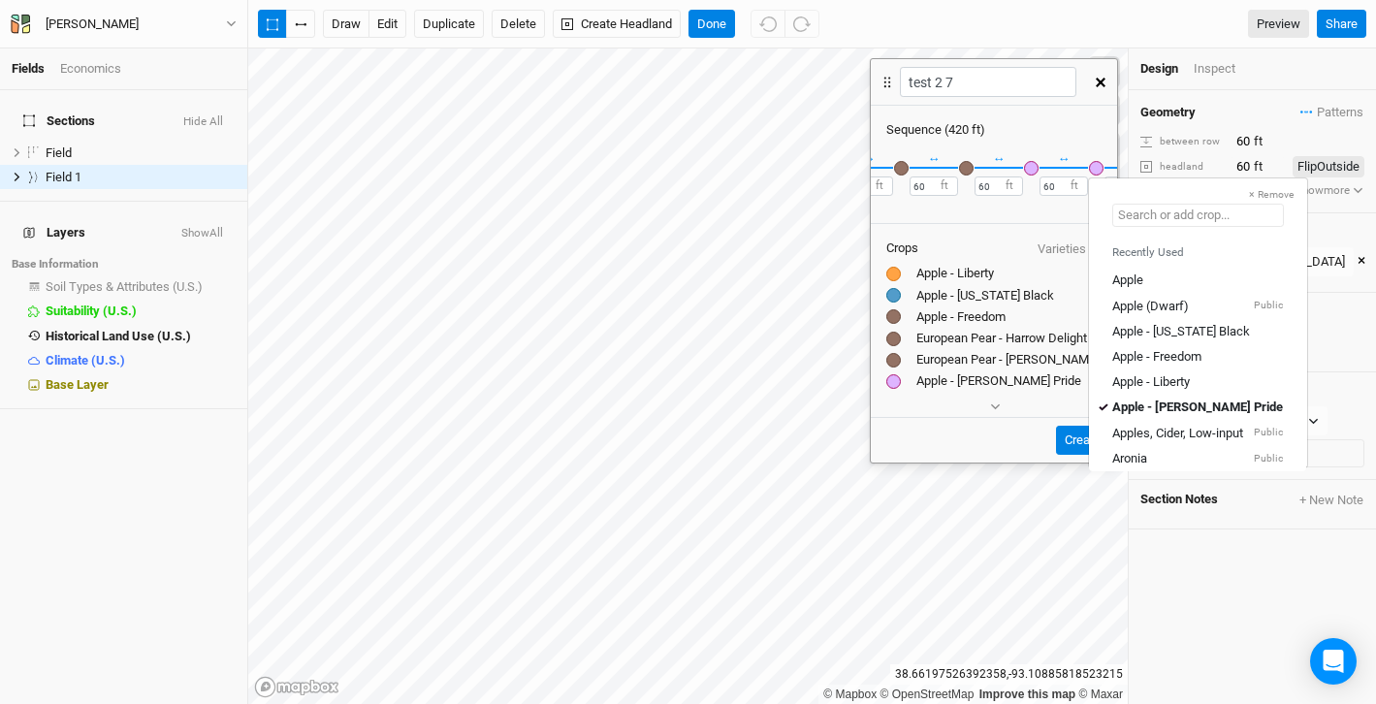
click at [1197, 218] on input "text" at bounding box center [1198, 215] width 172 height 23
click at [1139, 380] on div "Apple - Liberty" at bounding box center [1151, 381] width 78 height 17
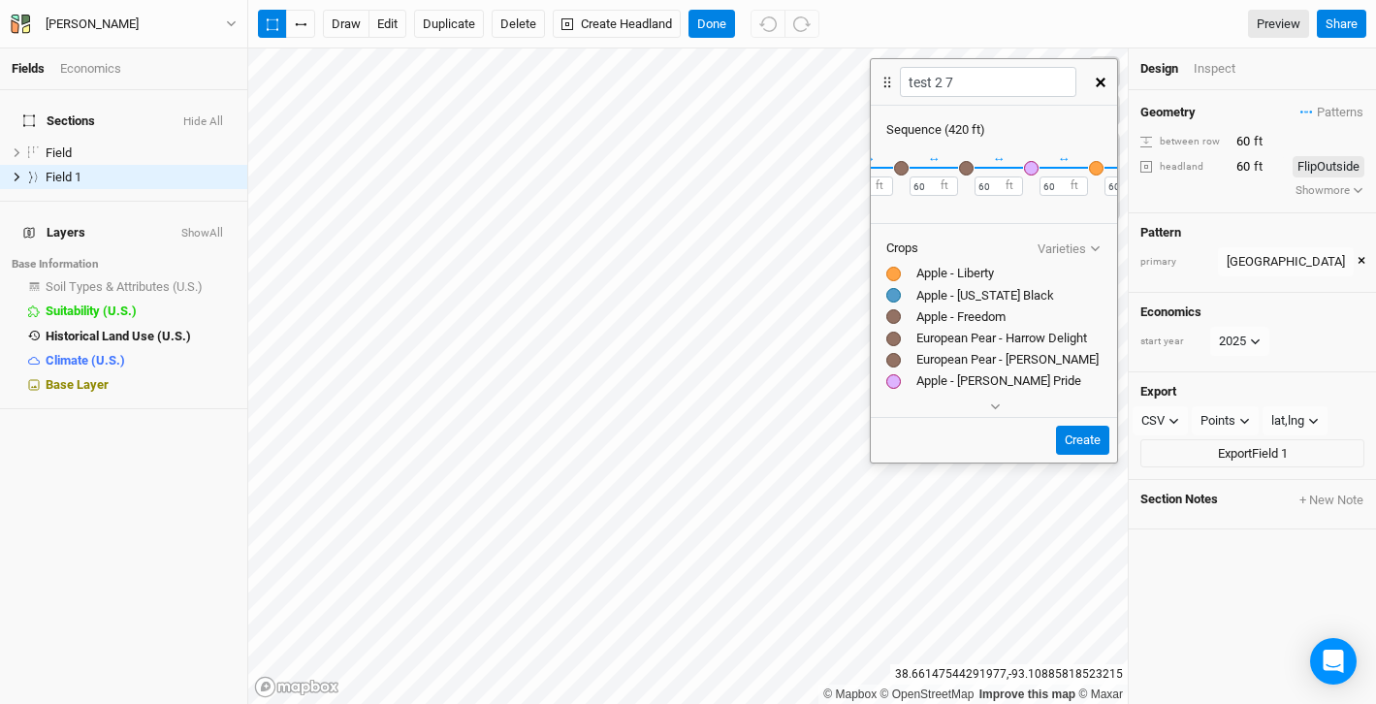
scroll to position [0, 253]
click at [1096, 164] on button "＋" at bounding box center [1095, 167] width 15 height 15
click at [1096, 165] on div "button" at bounding box center [1096, 168] width 15 height 15
click at [1158, 219] on input "text" at bounding box center [1198, 215] width 172 height 23
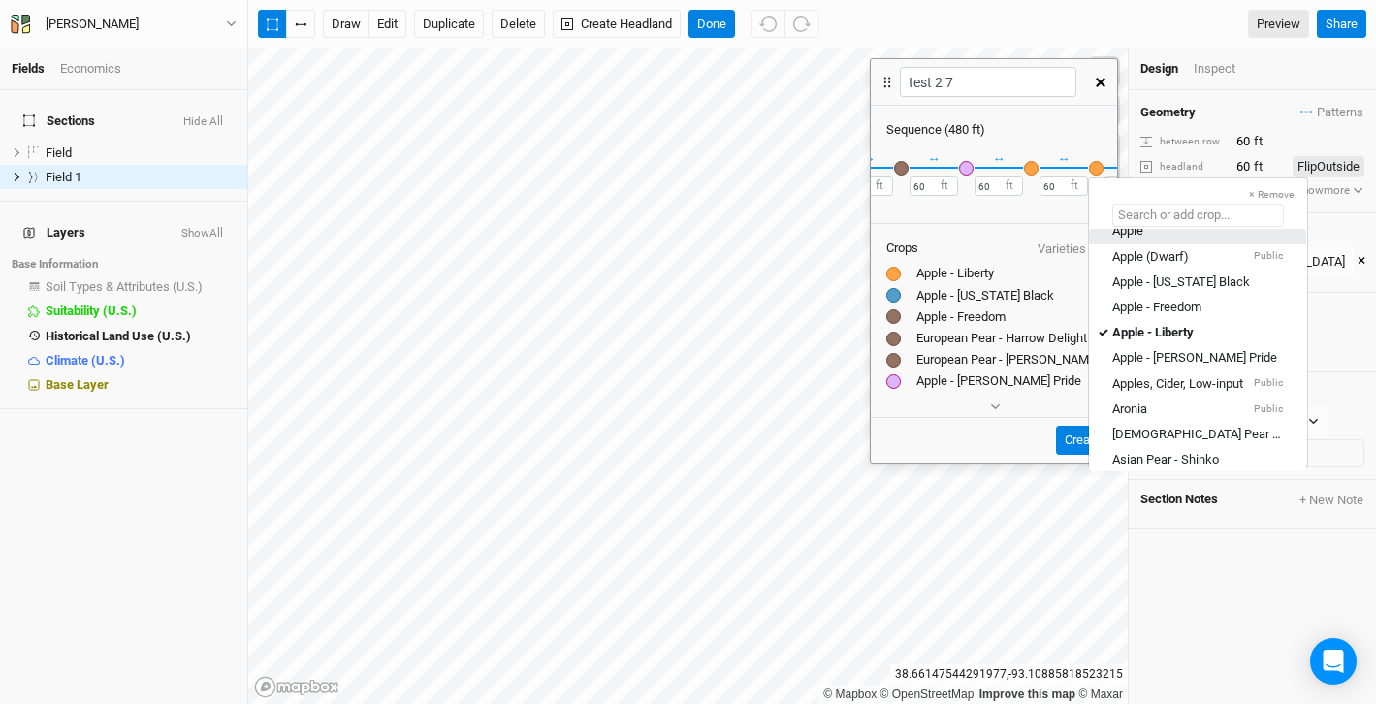
scroll to position [51, 0]
click at [1160, 279] on div "Apple - [US_STATE] Black" at bounding box center [1181, 279] width 138 height 17
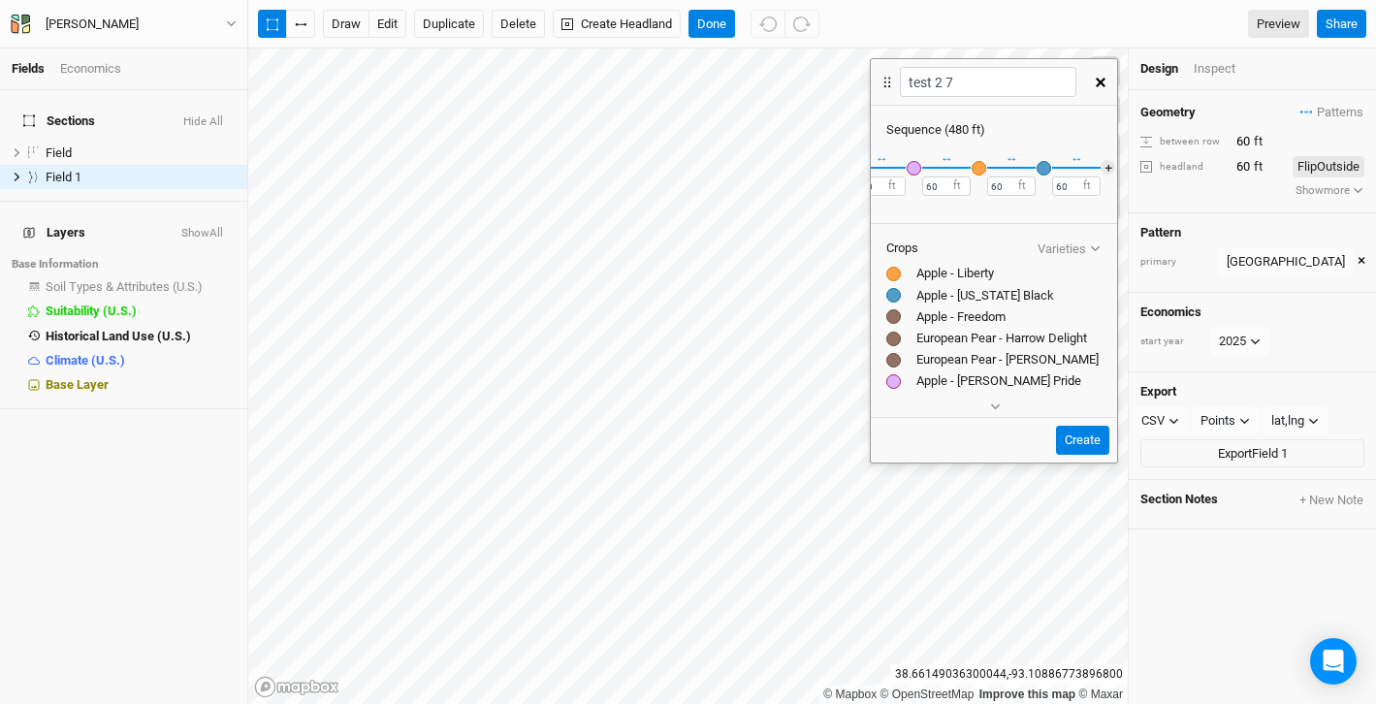
scroll to position [0, 318]
click at [1100, 164] on button "＋" at bounding box center [1095, 167] width 15 height 15
click at [1094, 167] on div "button" at bounding box center [1096, 168] width 15 height 15
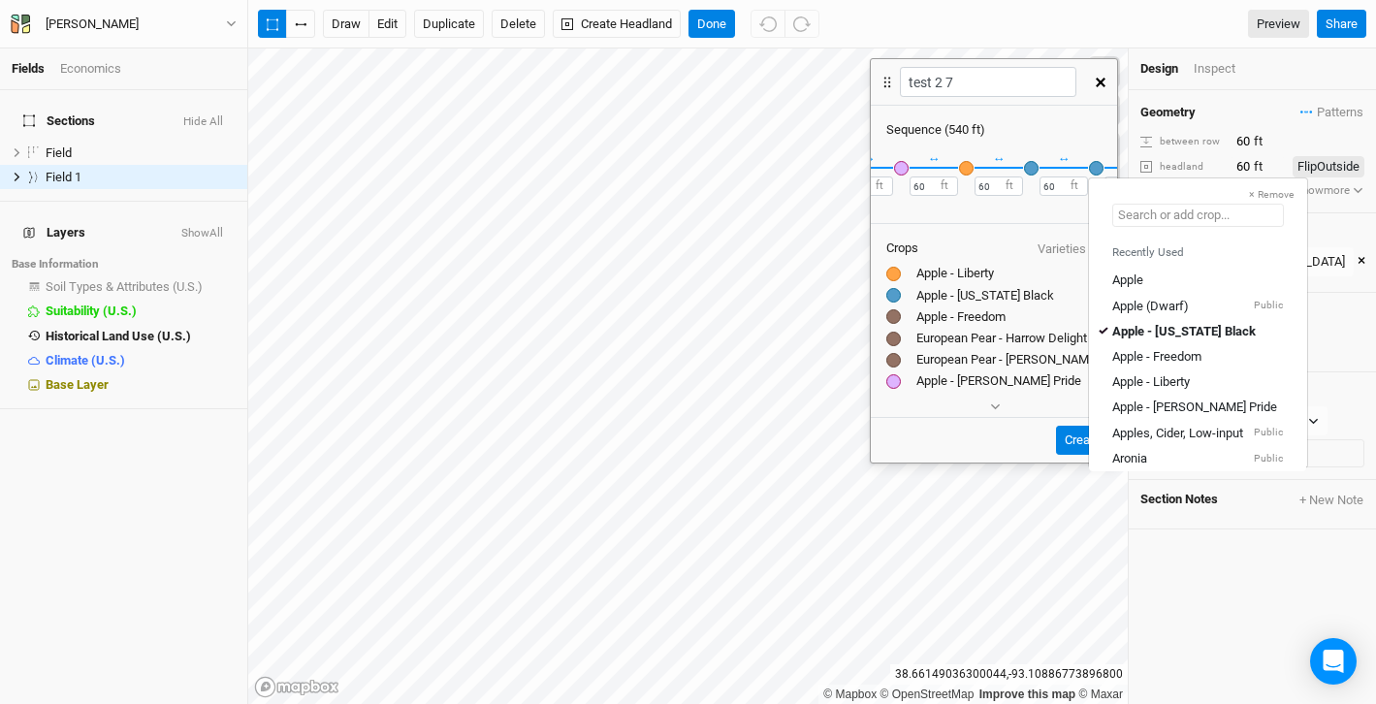
click at [1127, 220] on input "text" at bounding box center [1198, 215] width 172 height 23
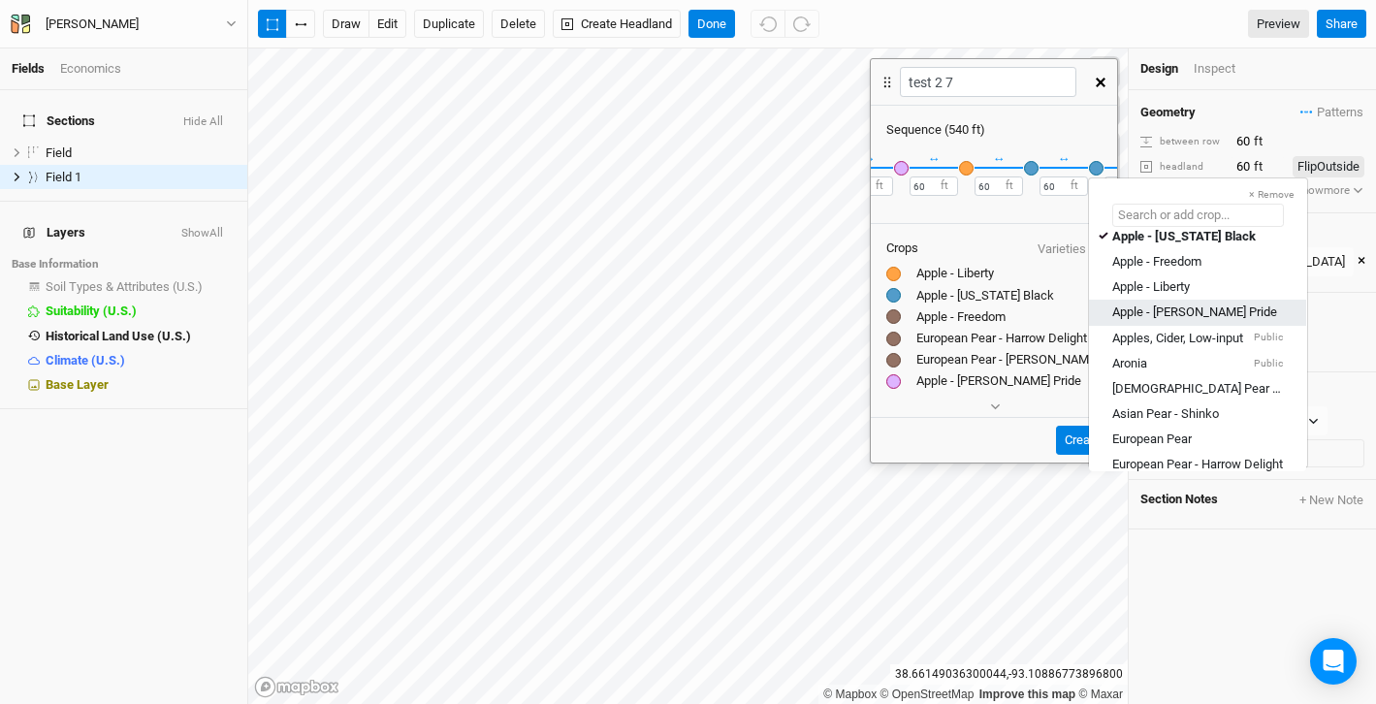
scroll to position [91, 0]
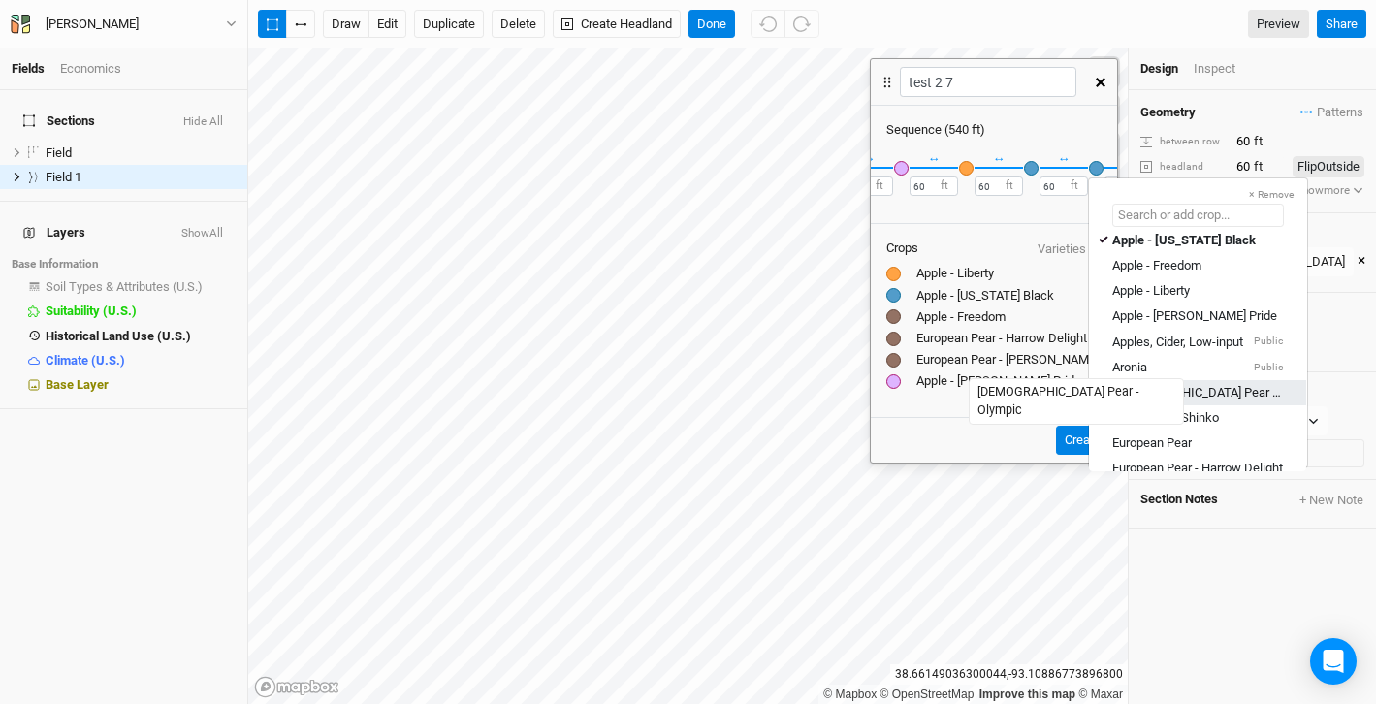
click at [1165, 393] on div "[DEMOGRAPHIC_DATA] Pear - Olympic" at bounding box center [1197, 391] width 171 height 17
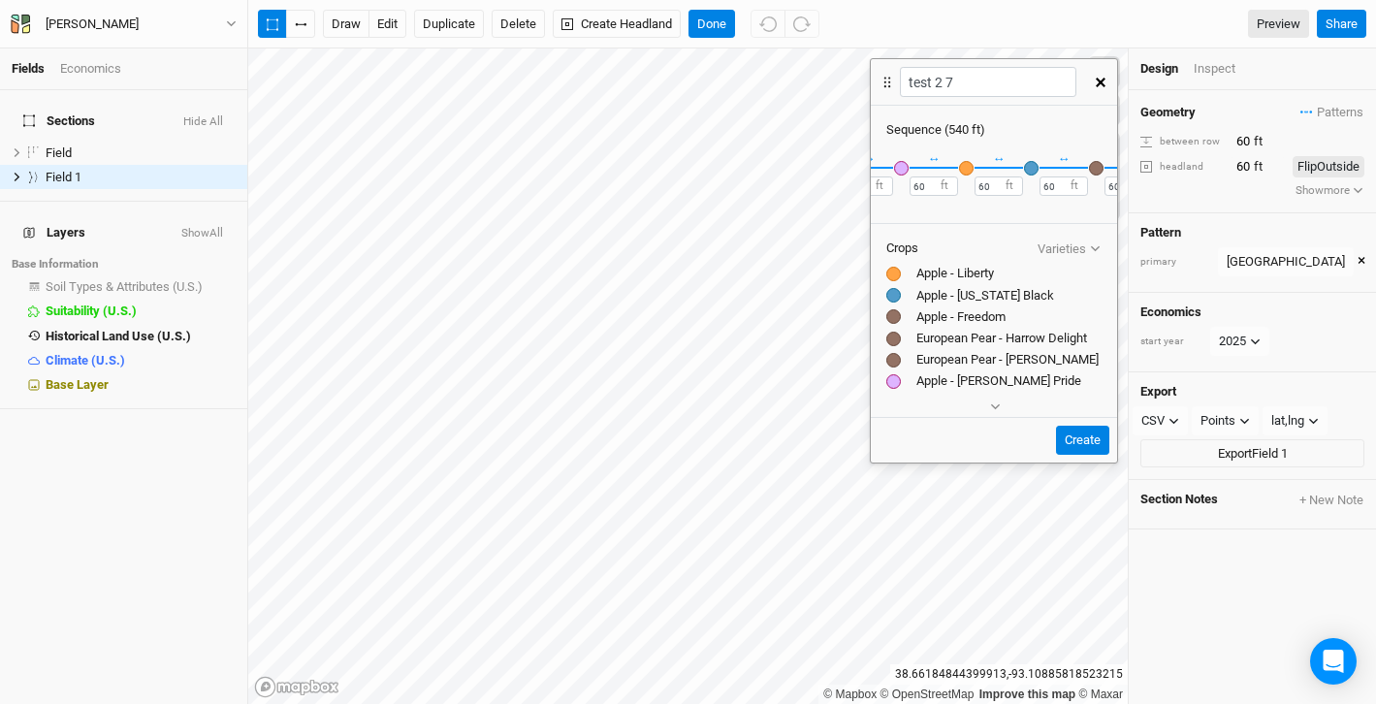
scroll to position [0, 383]
click at [1097, 165] on button "＋" at bounding box center [1095, 167] width 15 height 15
click at [1097, 166] on div "button" at bounding box center [1096, 168] width 15 height 15
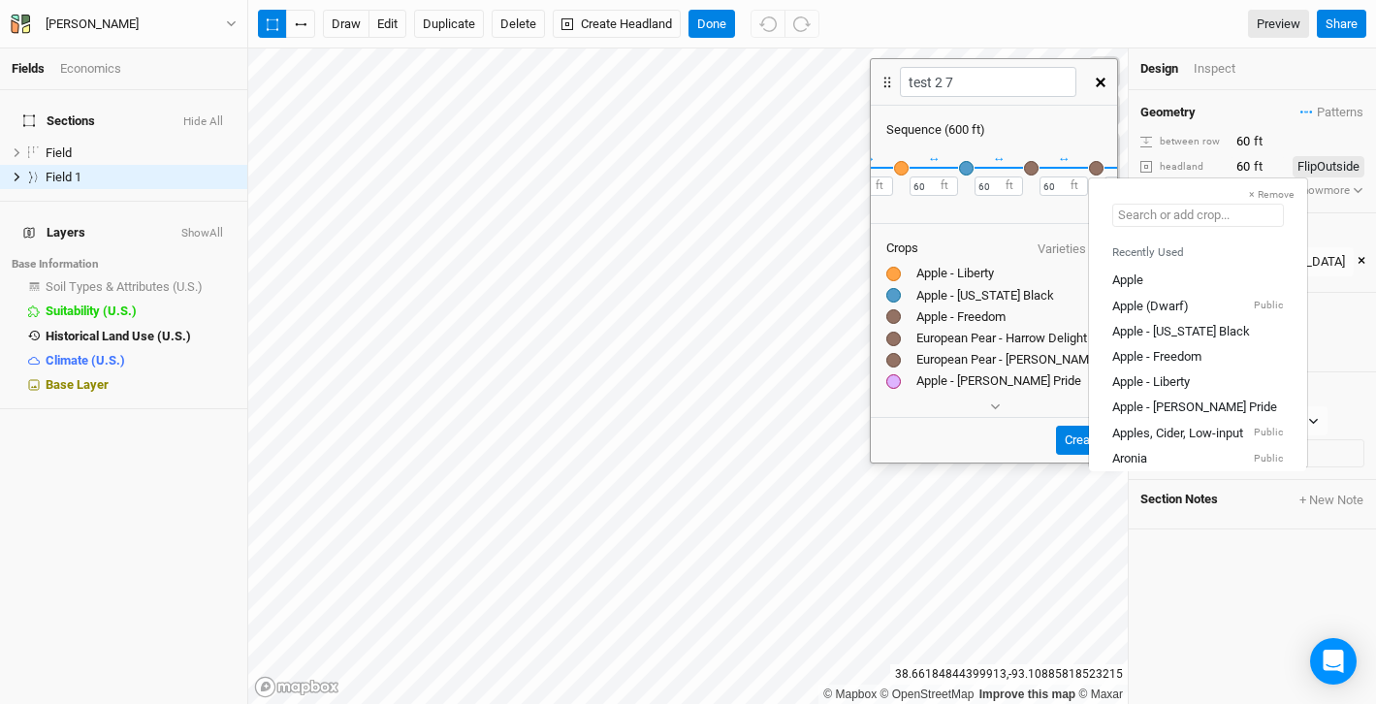
click at [1139, 218] on input "text" at bounding box center [1198, 215] width 172 height 23
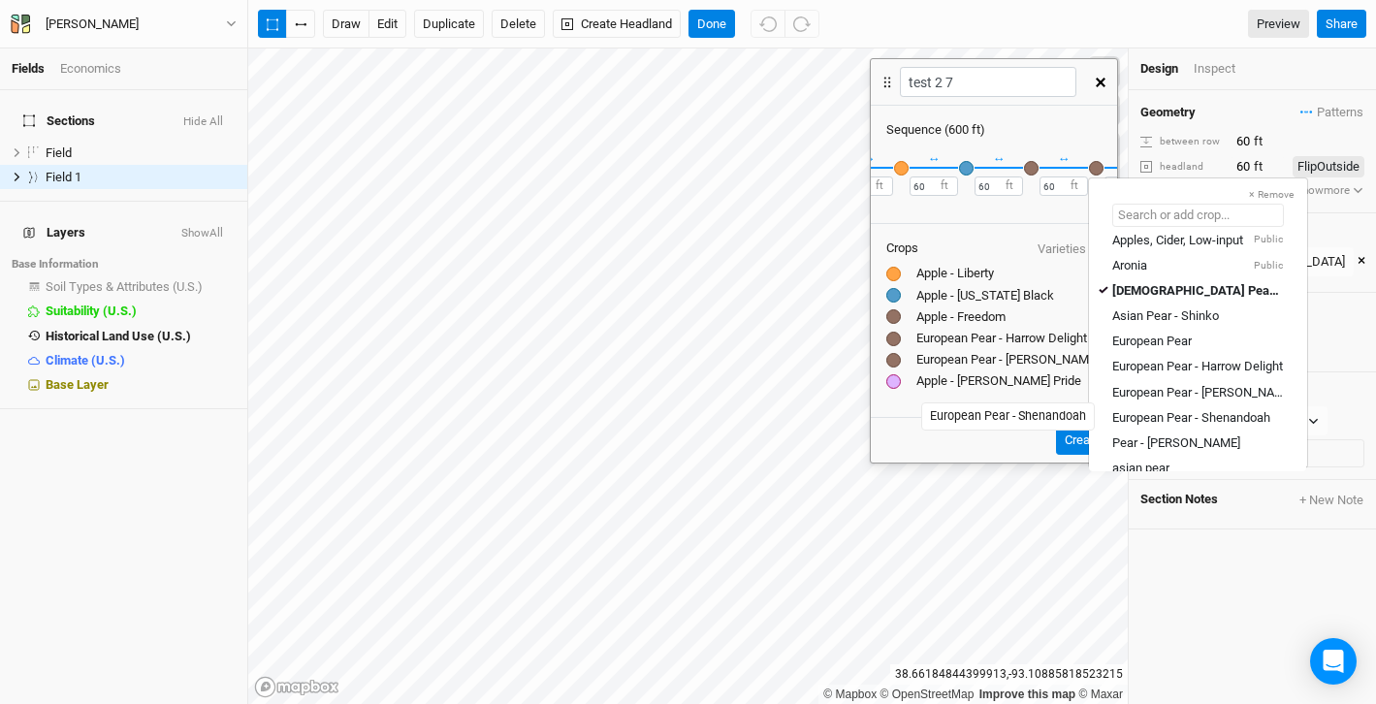
scroll to position [194, 0]
click at [1167, 314] on div "Asian Pear - Shinko" at bounding box center [1165, 314] width 107 height 17
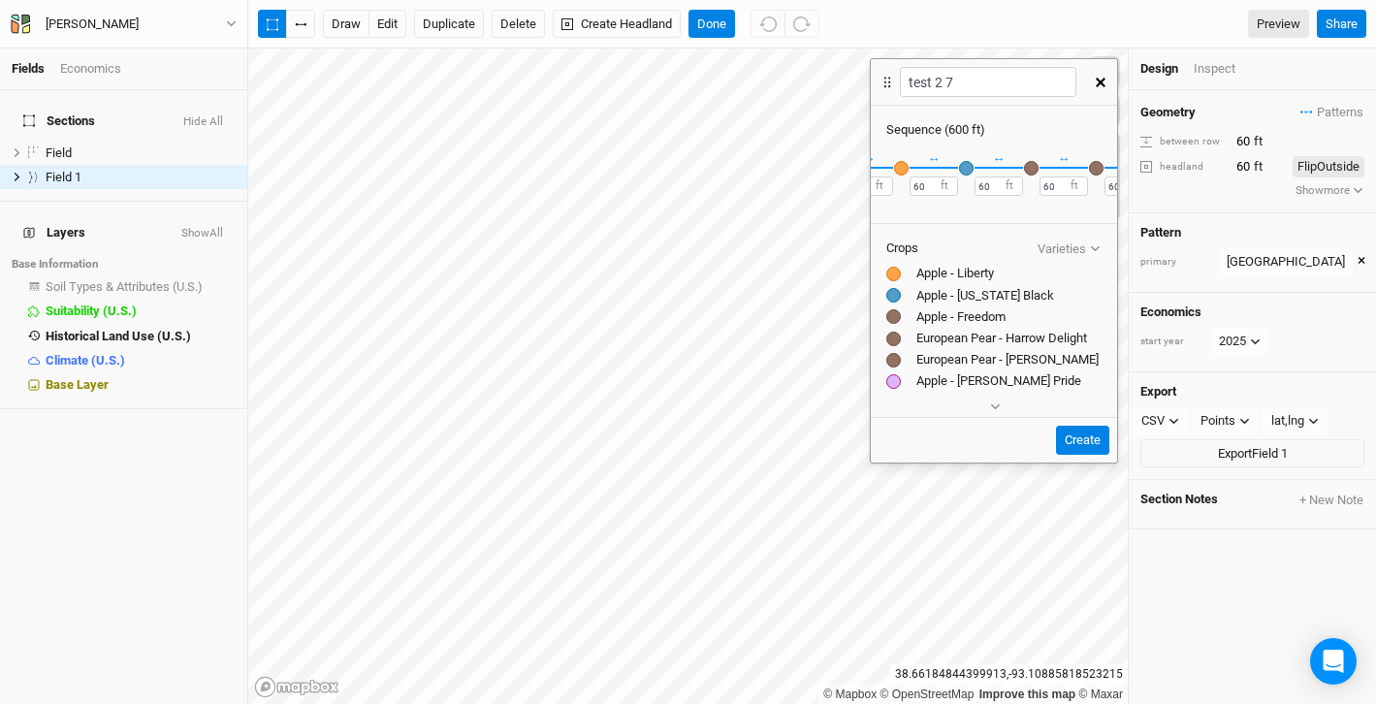
scroll to position [0, 448]
click at [1074, 434] on button "Create" at bounding box center [1082, 440] width 53 height 29
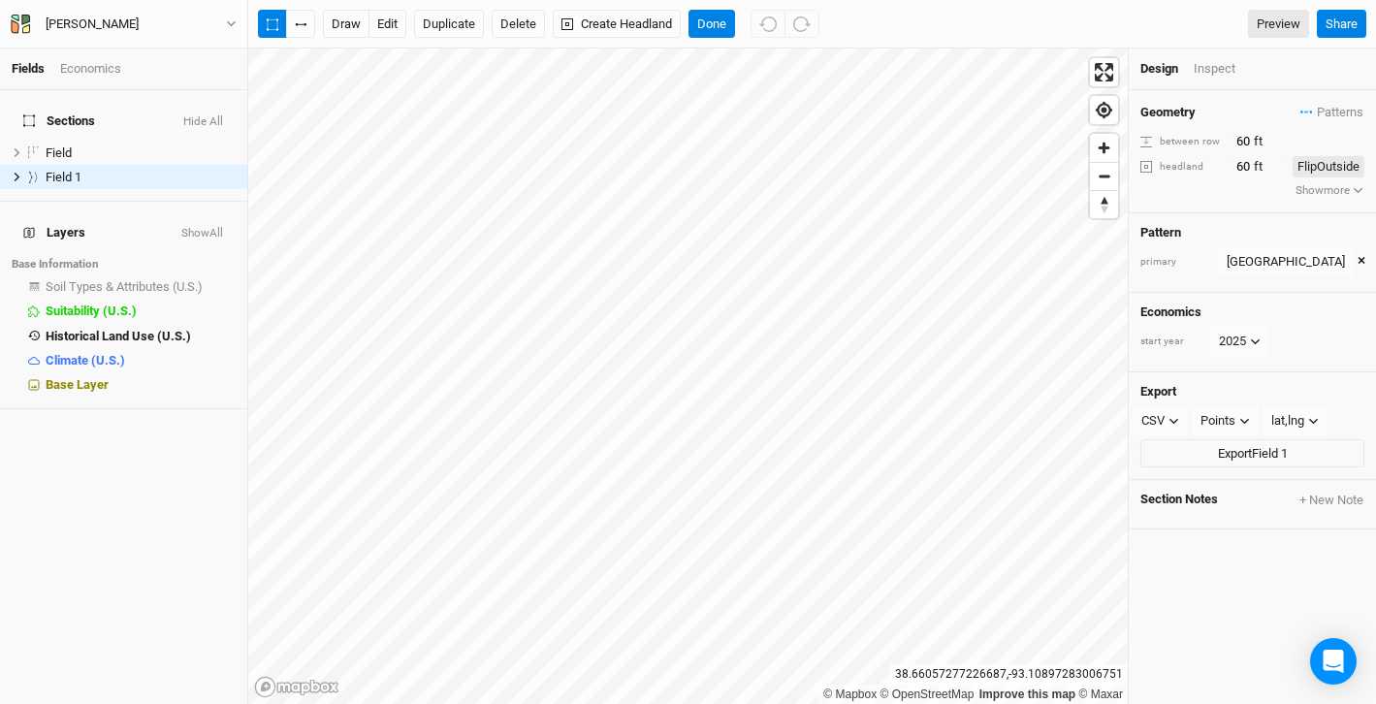
click at [1358, 264] on button "×" at bounding box center [1362, 261] width 8 height 21
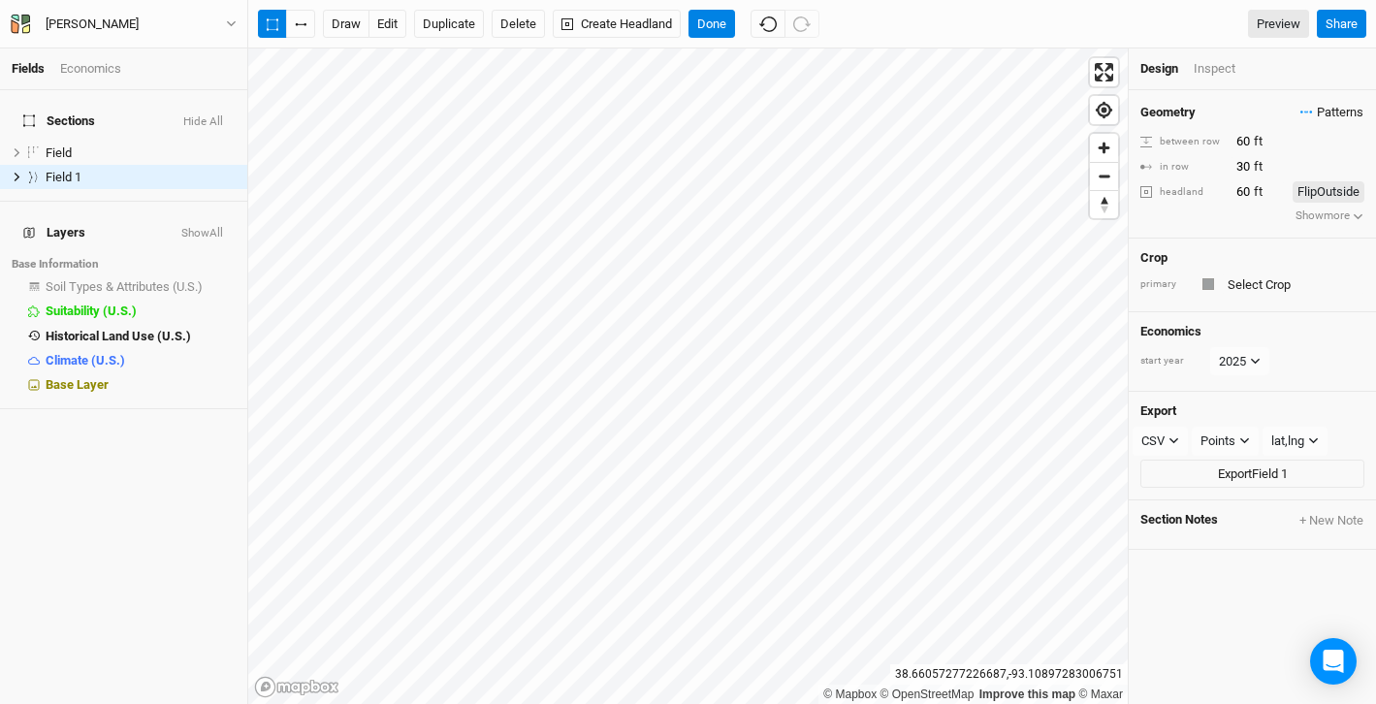
click at [1353, 115] on span "Patterns" at bounding box center [1331, 112] width 63 height 19
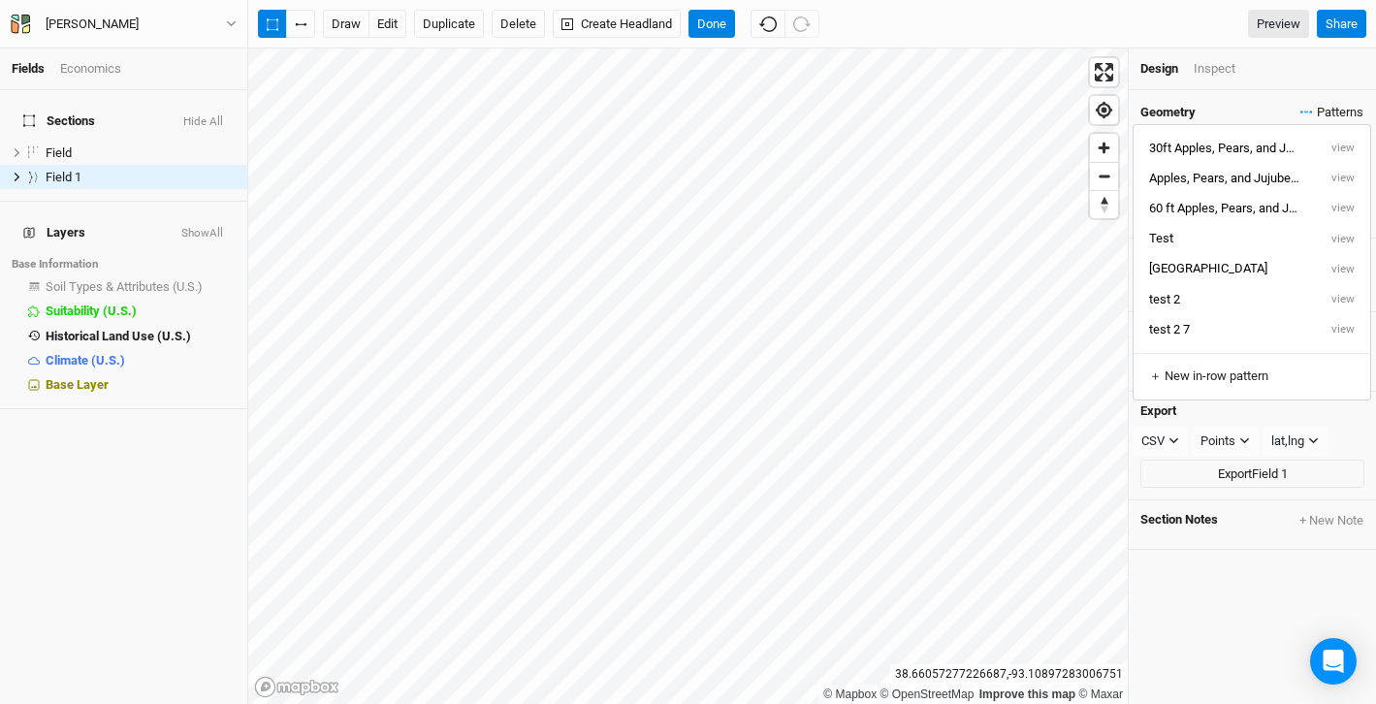
click at [1353, 115] on span "Patterns" at bounding box center [1331, 112] width 63 height 19
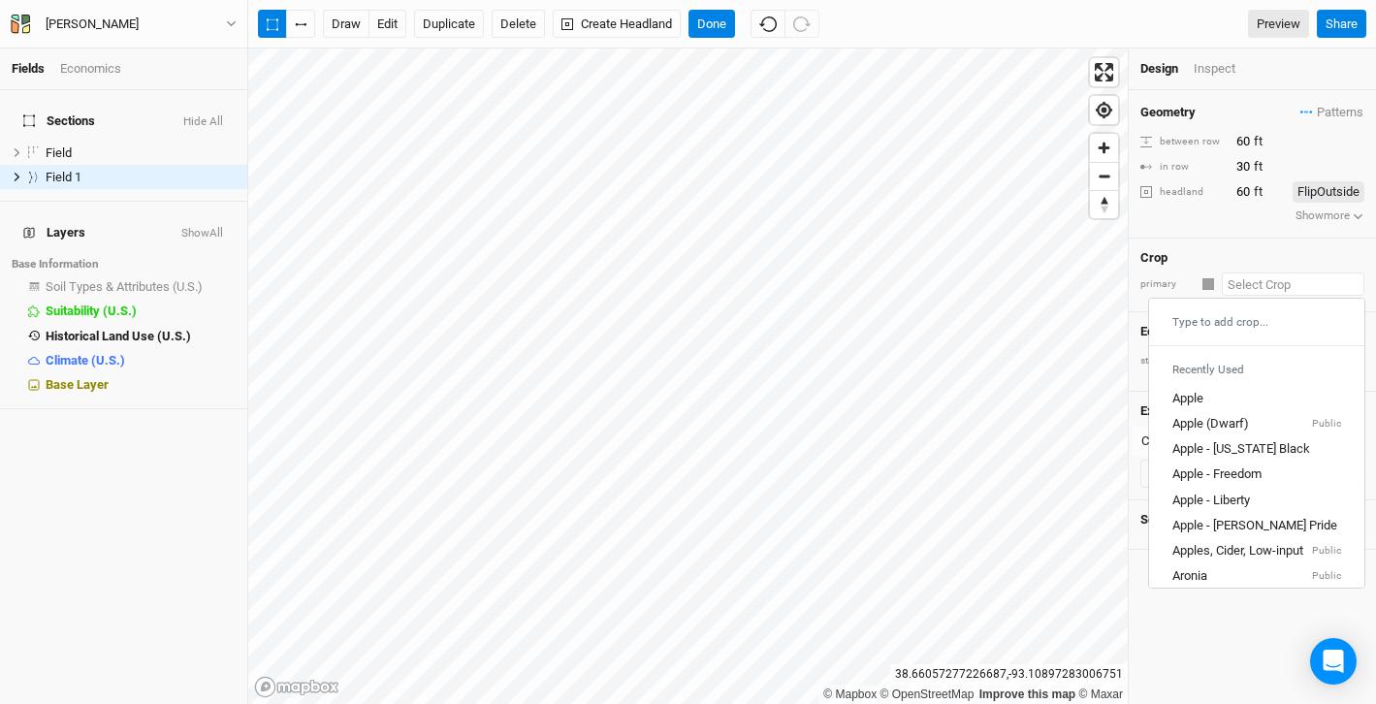
click at [1262, 283] on input "text" at bounding box center [1293, 283] width 143 height 23
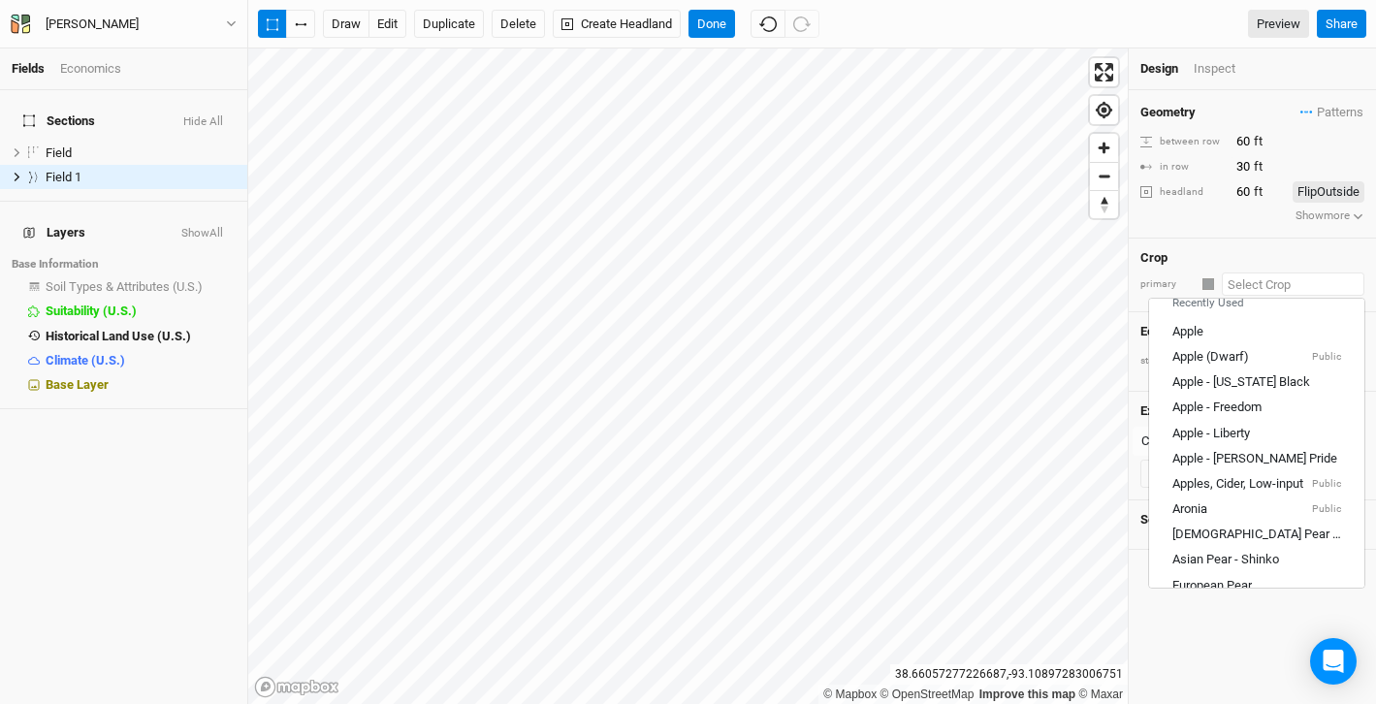
scroll to position [0, 0]
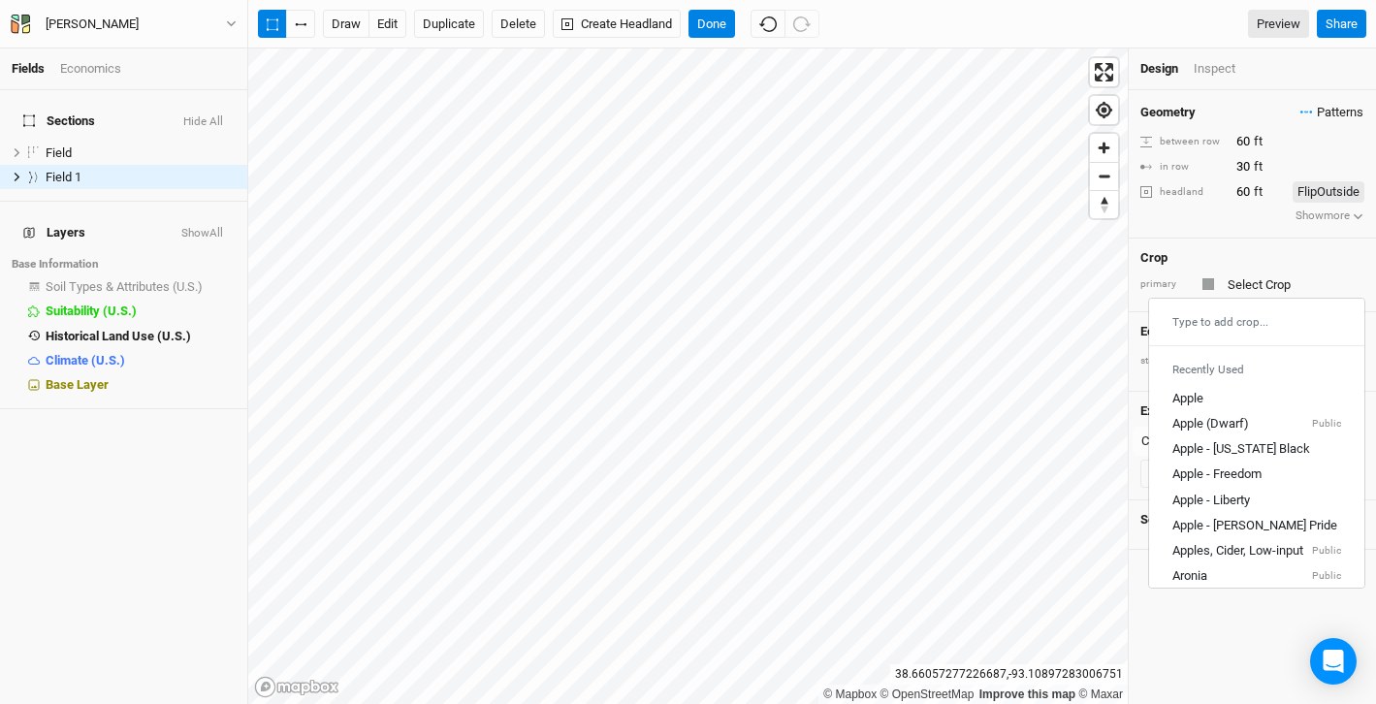
click at [1316, 117] on span "Patterns" at bounding box center [1331, 112] width 63 height 19
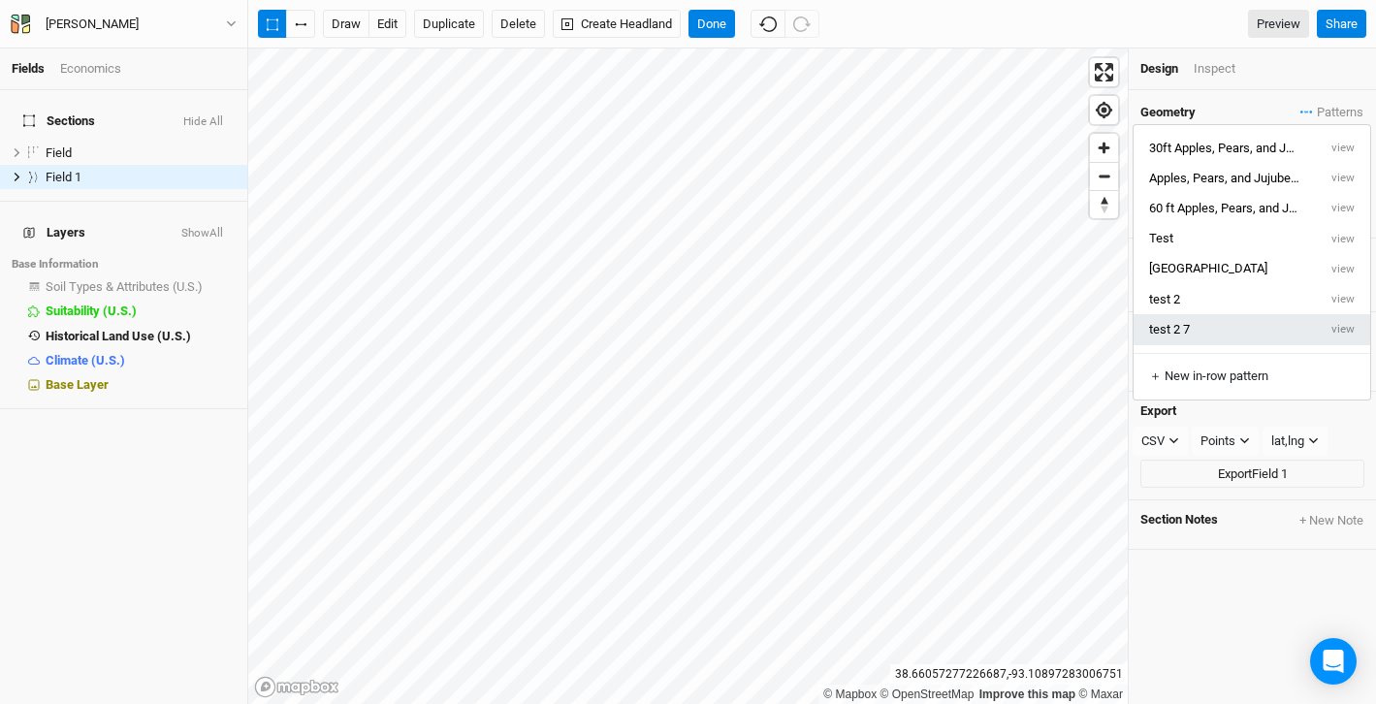
click at [1253, 328] on button "test 2 7" at bounding box center [1225, 329] width 183 height 30
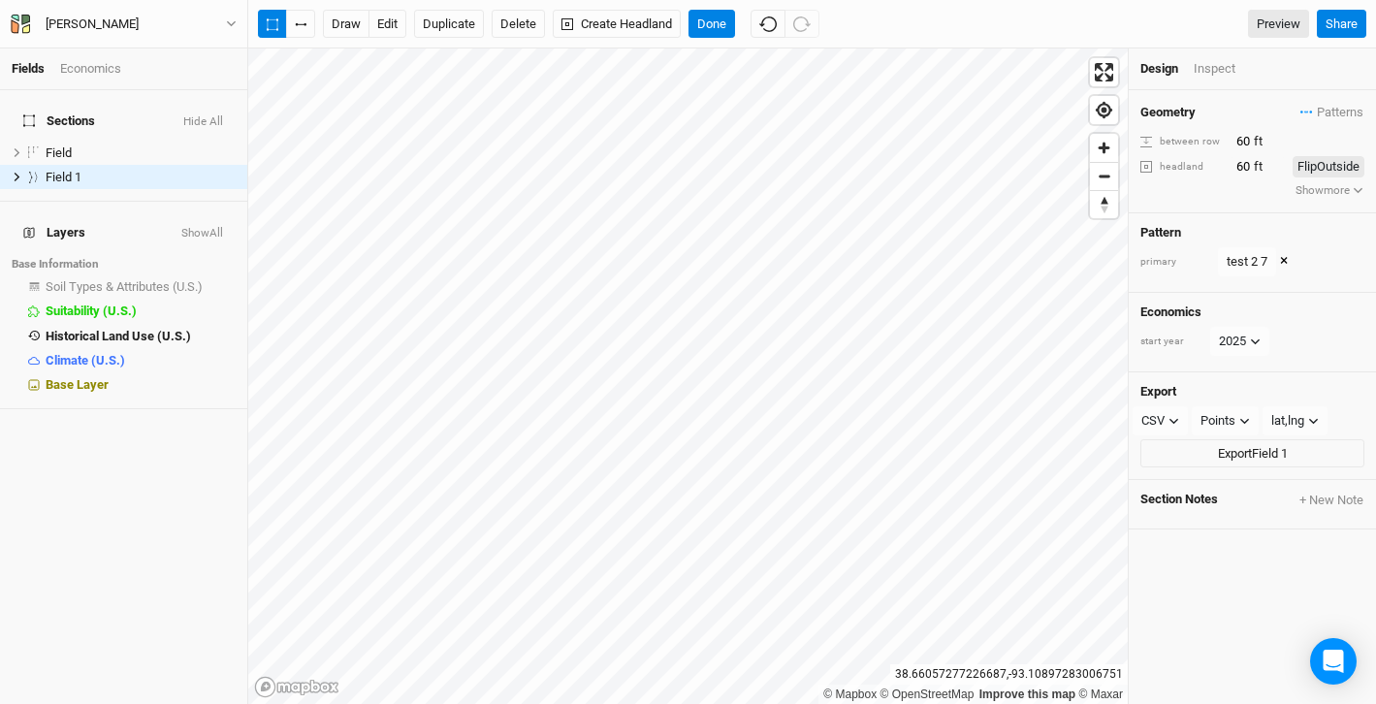
click at [1325, 359] on div "Economics start year [DATE]" at bounding box center [1252, 333] width 247 height 80
click at [1282, 259] on button "×" at bounding box center [1284, 261] width 8 height 21
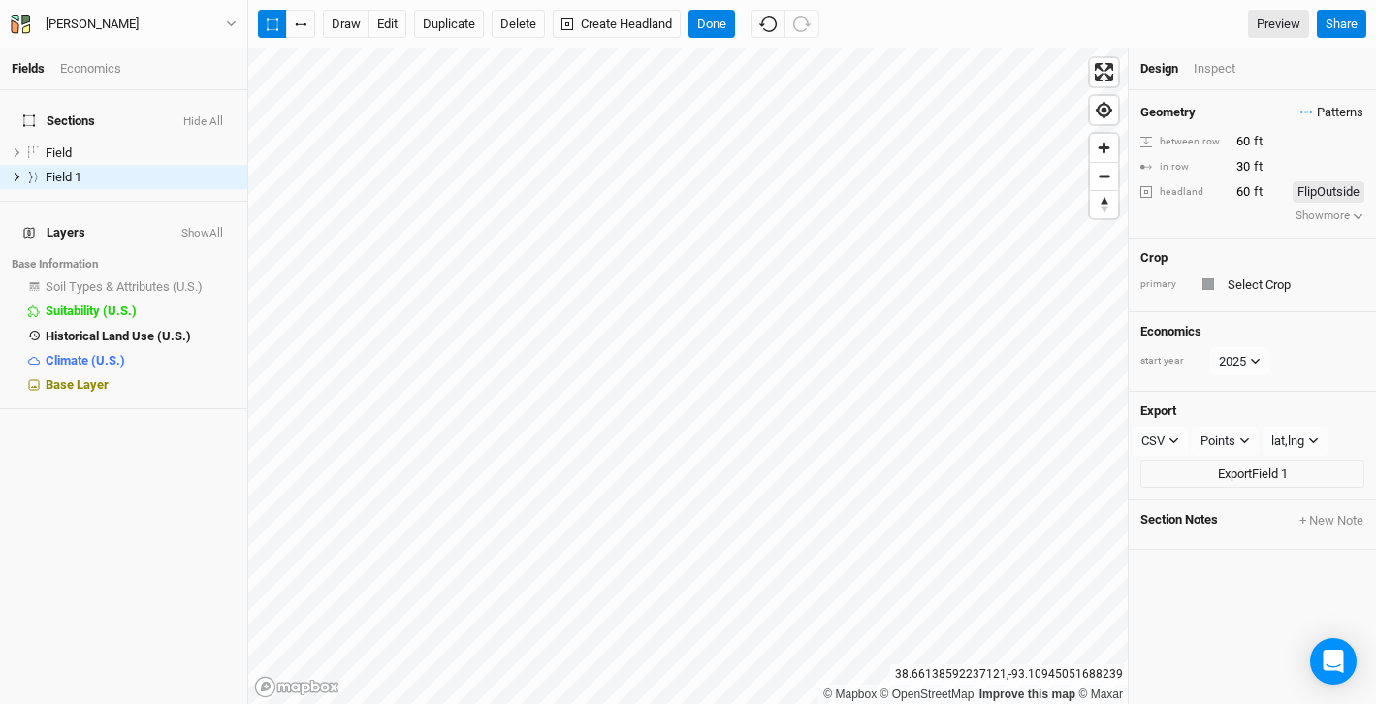
click at [1356, 118] on span "Patterns" at bounding box center [1331, 112] width 63 height 19
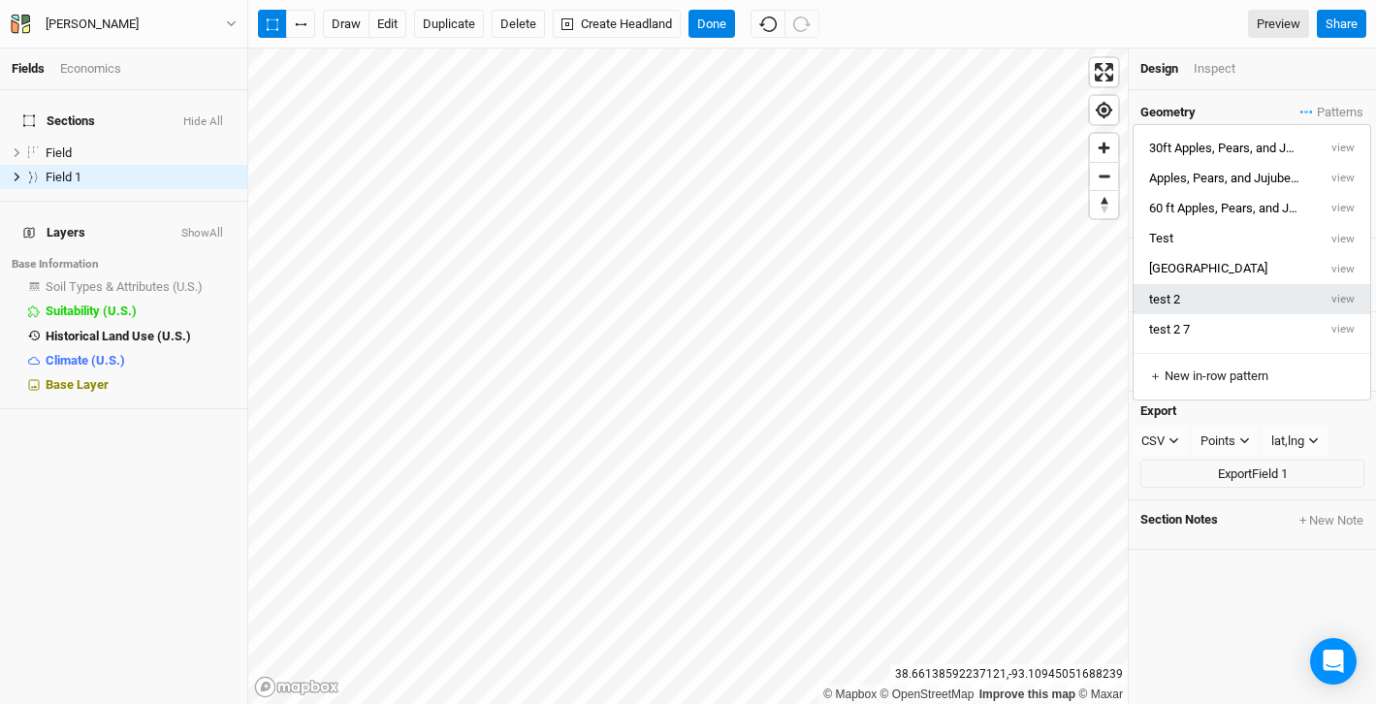
click at [1217, 304] on button "test 2" at bounding box center [1225, 299] width 183 height 30
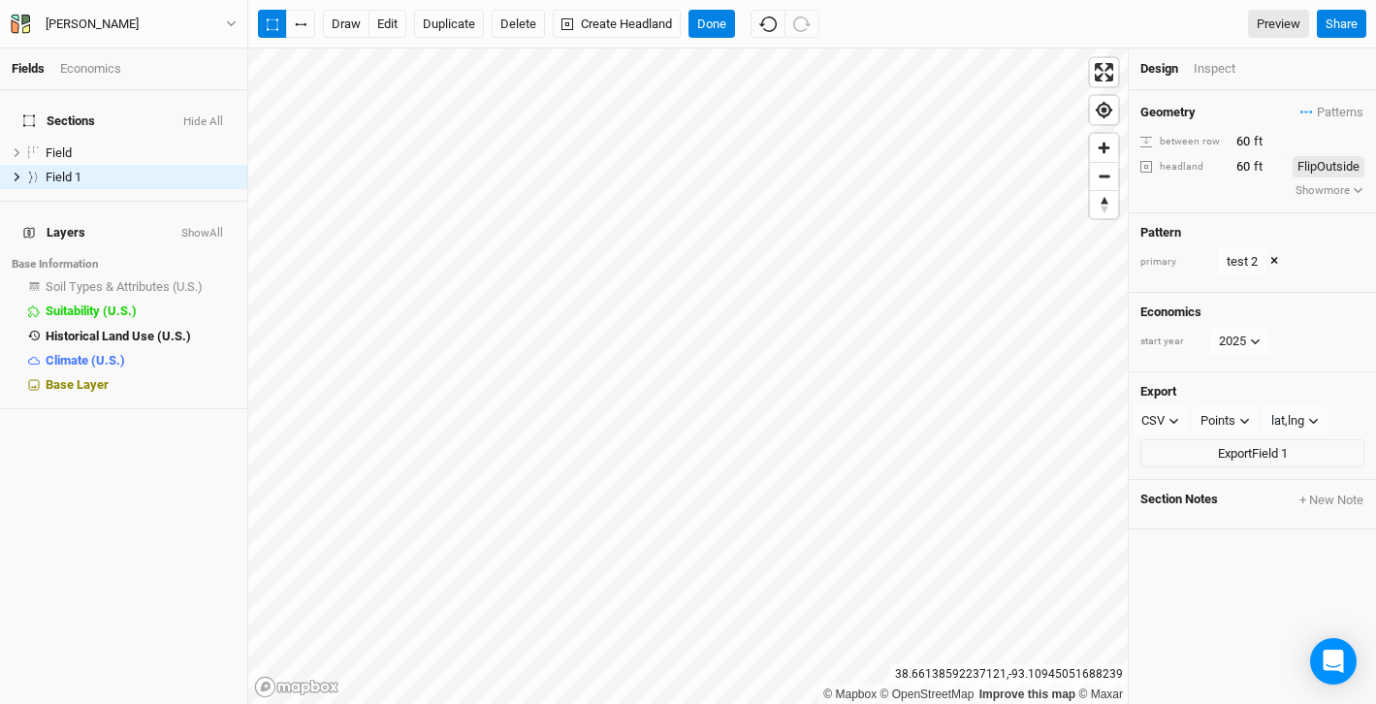
click at [1275, 261] on button "×" at bounding box center [1274, 261] width 8 height 21
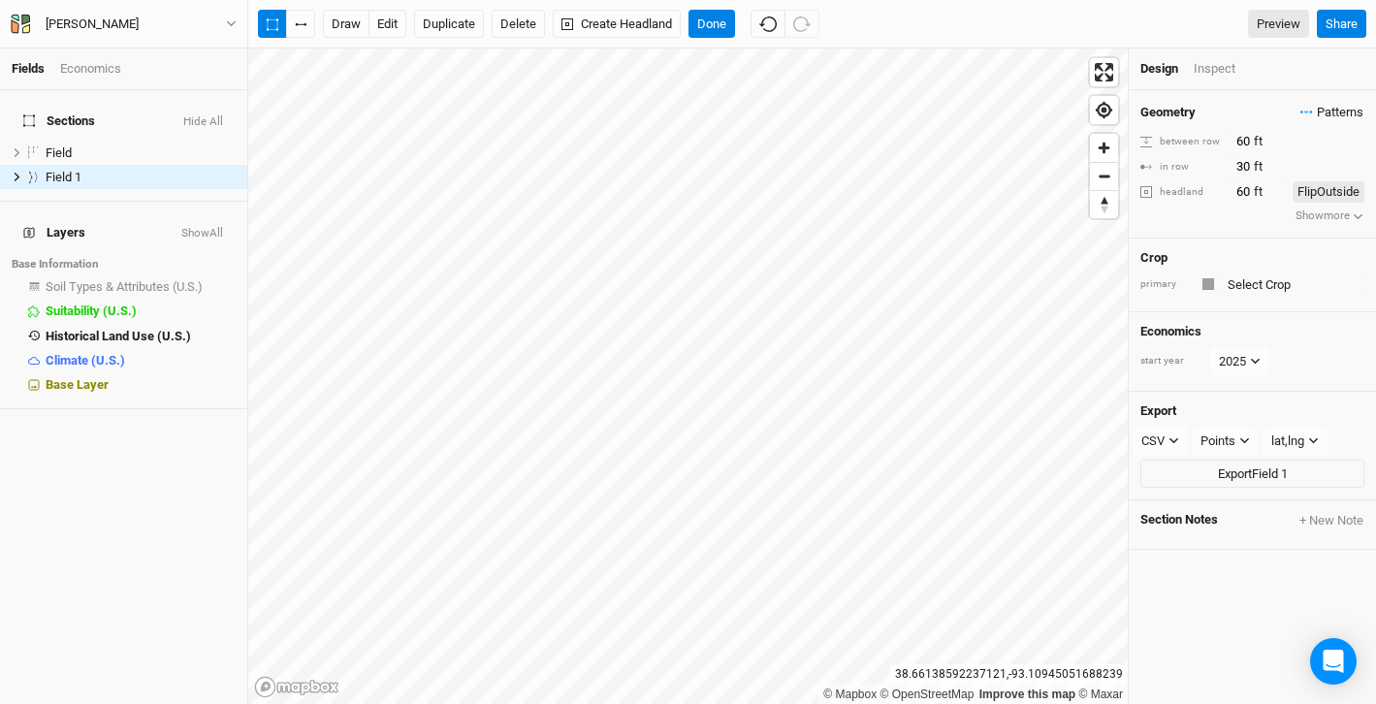
click at [1344, 113] on span "Patterns" at bounding box center [1331, 112] width 63 height 19
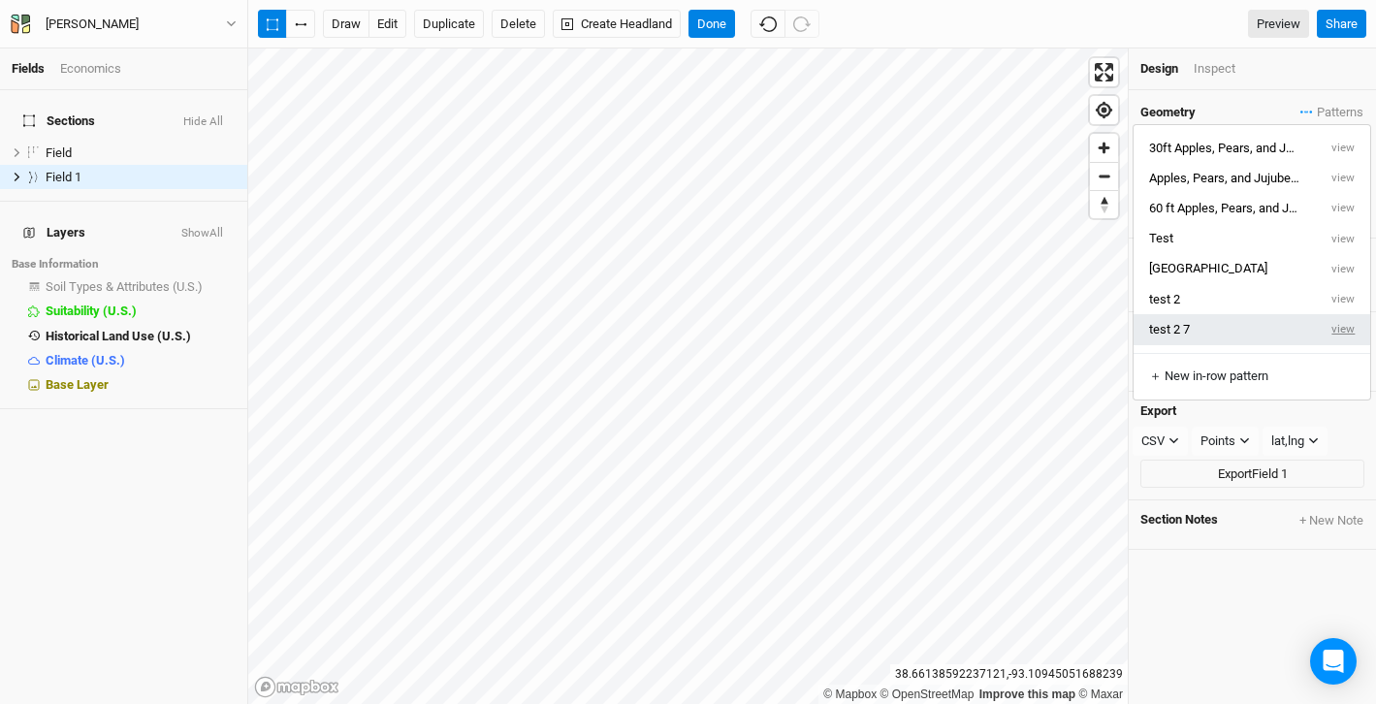
click at [1348, 328] on button "view" at bounding box center [1343, 329] width 53 height 30
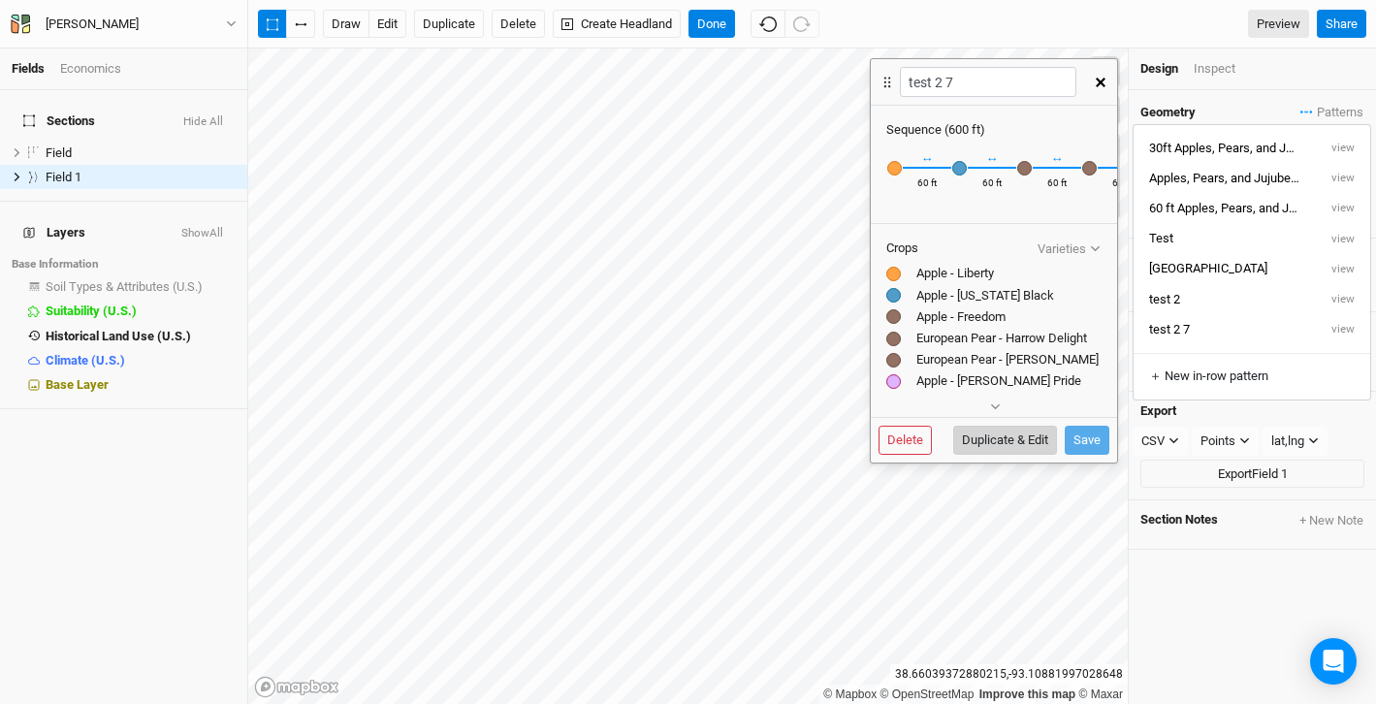
click at [1020, 437] on button "Duplicate & Edit" at bounding box center [1005, 440] width 104 height 29
type input "test 2 7 8"
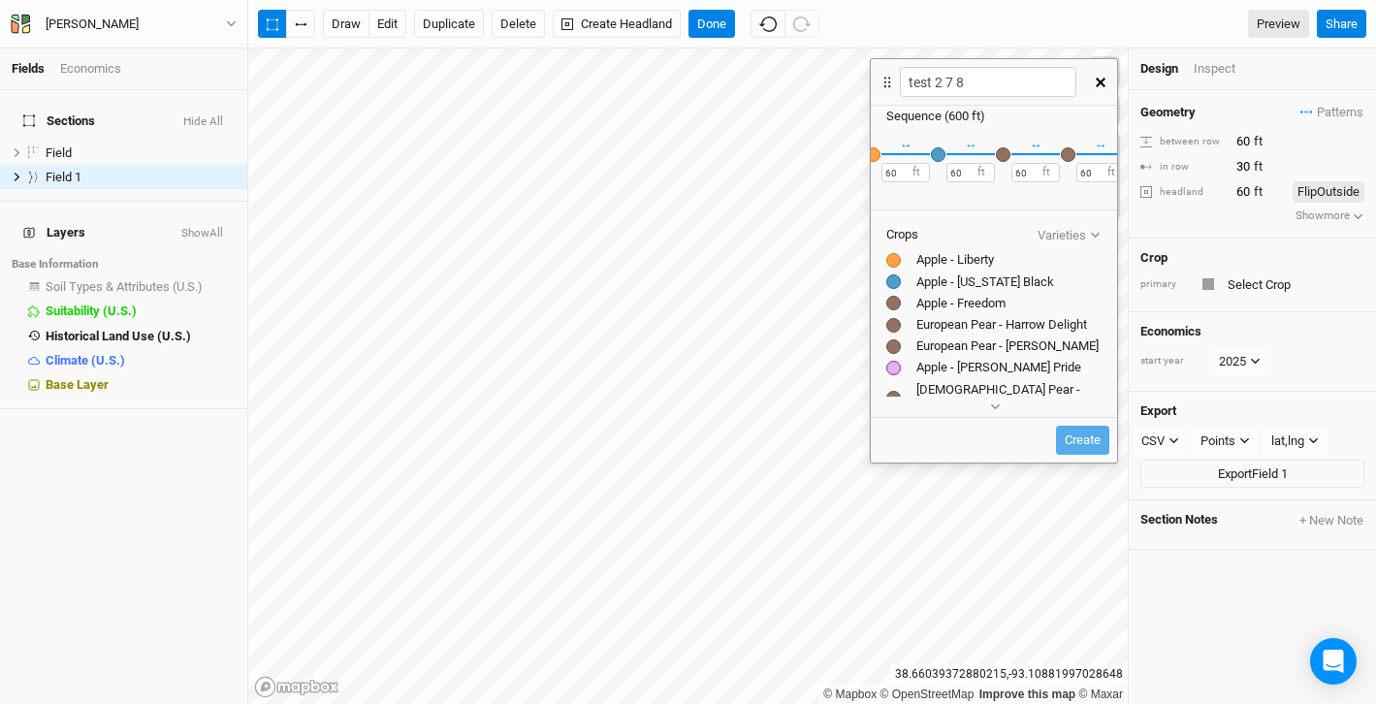
scroll to position [0, 448]
click at [1096, 153] on button "＋" at bounding box center [1095, 153] width 15 height 15
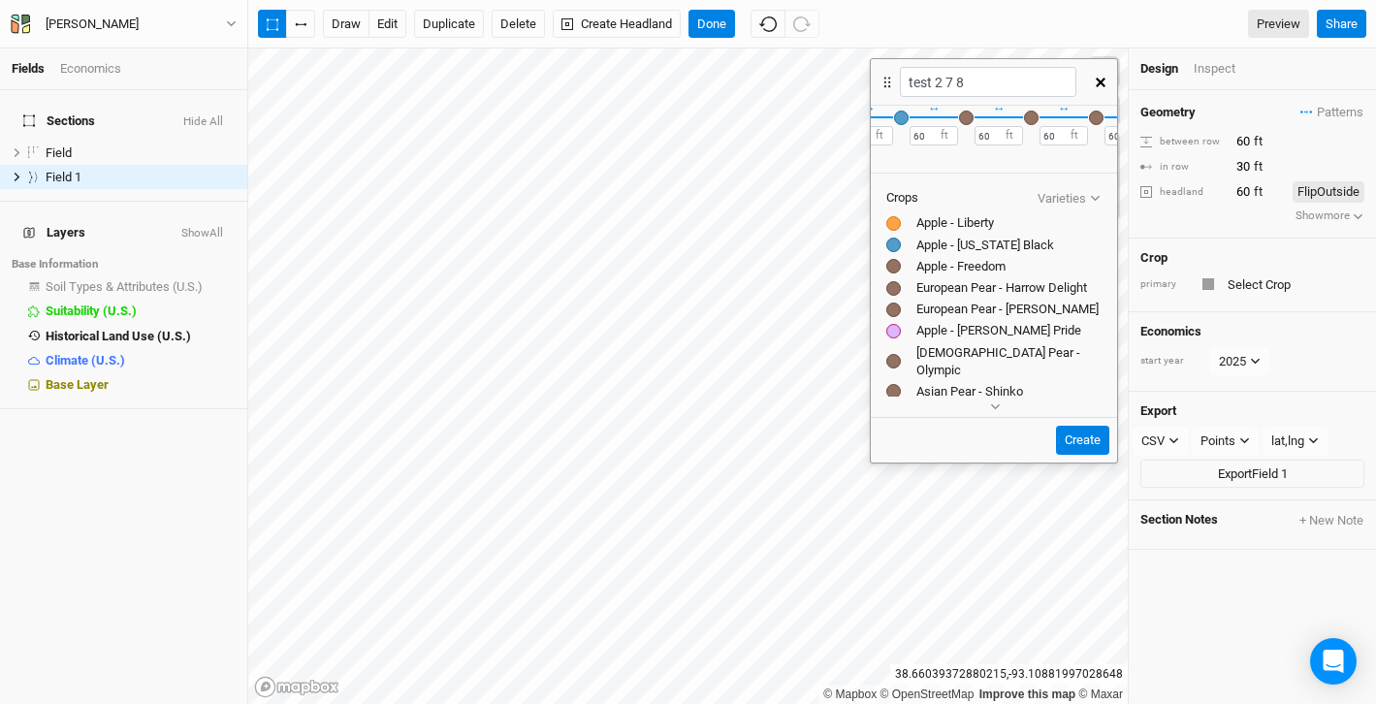
scroll to position [48, 0]
click at [892, 356] on div at bounding box center [893, 363] width 15 height 15
click at [1032, 122] on div "button" at bounding box center [1031, 119] width 15 height 15
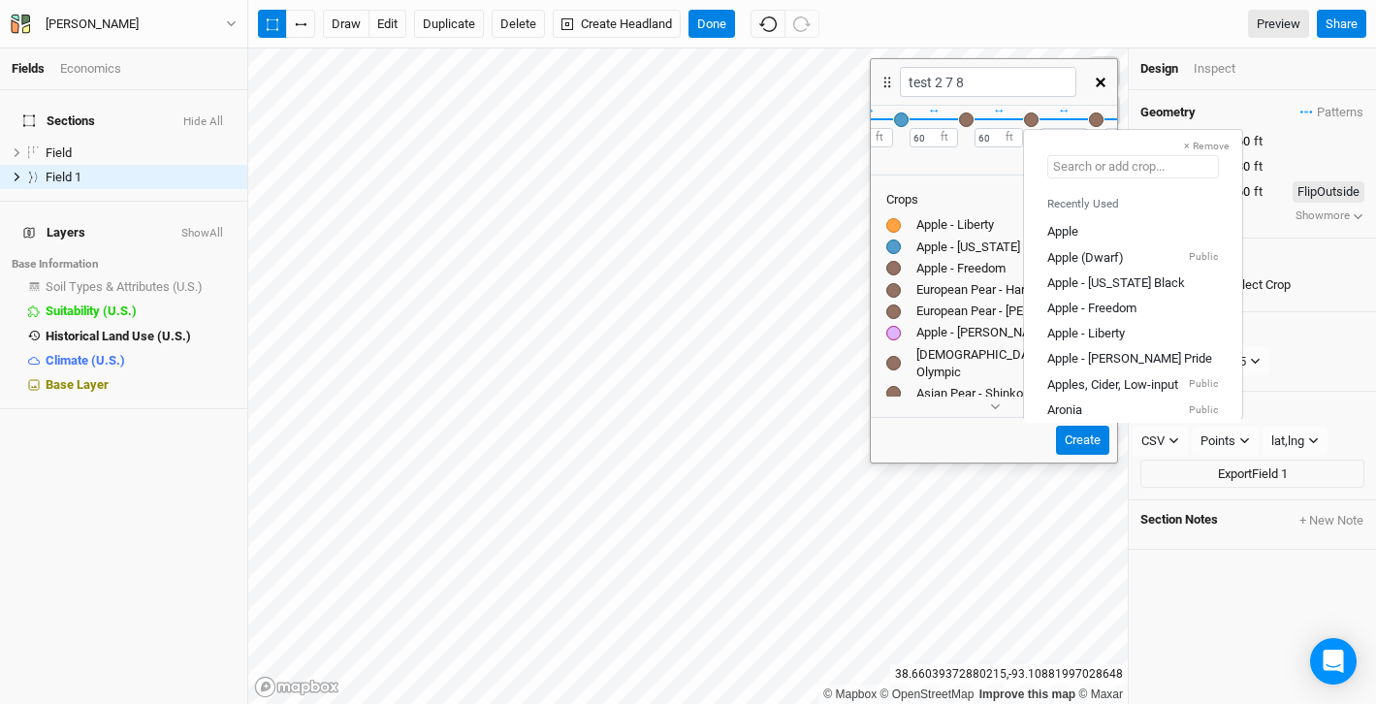
click at [1061, 166] on input "text" at bounding box center [1133, 166] width 172 height 23
click at [1087, 337] on div "Apple - Liberty" at bounding box center [1086, 333] width 78 height 17
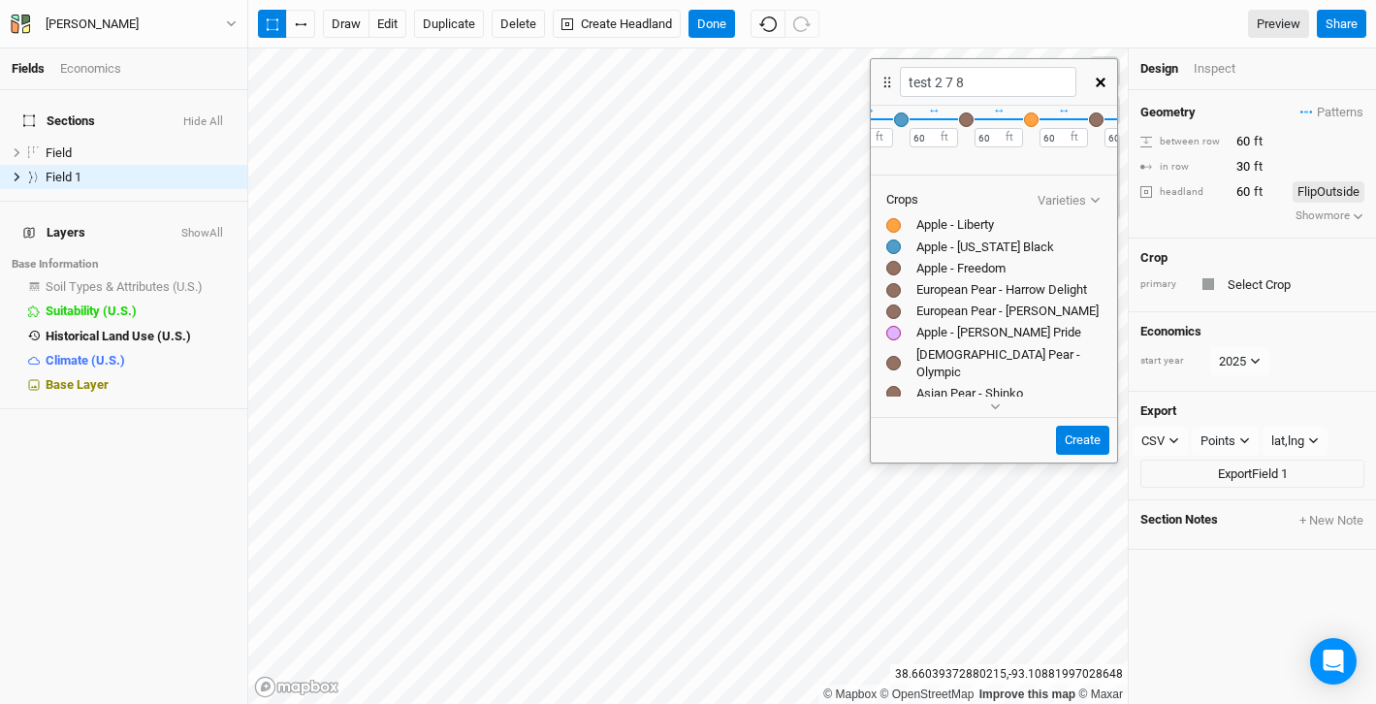
scroll to position [0, 513]
click at [1032, 125] on button "button" at bounding box center [1031, 120] width 16 height 16
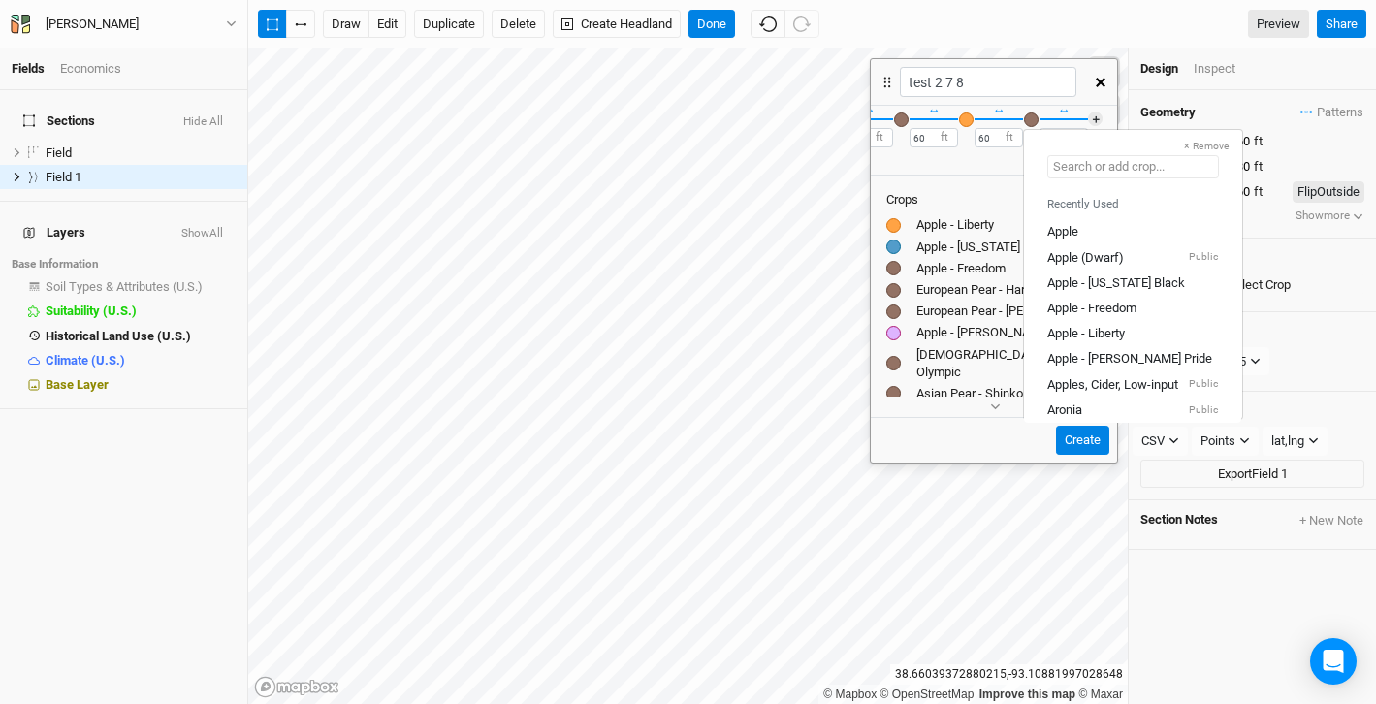
click at [1085, 166] on input "text" at bounding box center [1133, 166] width 172 height 23
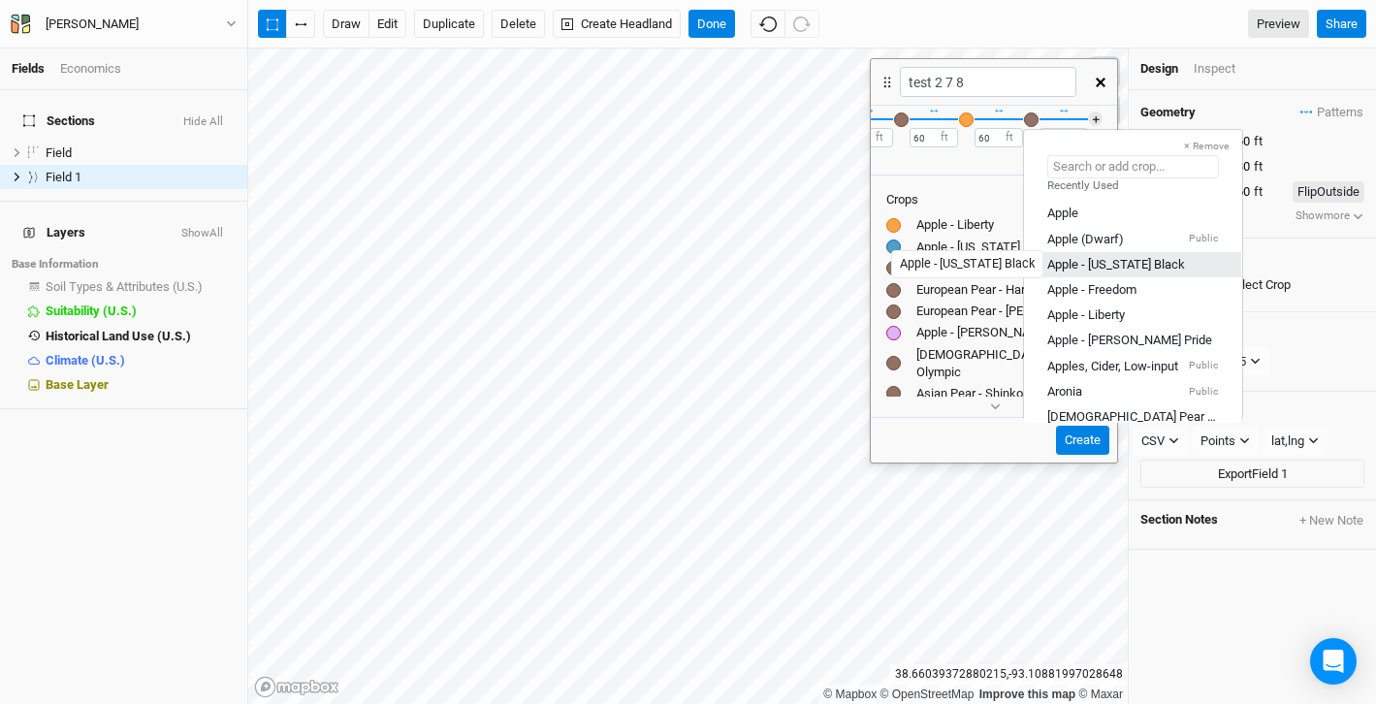
click at [1083, 271] on div "Apple - [US_STATE] Black" at bounding box center [1116, 263] width 138 height 17
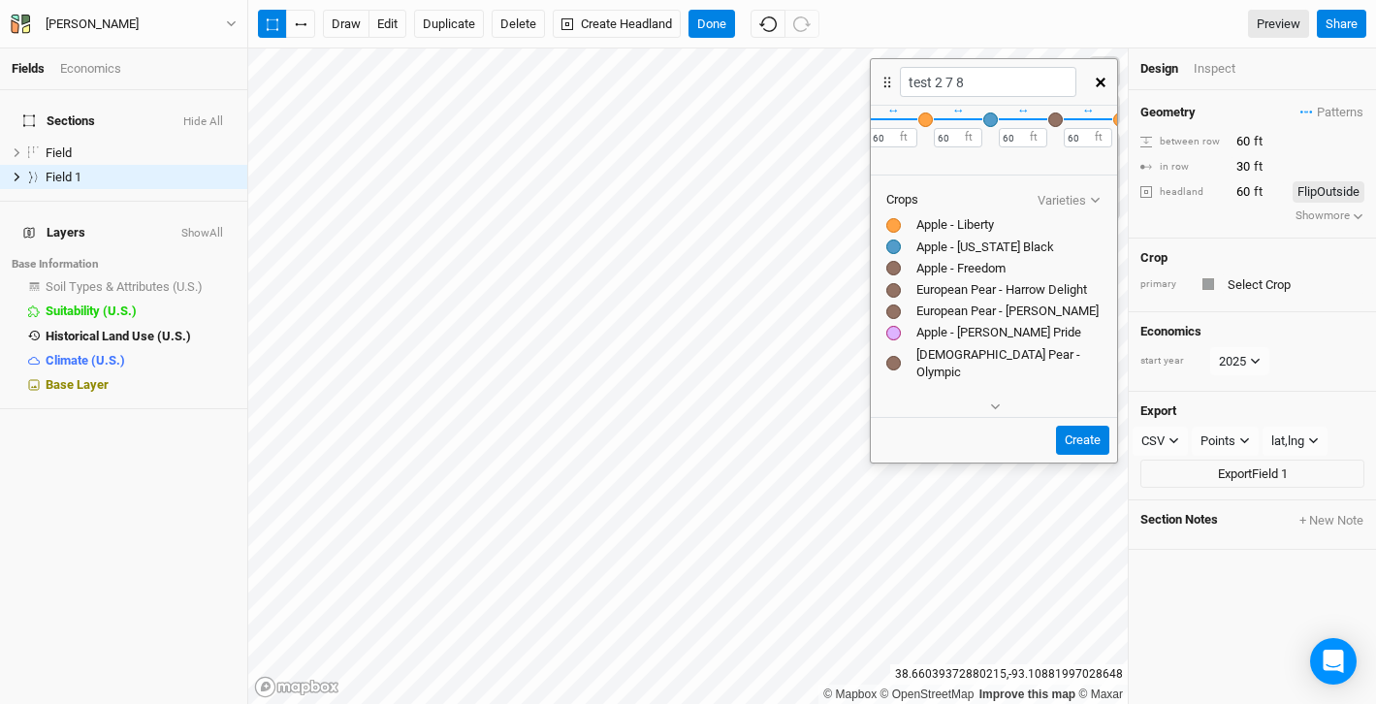
scroll to position [0, 382]
click at [1034, 117] on div "button" at bounding box center [1032, 119] width 15 height 15
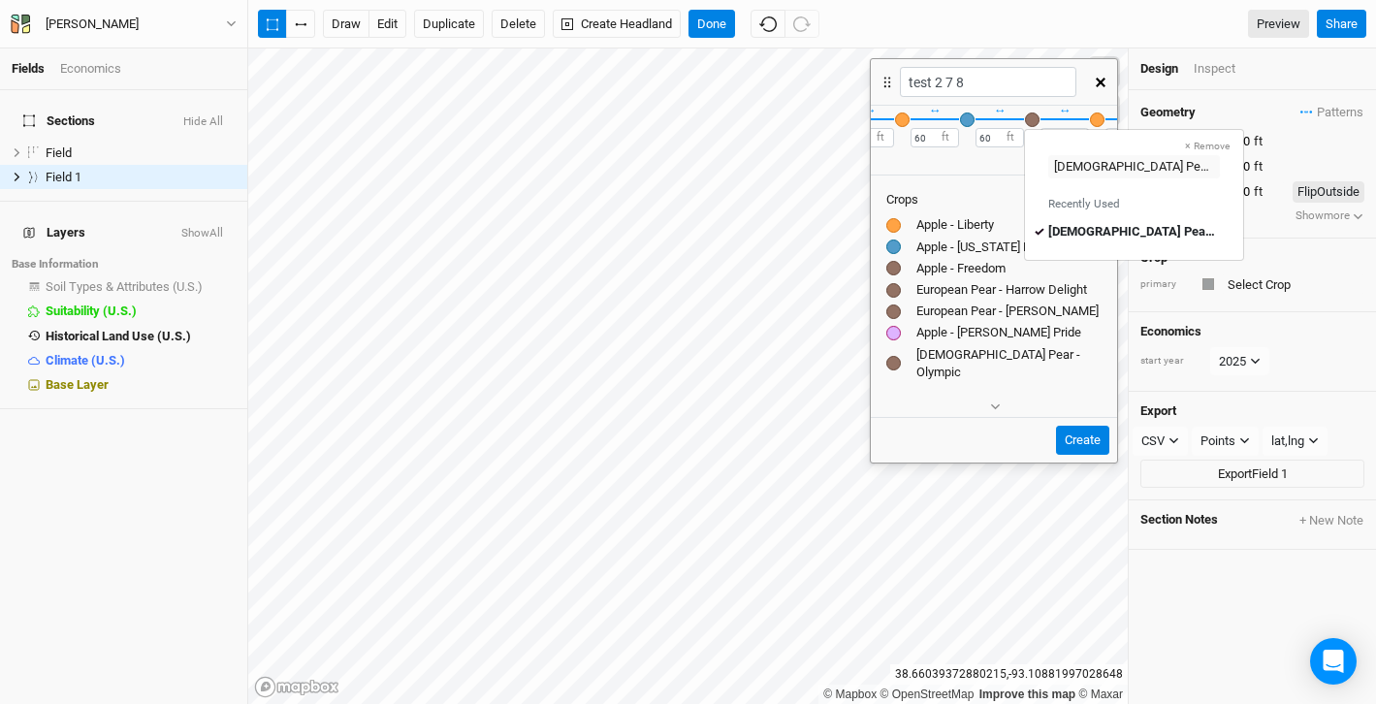
click at [1034, 117] on div "button" at bounding box center [1032, 119] width 15 height 15
click at [1100, 120] on div "button" at bounding box center [1097, 119] width 15 height 15
click at [1126, 166] on input "text" at bounding box center [1199, 166] width 172 height 23
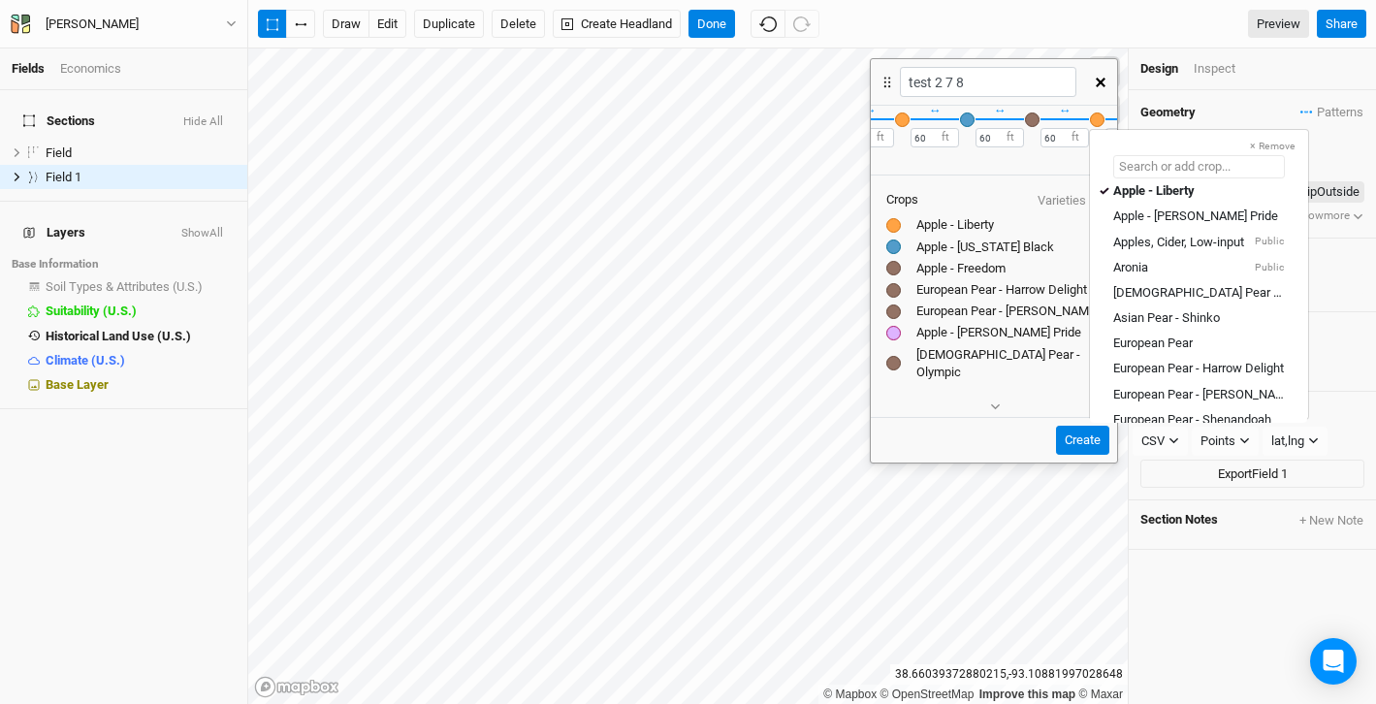
scroll to position [144, 0]
click at [1157, 319] on div "Asian Pear - Shinko" at bounding box center [1166, 315] width 107 height 17
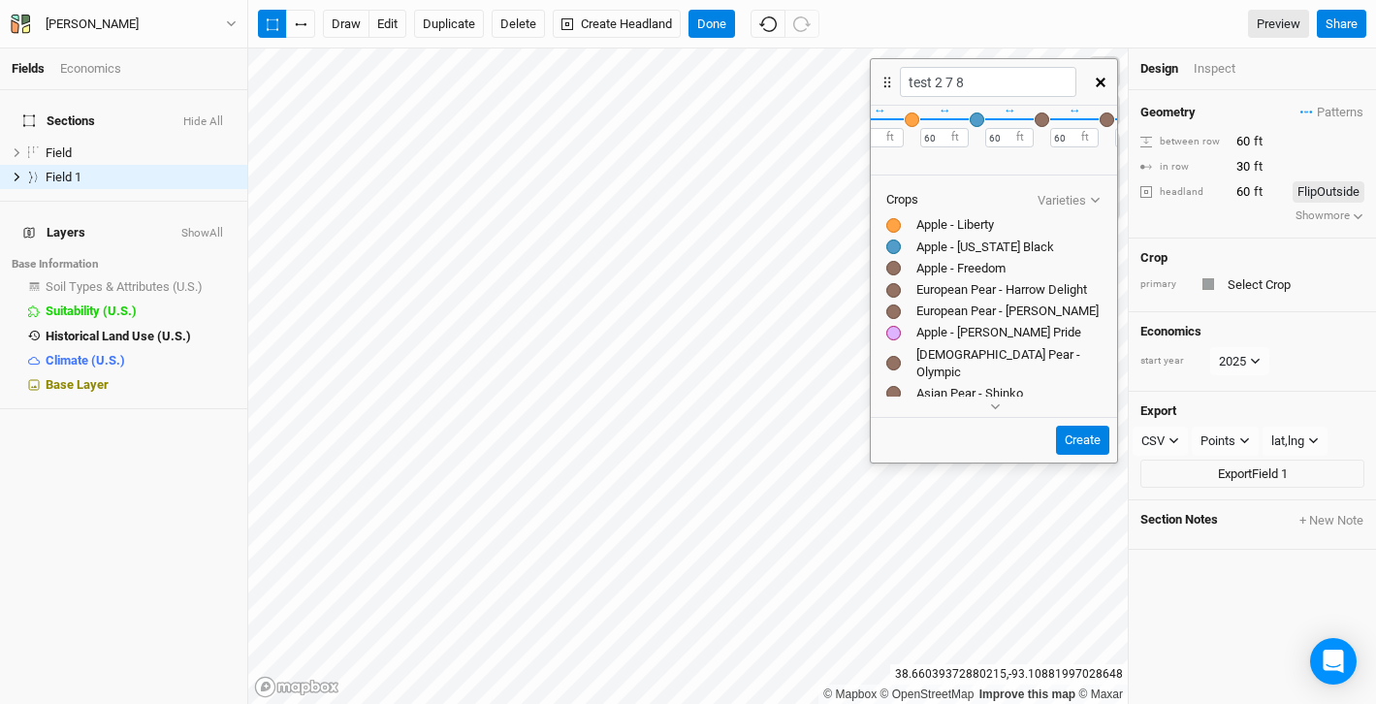
scroll to position [0, 381]
click at [971, 119] on div "button" at bounding box center [968, 119] width 15 height 15
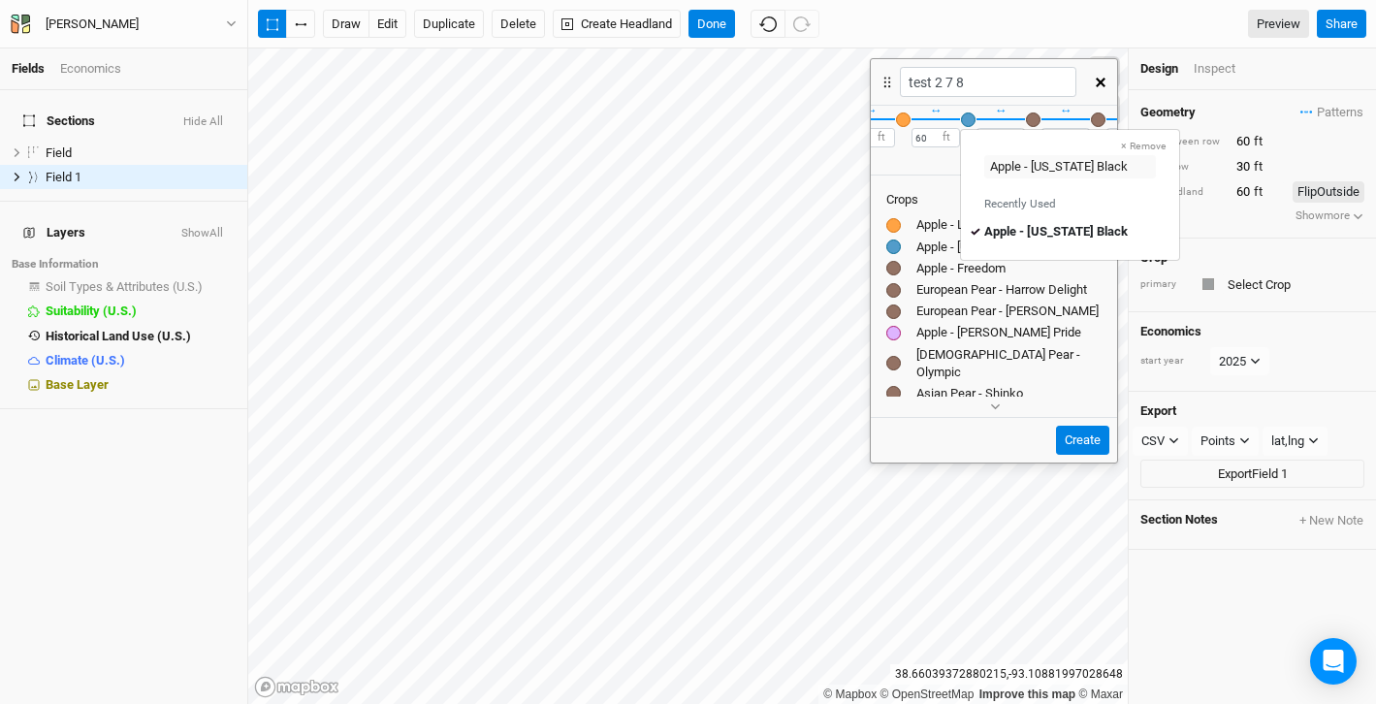
click at [1036, 116] on div "button" at bounding box center [1033, 119] width 15 height 15
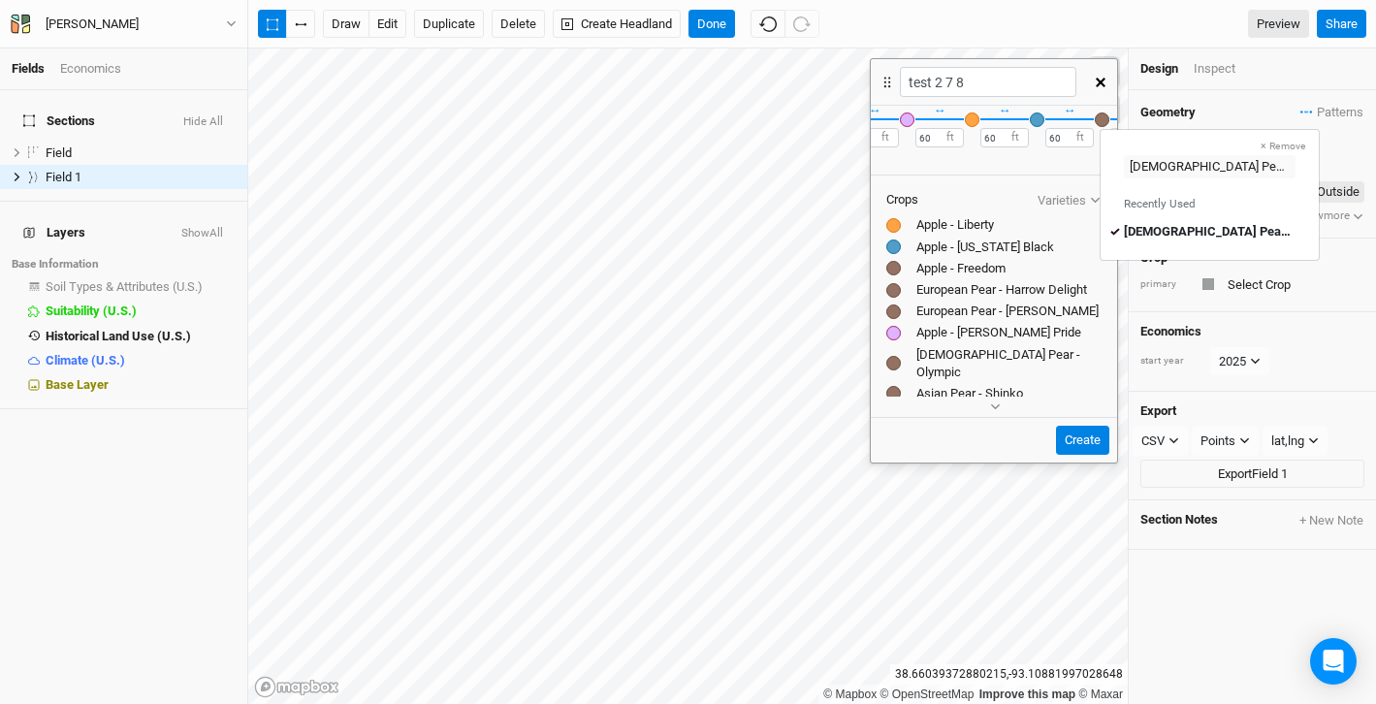
scroll to position [0, 299]
click at [913, 121] on div "button" at bounding box center [920, 119] width 15 height 15
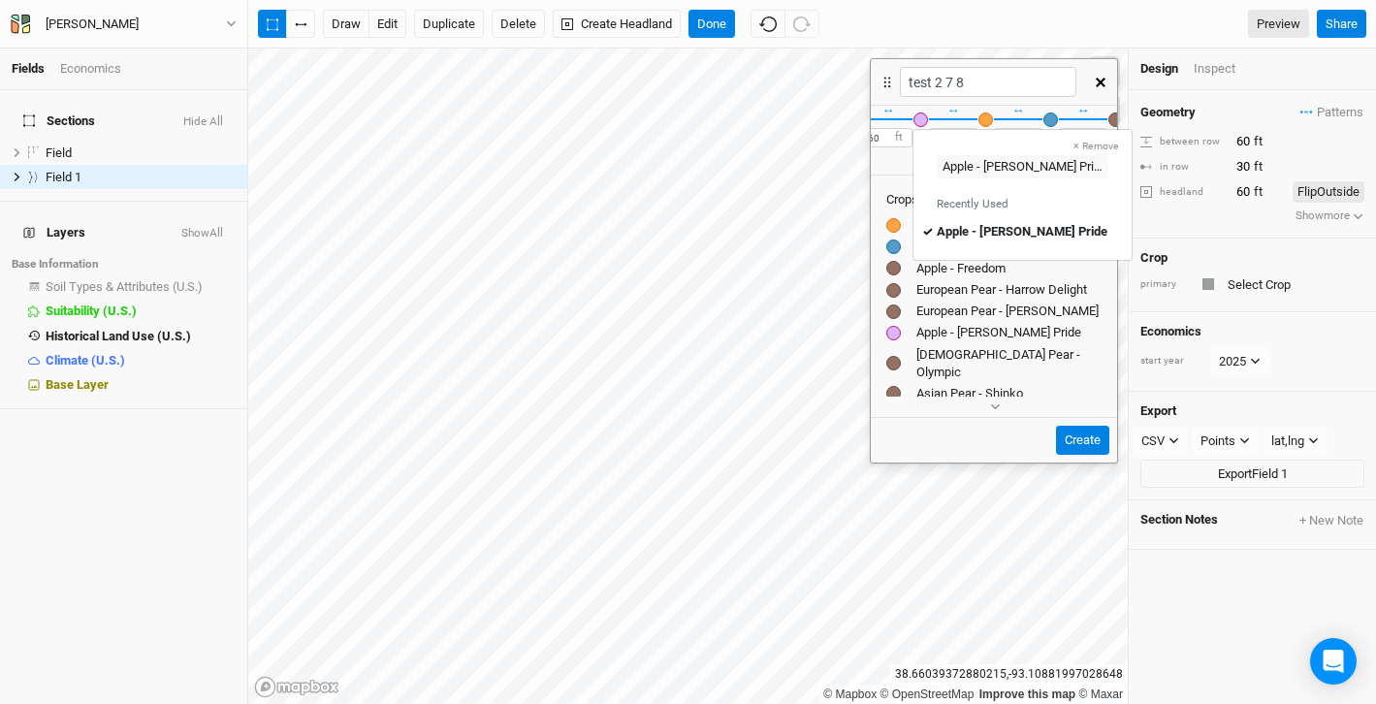
click at [1044, 117] on div "button" at bounding box center [1050, 119] width 15 height 15
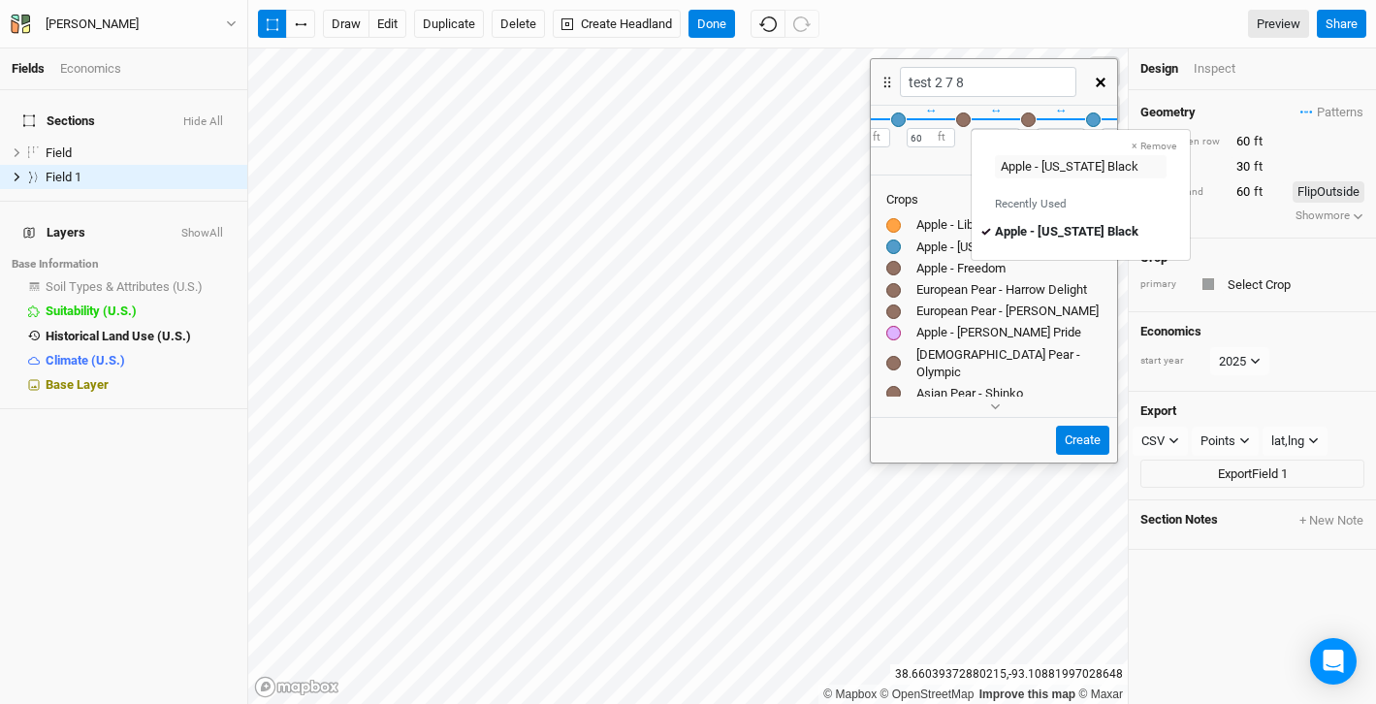
scroll to position [0, 513]
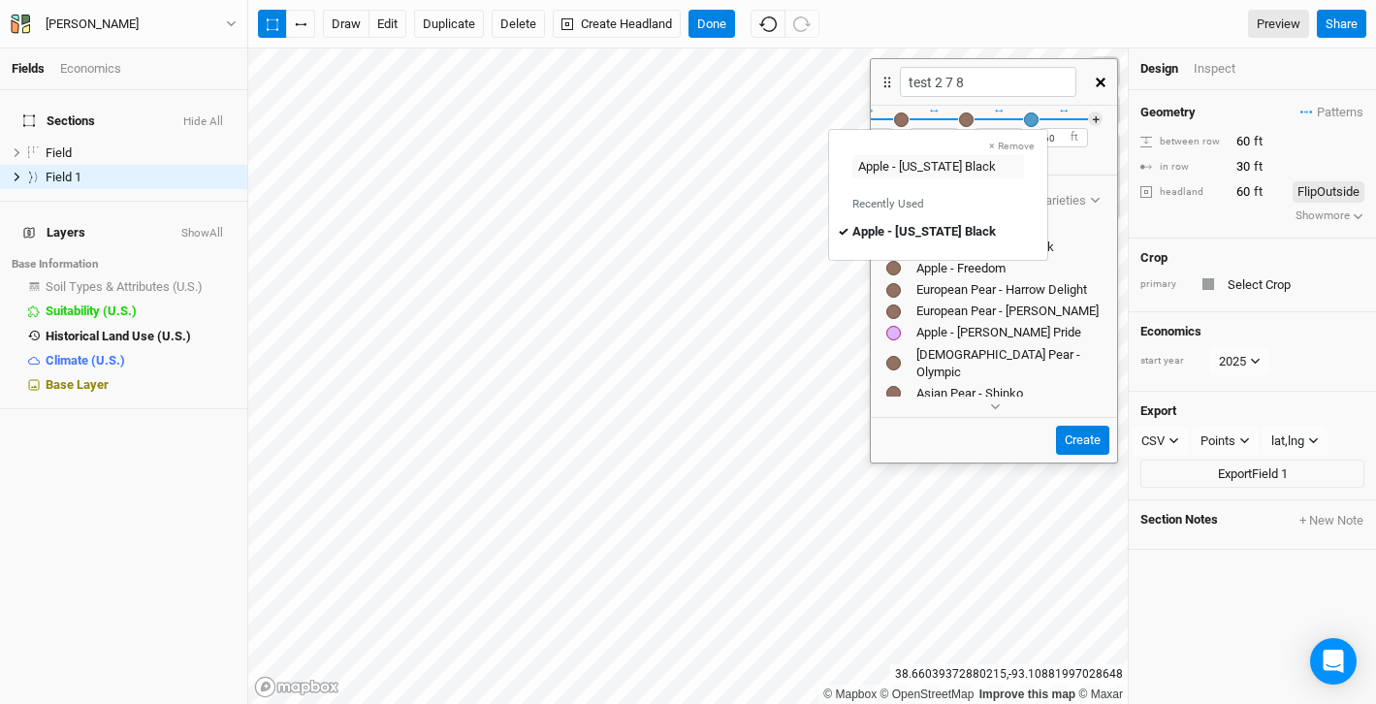
click at [1031, 120] on div "button" at bounding box center [1031, 119] width 15 height 15
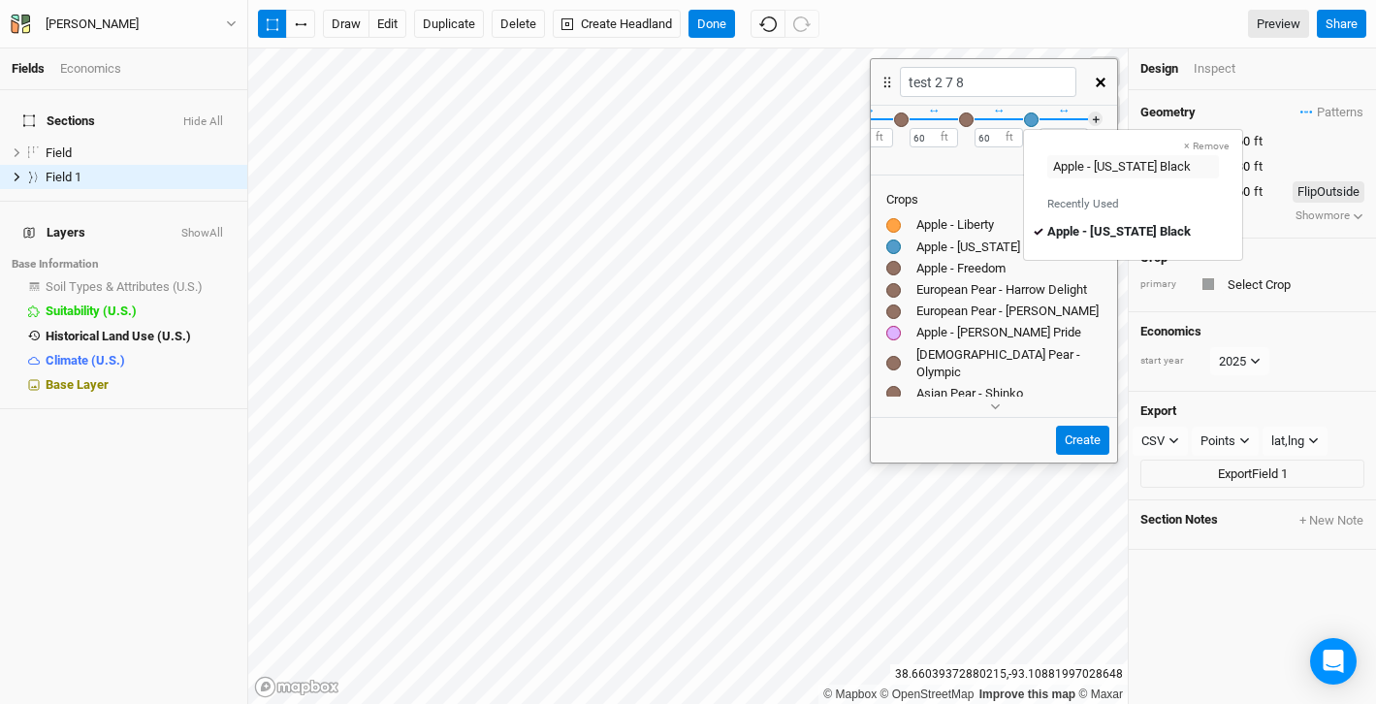
click at [1031, 120] on div "button" at bounding box center [1031, 119] width 15 height 15
click at [1034, 120] on div "button" at bounding box center [1031, 119] width 15 height 15
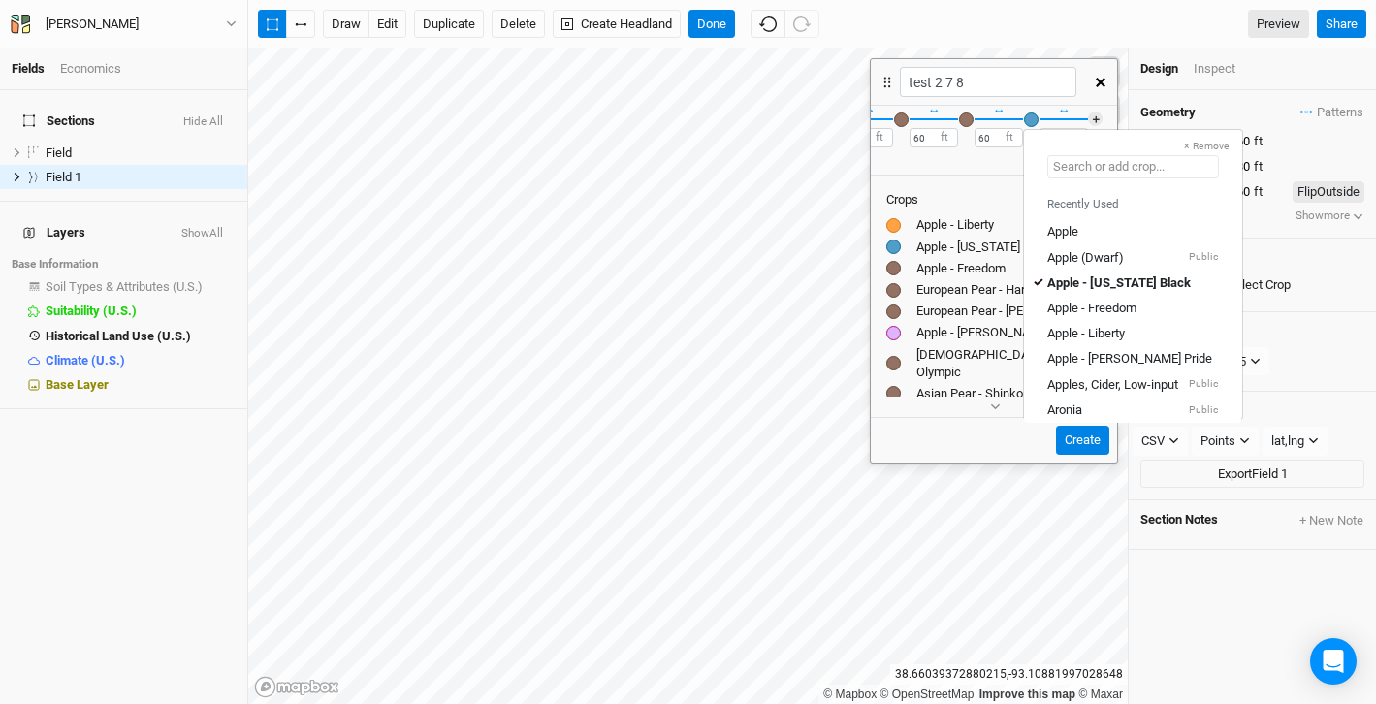
click at [1082, 167] on input "text" at bounding box center [1133, 166] width 172 height 23
click at [1082, 304] on div "Apple - Freedom" at bounding box center [1091, 308] width 89 height 17
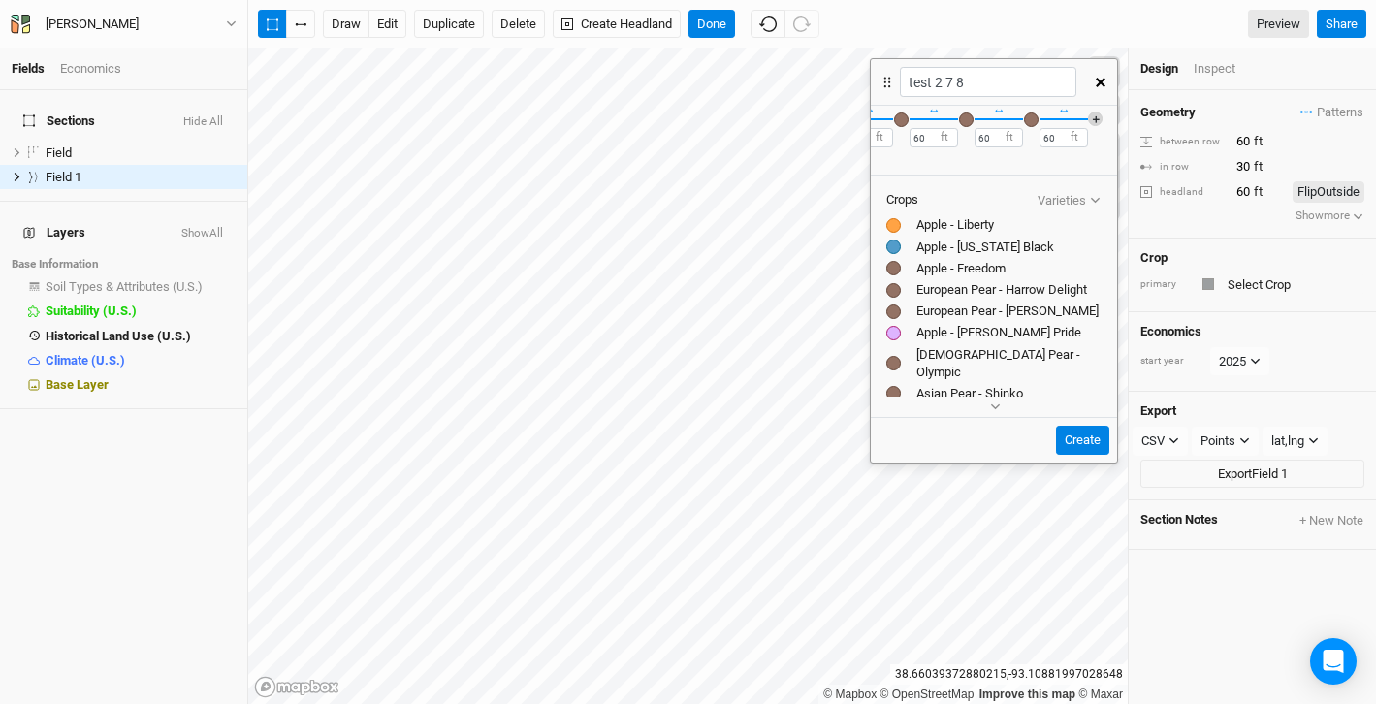
click at [1098, 112] on button "＋" at bounding box center [1095, 119] width 15 height 15
click at [1099, 115] on div "button" at bounding box center [1096, 119] width 15 height 15
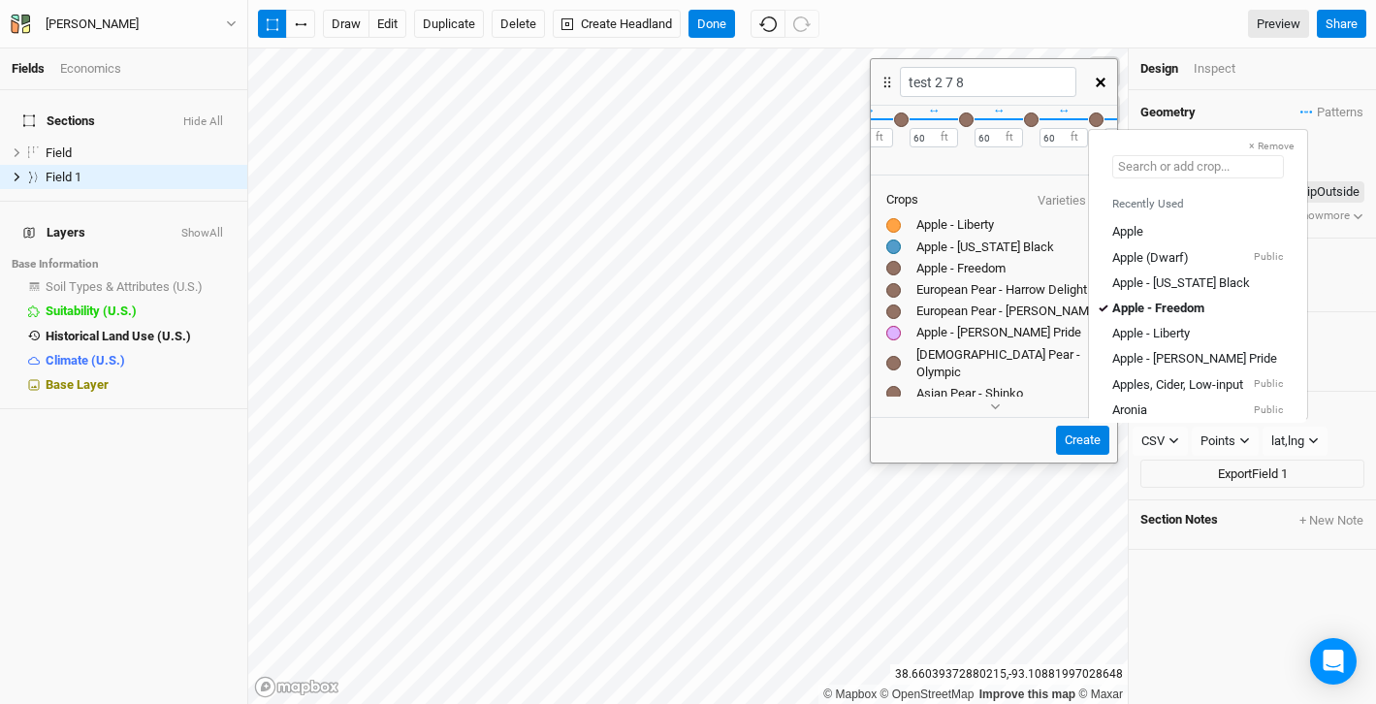
click at [1119, 168] on input "text" at bounding box center [1198, 166] width 172 height 23
click at [1152, 356] on div "Apple - [PERSON_NAME] Pride" at bounding box center [1194, 358] width 165 height 17
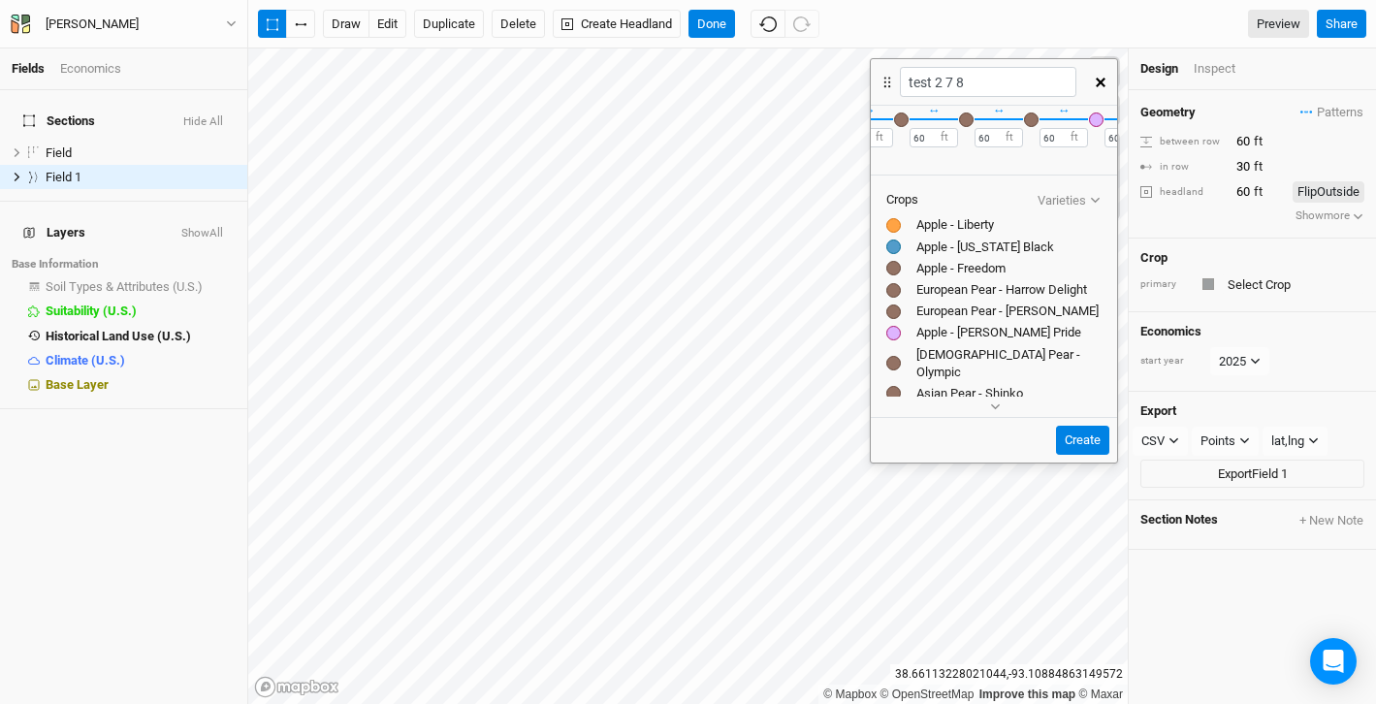
scroll to position [0, 578]
click at [960, 121] on div "button" at bounding box center [966, 119] width 15 height 15
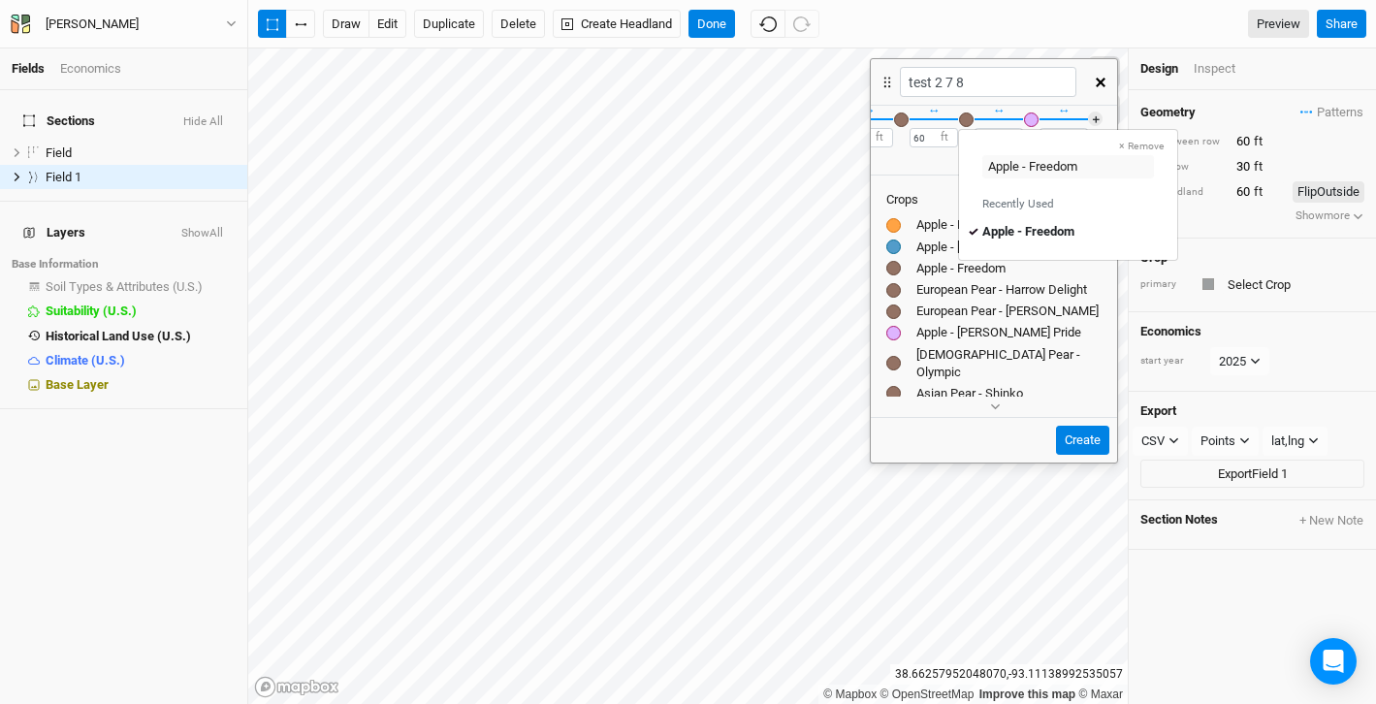
click at [1035, 116] on div "button" at bounding box center [1031, 119] width 15 height 15
click at [904, 119] on div "button" at bounding box center [901, 119] width 15 height 15
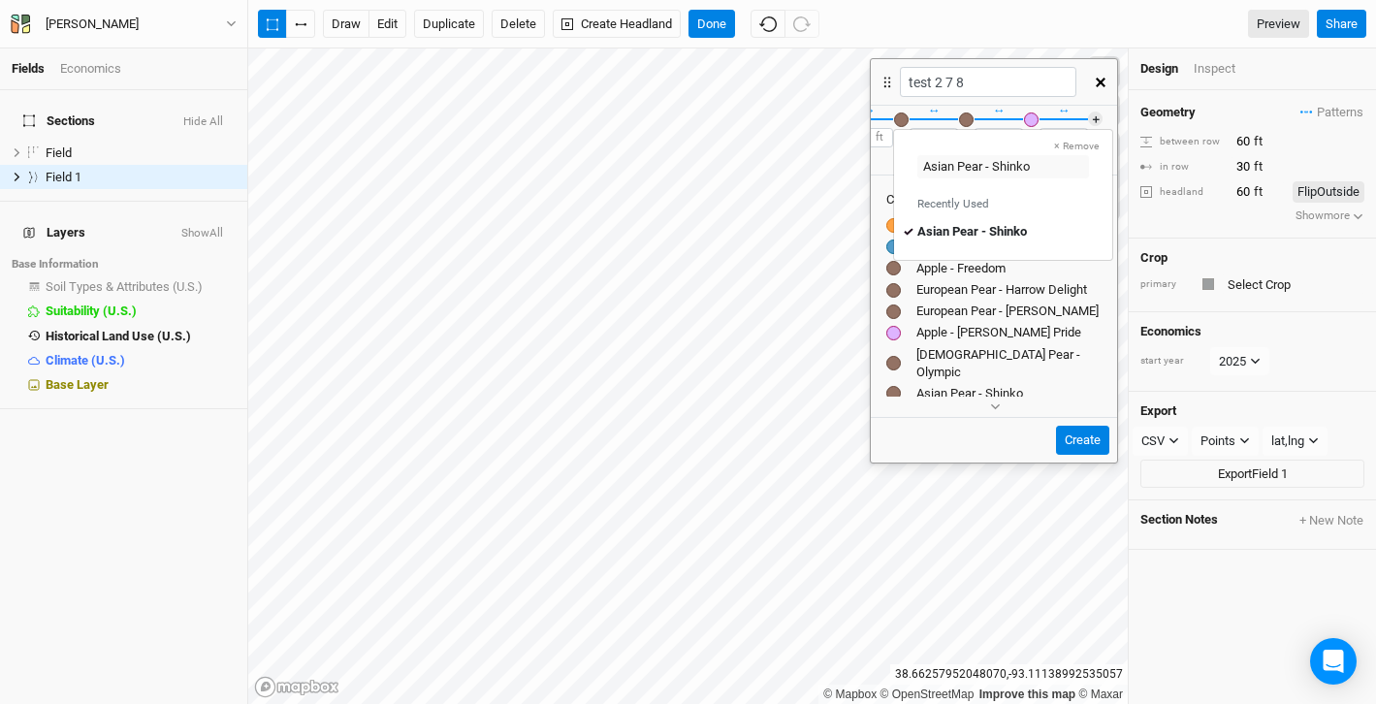
click at [1025, 117] on div "button" at bounding box center [1031, 119] width 15 height 15
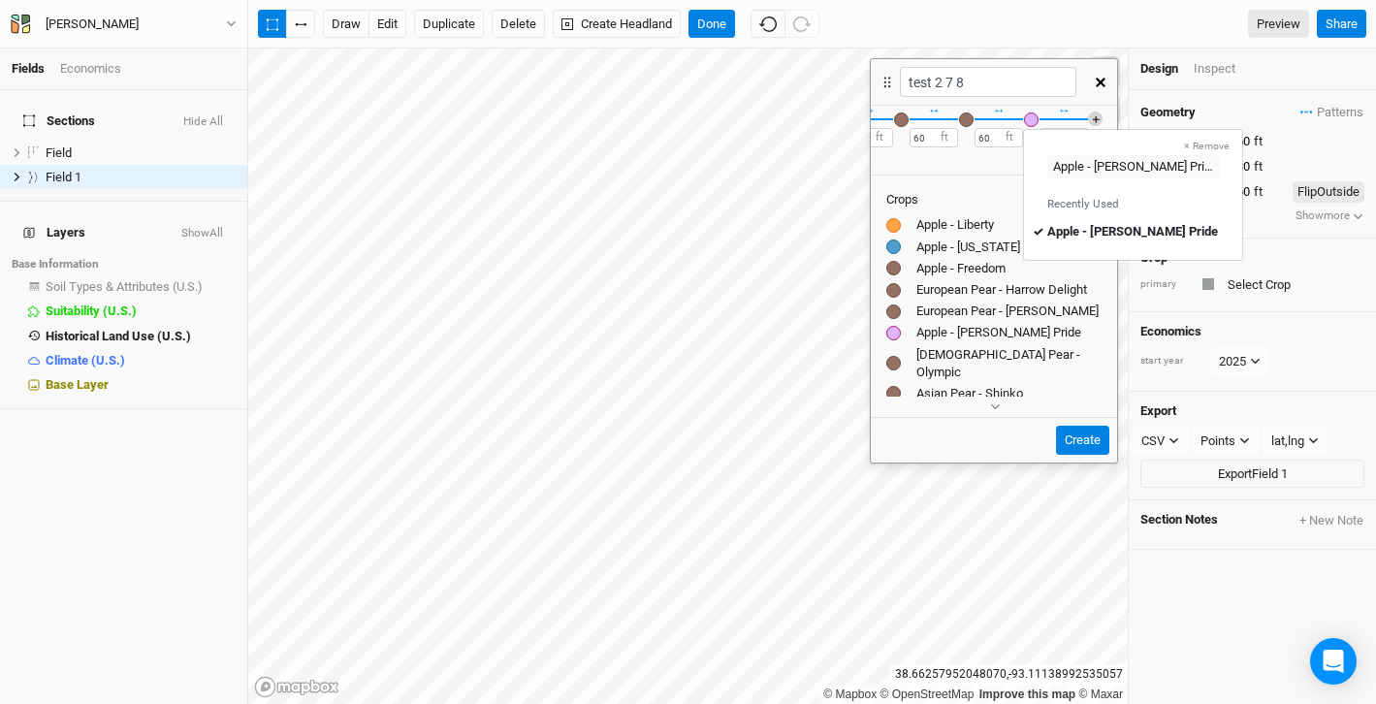
click at [1093, 118] on button "＋" at bounding box center [1095, 119] width 15 height 15
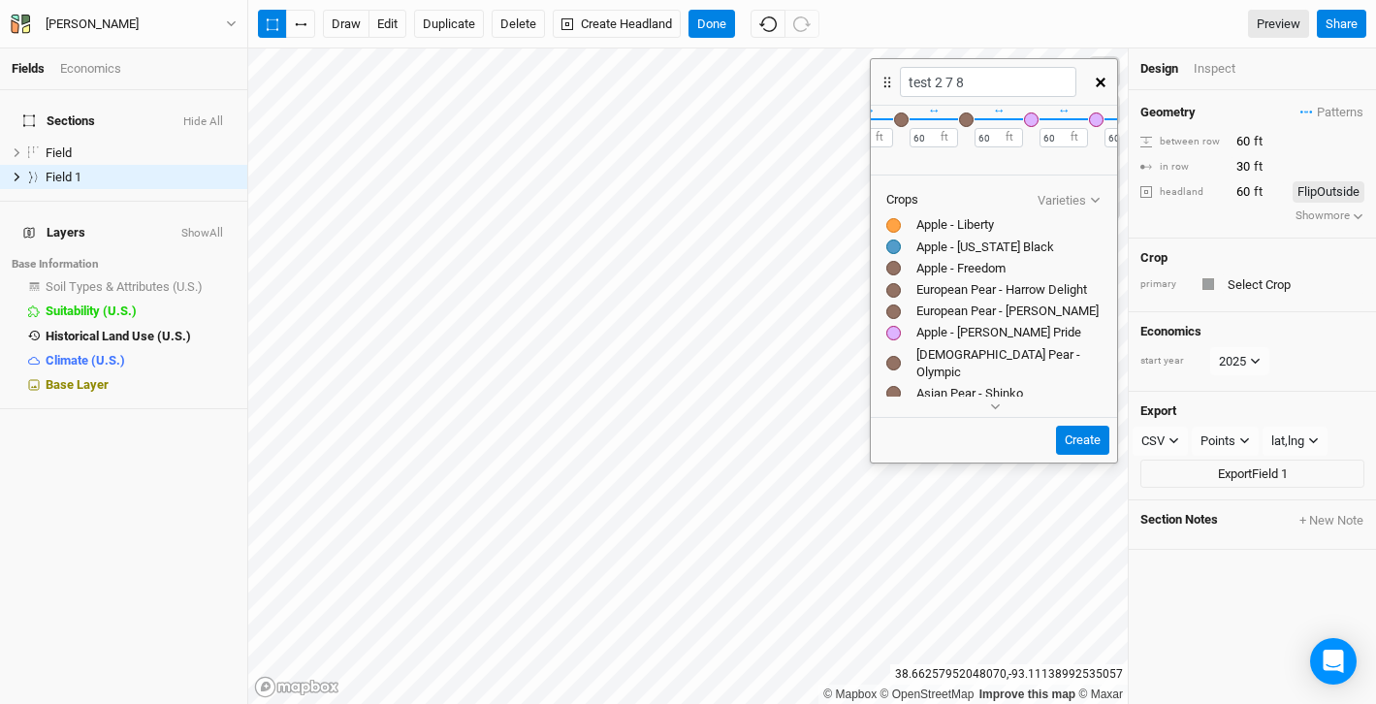
click at [1098, 119] on div "button" at bounding box center [1096, 119] width 15 height 15
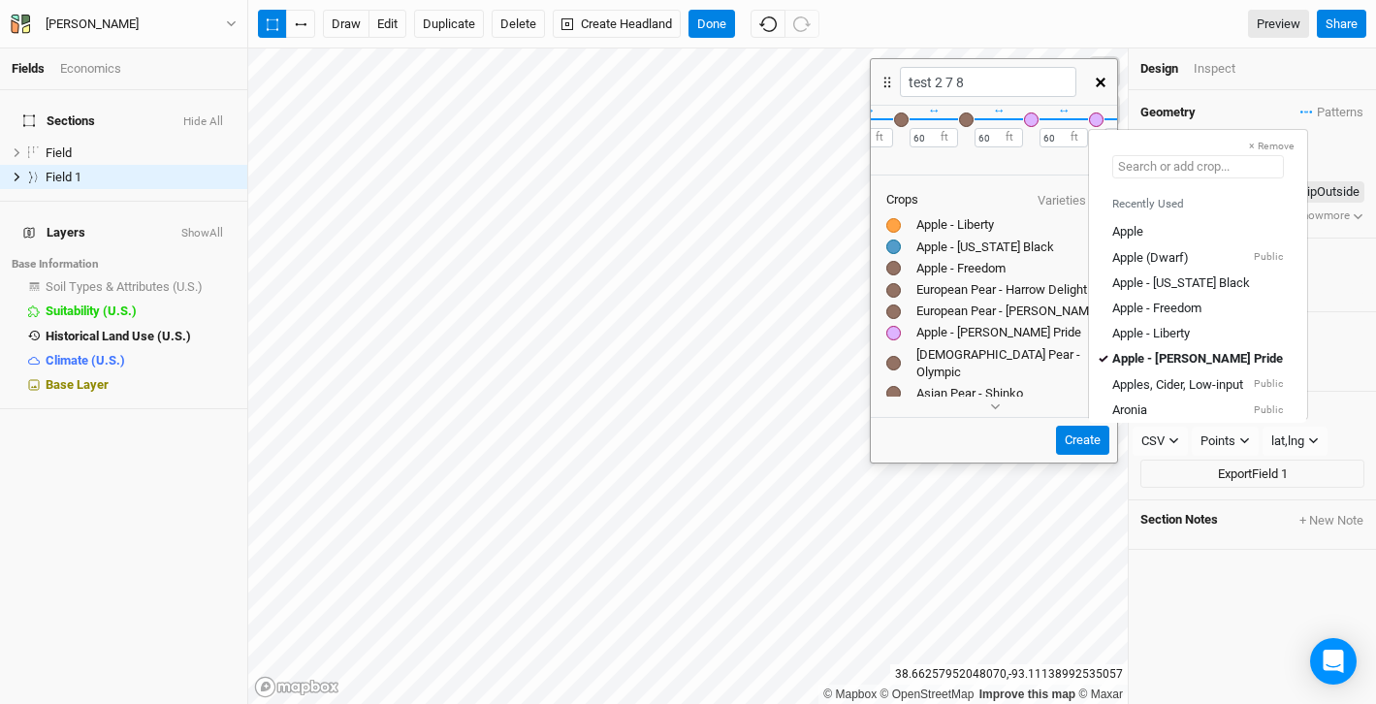
click at [1138, 167] on input "text" at bounding box center [1198, 166] width 172 height 23
click at [1160, 334] on div "Apple - Liberty" at bounding box center [1151, 333] width 78 height 17
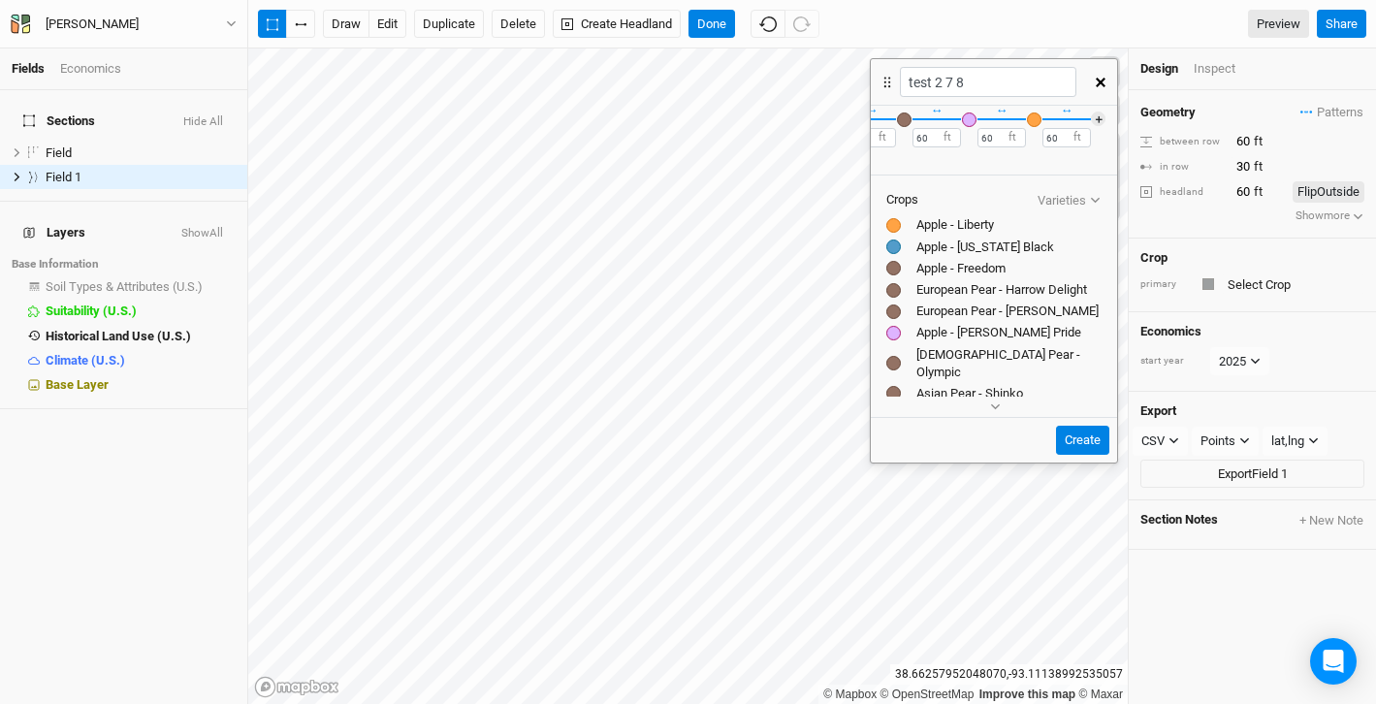
scroll to position [0, 643]
click at [1095, 117] on button "＋" at bounding box center [1095, 119] width 15 height 15
click at [1095, 117] on div "button" at bounding box center [1096, 119] width 15 height 15
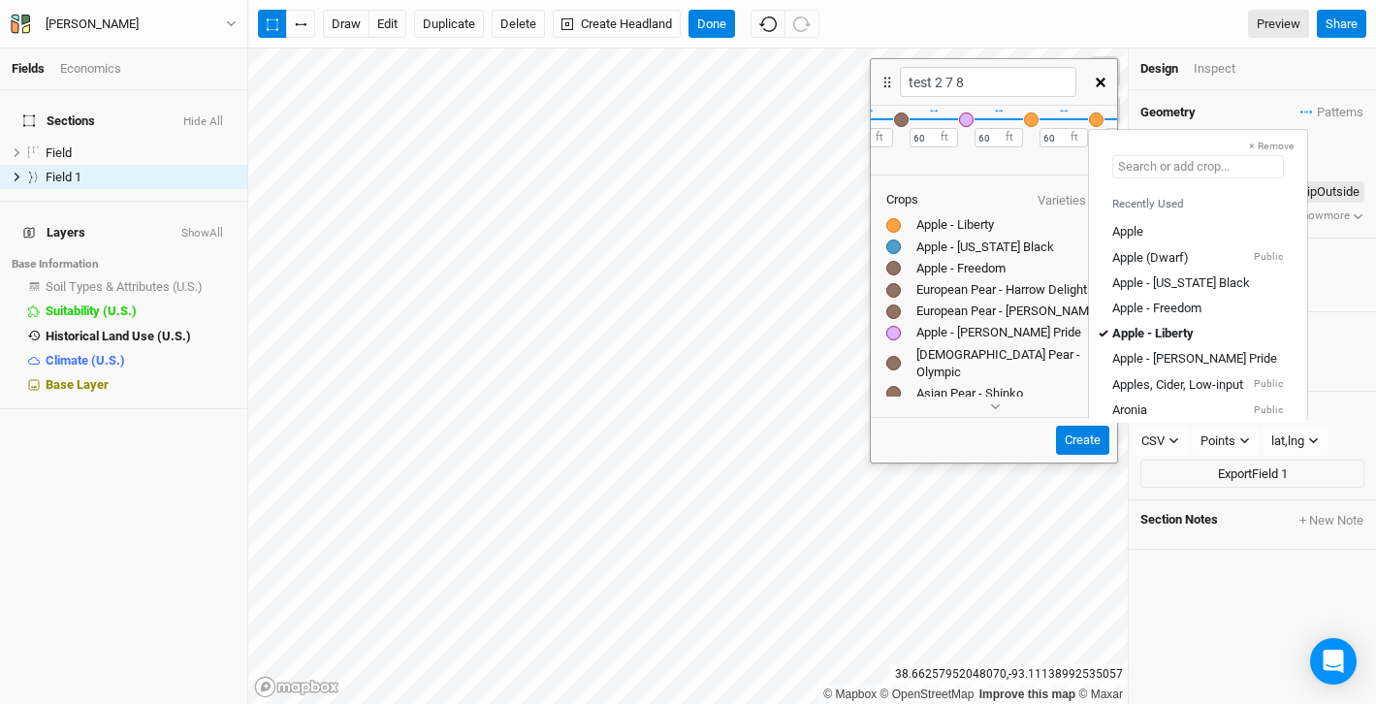
click at [1153, 166] on input "text" at bounding box center [1198, 166] width 172 height 23
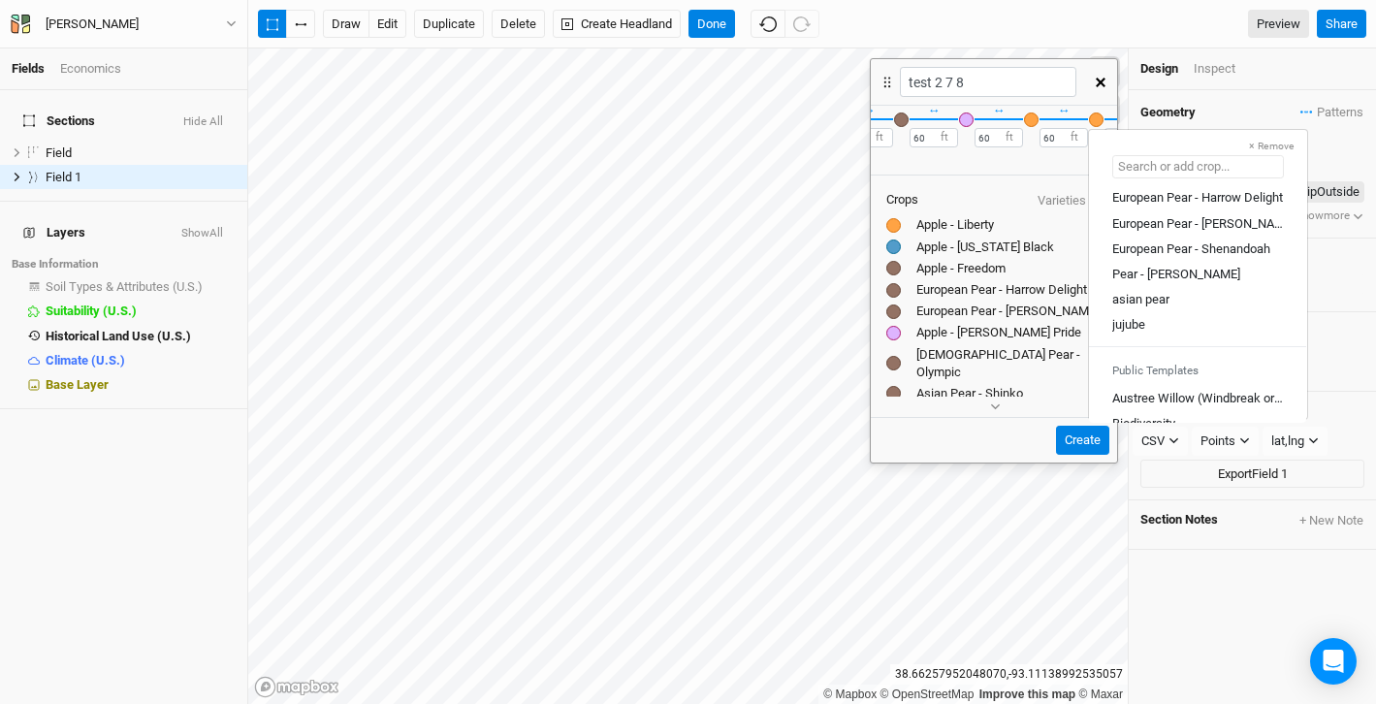
scroll to position [320, 0]
click at [1165, 311] on div "jujube" at bounding box center [1197, 317] width 171 height 17
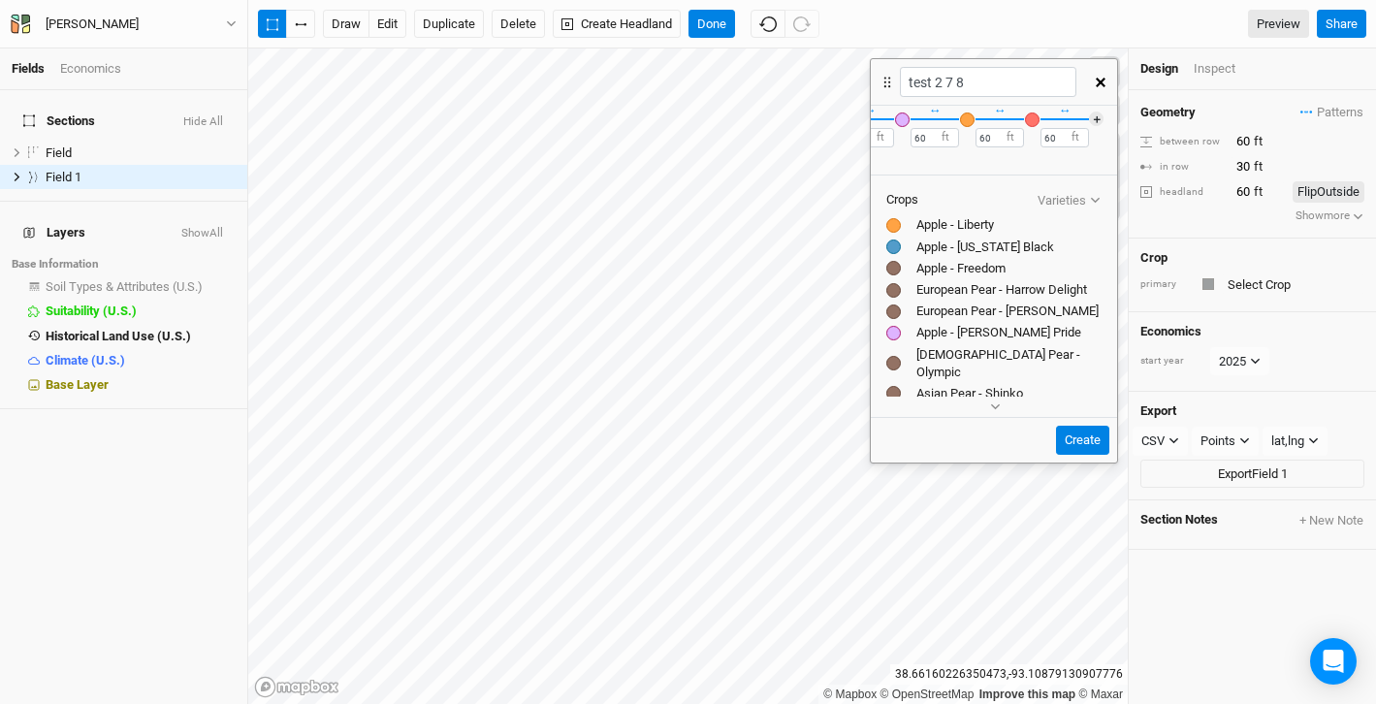
scroll to position [0, 708]
click at [1096, 113] on button "＋" at bounding box center [1095, 119] width 15 height 15
click at [1096, 113] on div "button" at bounding box center [1096, 119] width 15 height 15
click at [1130, 171] on input "text" at bounding box center [1198, 166] width 172 height 23
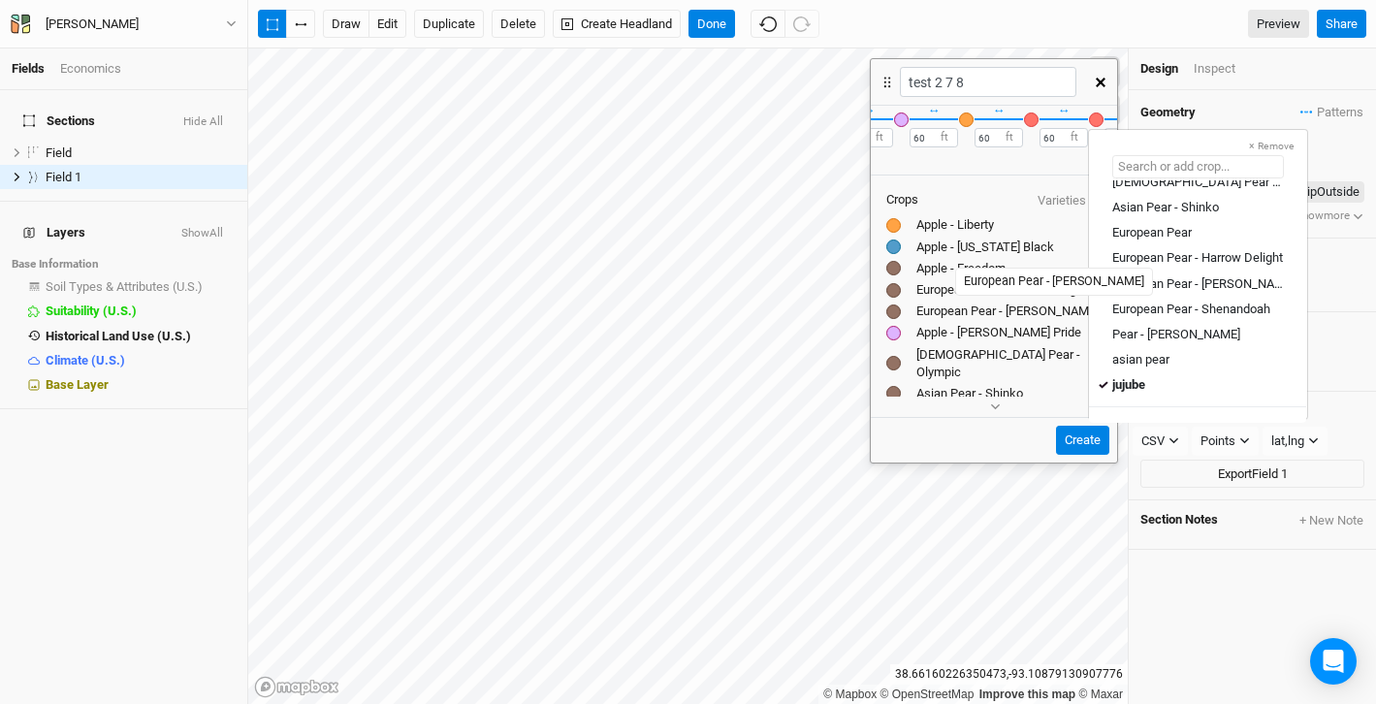
scroll to position [256, 0]
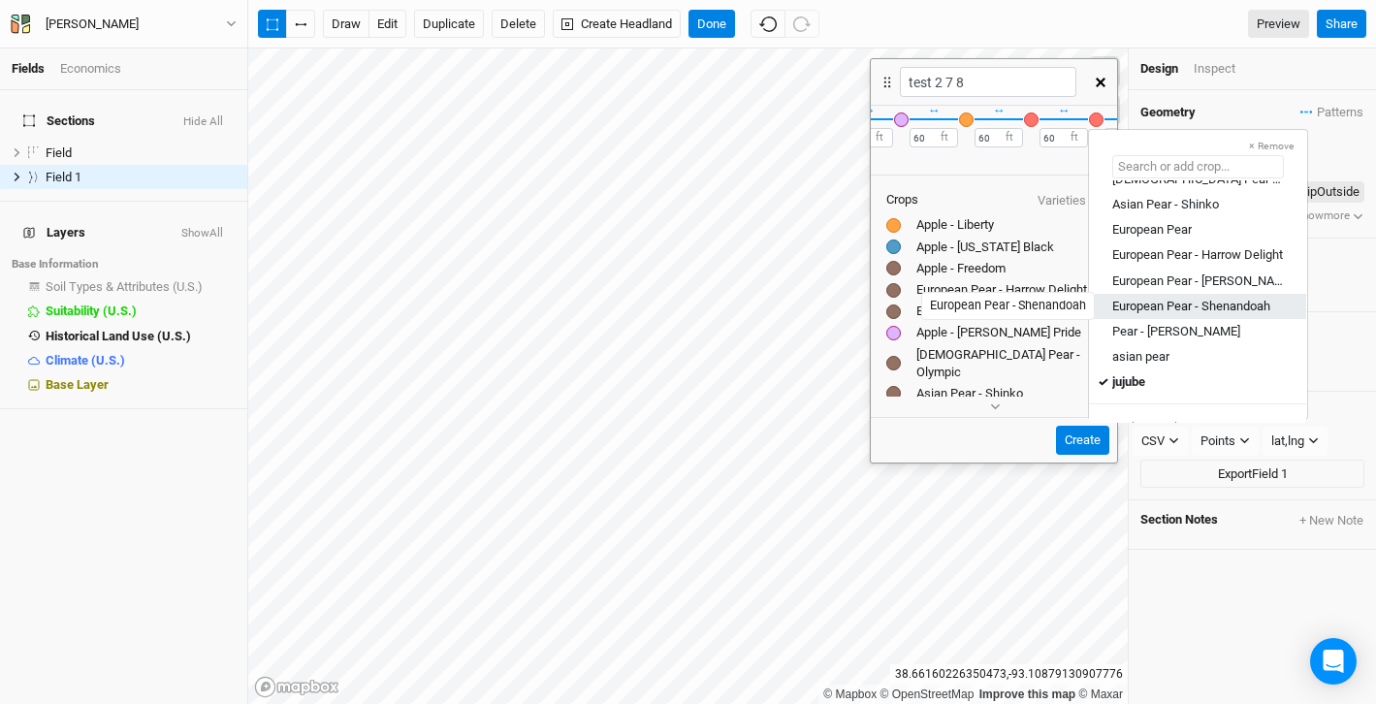
click at [1174, 303] on div "European Pear - Shenandoah" at bounding box center [1191, 305] width 158 height 17
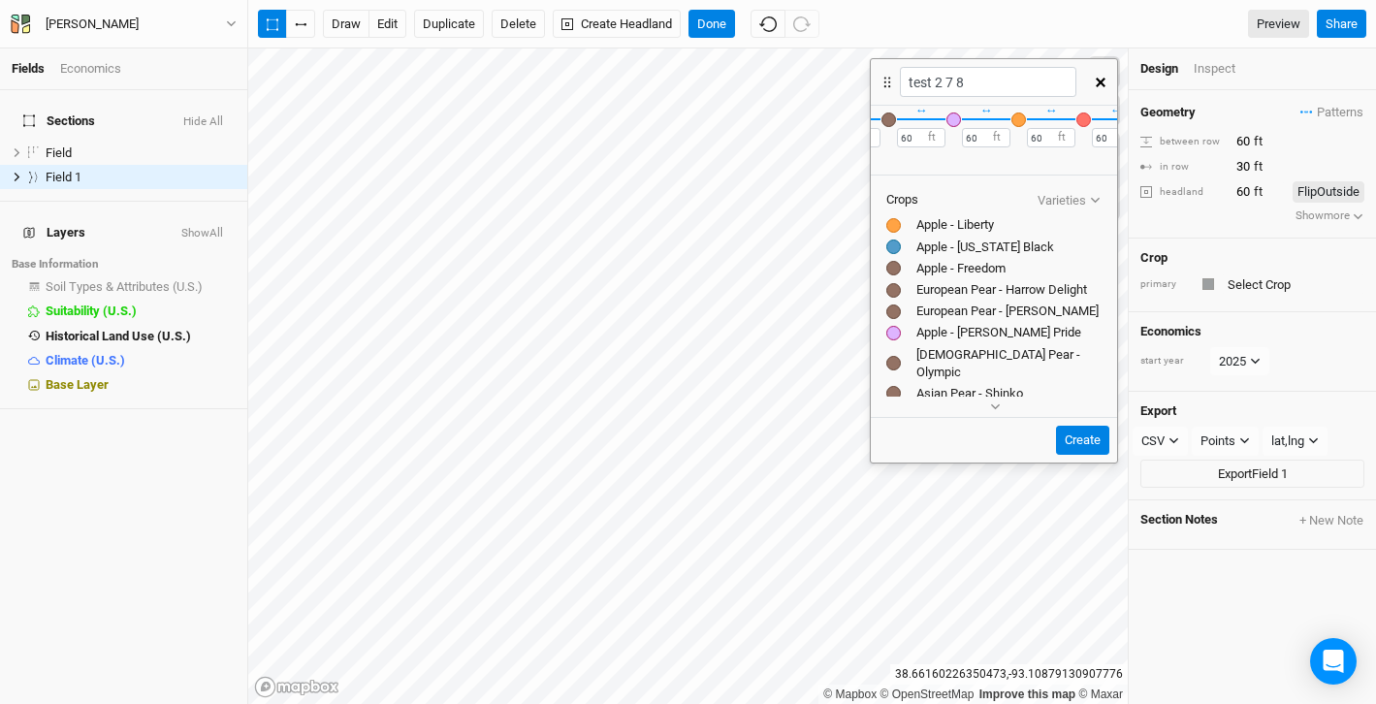
scroll to position [0, 773]
click at [1081, 434] on button "Create" at bounding box center [1082, 440] width 53 height 29
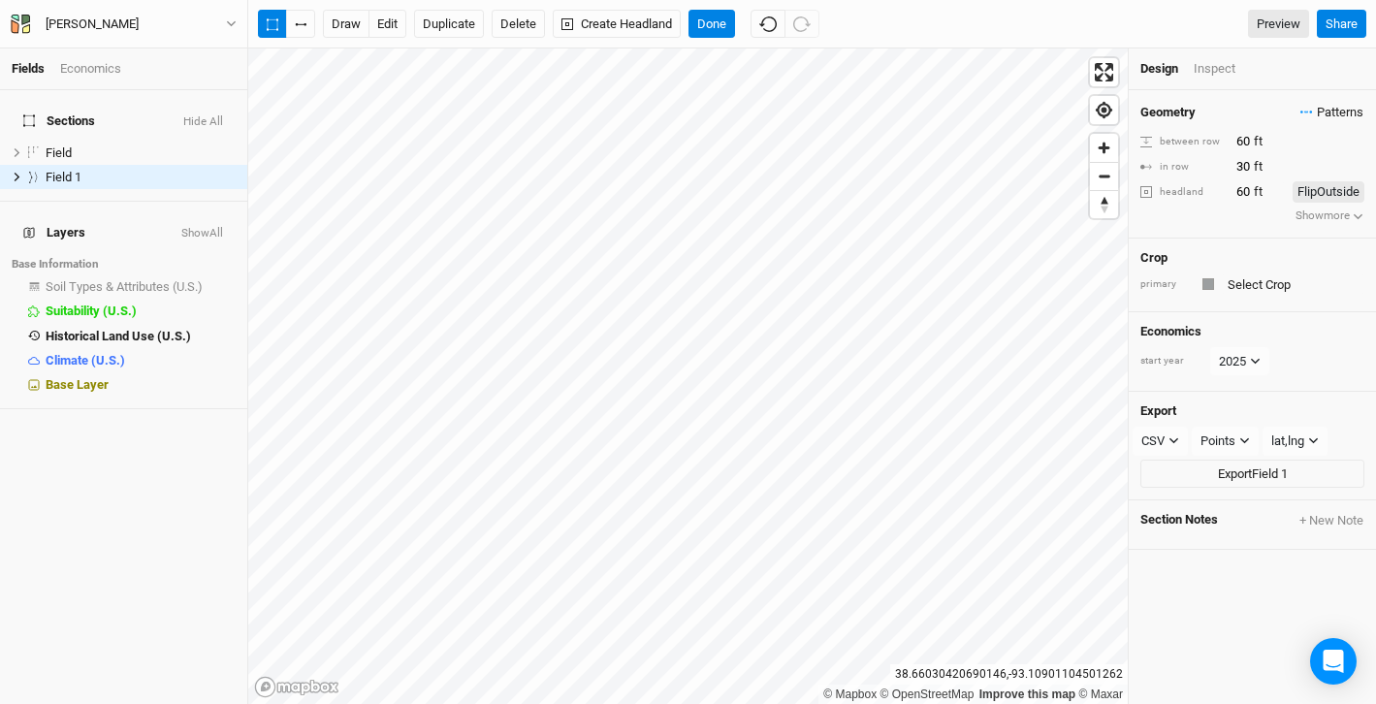
click at [1350, 116] on span "Patterns" at bounding box center [1331, 112] width 63 height 19
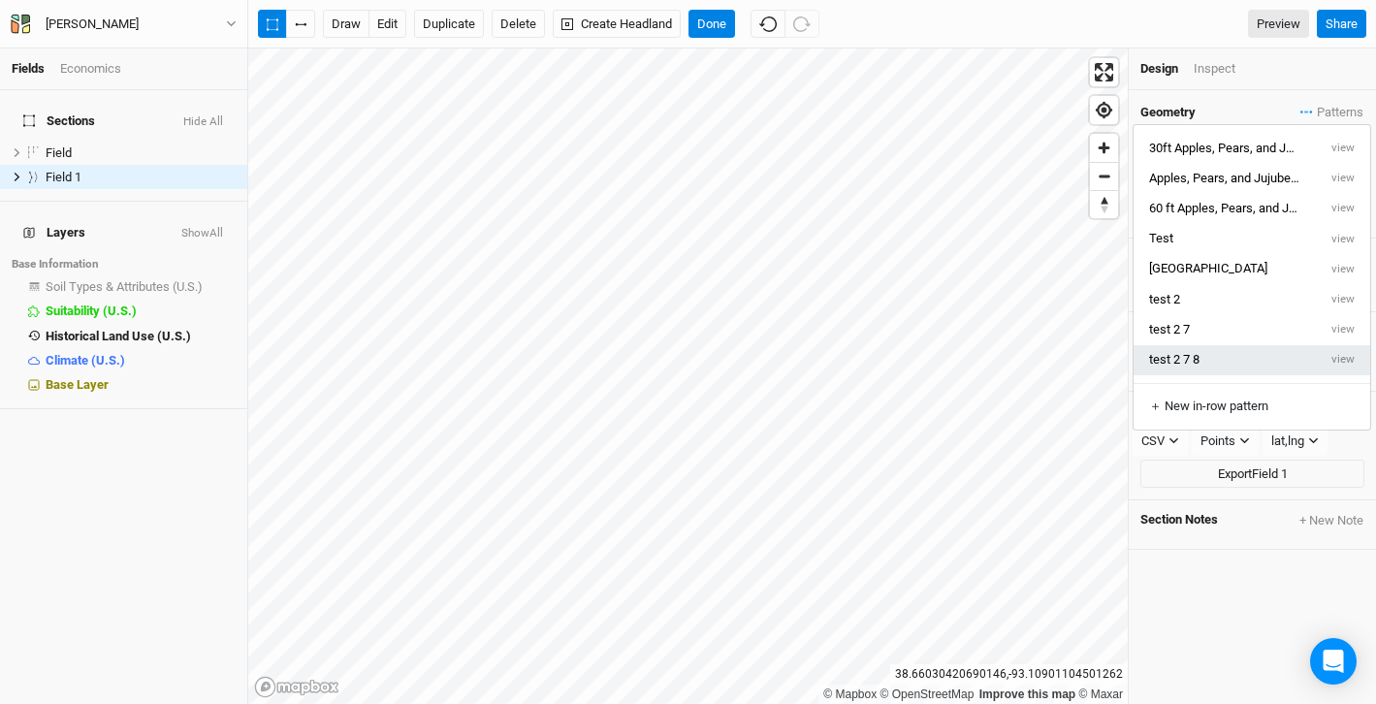
click at [1300, 361] on button "test 2 7 8" at bounding box center [1225, 360] width 183 height 30
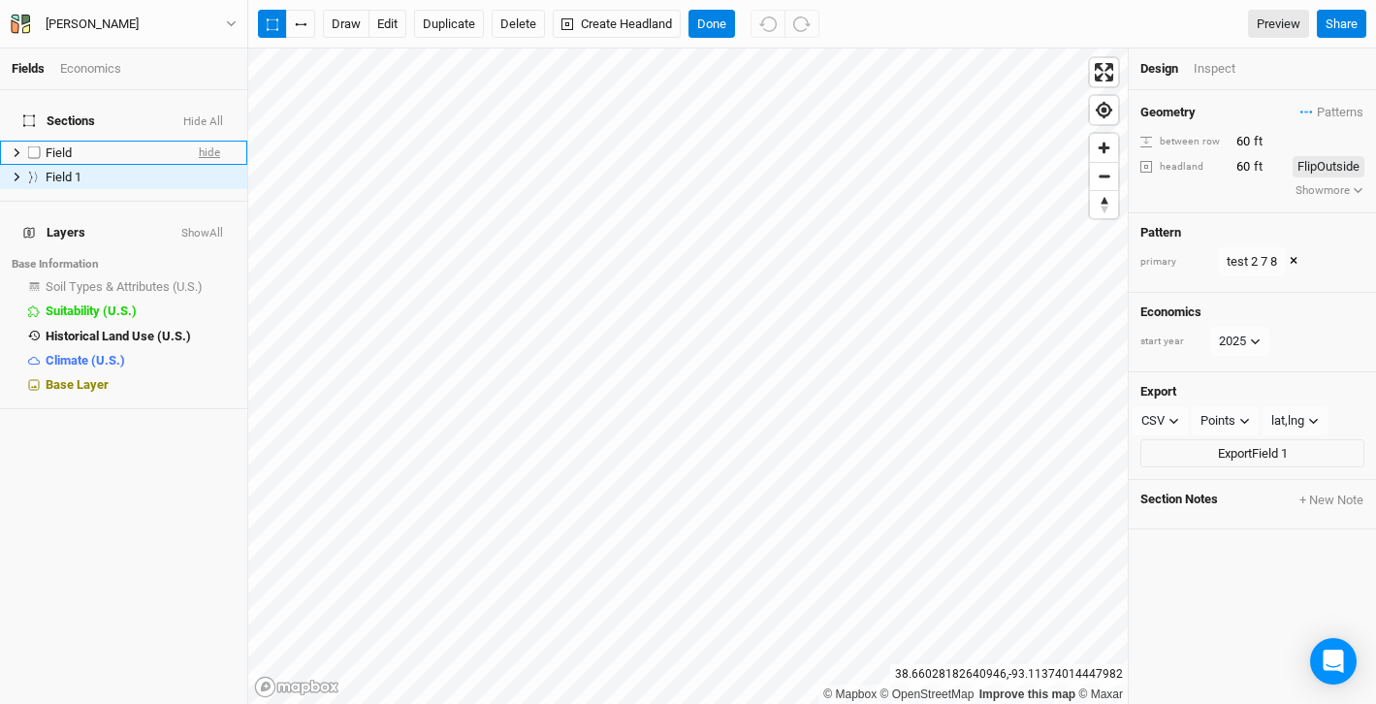
click at [219, 141] on span "hide" at bounding box center [209, 153] width 21 height 24
click at [219, 141] on span "show" at bounding box center [206, 153] width 27 height 24
click at [211, 165] on span "hide" at bounding box center [209, 177] width 21 height 24
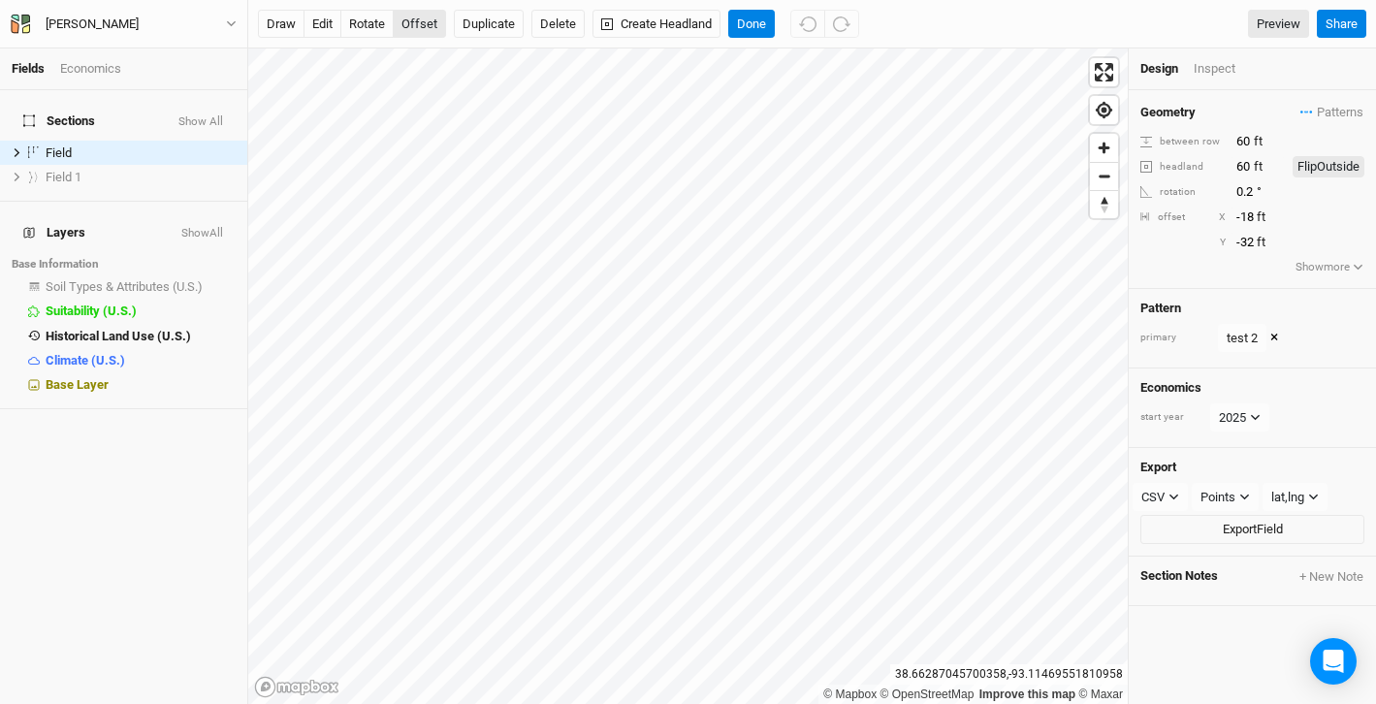
click at [424, 21] on button "offset" at bounding box center [419, 24] width 53 height 29
type input "-100"
click at [763, 24] on button "Done" at bounding box center [751, 24] width 47 height 29
click at [1226, 68] on div "Inspect" at bounding box center [1228, 68] width 69 height 17
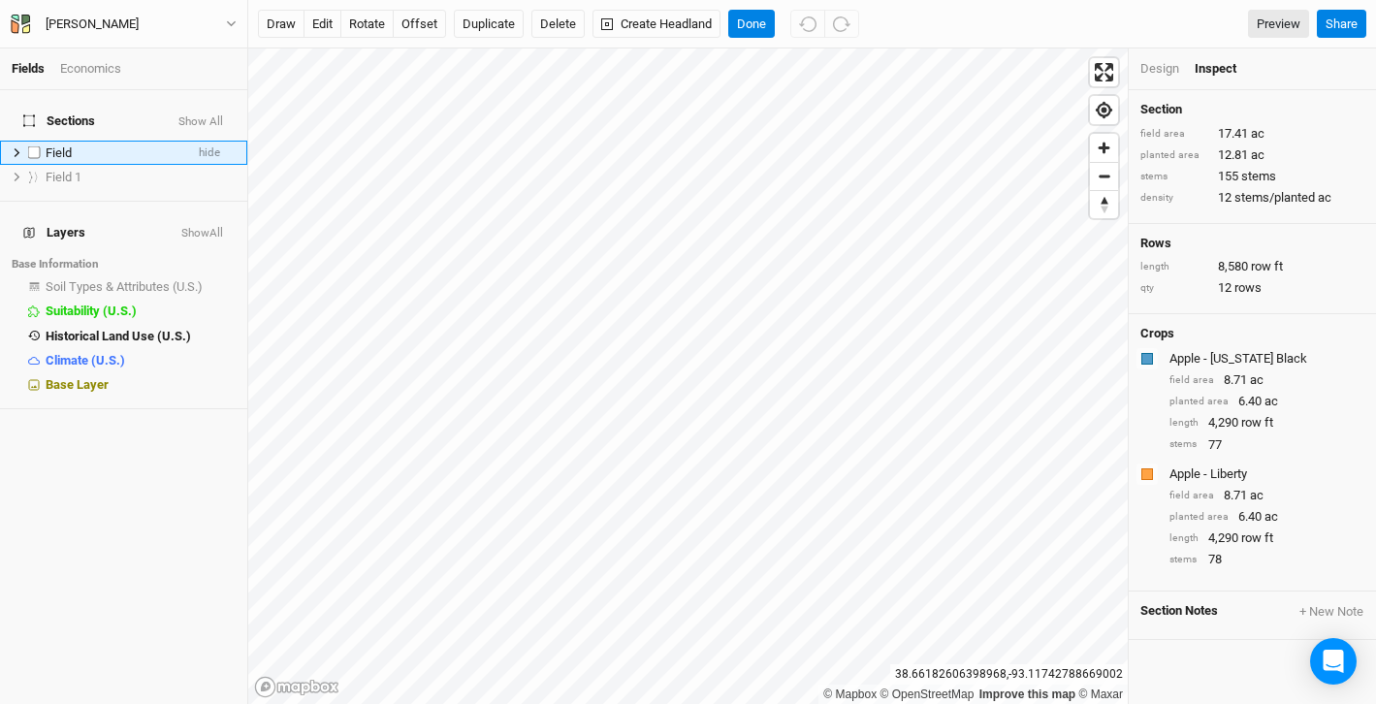
click at [185, 141] on li "Field hide" at bounding box center [123, 153] width 247 height 24
click at [213, 165] on span "show" at bounding box center [206, 177] width 27 height 24
click at [213, 165] on span "hide" at bounding box center [209, 177] width 21 height 24
click at [163, 145] on div "Field" at bounding box center [115, 153] width 138 height 16
click at [1162, 73] on div "Design" at bounding box center [1159, 68] width 39 height 17
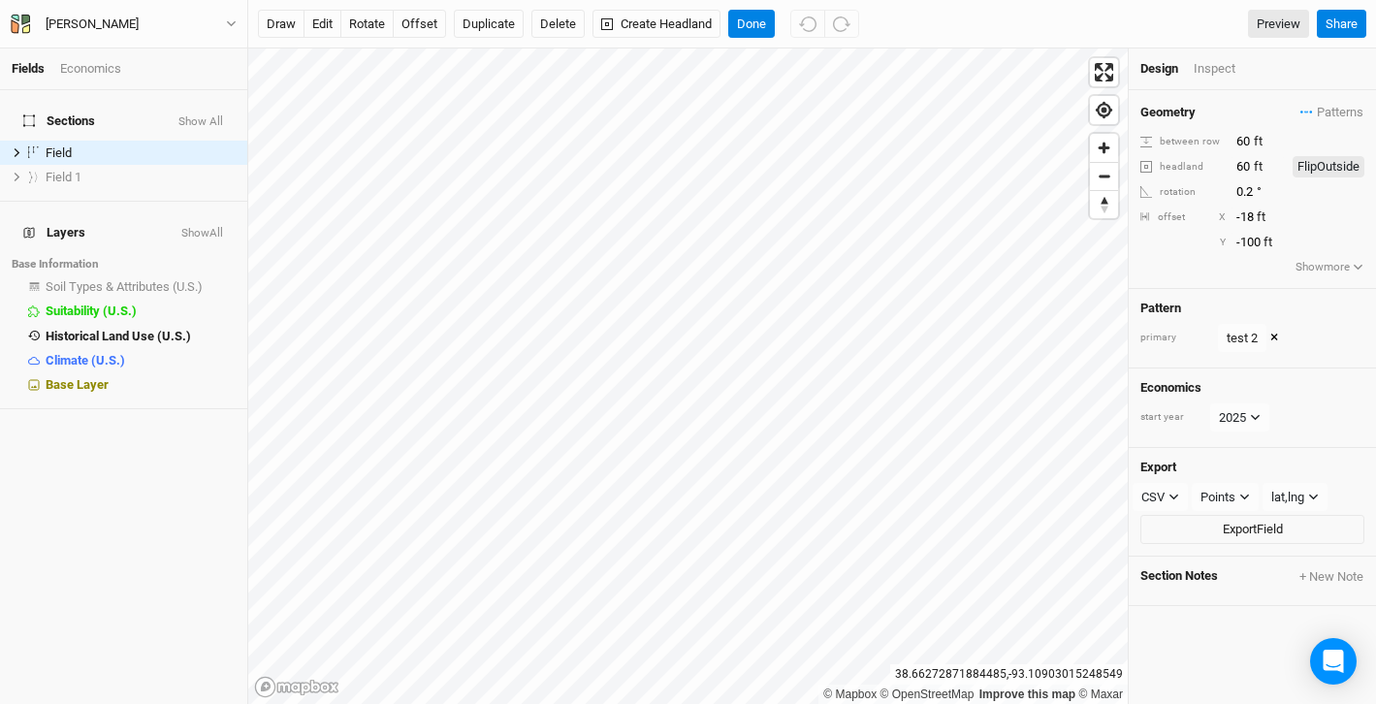
click at [1272, 336] on button "×" at bounding box center [1274, 338] width 8 height 21
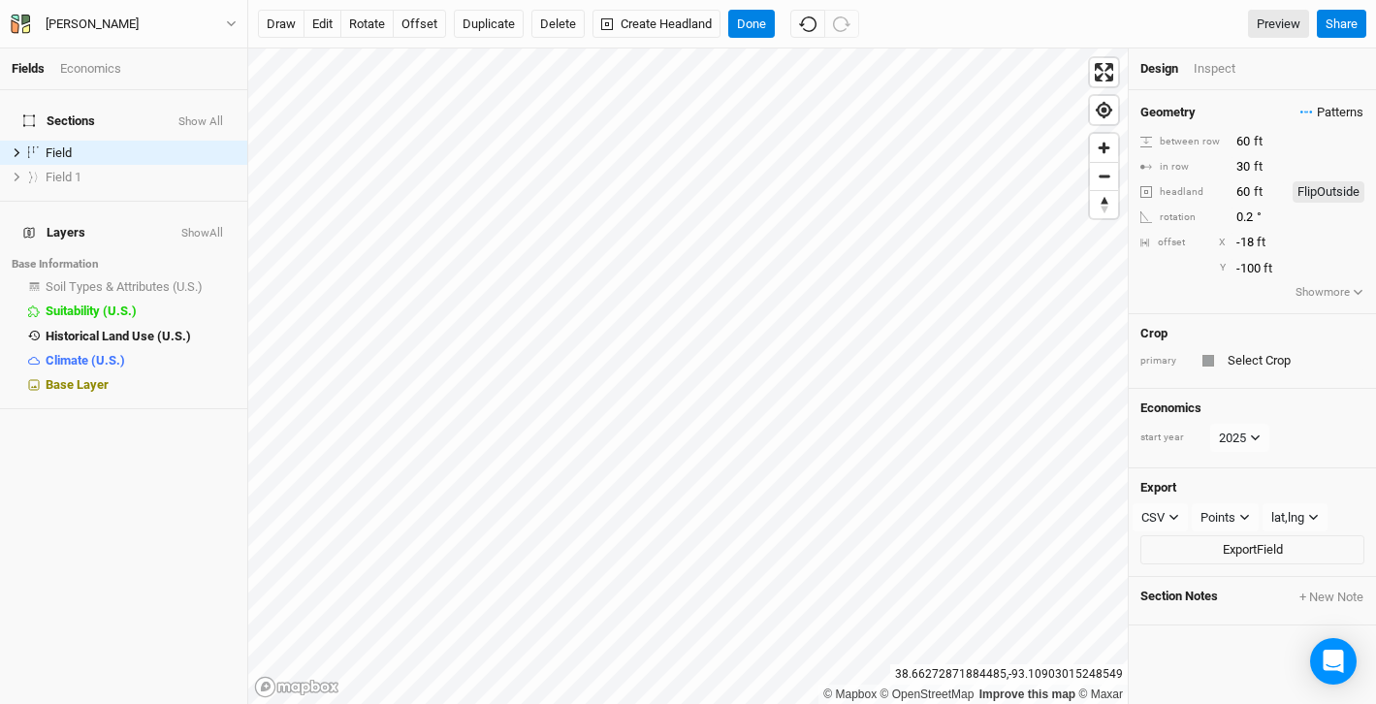
click at [1332, 106] on span "Patterns" at bounding box center [1331, 112] width 63 height 19
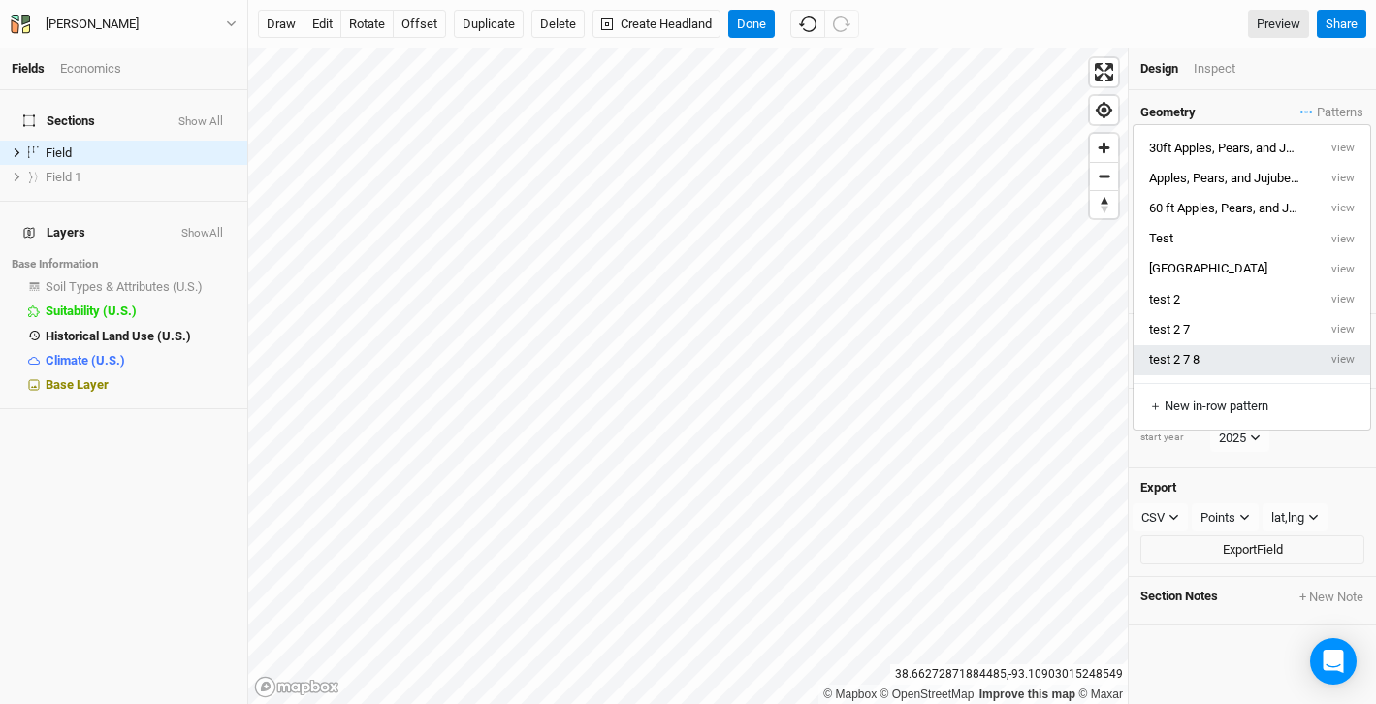
click at [1192, 354] on button "test 2 7 8" at bounding box center [1225, 360] width 183 height 30
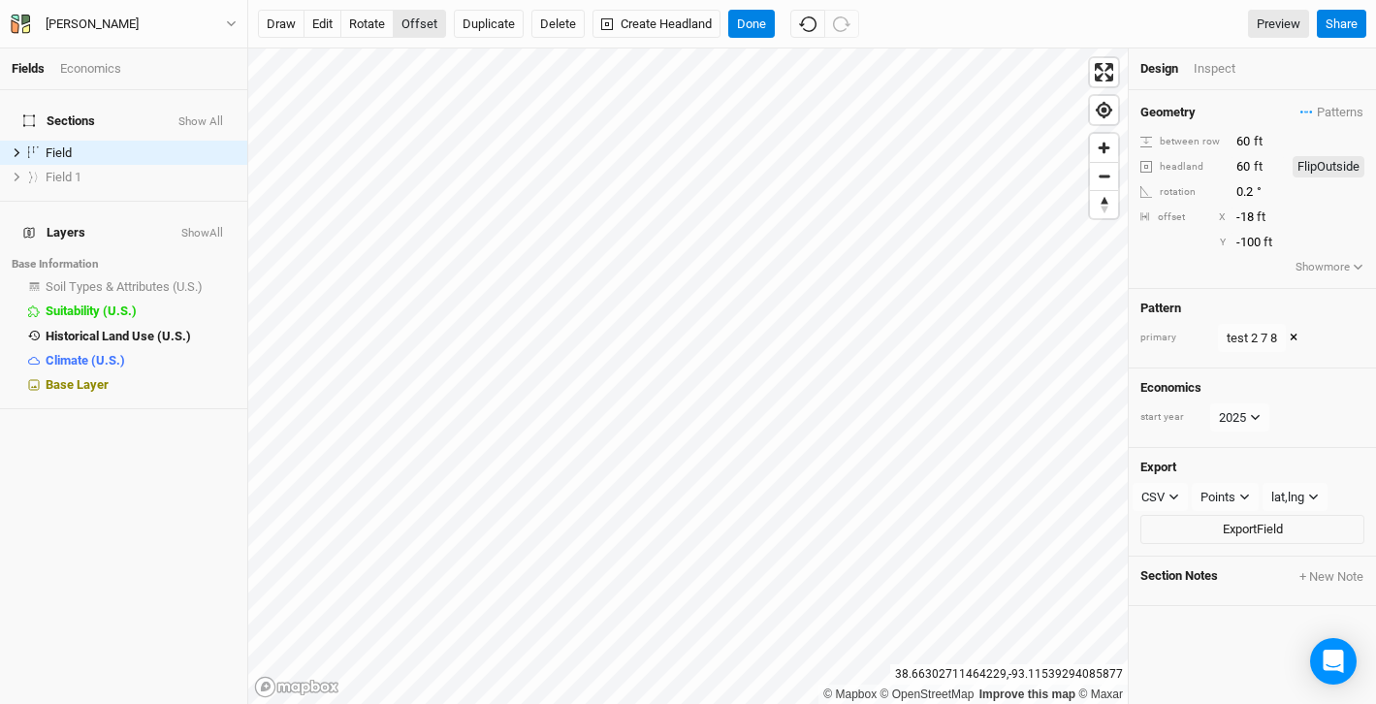
click at [424, 18] on button "offset" at bounding box center [419, 24] width 53 height 29
type input "-28"
type input "-18"
click at [1209, 70] on div "Inspect" at bounding box center [1228, 68] width 69 height 17
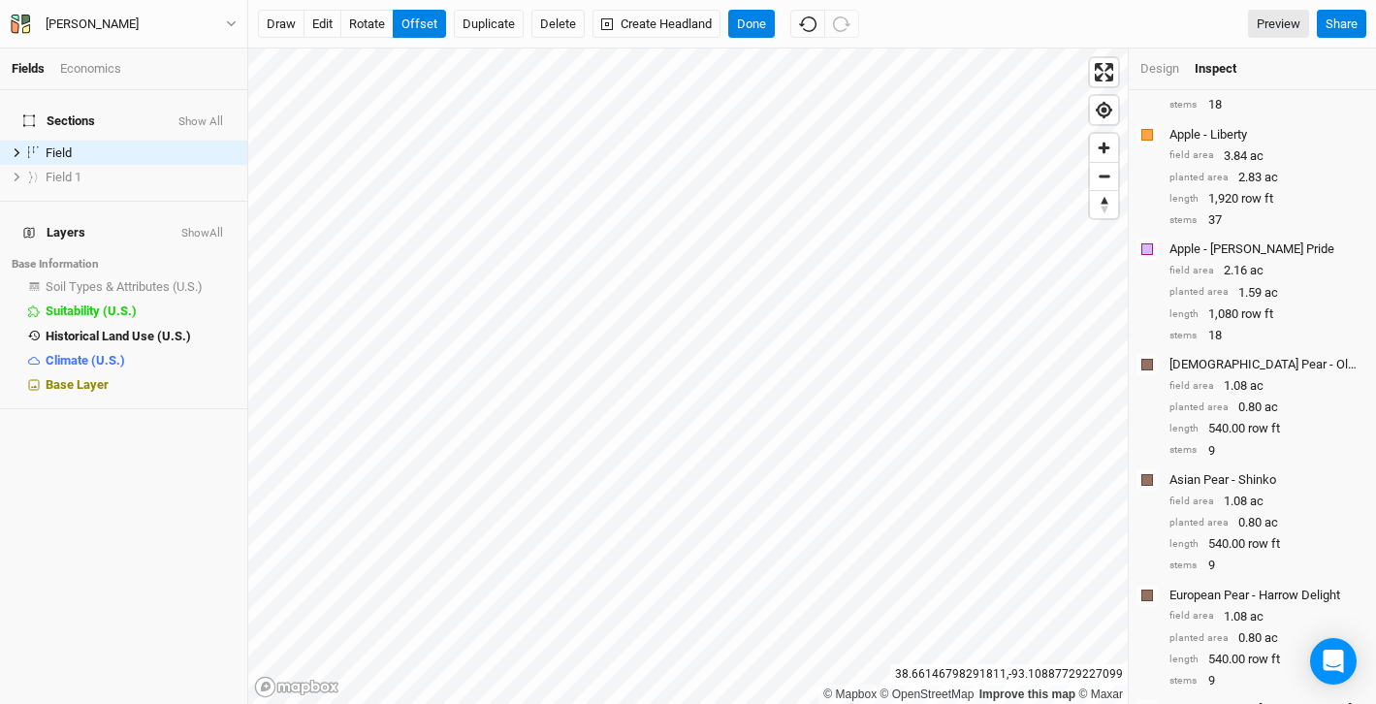
scroll to position [456, 0]
click at [198, 165] on span "show" at bounding box center [206, 177] width 27 height 24
click at [211, 170] on span "hide" at bounding box center [209, 177] width 21 height 24
click at [210, 169] on span "show" at bounding box center [206, 177] width 27 height 24
click at [206, 141] on span "hide" at bounding box center [209, 153] width 21 height 24
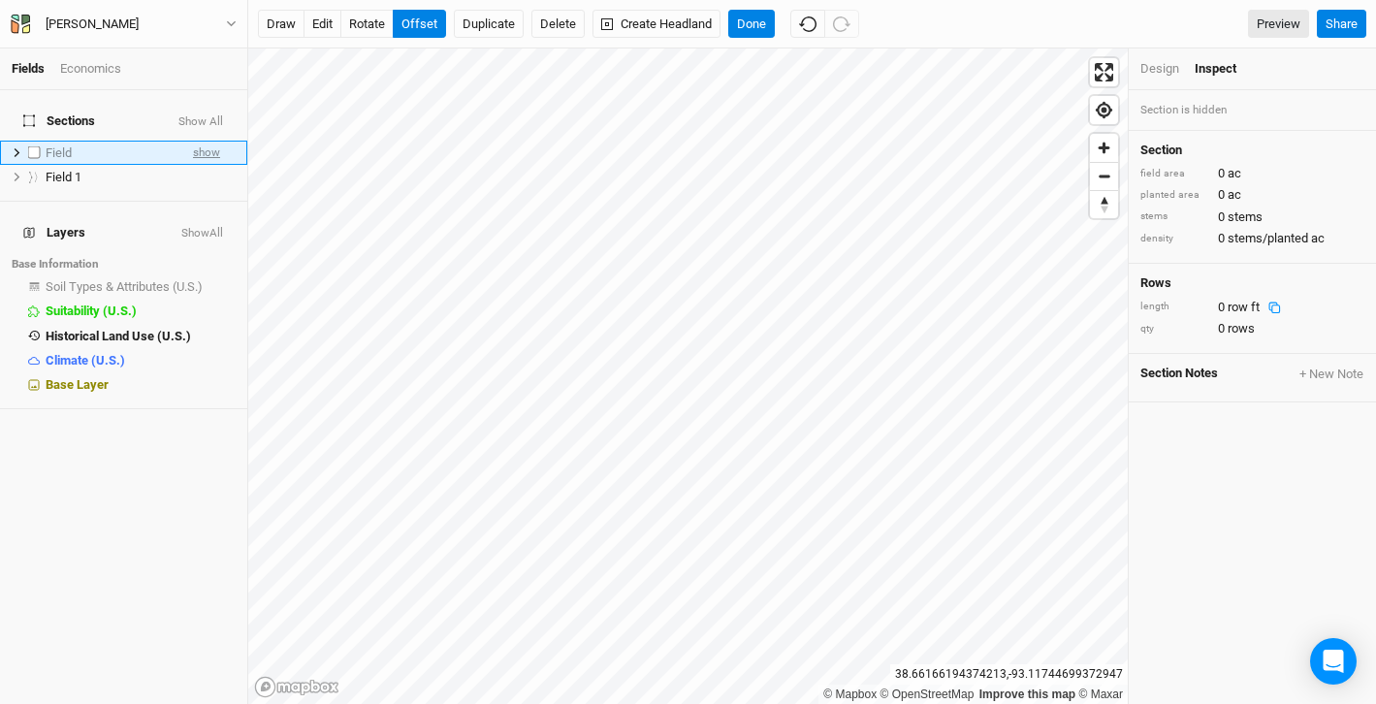
scroll to position [0, 0]
click at [202, 170] on span "hide" at bounding box center [209, 177] width 21 height 24
click at [207, 165] on span "show" at bounding box center [206, 177] width 27 height 24
click at [207, 141] on span "show" at bounding box center [206, 153] width 27 height 24
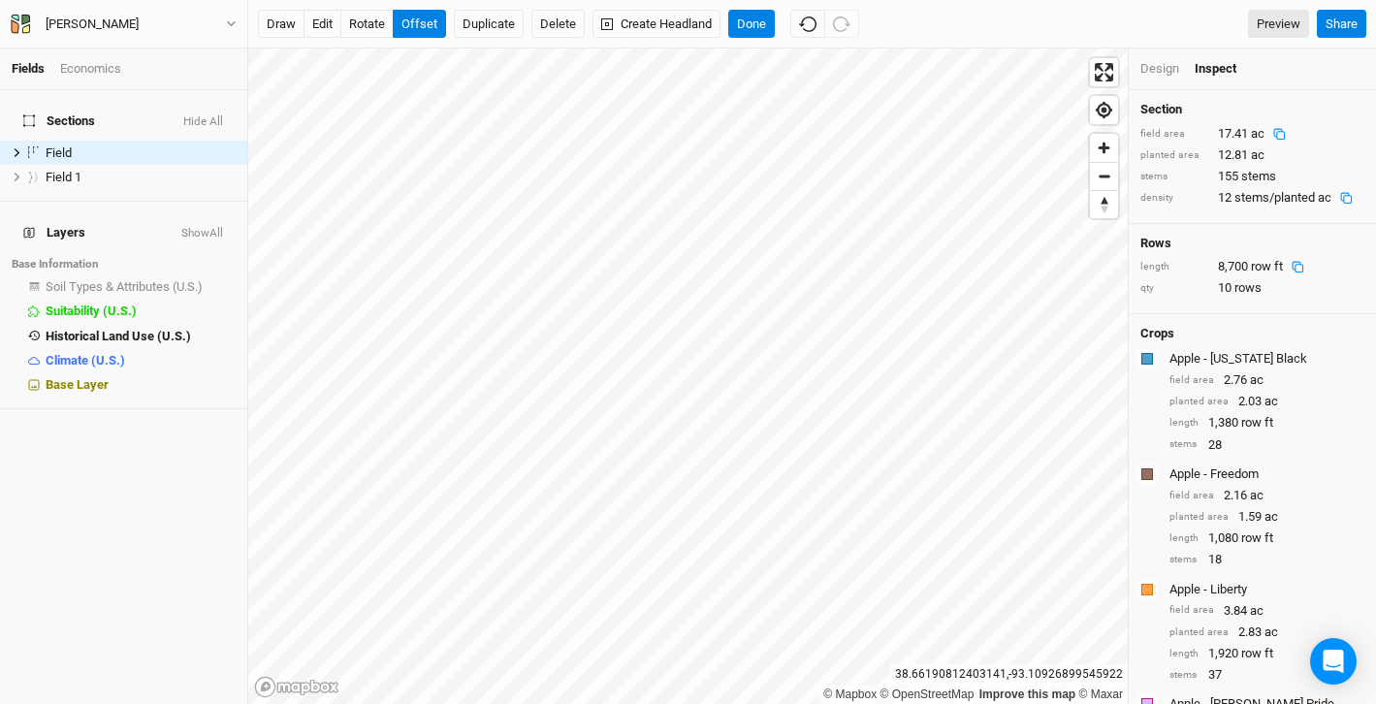
click at [1146, 76] on div "Design" at bounding box center [1159, 68] width 39 height 17
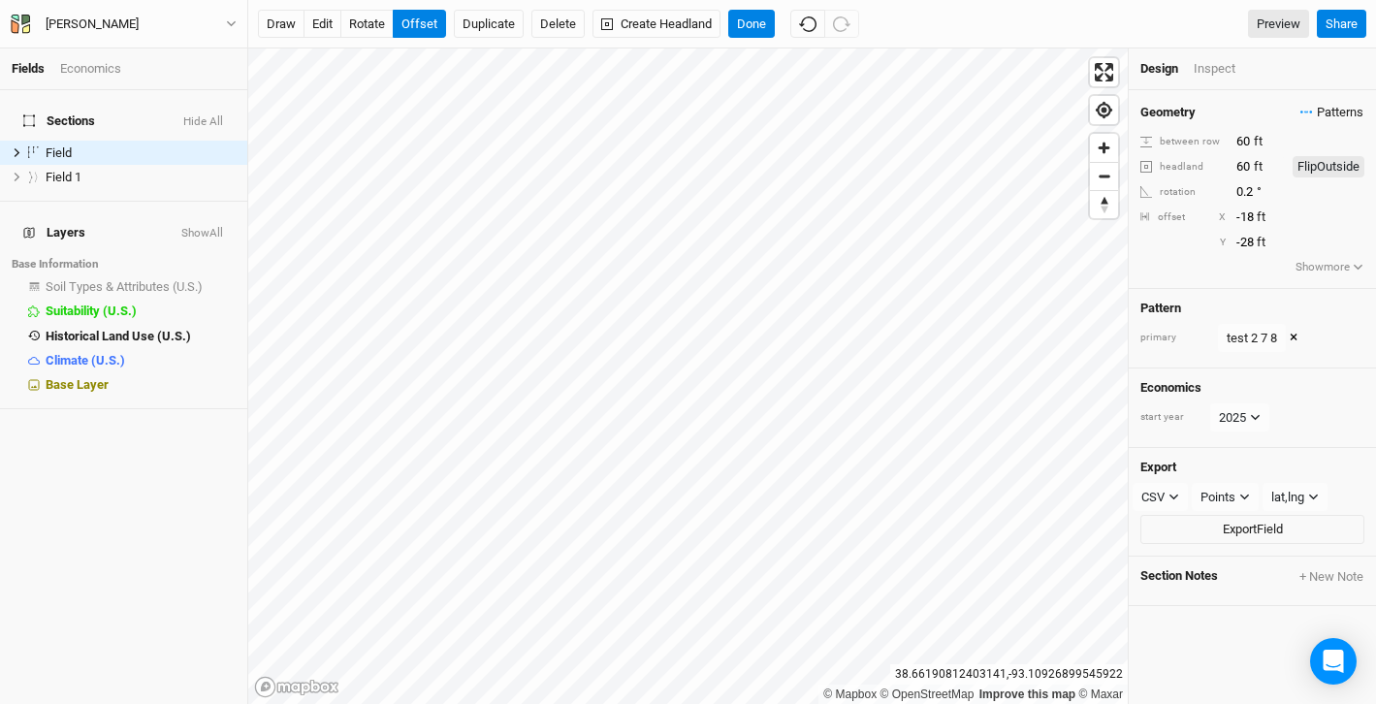
click at [1333, 113] on span "Patterns" at bounding box center [1331, 112] width 63 height 19
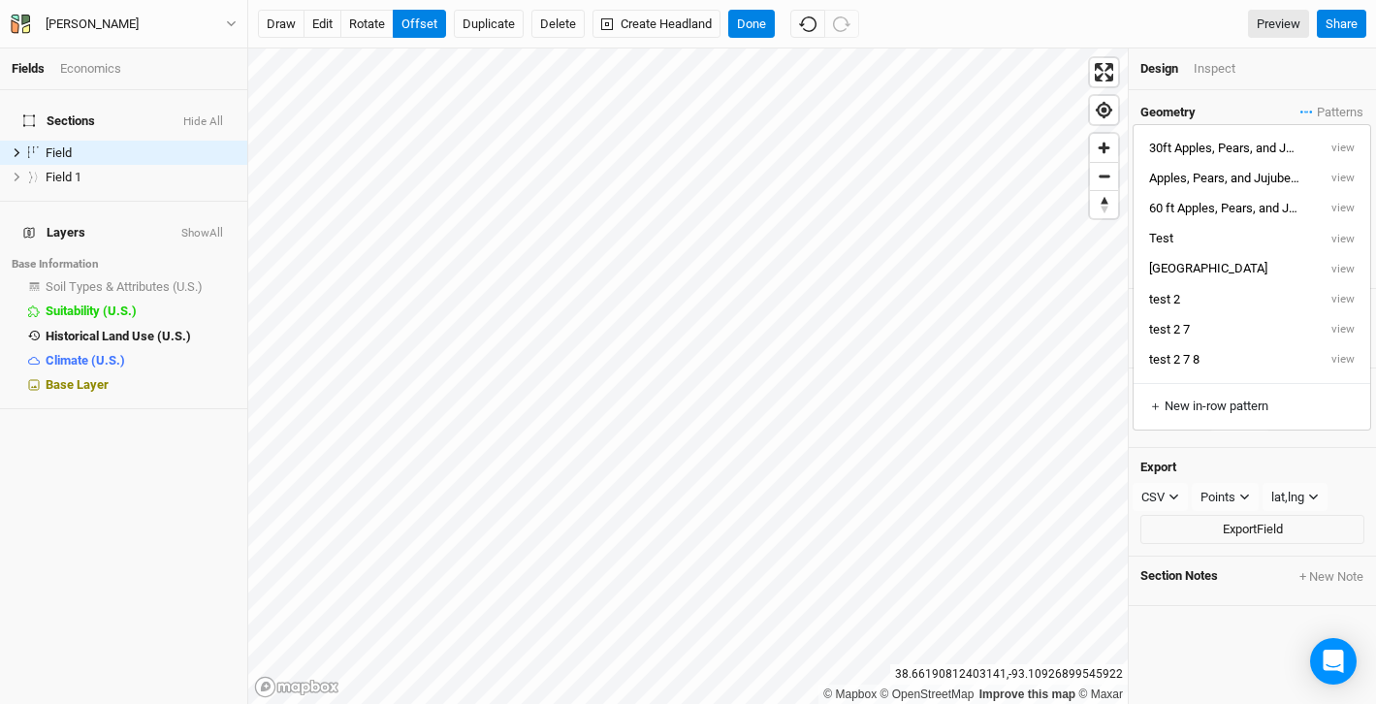
click at [1259, 457] on div "Export CSV CSV JSON KML PDF SHP Points Points Rows Sections lat,lng lat,lng lng…" at bounding box center [1252, 502] width 247 height 109
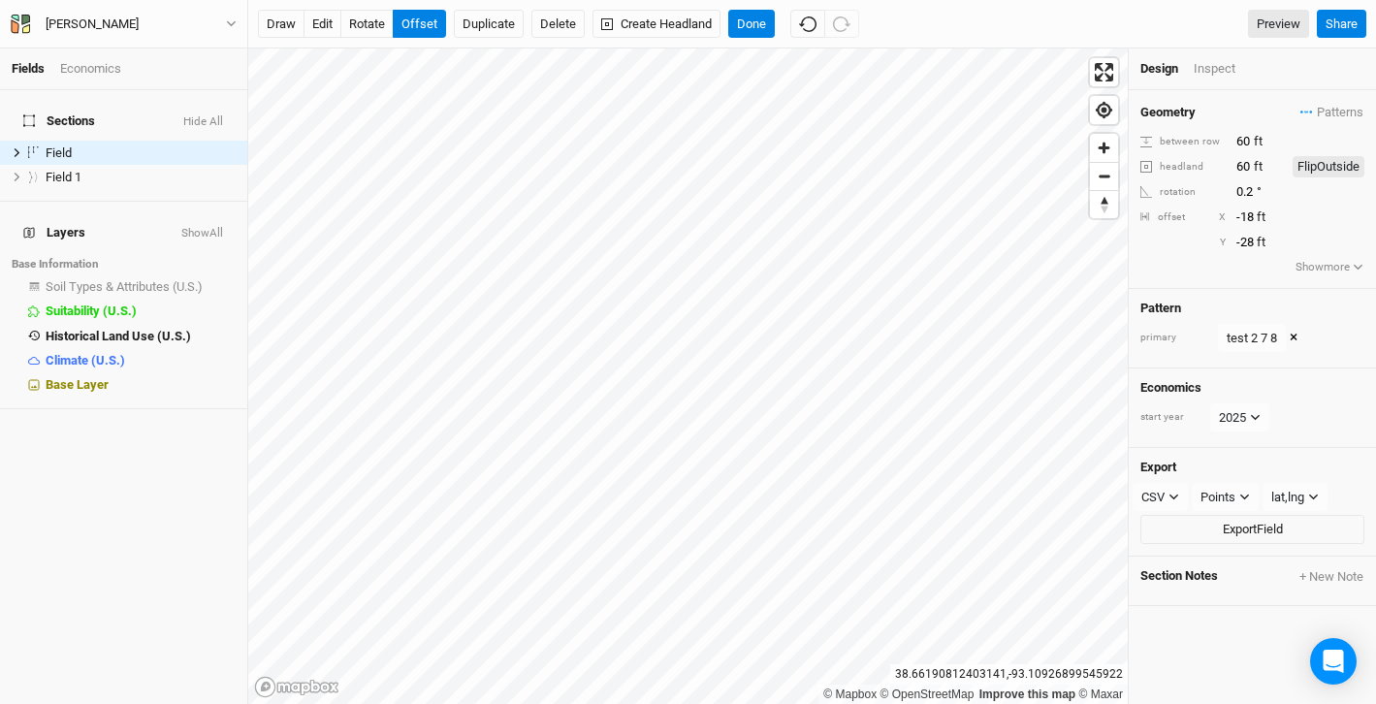
click at [1294, 335] on button "×" at bounding box center [1294, 338] width 8 height 21
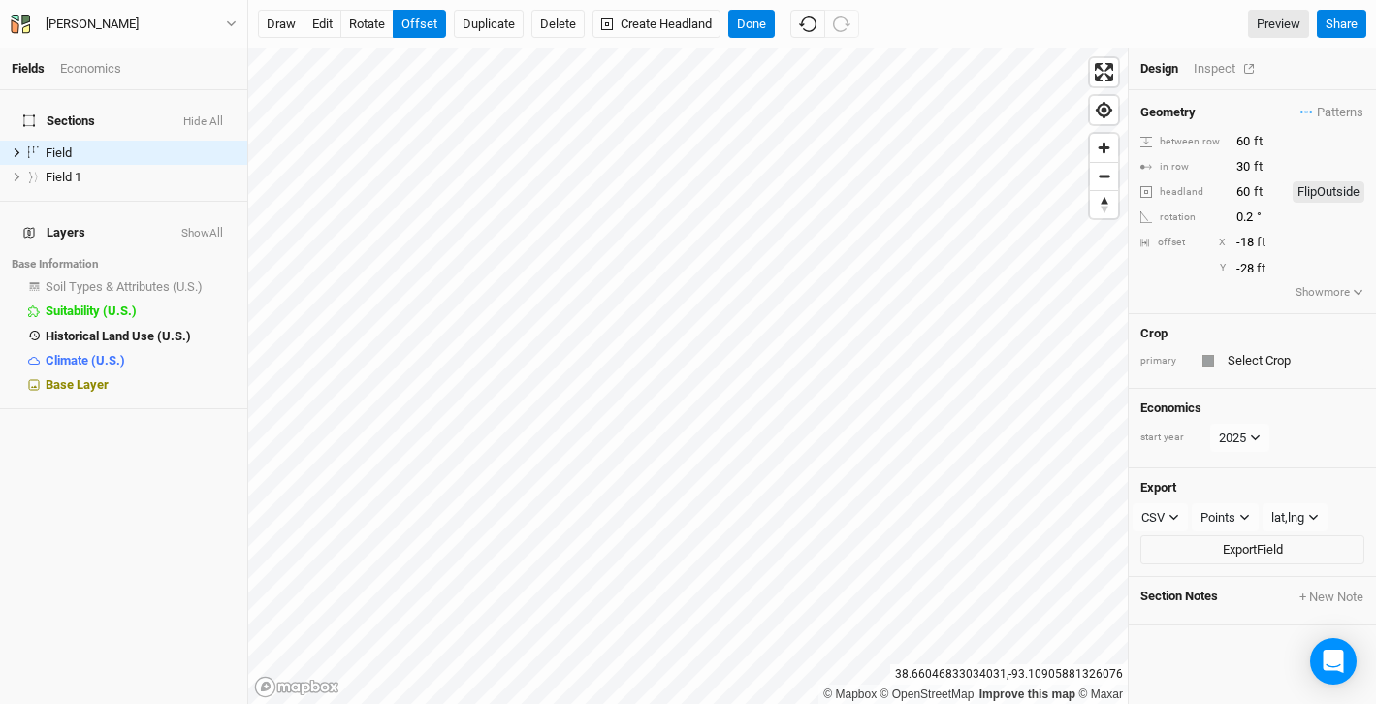
click at [1208, 74] on div "Inspect" at bounding box center [1228, 68] width 69 height 17
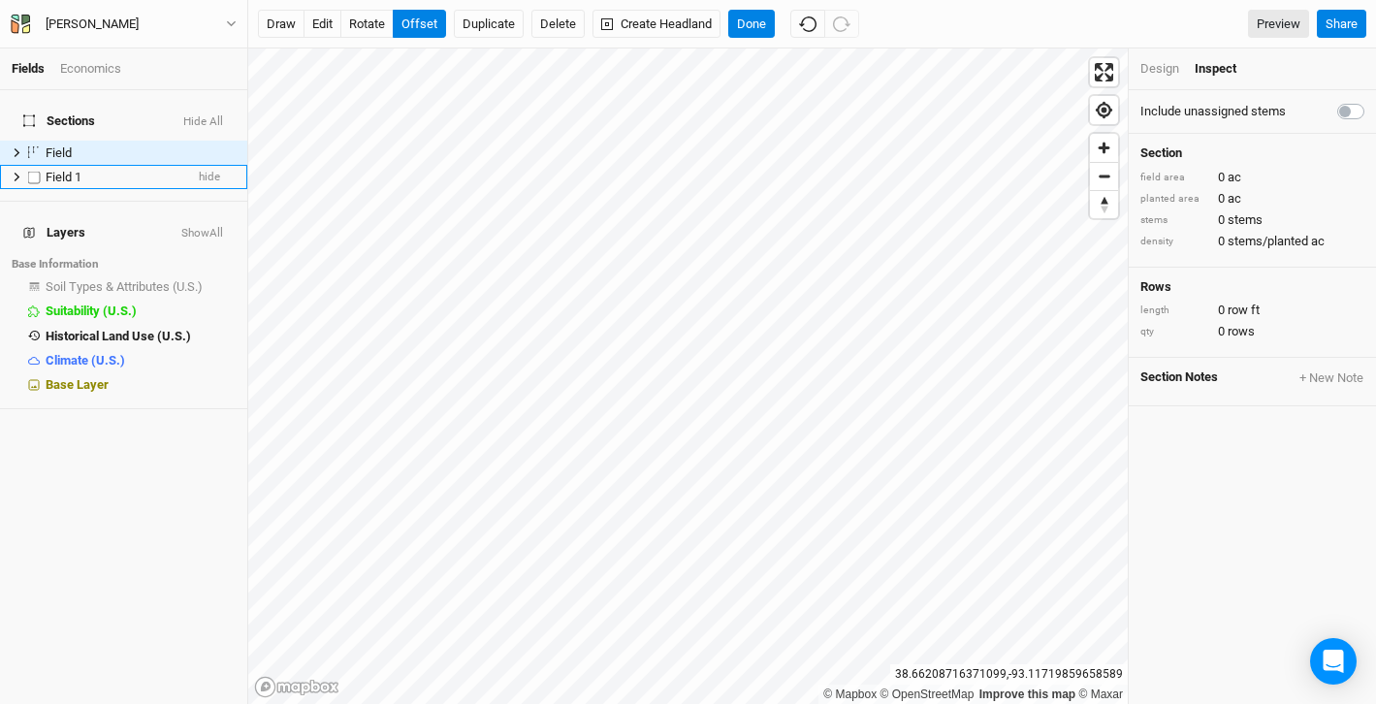
click at [80, 170] on span "Field 1" at bounding box center [64, 177] width 36 height 15
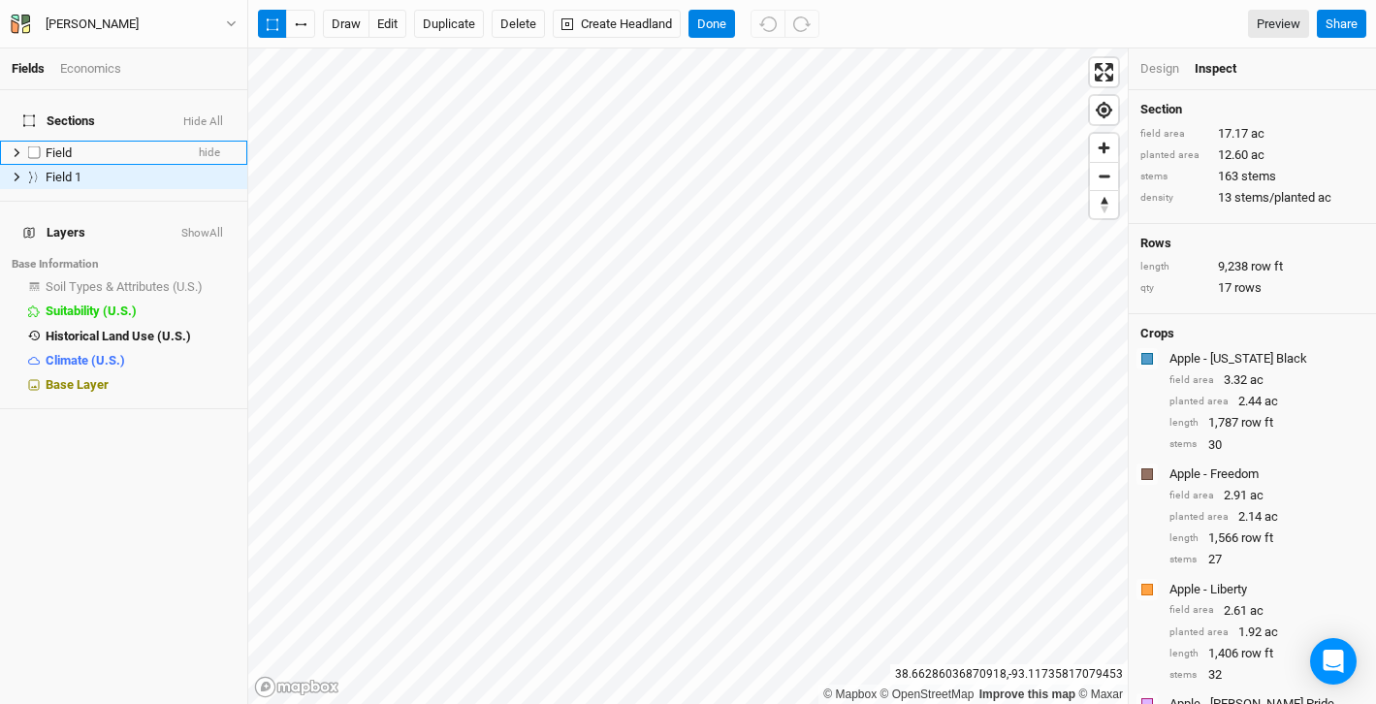
click at [110, 145] on div "Field" at bounding box center [115, 153] width 138 height 16
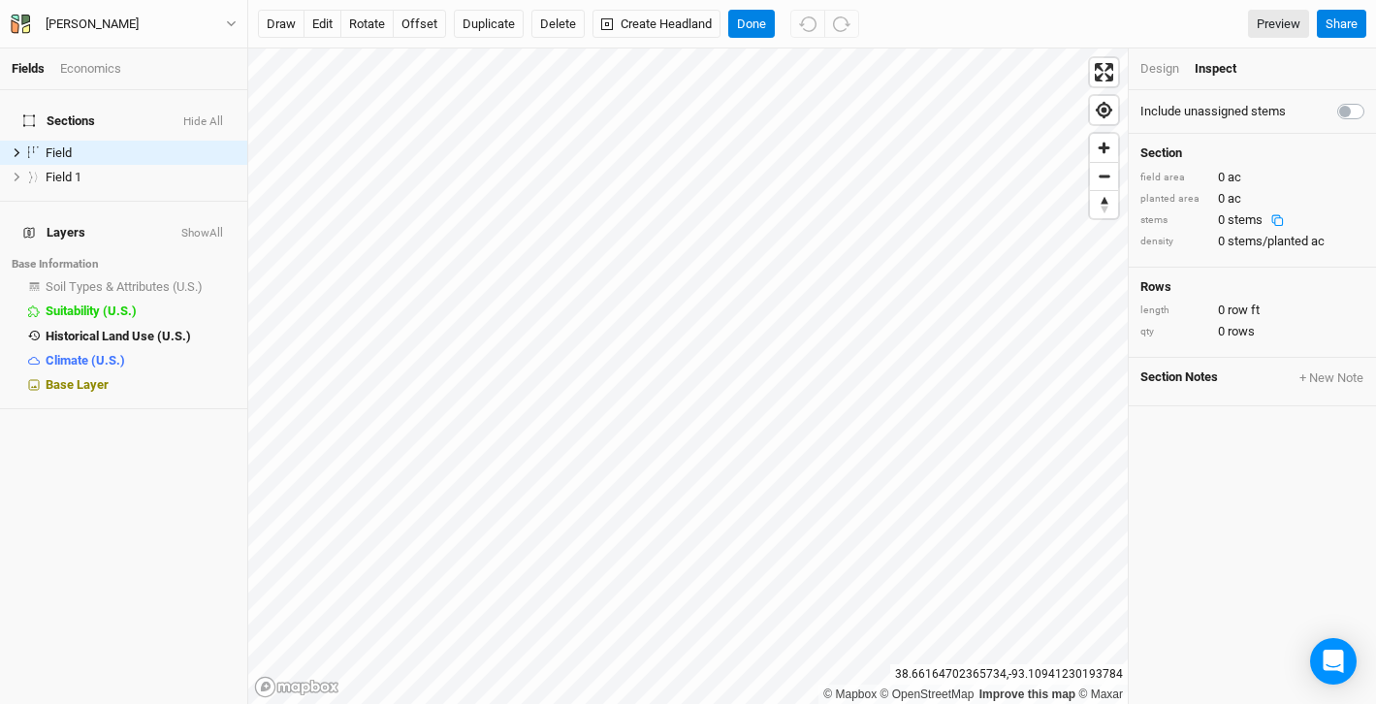
click at [1153, 75] on div "Design" at bounding box center [1159, 68] width 39 height 17
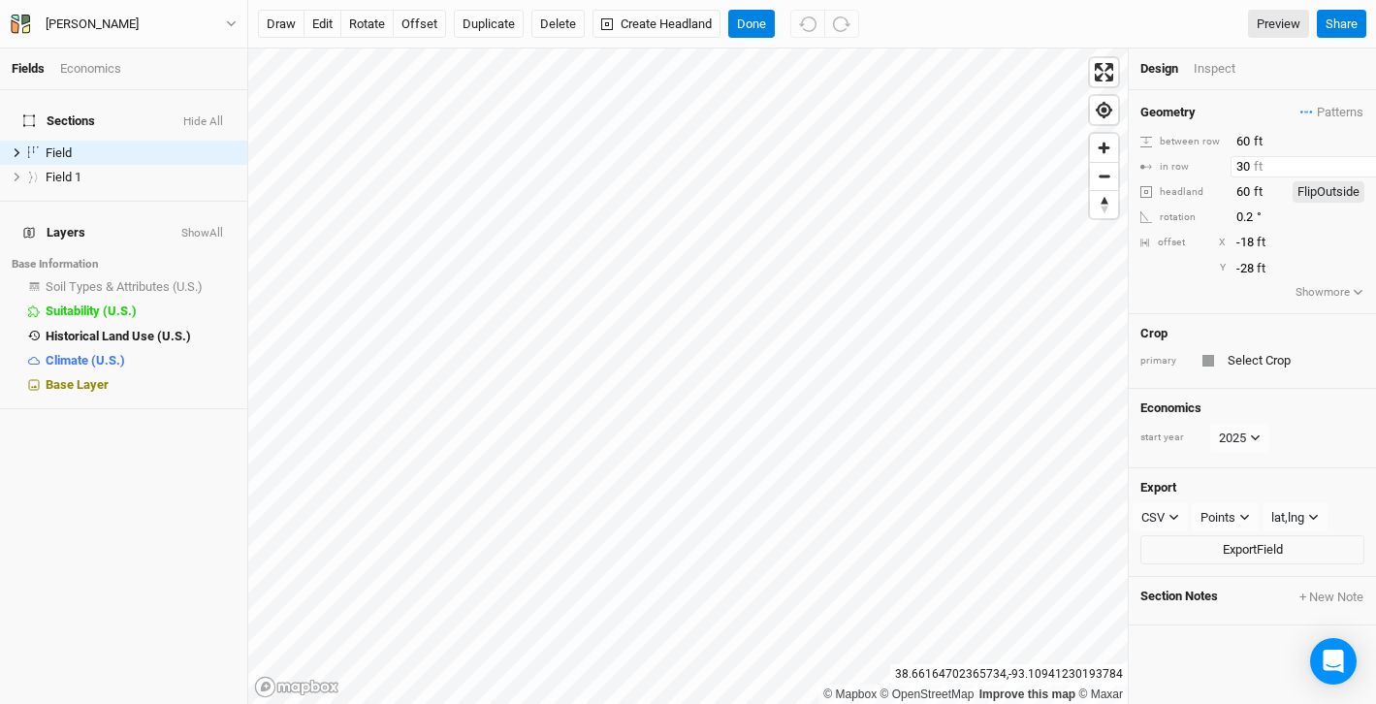
click at [1250, 163] on input "30" at bounding box center [1315, 166] width 169 height 21
type input "60"
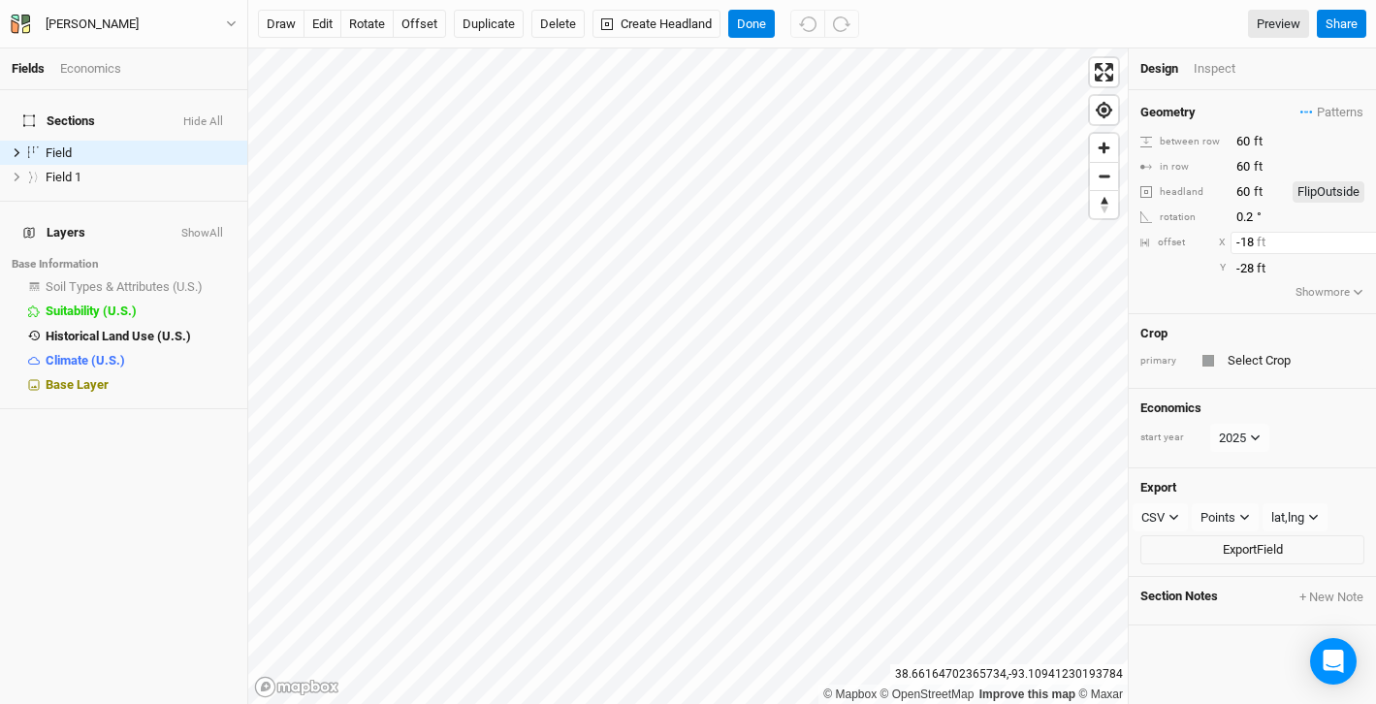
click at [1294, 249] on input "-18" at bounding box center [1315, 242] width 169 height 21
click at [88, 171] on div "Field 1" at bounding box center [115, 178] width 138 height 16
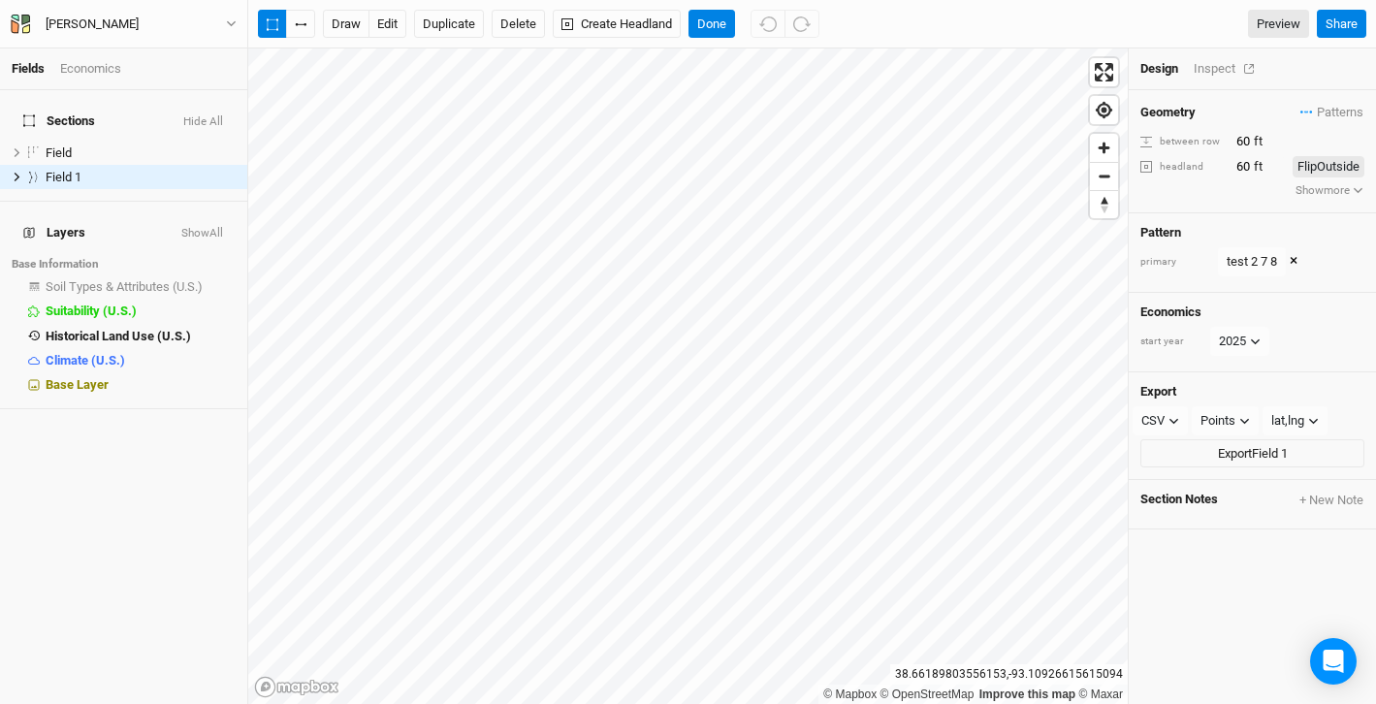
click at [1211, 75] on div "Inspect" at bounding box center [1228, 68] width 69 height 17
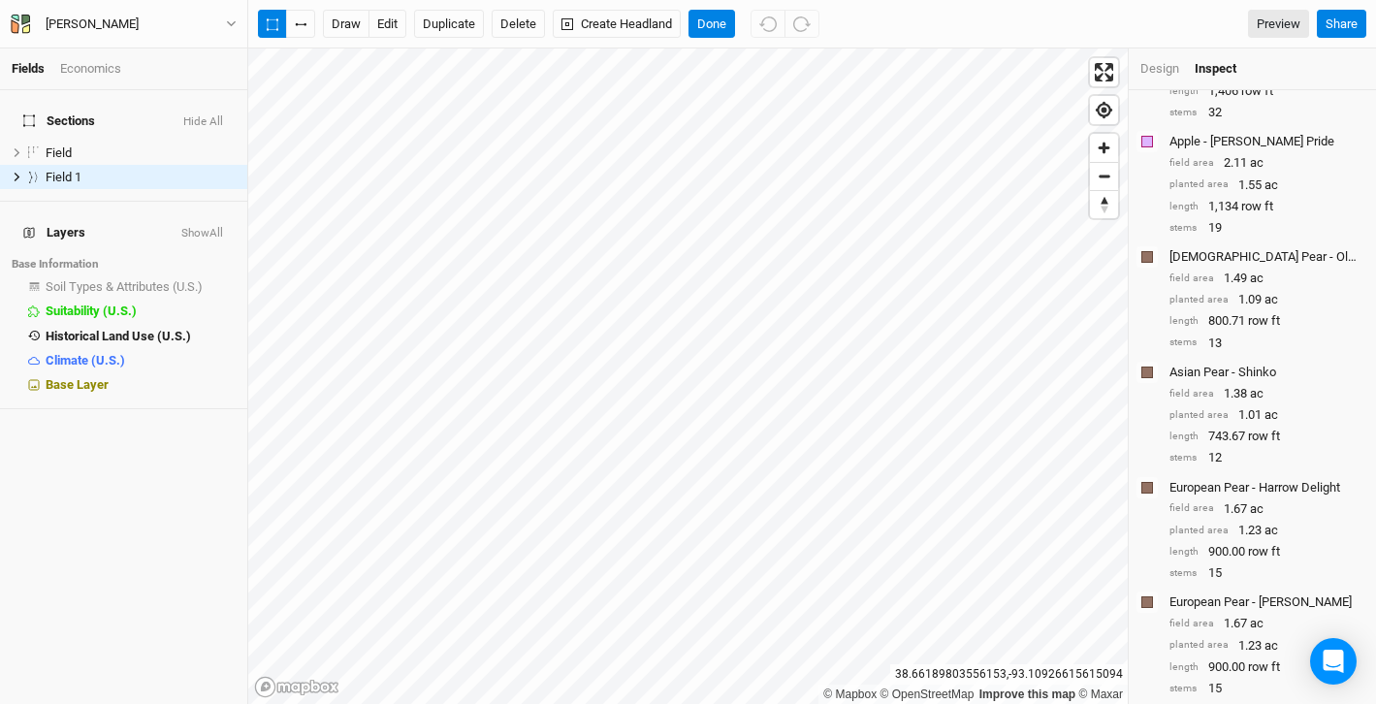
scroll to position [554, 0]
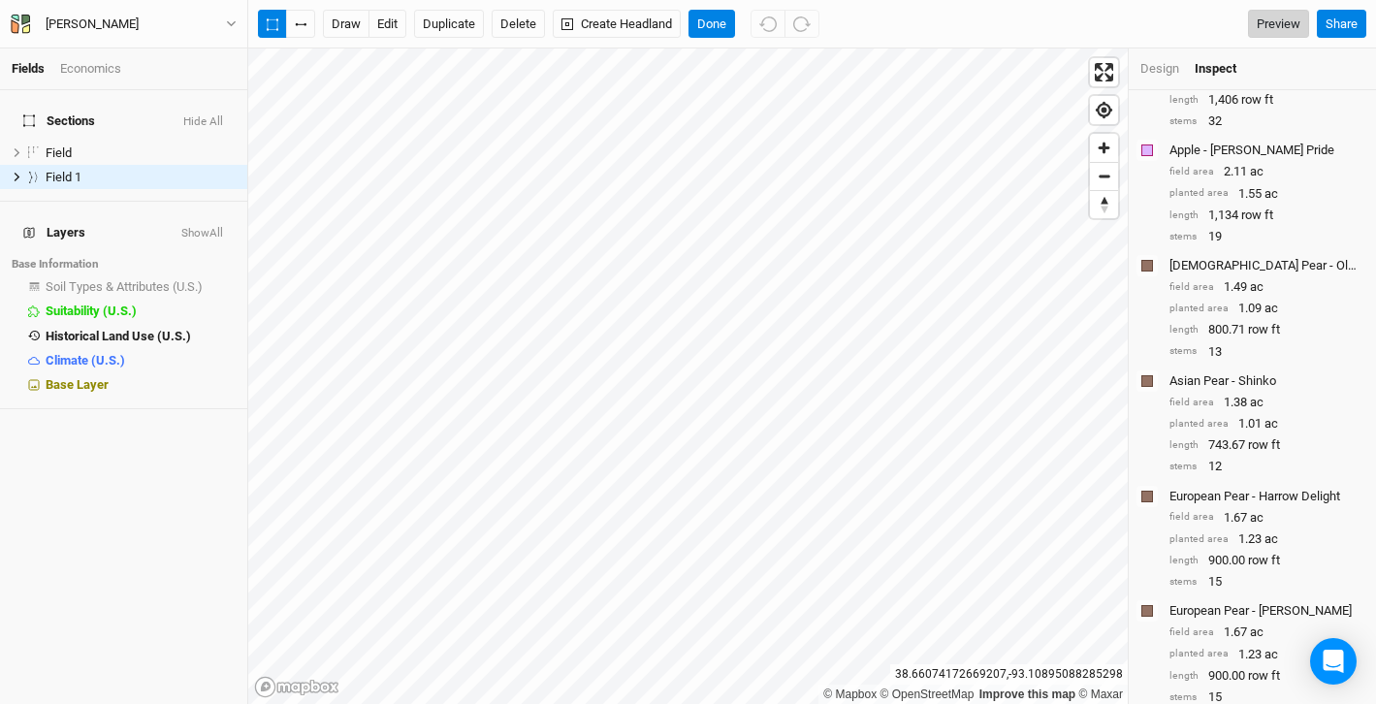
click at [1285, 24] on link "Preview" at bounding box center [1278, 24] width 61 height 29
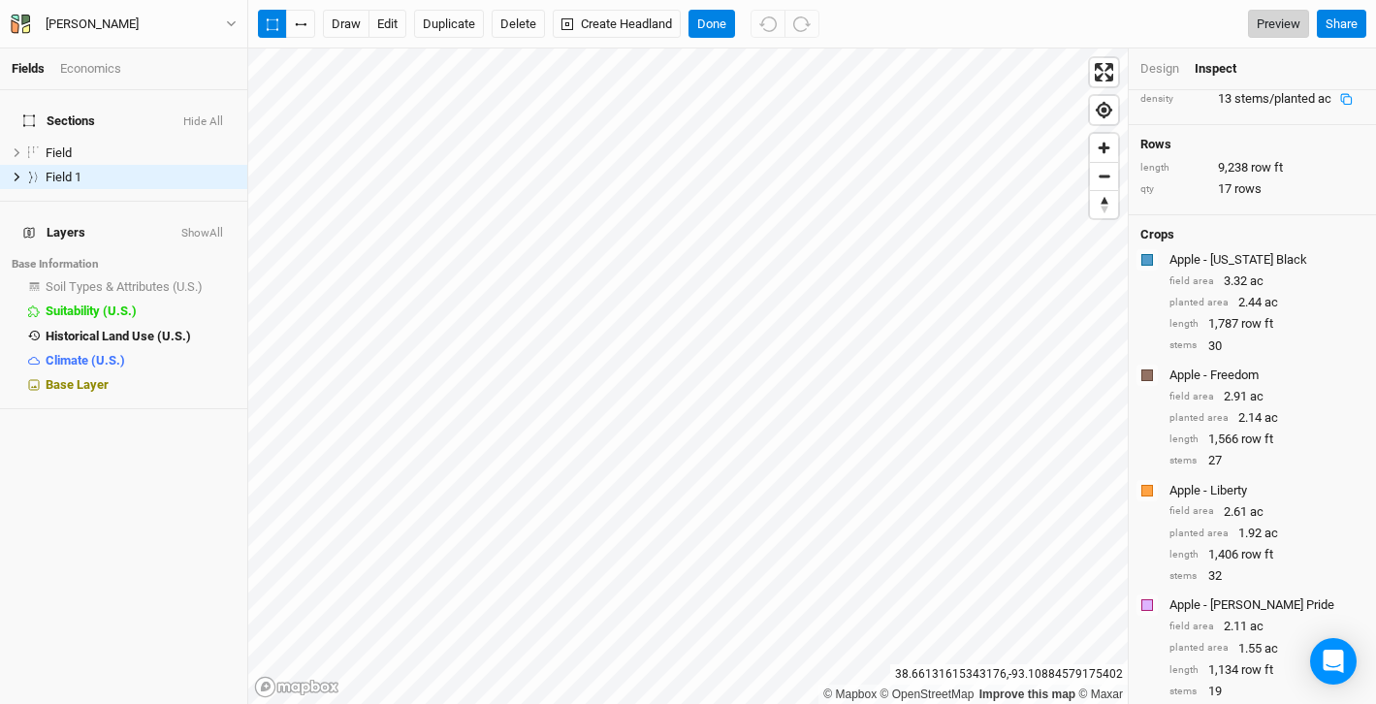
scroll to position [0, 0]
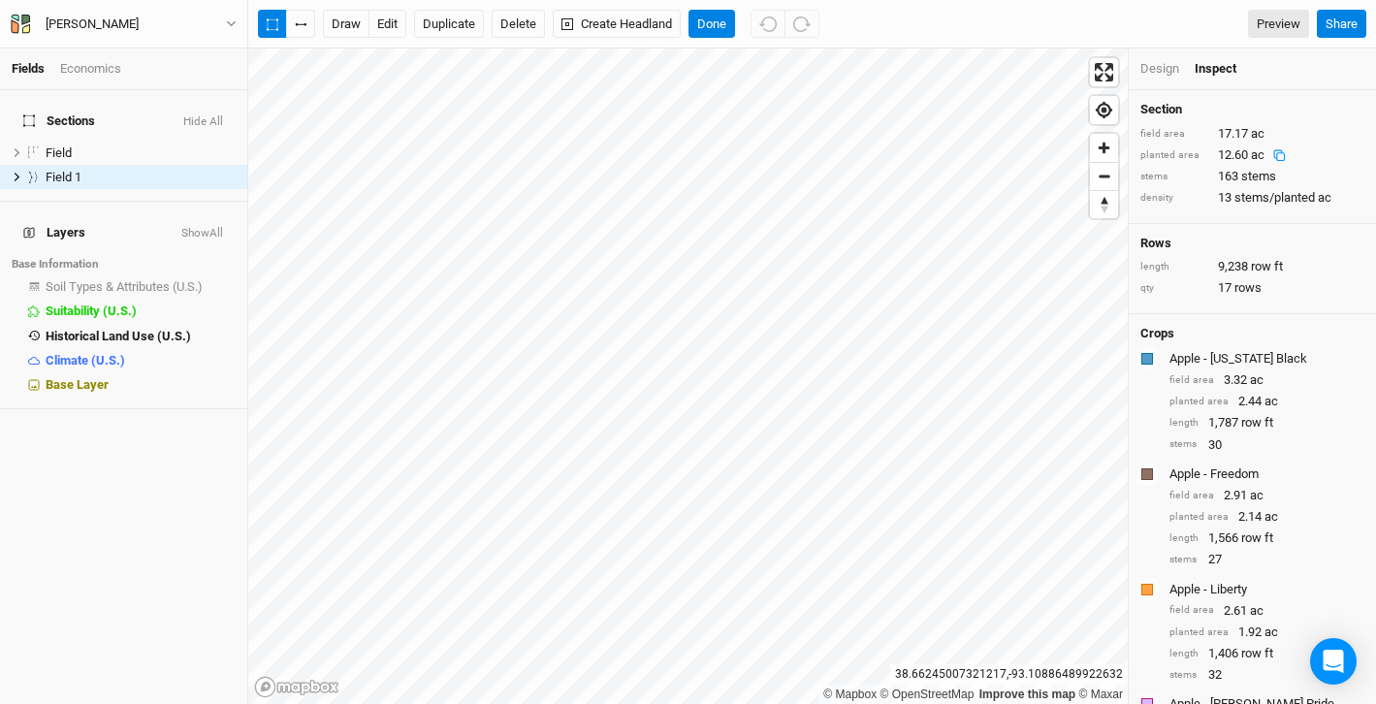
click at [1279, 156] on icon at bounding box center [1279, 155] width 13 height 13
click at [1281, 153] on rect at bounding box center [1281, 157] width 8 height 8
click at [1266, 36] on link "Preview" at bounding box center [1278, 24] width 61 height 29
click at [16, 172] on icon at bounding box center [17, 177] width 11 height 11
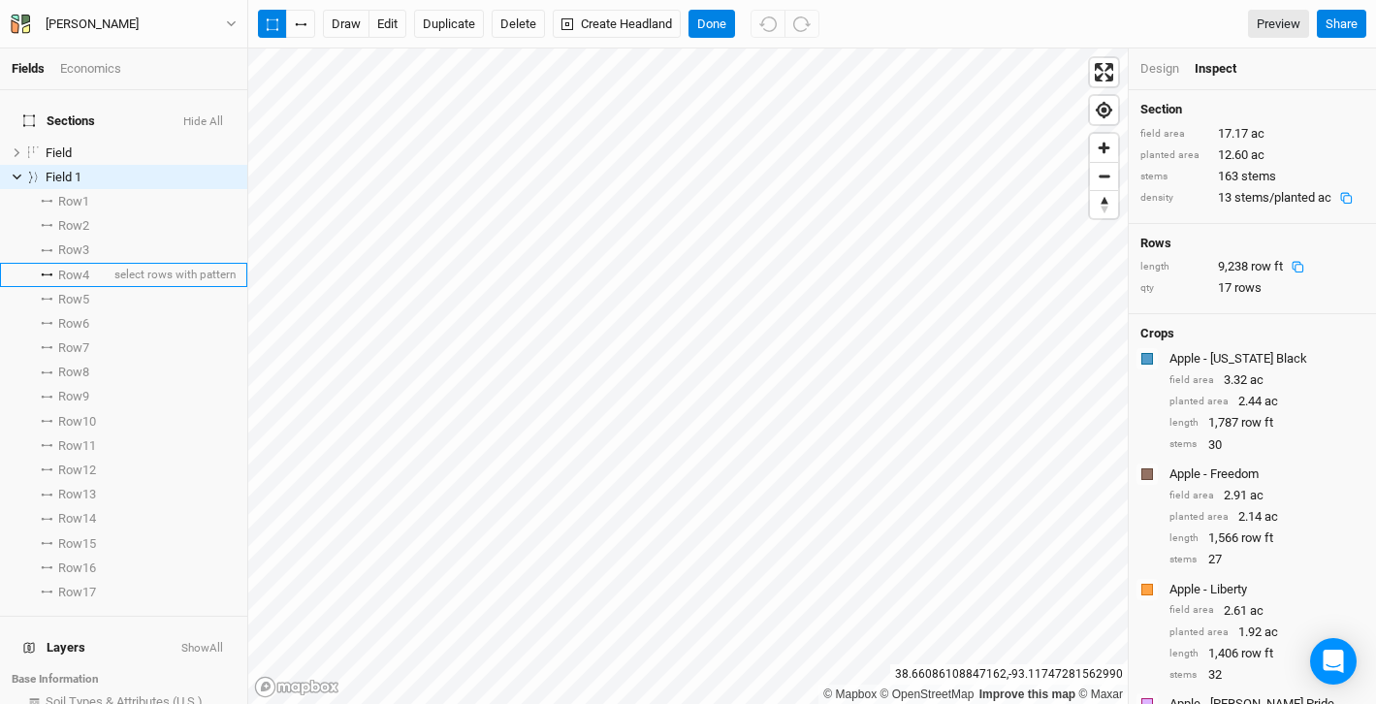
click at [68, 268] on span "Row 4" at bounding box center [73, 276] width 31 height 16
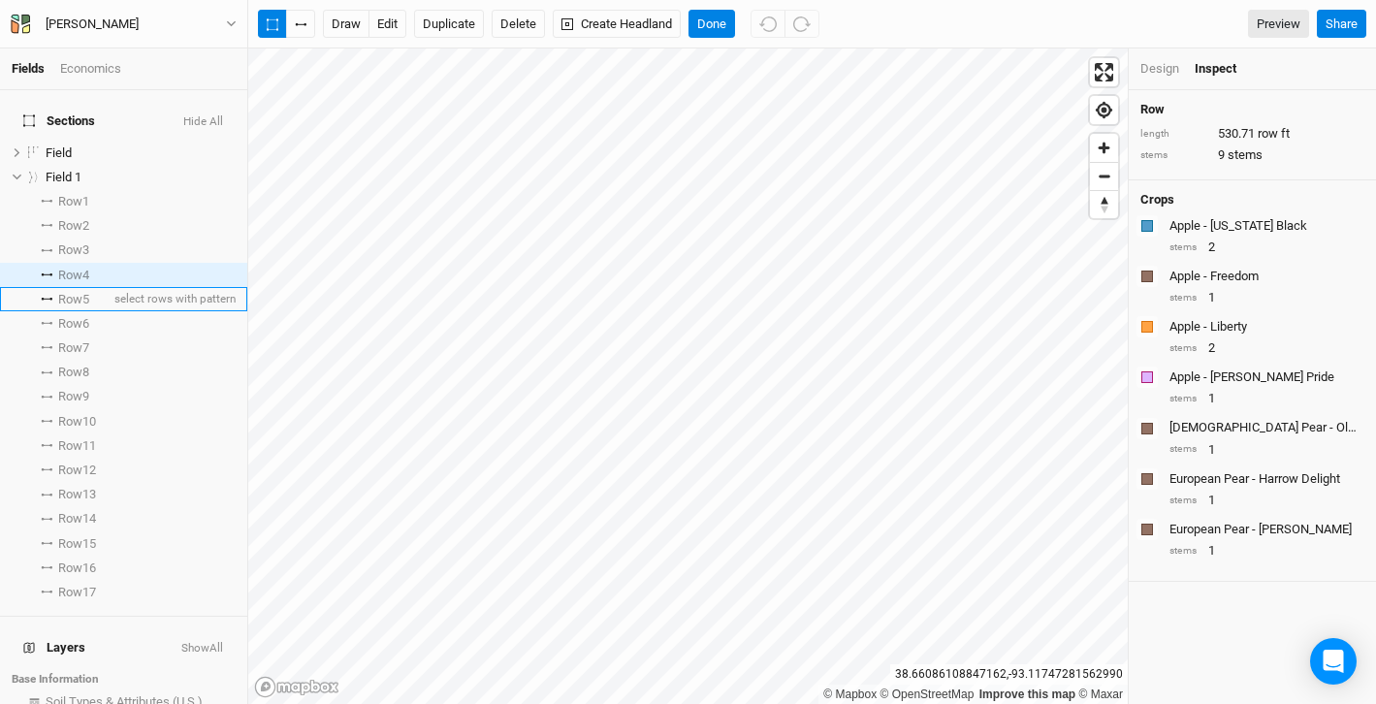
click at [70, 295] on li "Row 5 select rows with pattern" at bounding box center [123, 299] width 247 height 24
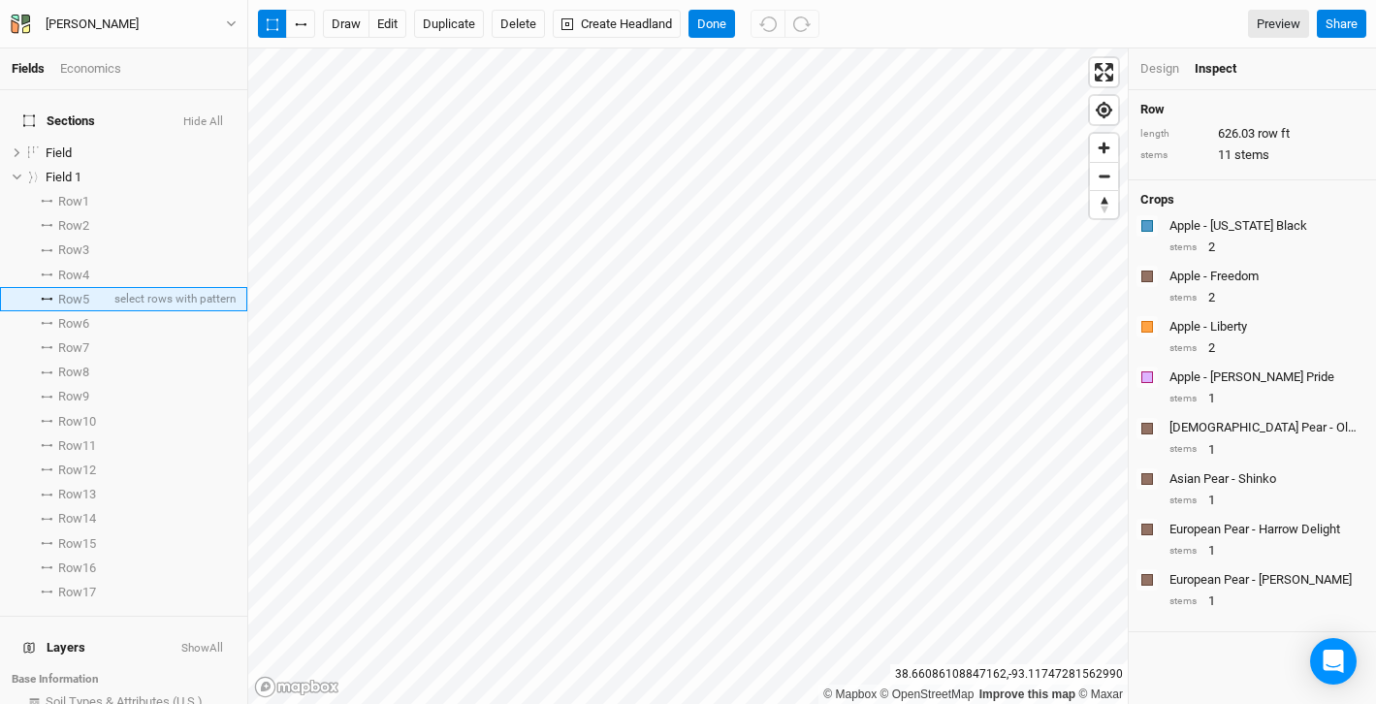
click at [70, 295] on li "Row 5 select rows with pattern" at bounding box center [123, 299] width 247 height 24
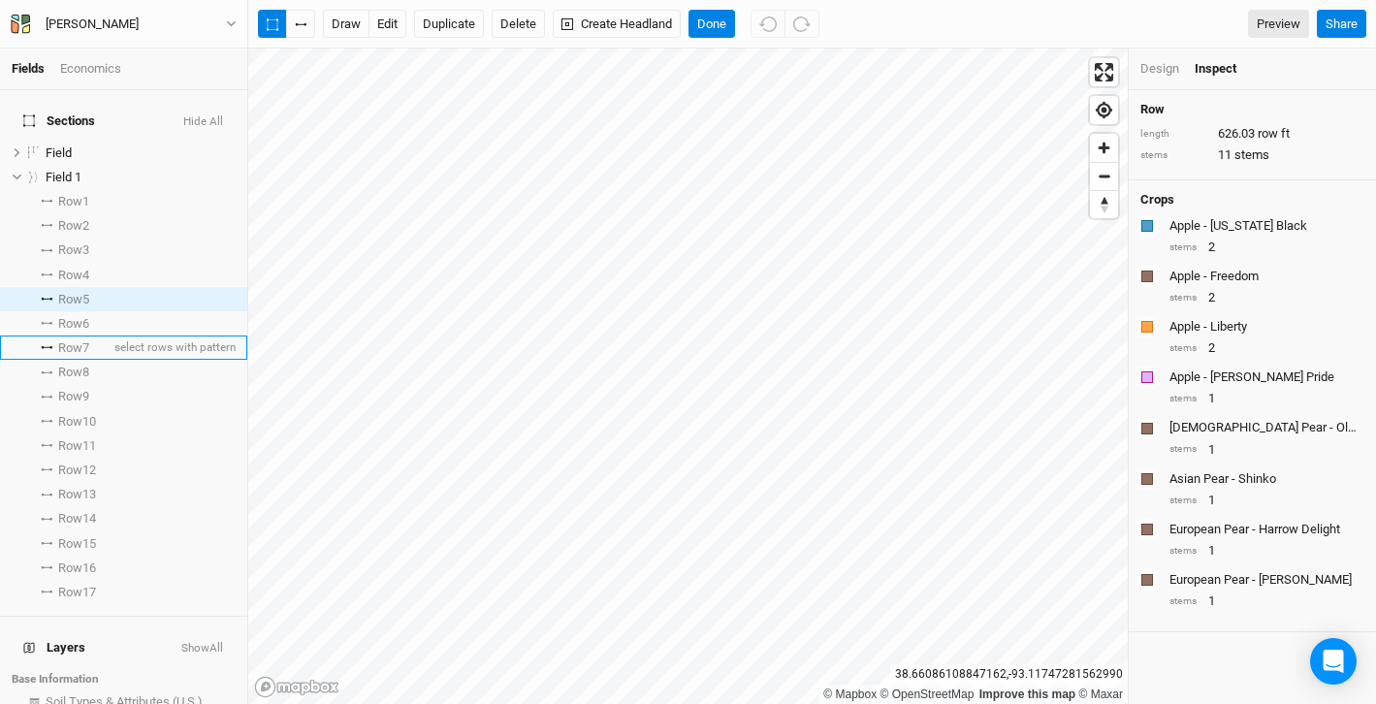
click at [79, 340] on span "Row 7" at bounding box center [73, 348] width 31 height 16
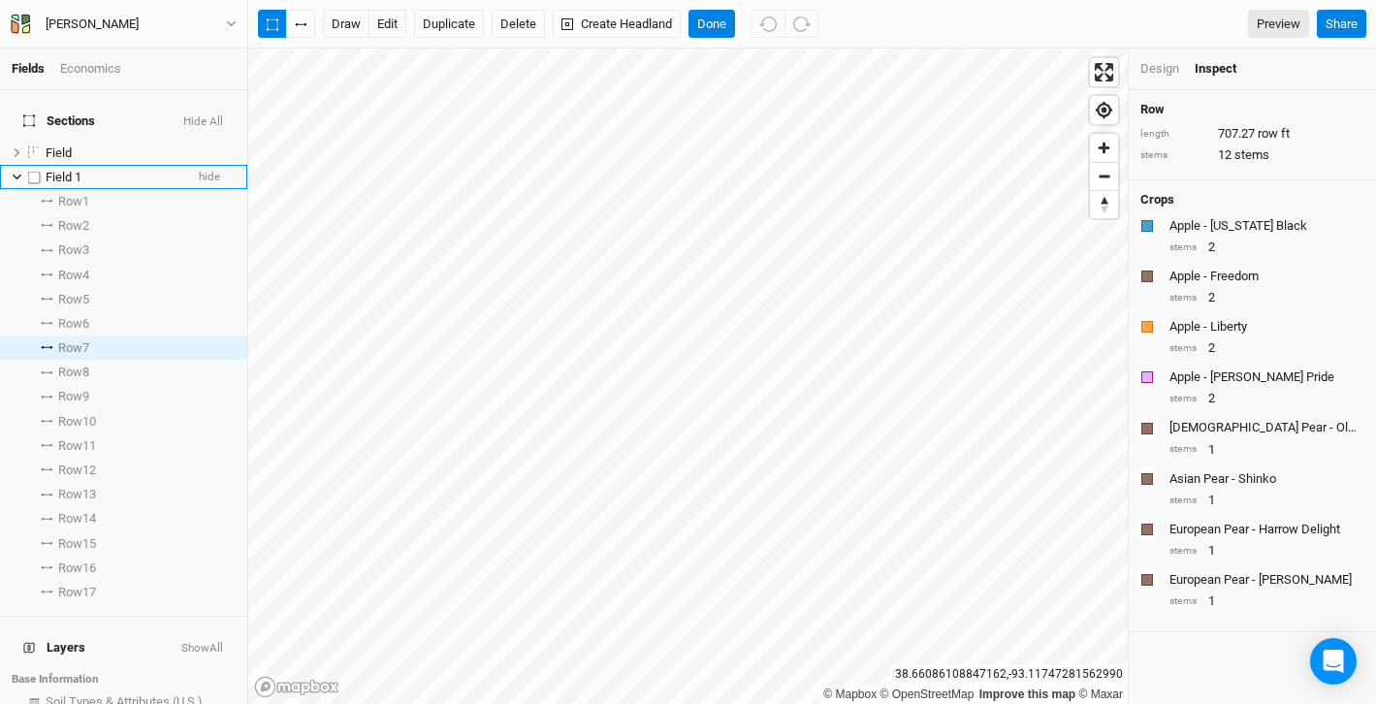
click at [13, 172] on icon at bounding box center [17, 177] width 11 height 11
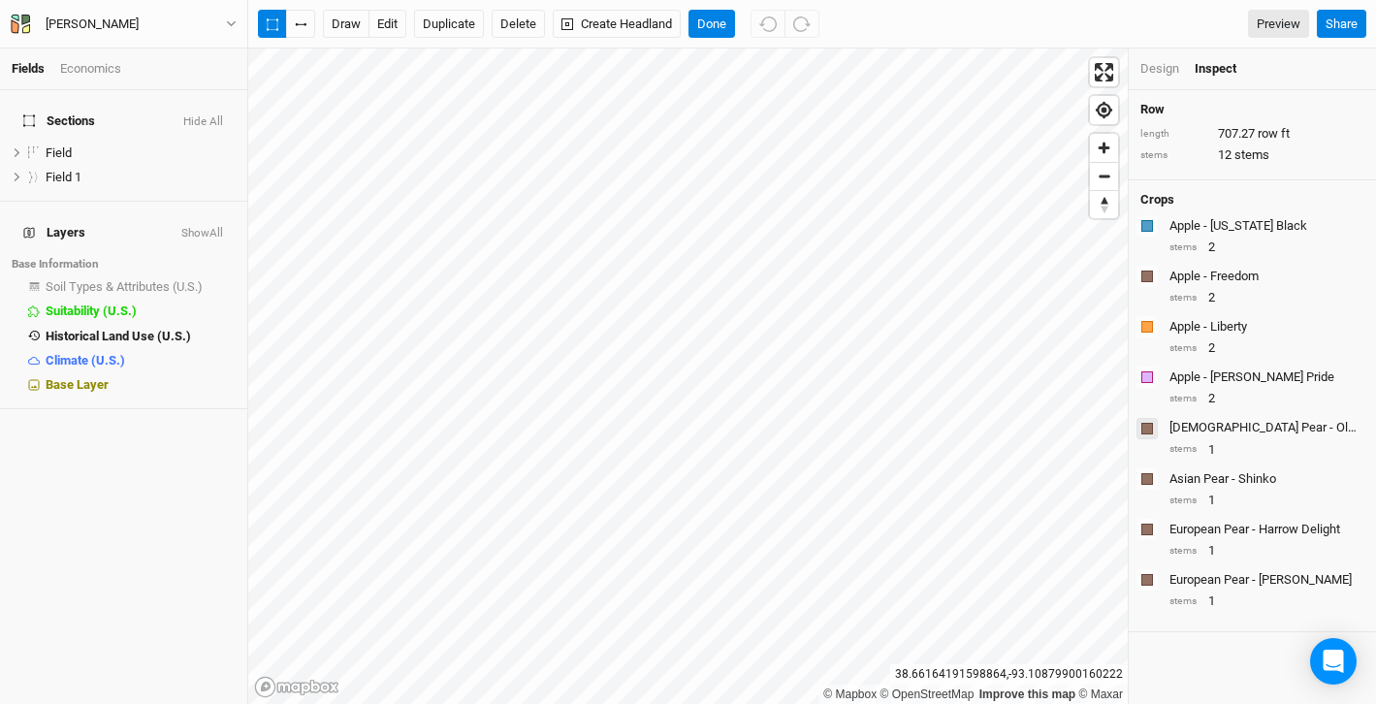
click at [1147, 428] on div "button" at bounding box center [1147, 429] width 12 height 12
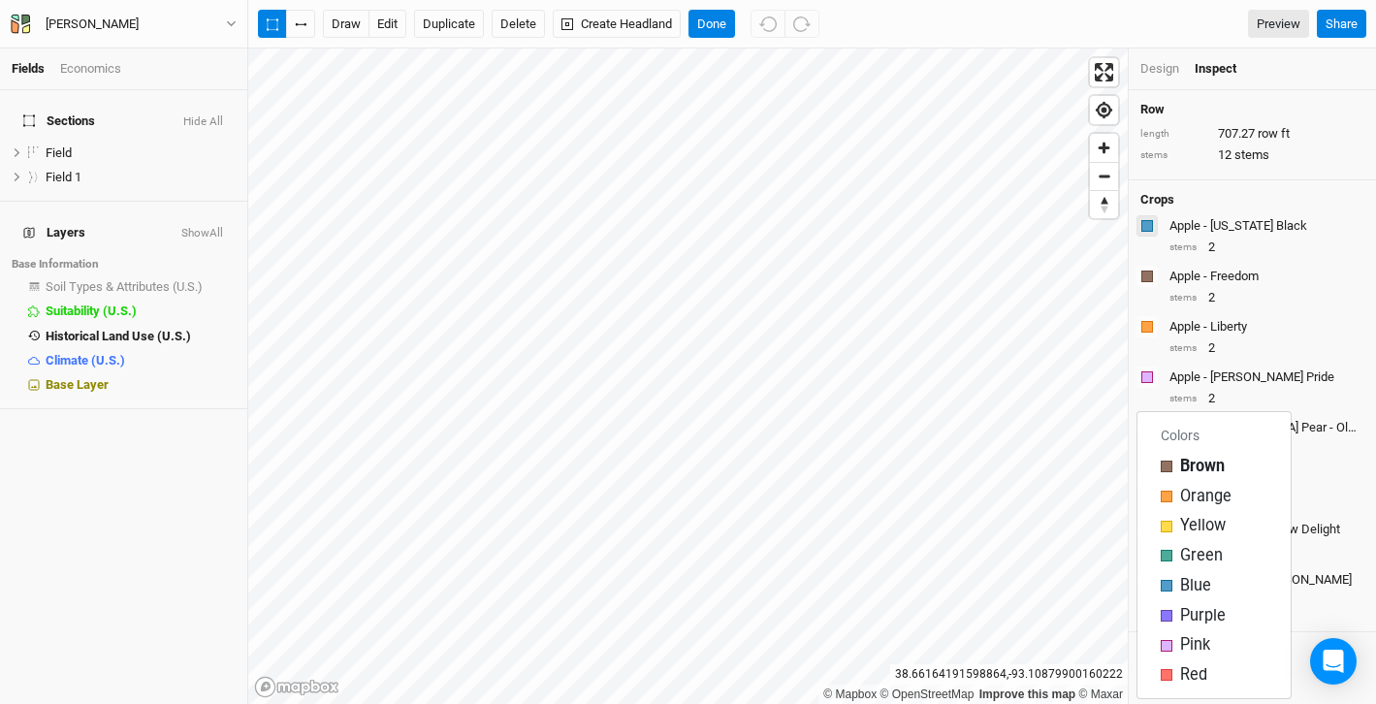
click at [1148, 223] on div "button" at bounding box center [1147, 226] width 12 height 12
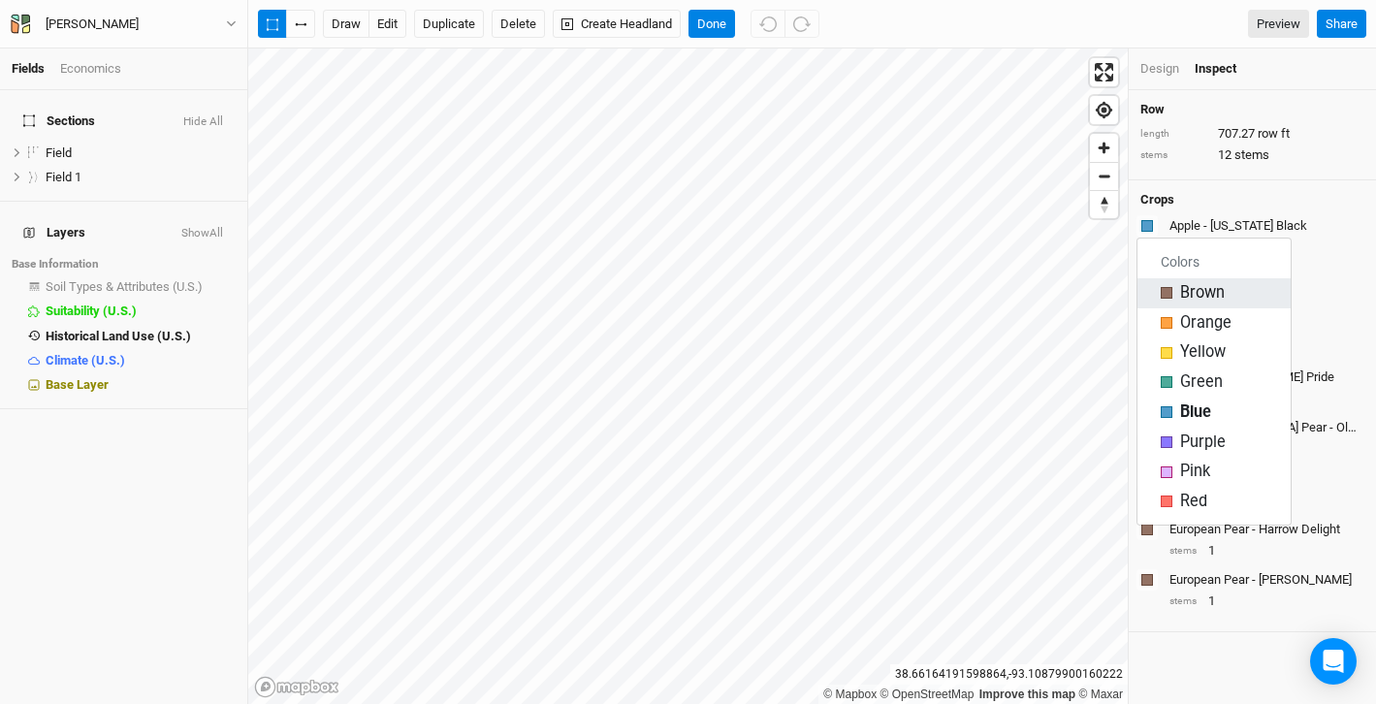
click at [1167, 290] on div "button" at bounding box center [1167, 293] width 12 height 12
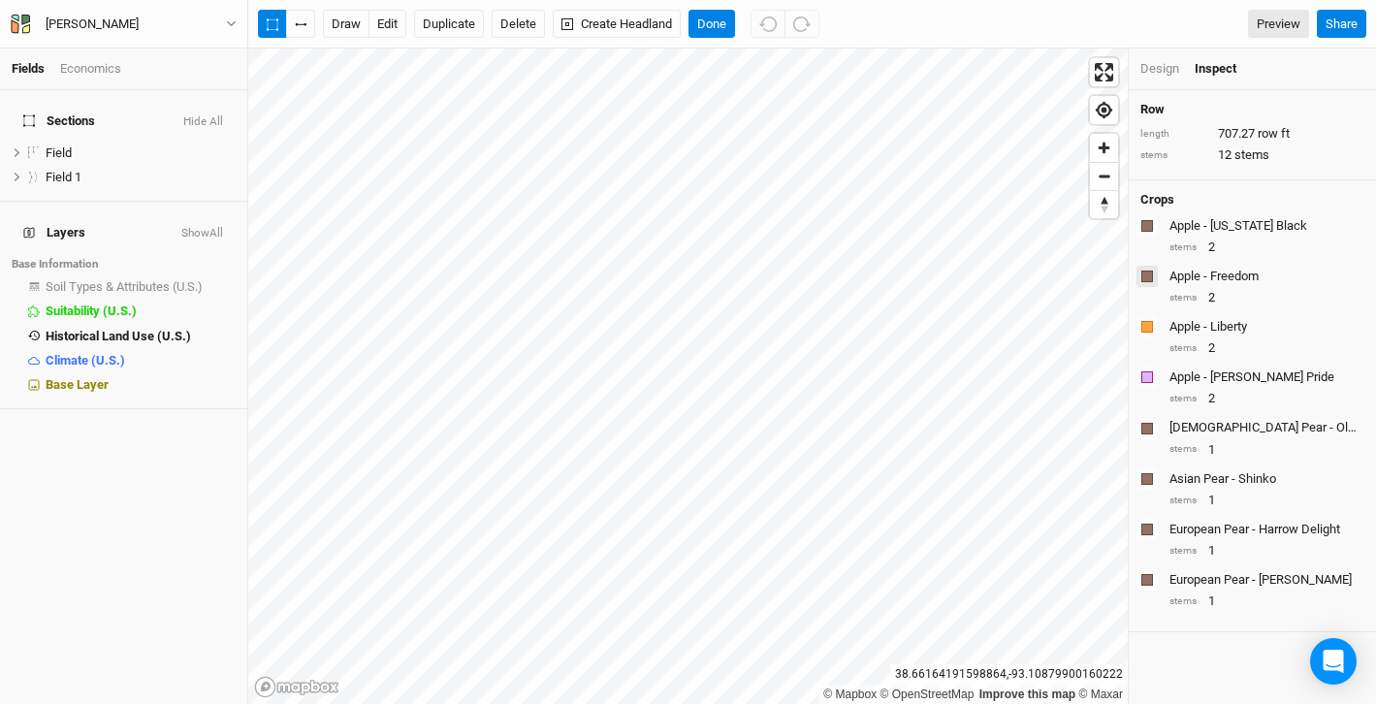
click at [1151, 272] on div "button" at bounding box center [1147, 277] width 12 height 12
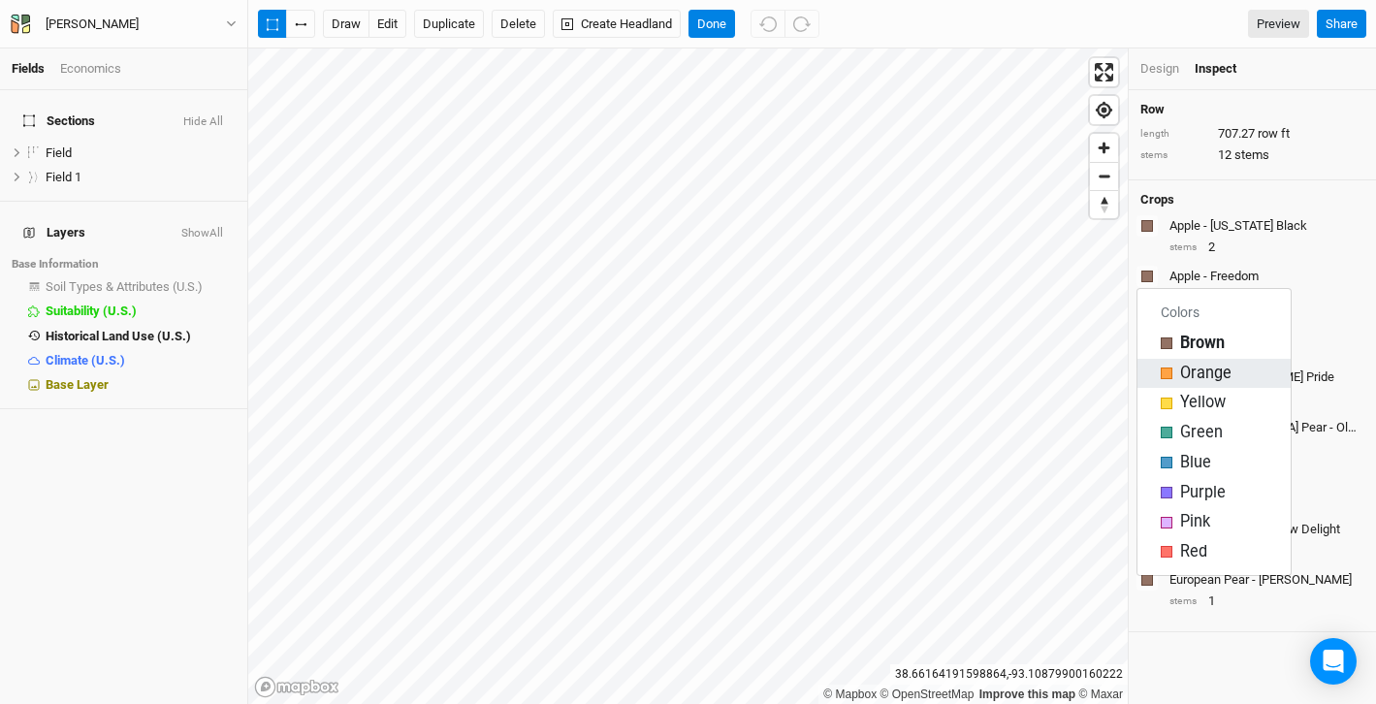
click at [1164, 368] on div "button" at bounding box center [1167, 374] width 12 height 12
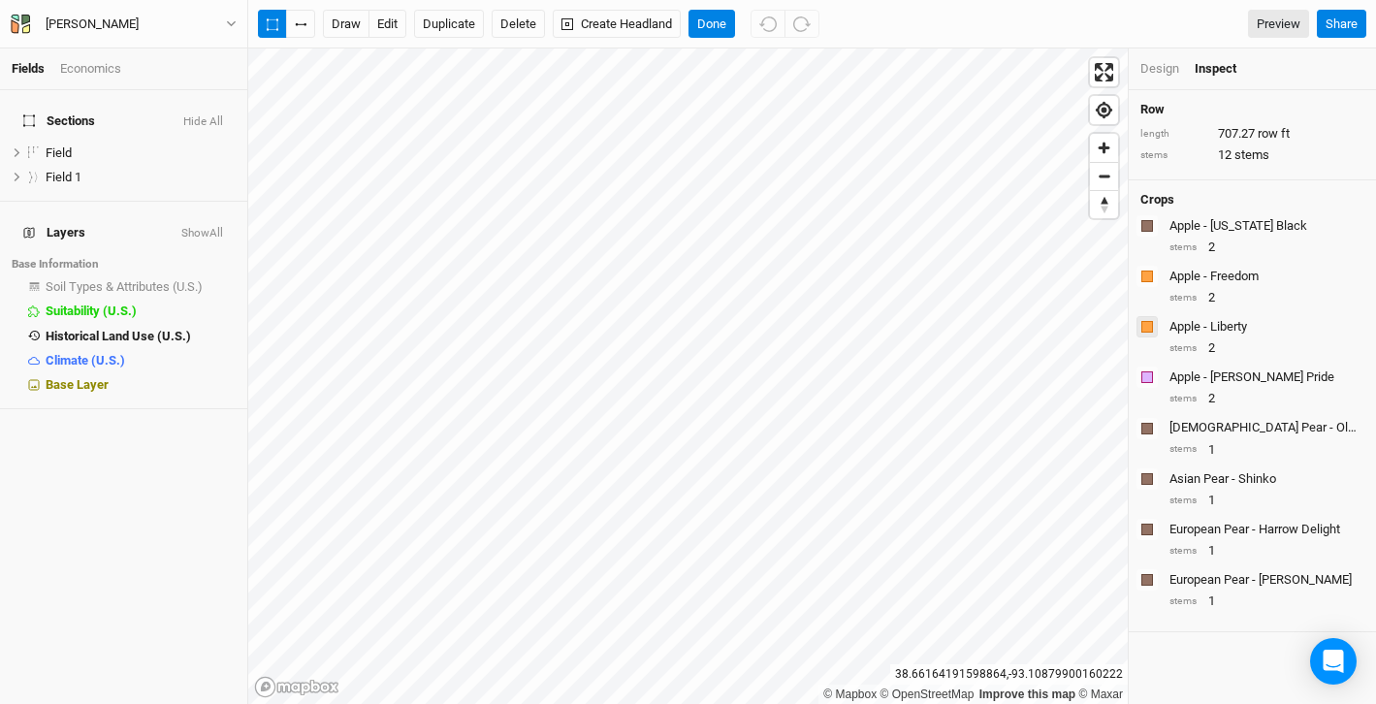
click at [1145, 323] on div "button" at bounding box center [1147, 327] width 12 height 12
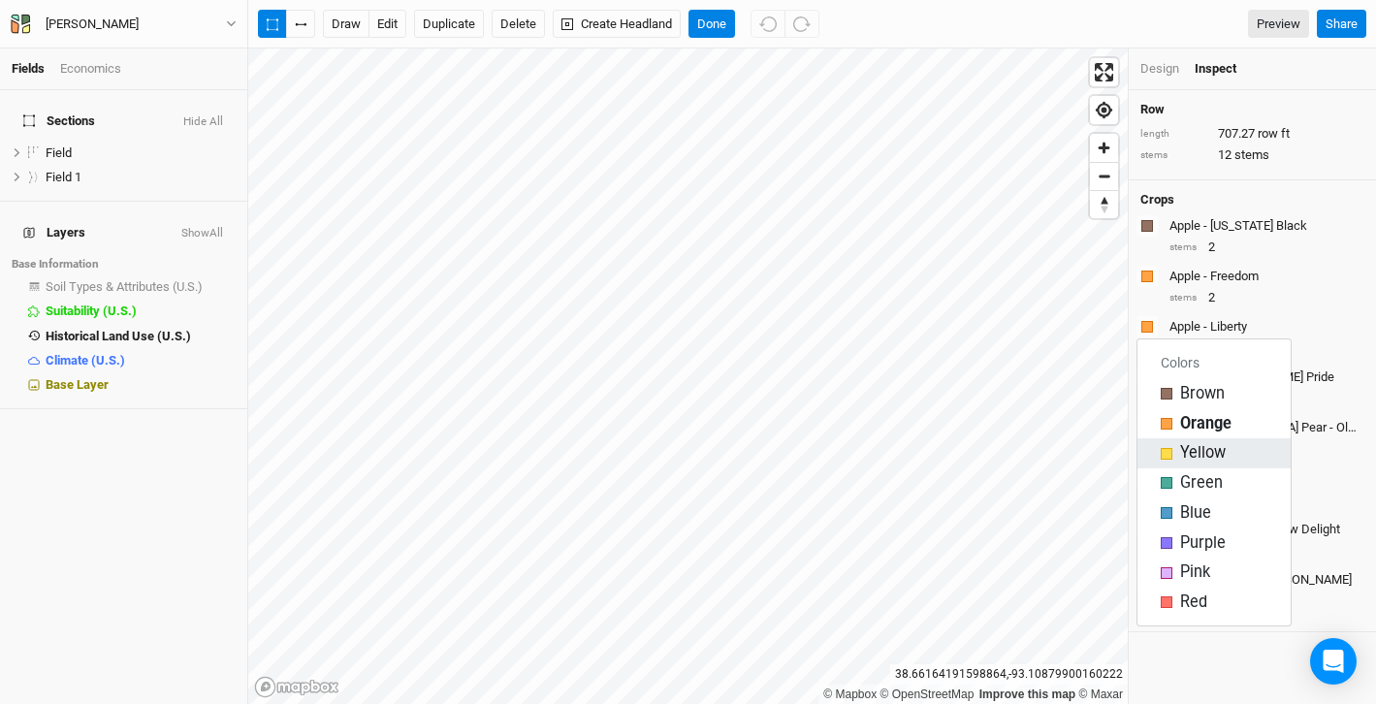
click at [1165, 450] on div "button" at bounding box center [1167, 454] width 12 height 12
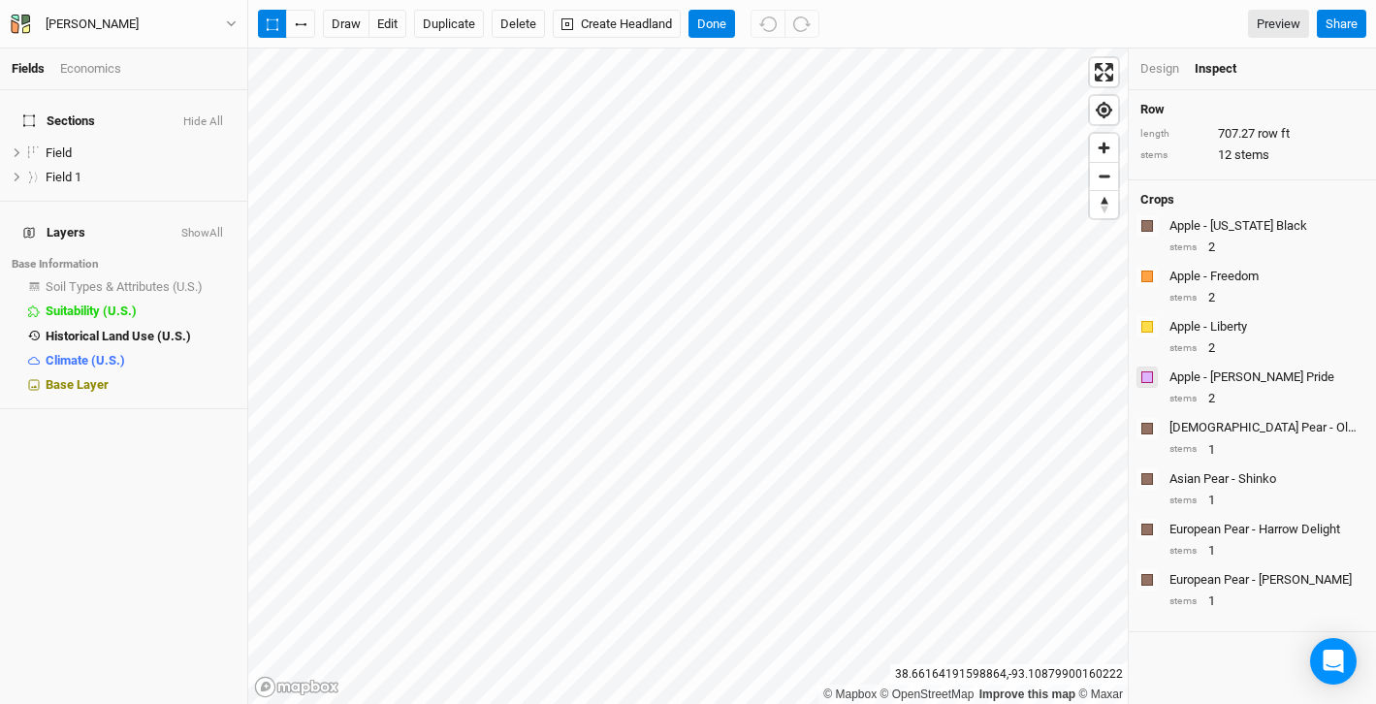
click at [1148, 376] on div "button" at bounding box center [1147, 377] width 12 height 12
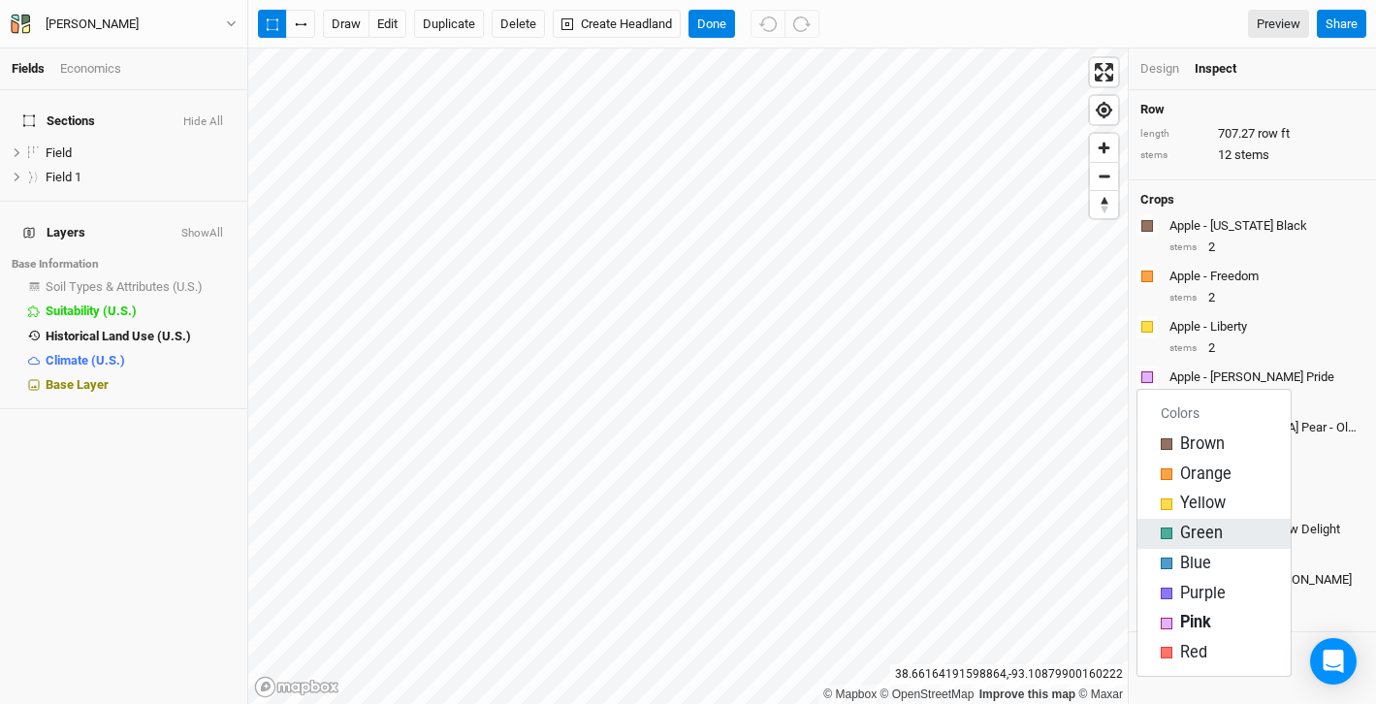
click at [1164, 531] on div "button" at bounding box center [1167, 534] width 12 height 12
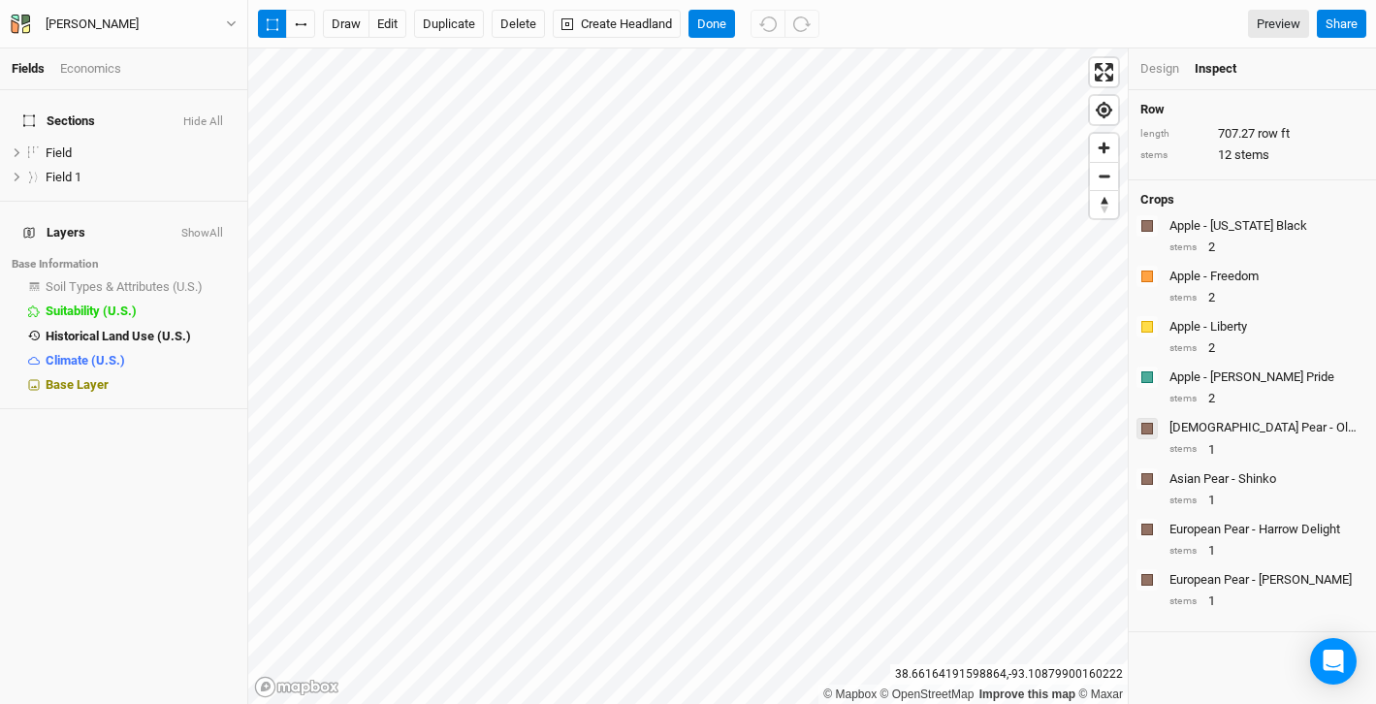
click at [1152, 426] on div "button" at bounding box center [1147, 429] width 12 height 12
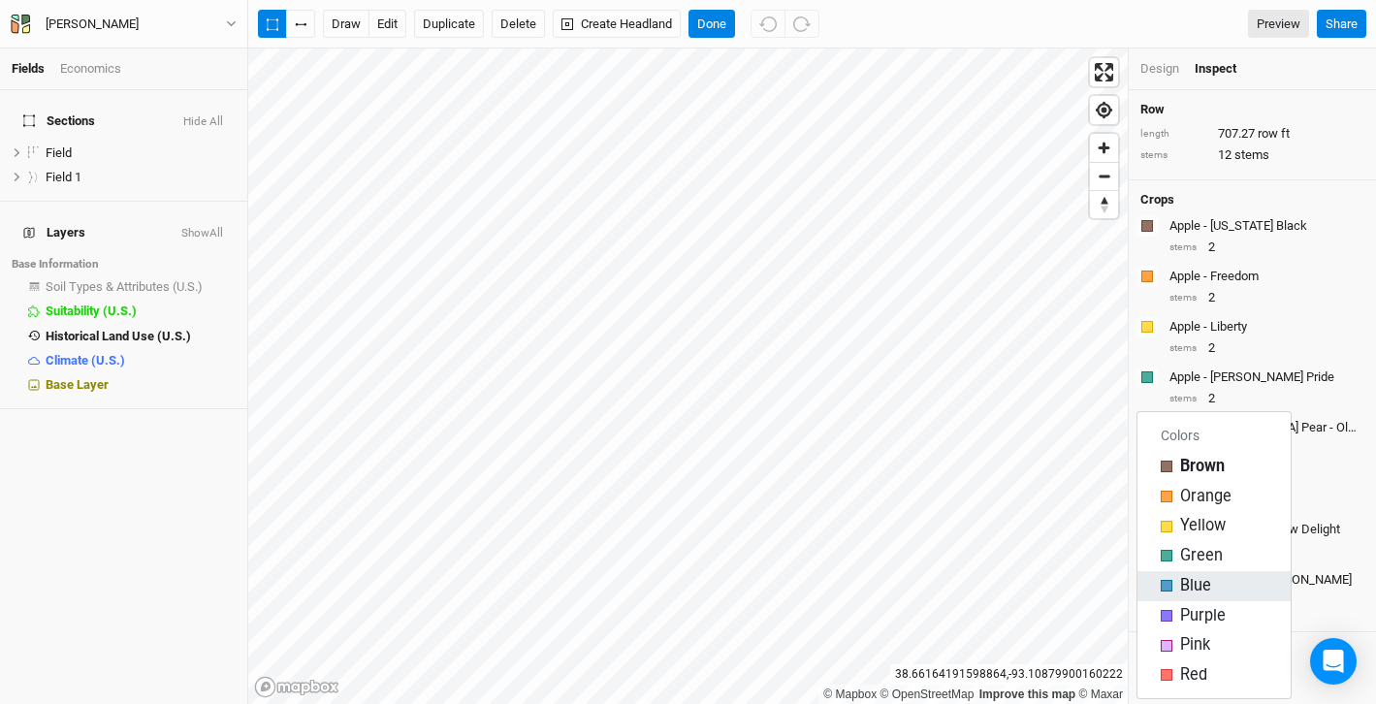
click at [1169, 584] on div "button" at bounding box center [1167, 586] width 12 height 12
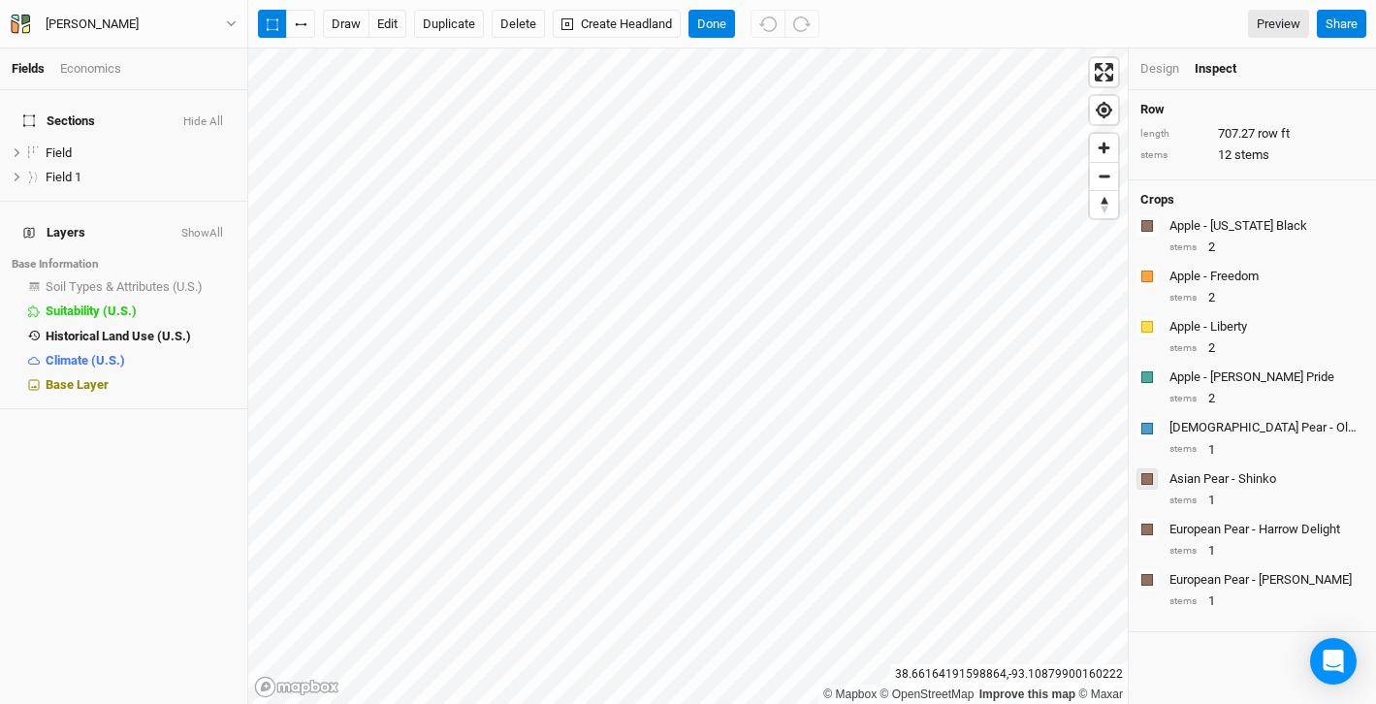
click at [1144, 479] on div "button" at bounding box center [1147, 479] width 12 height 12
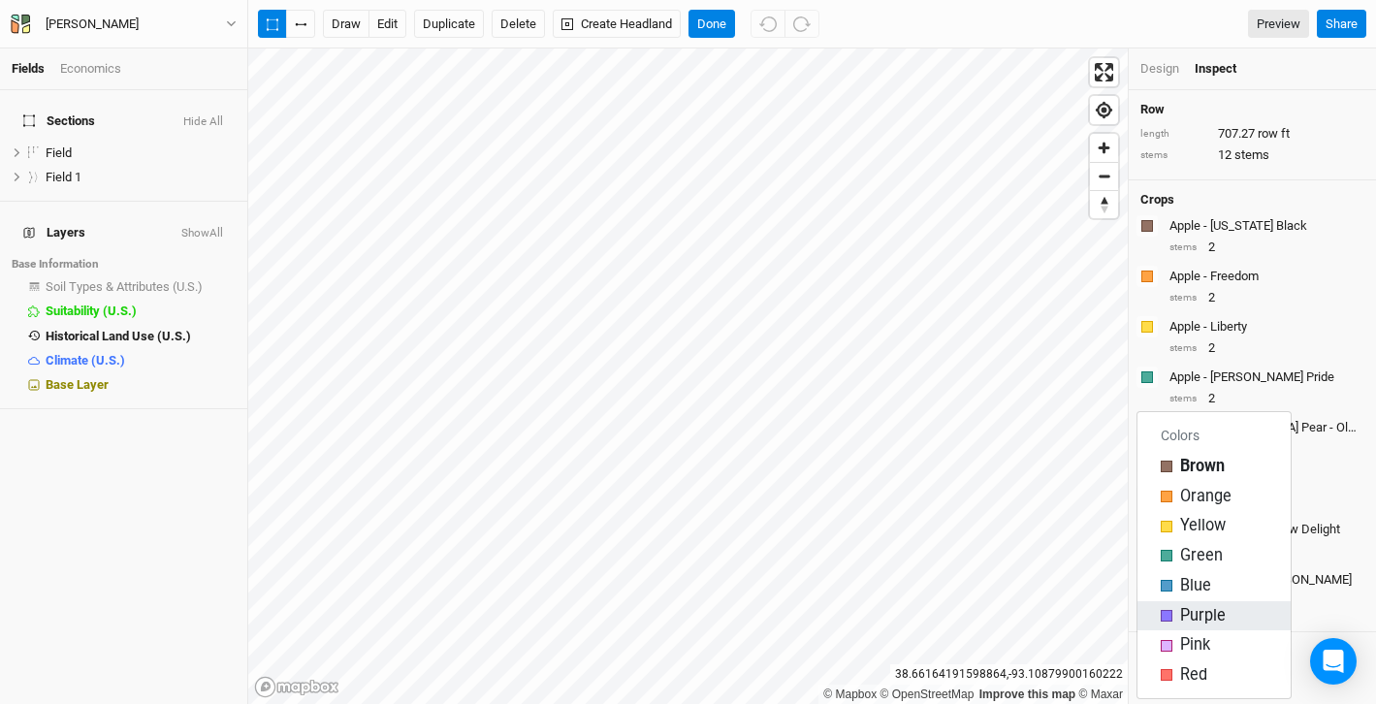
click at [1168, 611] on div "button" at bounding box center [1167, 616] width 12 height 12
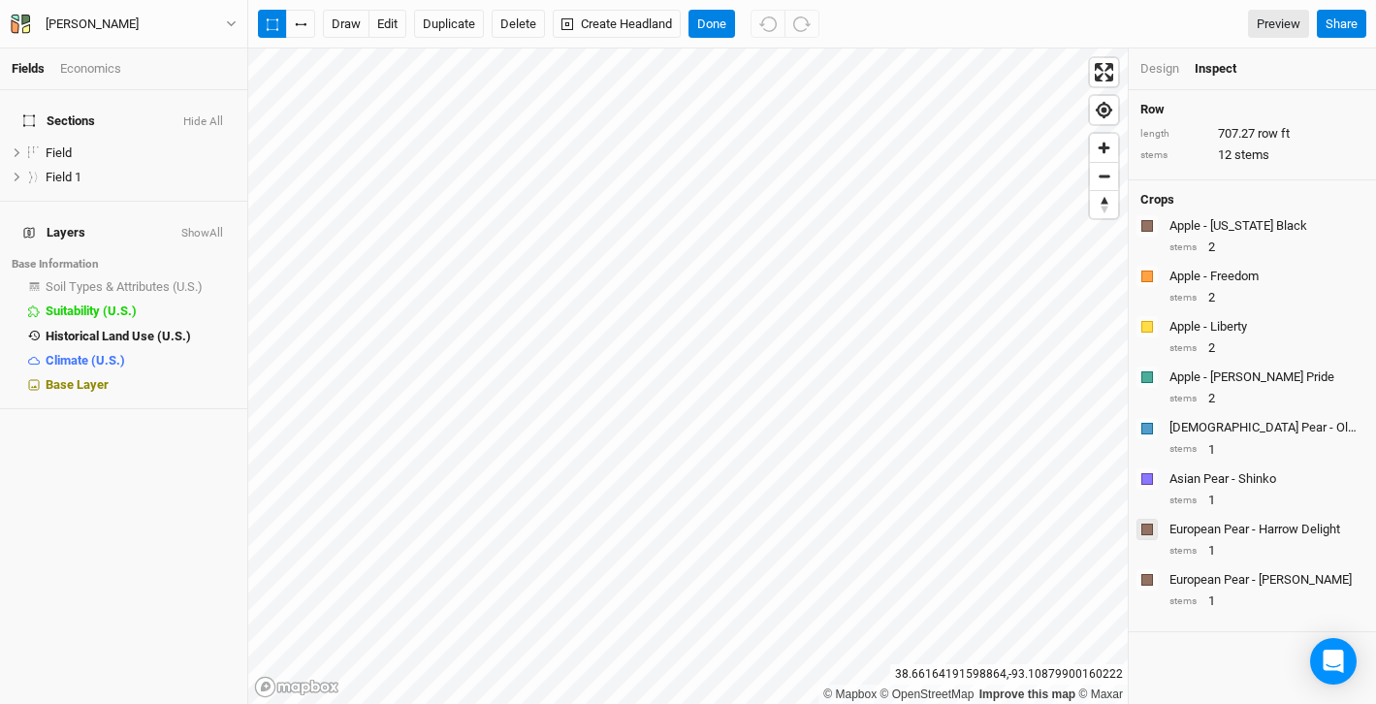
click at [1147, 527] on div "button" at bounding box center [1147, 530] width 12 height 12
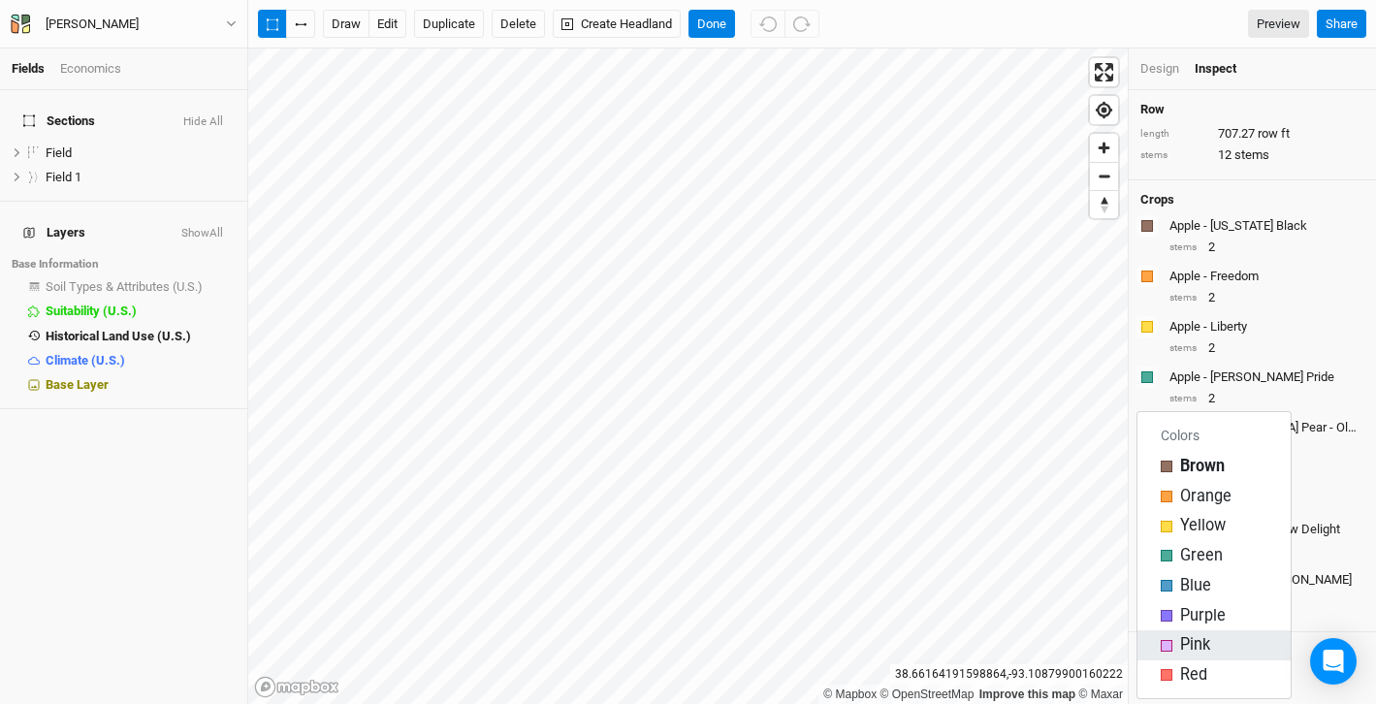
click at [1166, 642] on div "button" at bounding box center [1167, 646] width 12 height 12
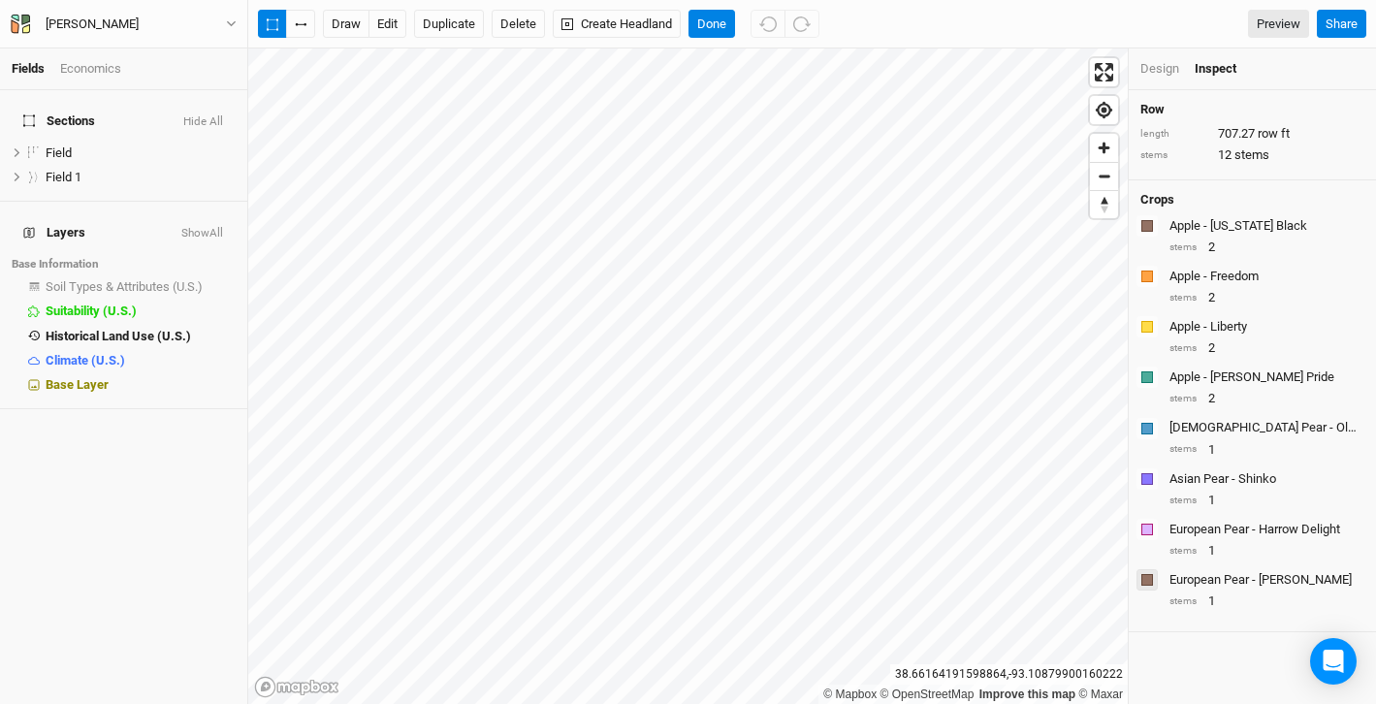
click at [1145, 578] on div "button" at bounding box center [1147, 580] width 12 height 12
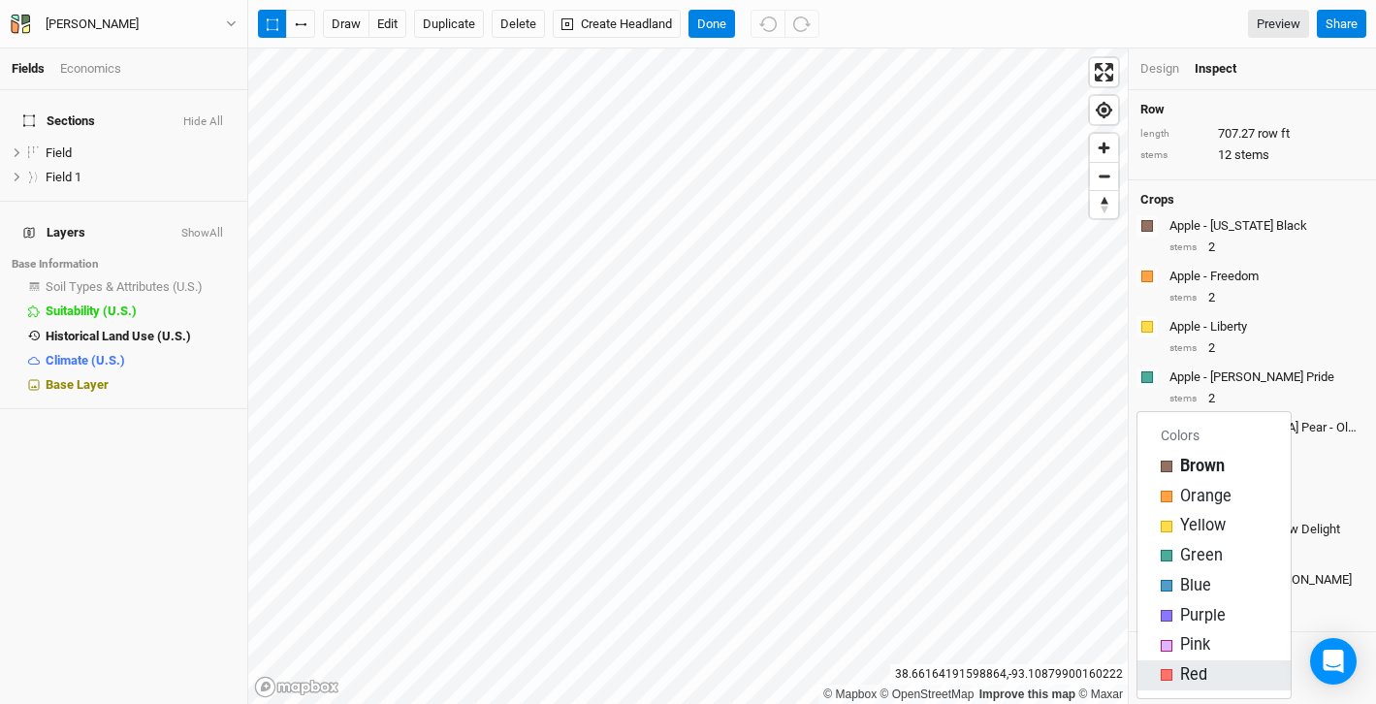
click at [1167, 675] on div "button" at bounding box center [1167, 675] width 12 height 12
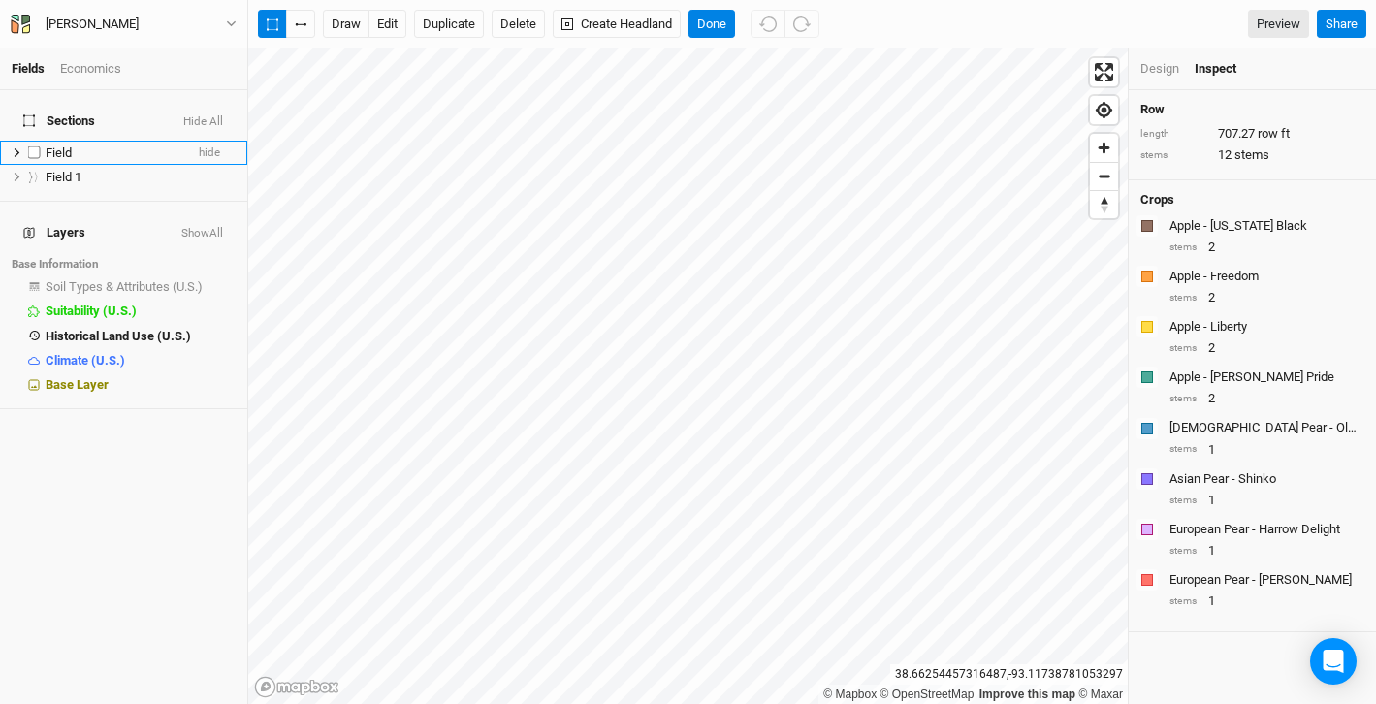
click at [78, 145] on div "Field" at bounding box center [115, 153] width 138 height 16
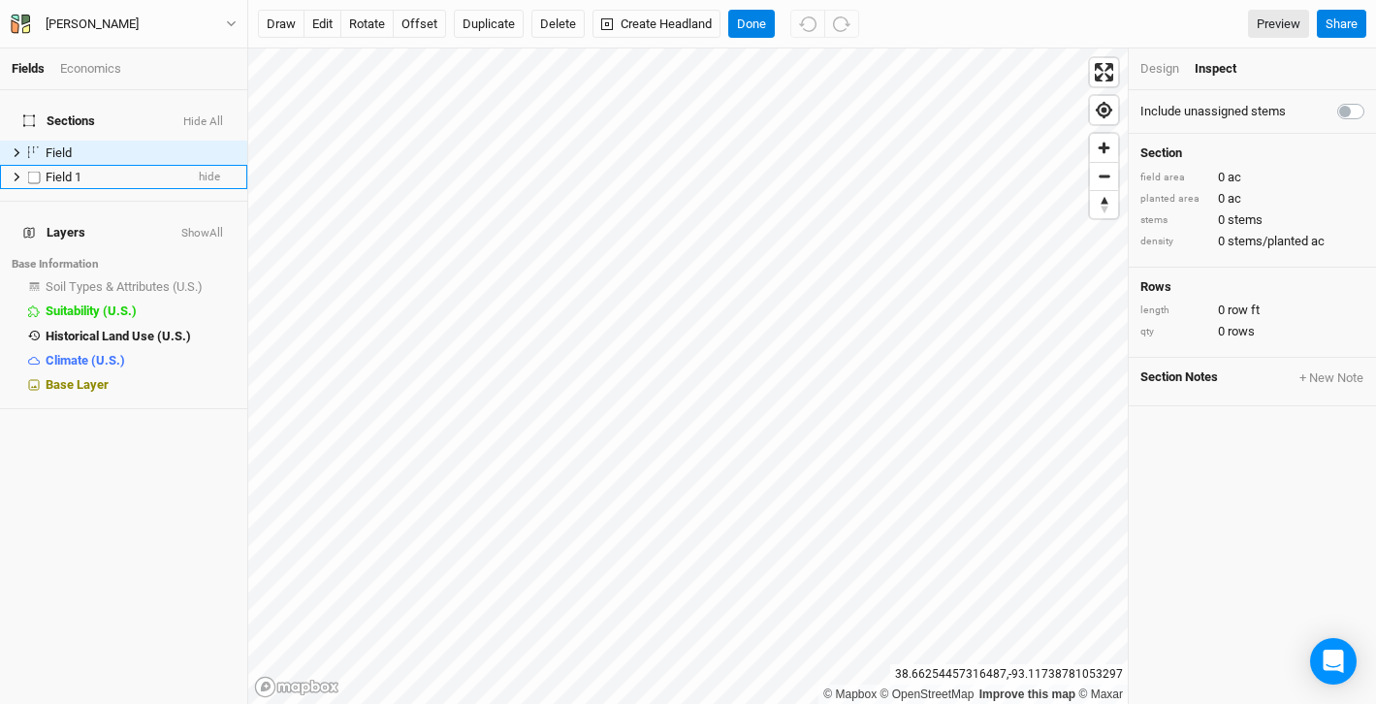
click at [70, 170] on span "Field 1" at bounding box center [64, 177] width 36 height 15
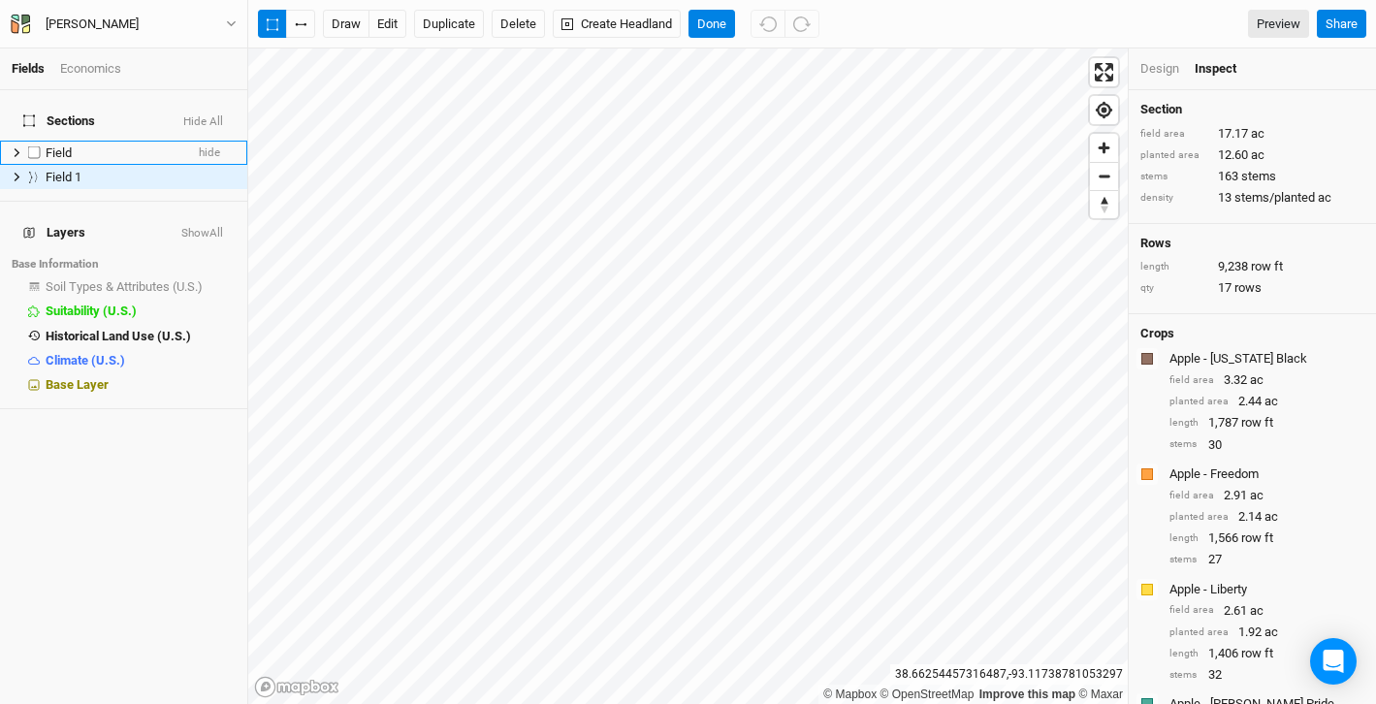
click at [66, 145] on span "Field" at bounding box center [59, 152] width 26 height 15
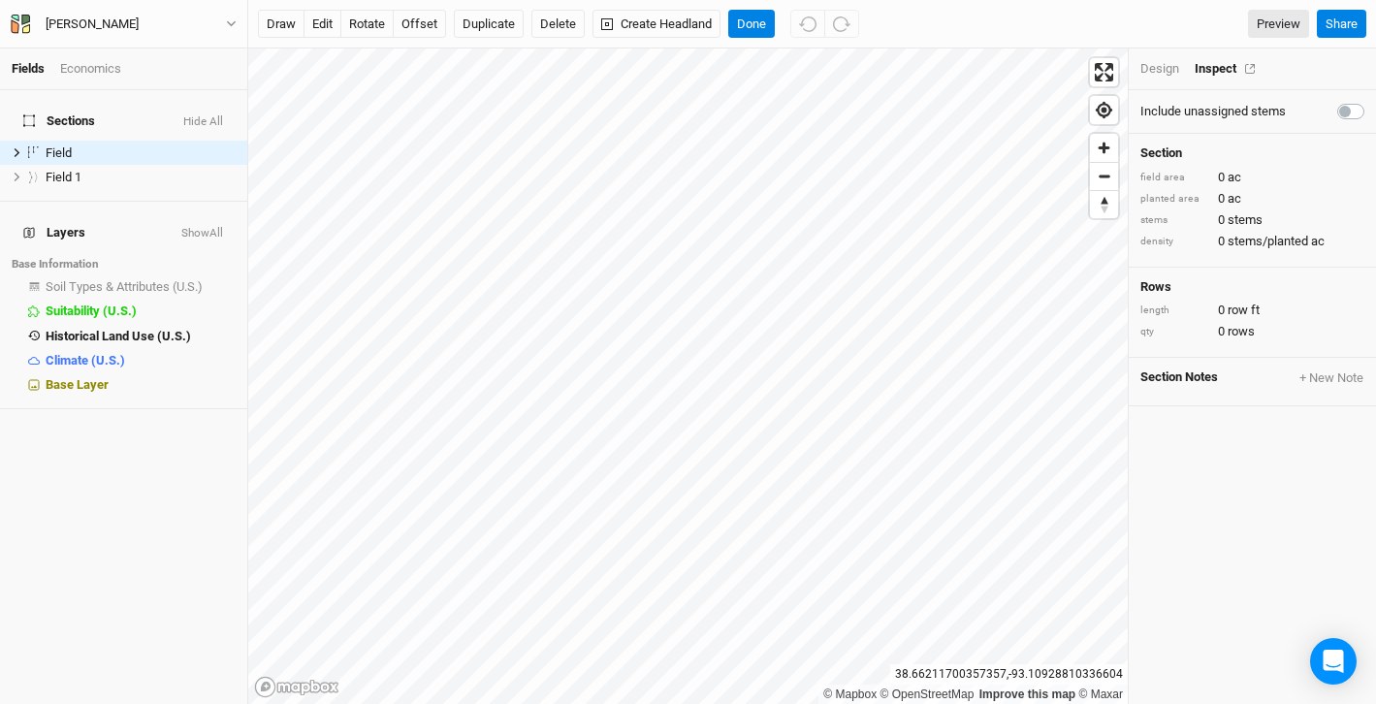
click at [1219, 70] on div "Inspect" at bounding box center [1229, 68] width 69 height 17
click at [121, 170] on div "Field 1" at bounding box center [115, 178] width 138 height 16
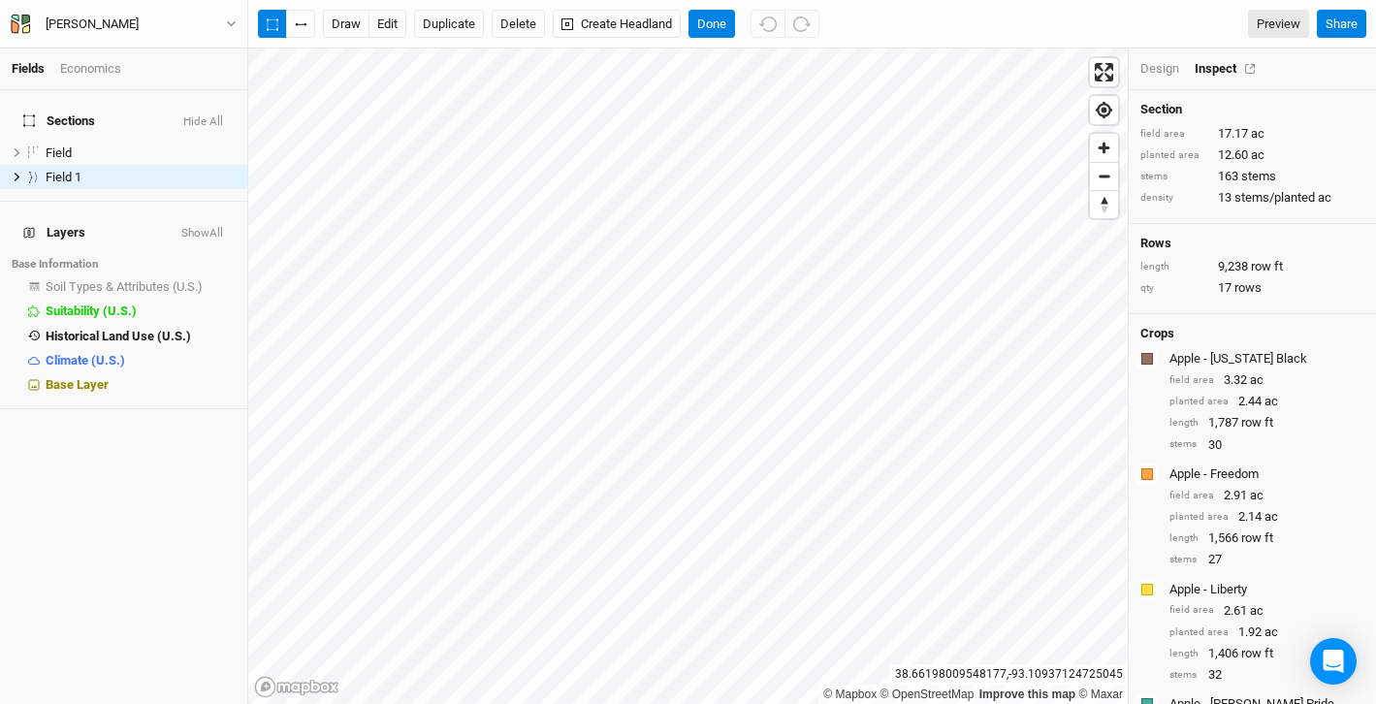
click at [1216, 67] on div "Inspect" at bounding box center [1229, 68] width 69 height 17
click at [1159, 74] on div "Design" at bounding box center [1159, 68] width 39 height 17
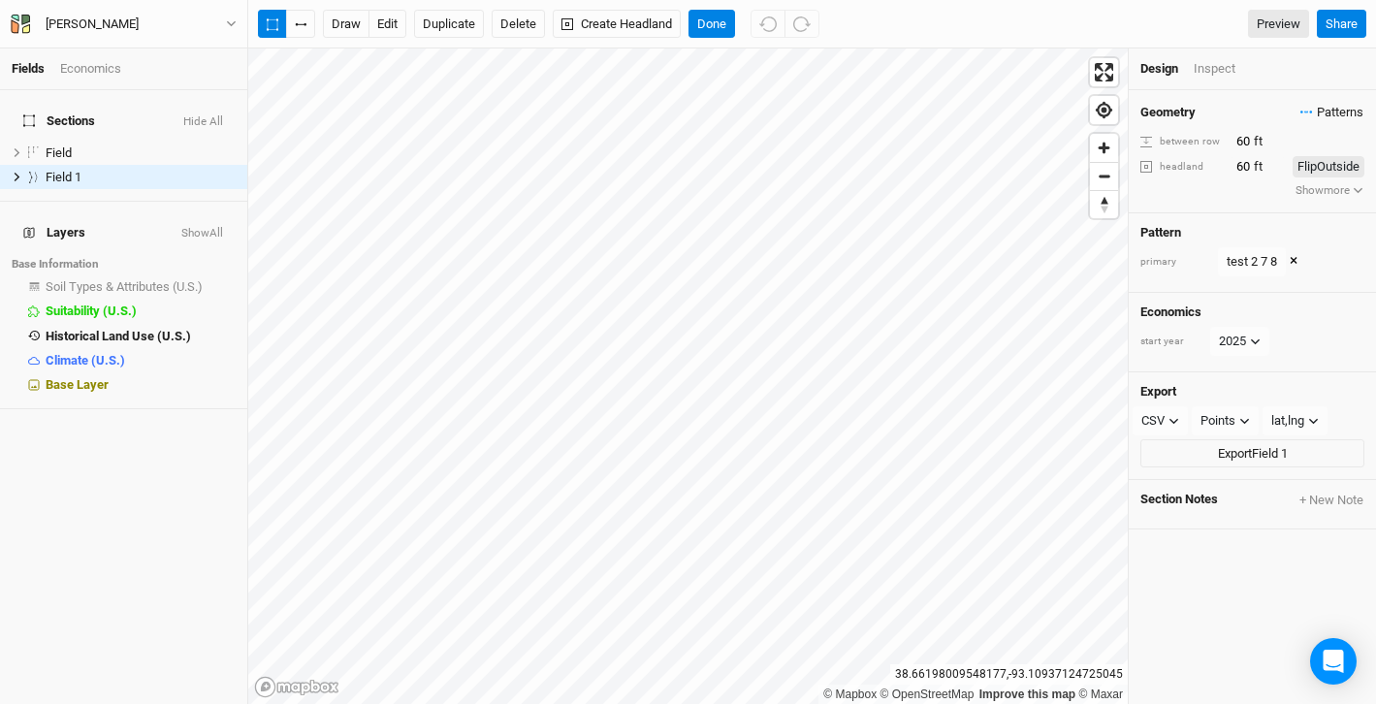
click at [1319, 113] on span "Patterns" at bounding box center [1331, 112] width 63 height 19
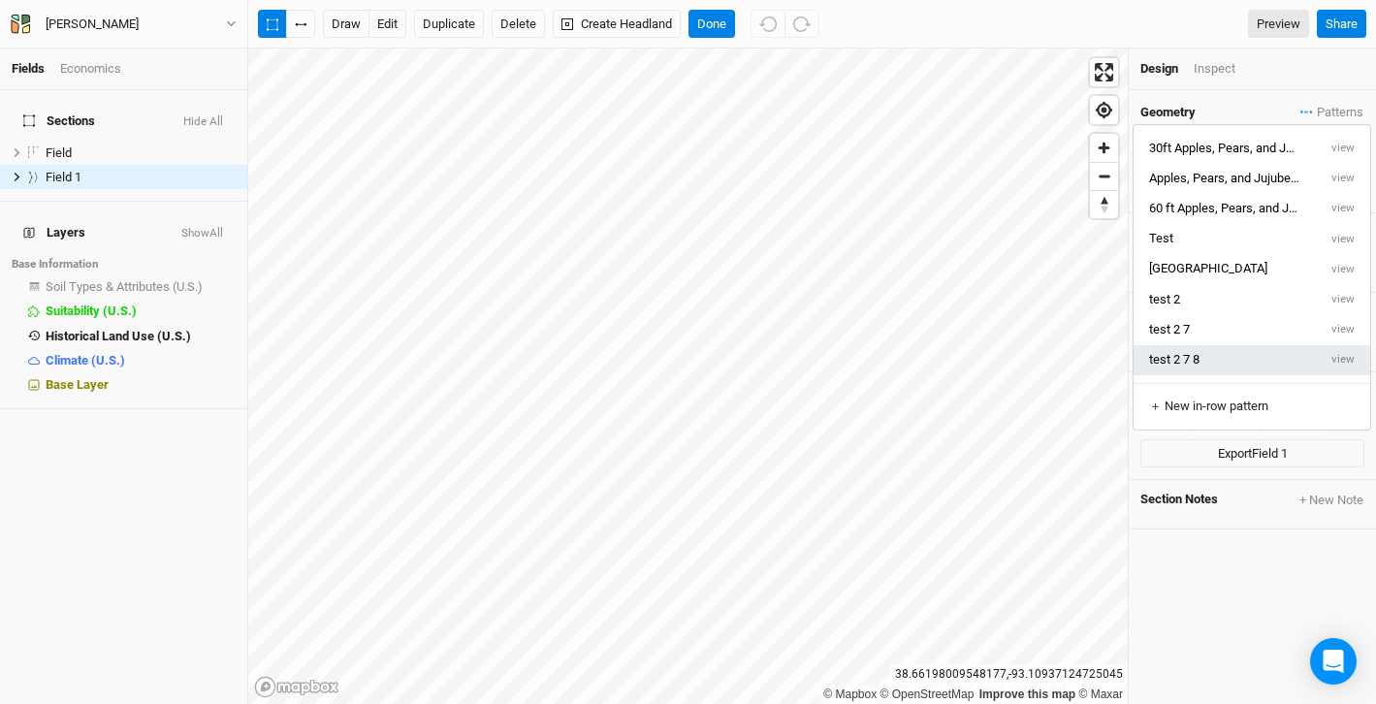
click at [1316, 359] on button "test 2 7 8" at bounding box center [1225, 360] width 183 height 30
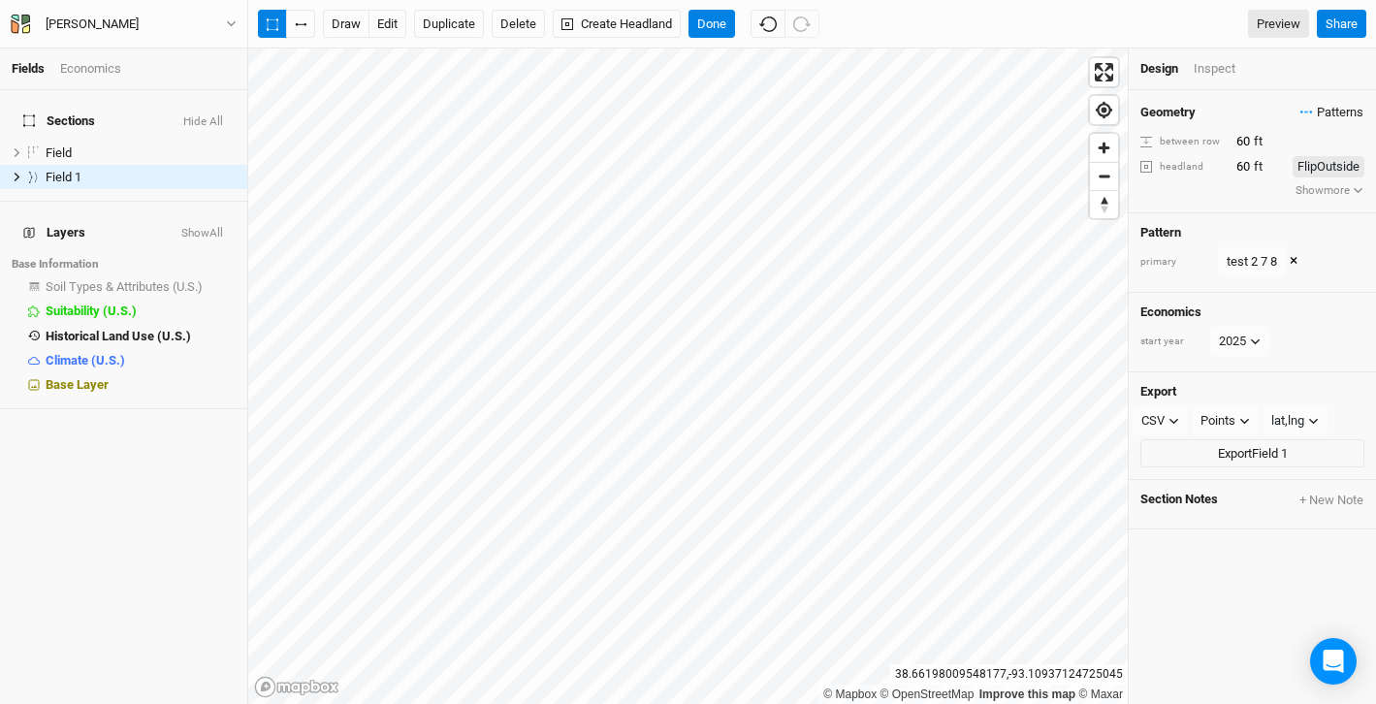
click at [1330, 119] on span "Patterns" at bounding box center [1331, 112] width 63 height 19
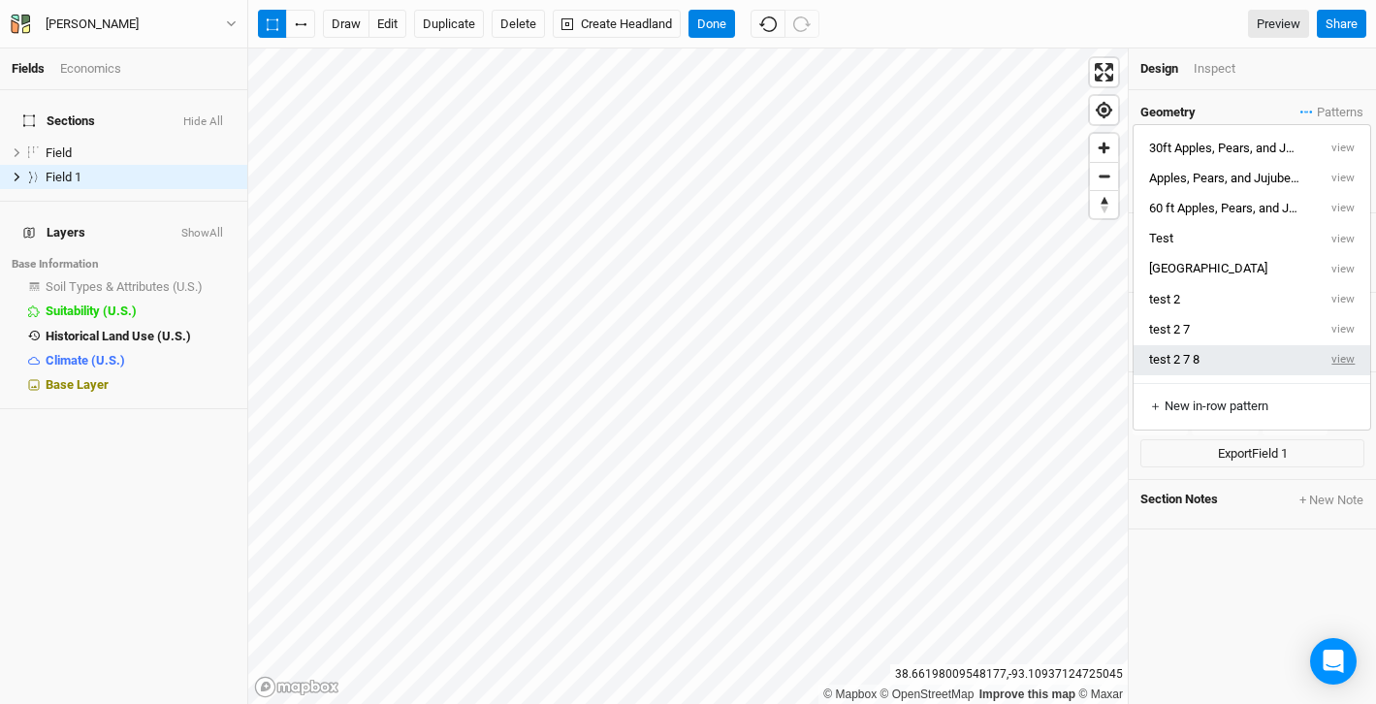
click at [1348, 357] on button "view" at bounding box center [1343, 360] width 53 height 30
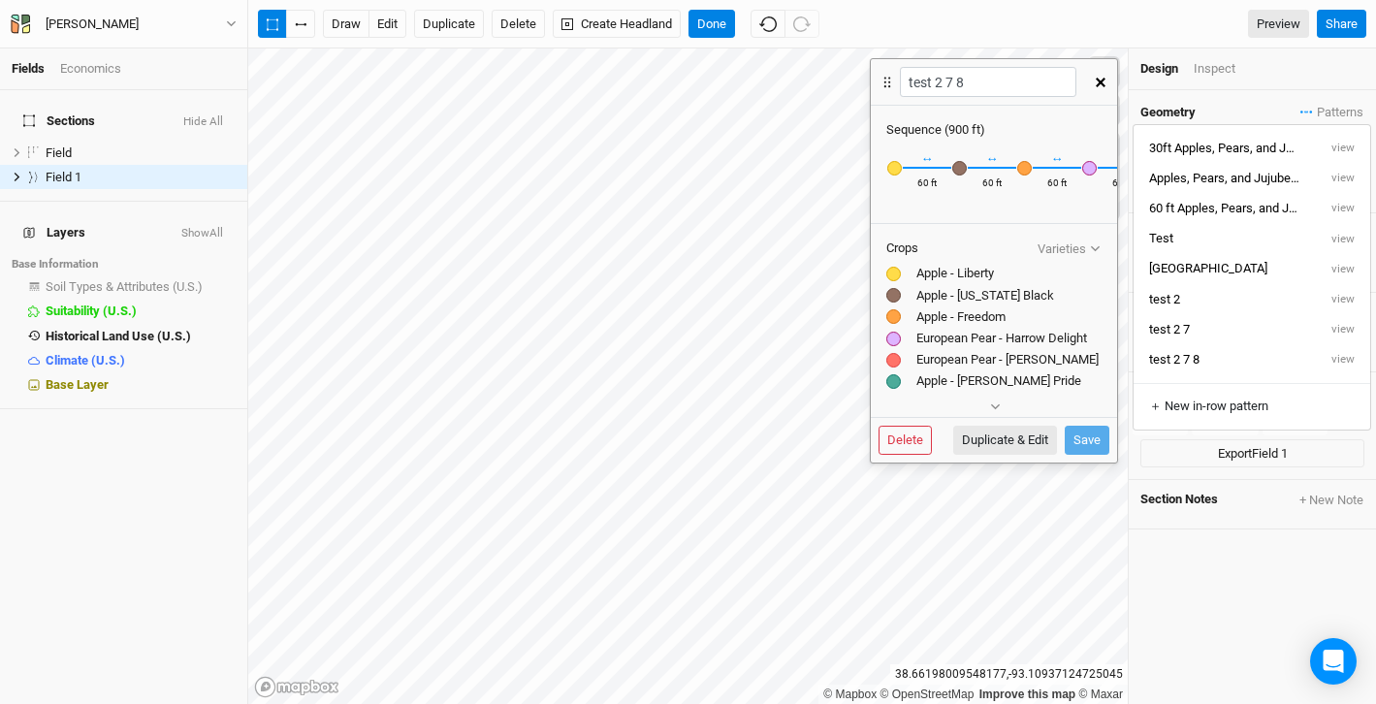
click at [1099, 80] on icon "button" at bounding box center [1101, 83] width 10 height 10
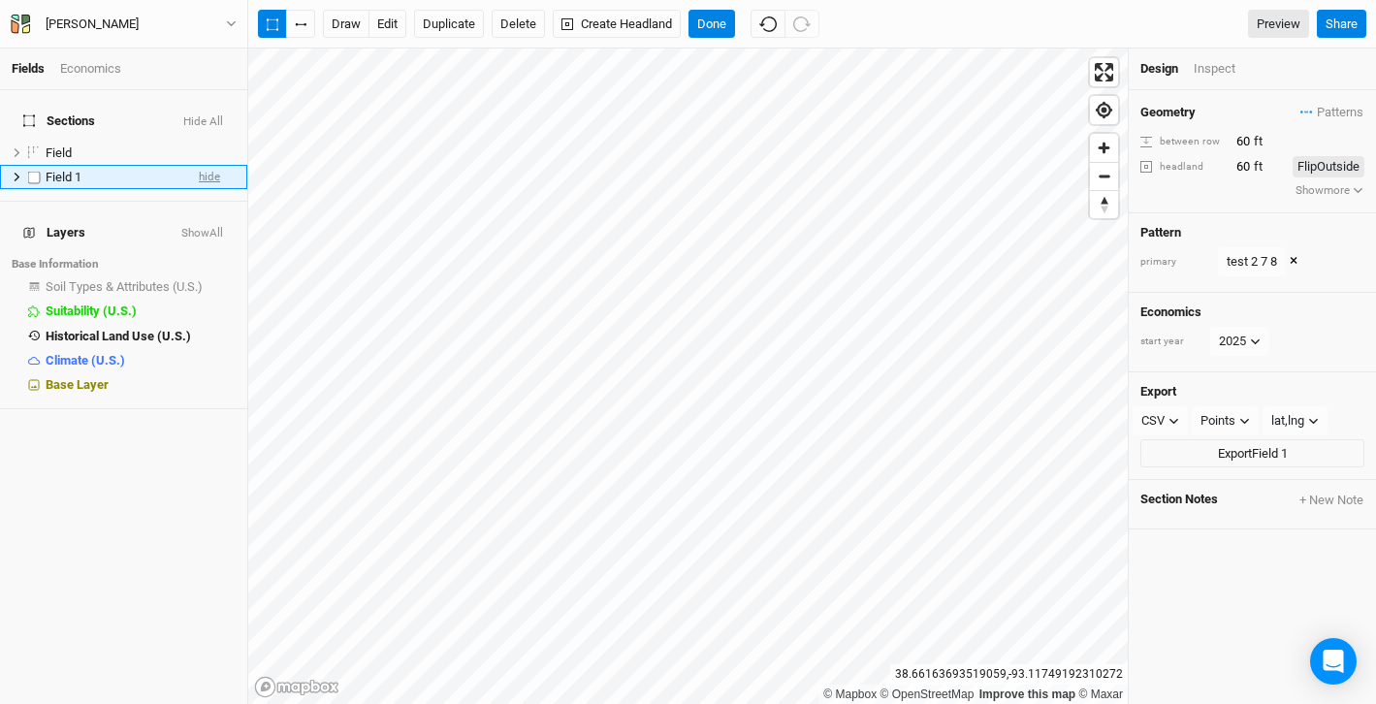
click at [201, 165] on span "hide" at bounding box center [209, 177] width 21 height 24
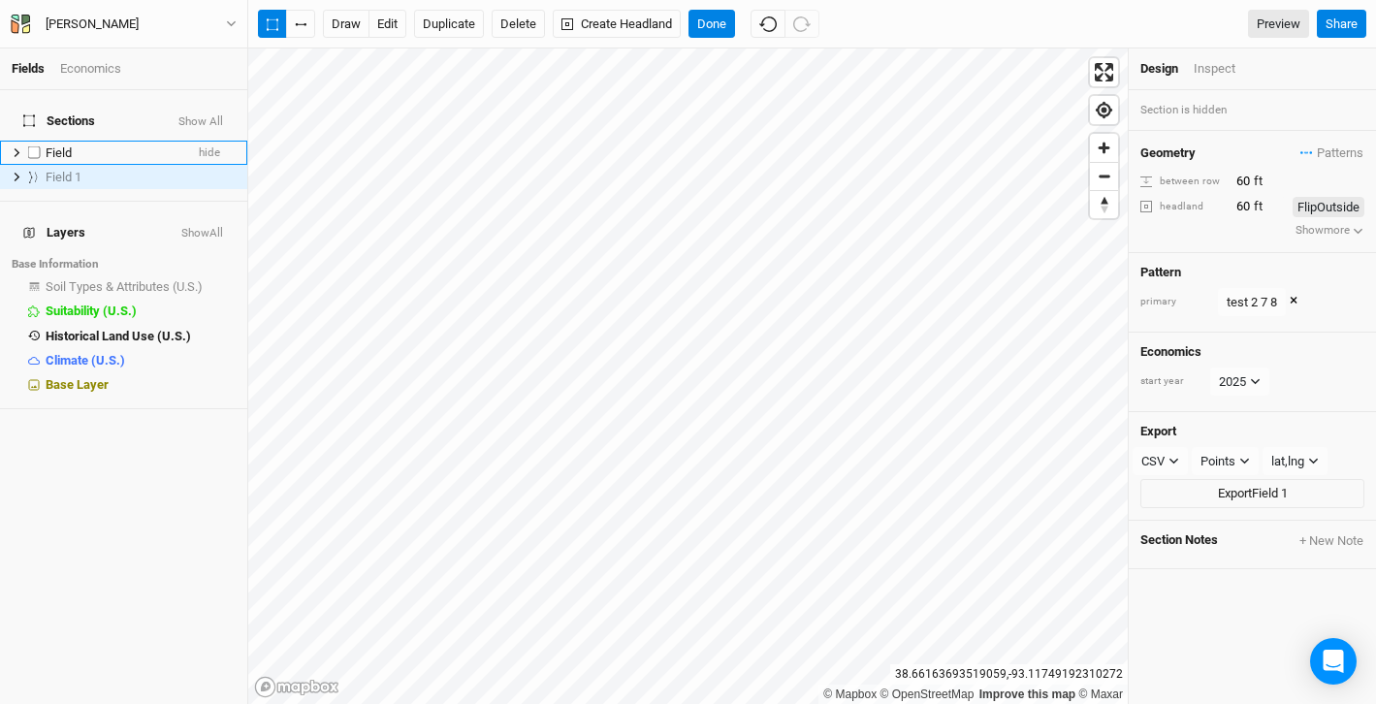
click at [166, 145] on div "Field" at bounding box center [115, 153] width 138 height 16
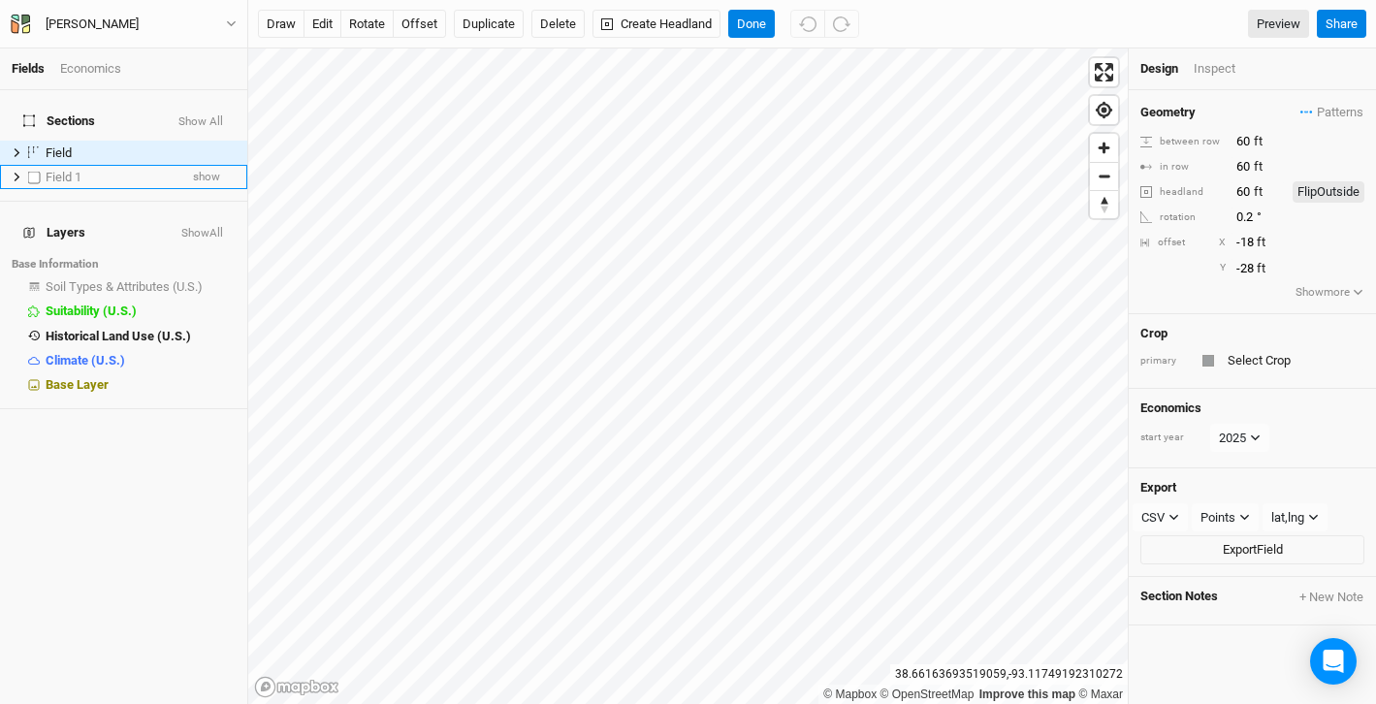
click at [186, 165] on li "Field 1 show" at bounding box center [123, 177] width 247 height 24
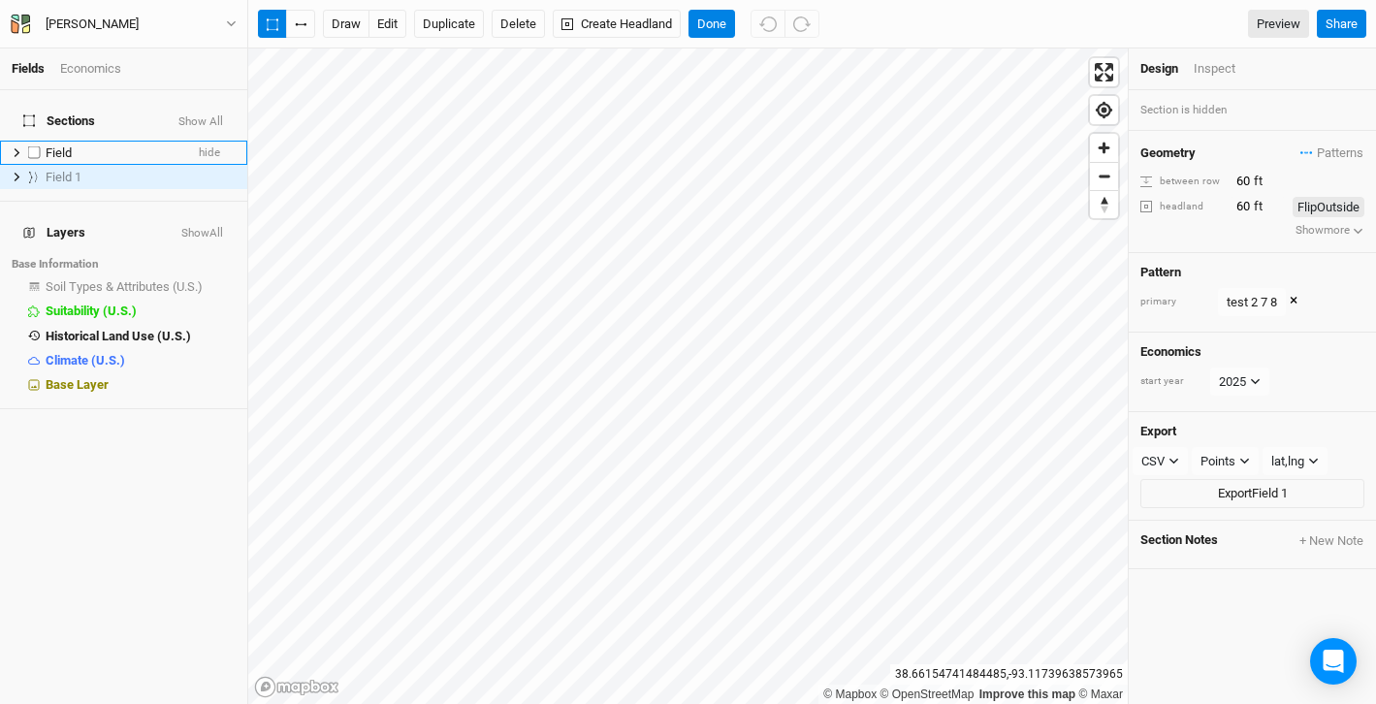
click at [135, 145] on div "Field" at bounding box center [115, 153] width 138 height 16
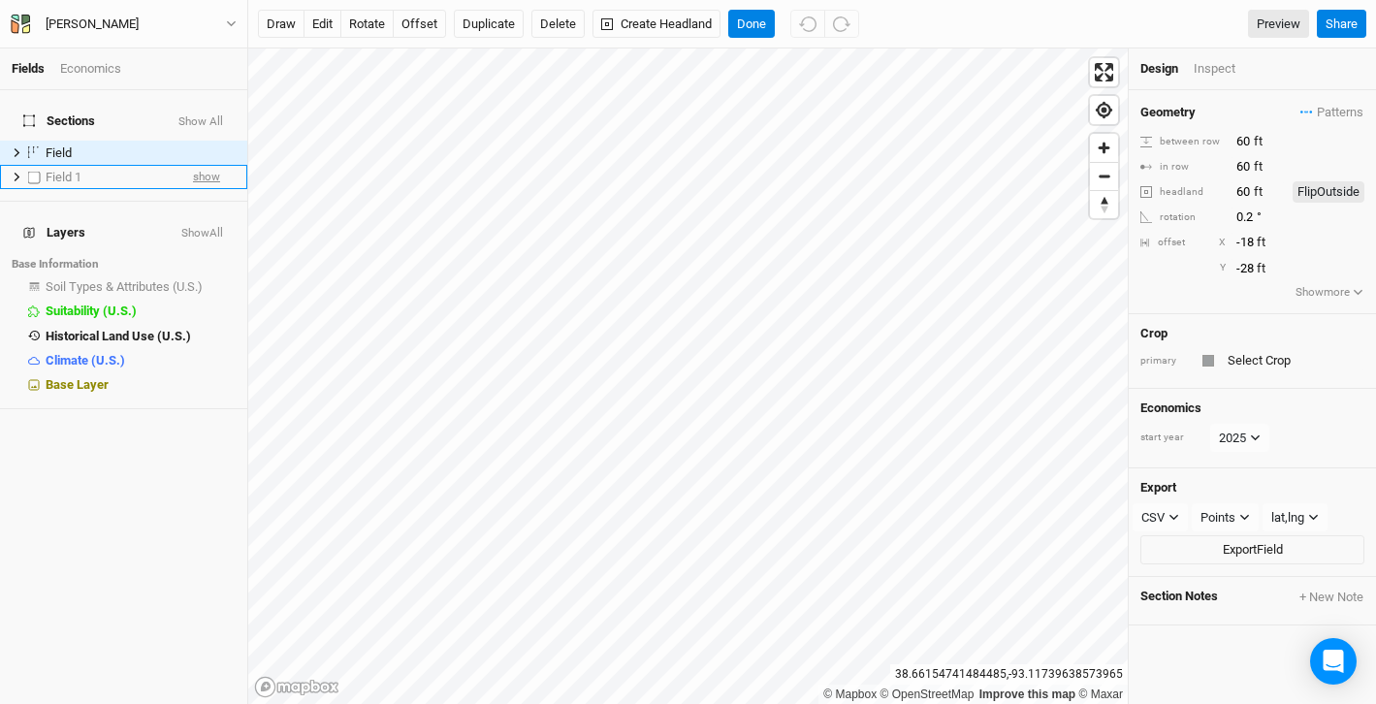
click at [203, 165] on span "show" at bounding box center [206, 177] width 27 height 24
click at [1200, 78] on div "Design Inspect" at bounding box center [1252, 69] width 247 height 42
click at [1212, 71] on div "Inspect" at bounding box center [1228, 68] width 69 height 17
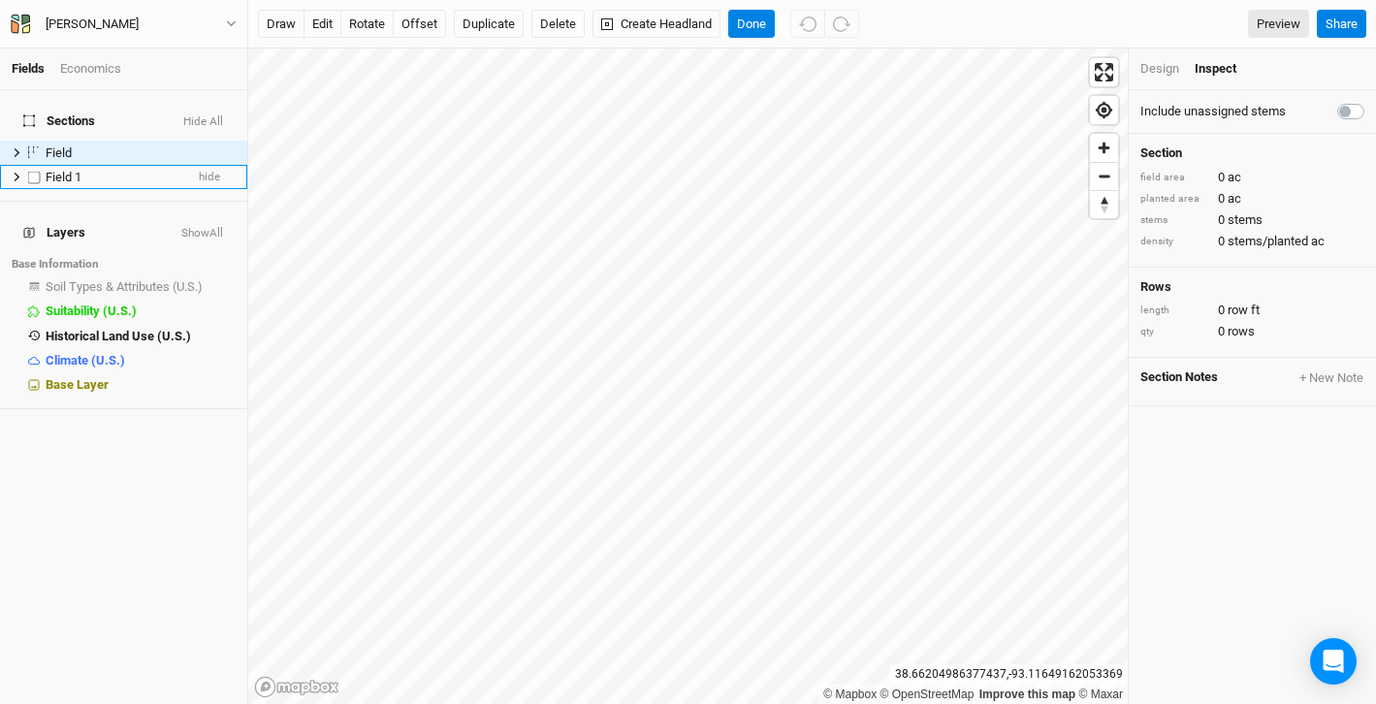
click at [96, 170] on div "Field 1" at bounding box center [115, 178] width 138 height 16
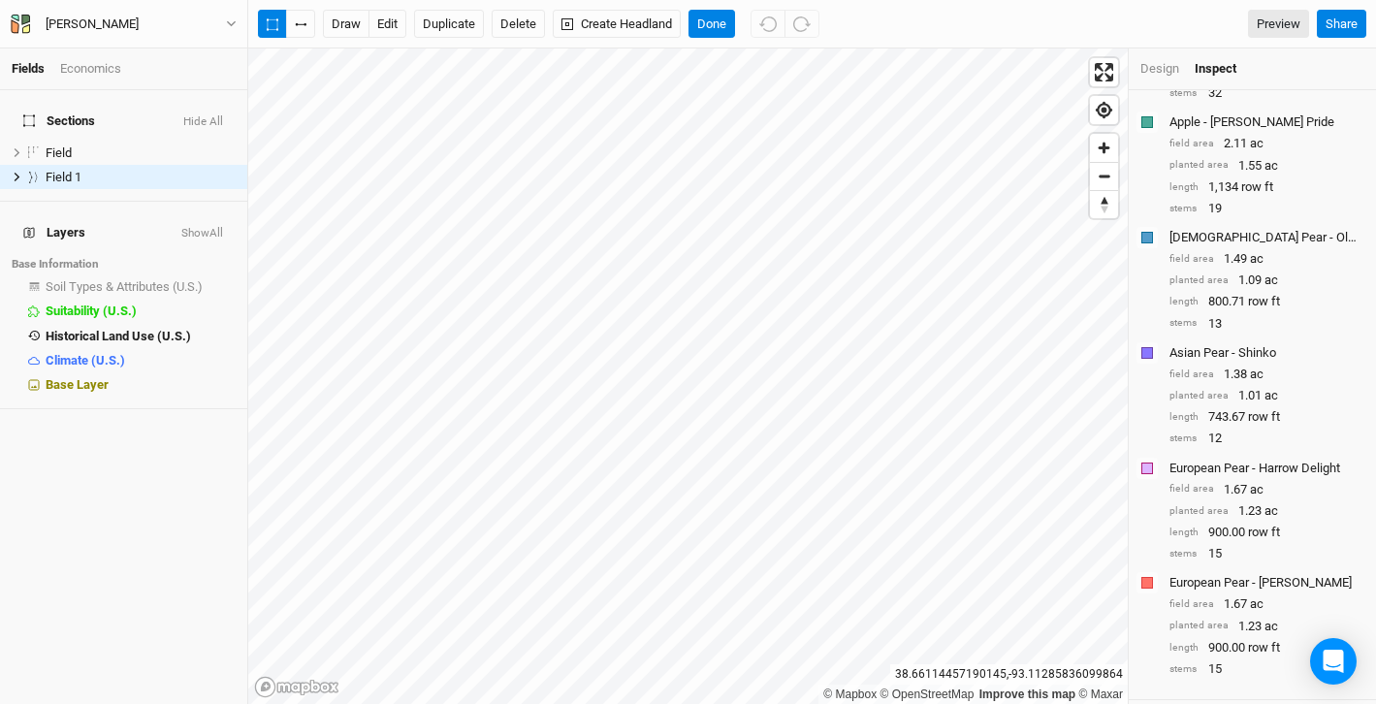
scroll to position [591, 0]
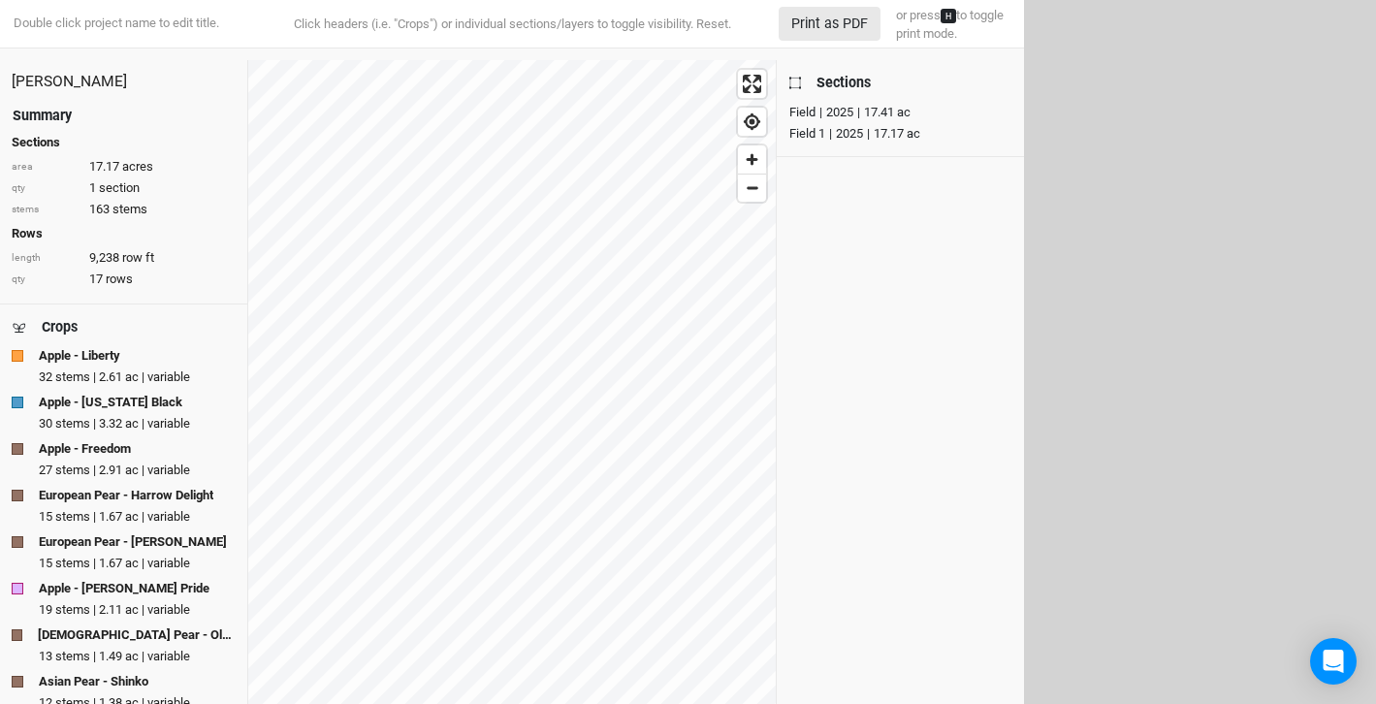
click at [776, 255] on div "David Boatright Summary Sections area 17.17 acres qty 1 section stems 163 stems…" at bounding box center [512, 443] width 1024 height 767
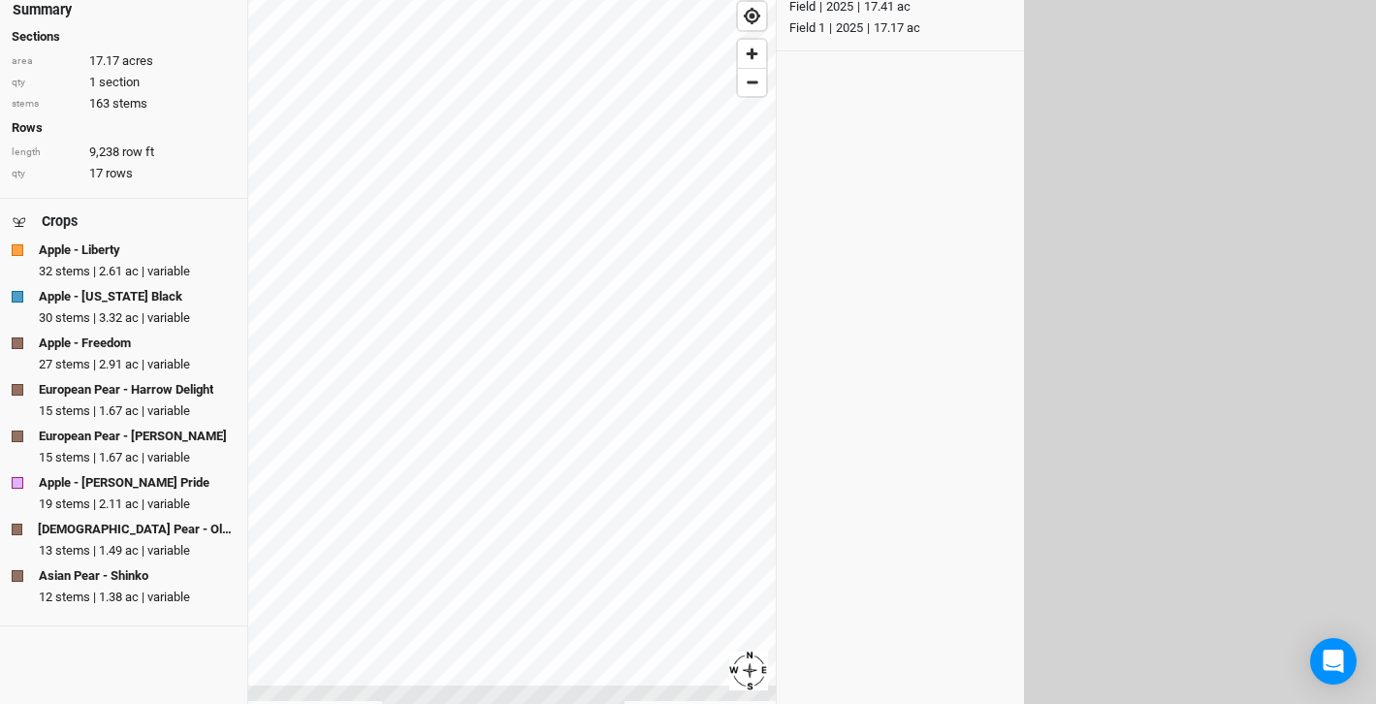
scroll to position [105, 0]
click at [12, 342] on div at bounding box center [18, 344] width 12 height 12
click at [23, 347] on div "Apple - Freedom" at bounding box center [124, 344] width 224 height 17
